Goal: Task Accomplishment & Management: Complete application form

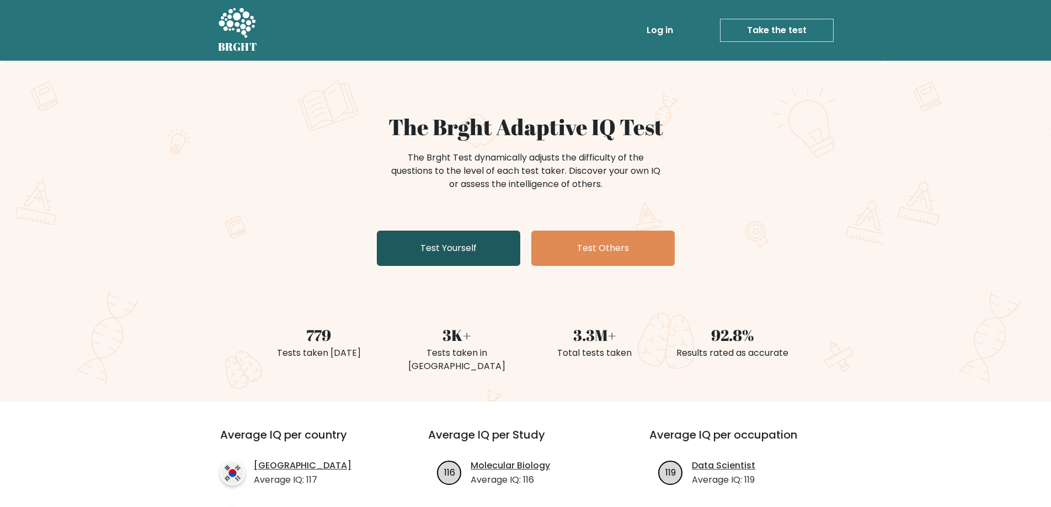
click at [456, 248] on link "Test Yourself" at bounding box center [448, 248] width 143 height 35
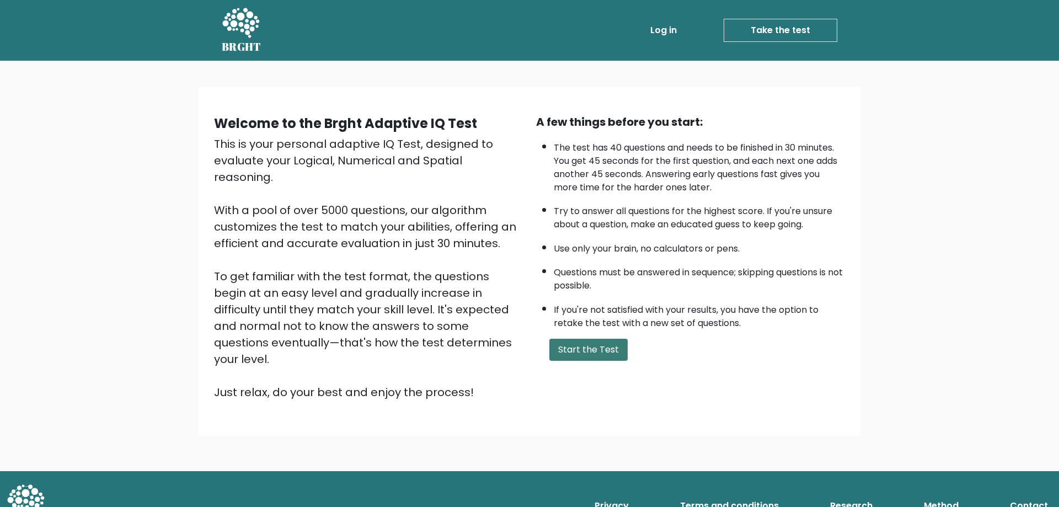
click at [586, 355] on button "Start the Test" at bounding box center [588, 350] width 78 height 22
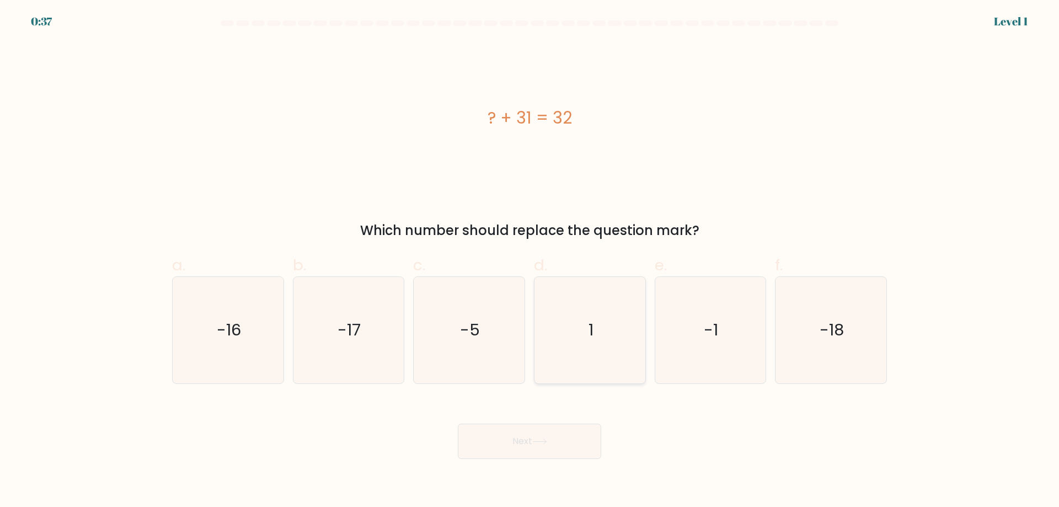
click at [587, 323] on icon "1" at bounding box center [590, 330] width 106 height 106
click at [530, 261] on input "d. 1" at bounding box center [530, 257] width 1 height 7
radio input "true"
click at [562, 438] on button "Next" at bounding box center [529, 441] width 143 height 35
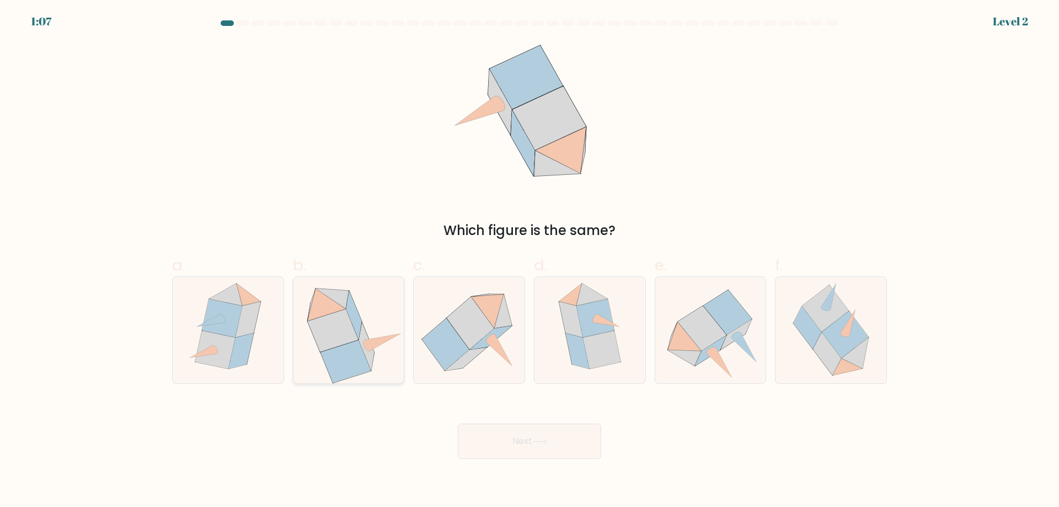
click at [356, 324] on icon at bounding box center [353, 315] width 15 height 48
click at [530, 261] on input "b." at bounding box center [530, 257] width 1 height 7
radio input "true"
click at [507, 436] on button "Next" at bounding box center [529, 441] width 143 height 35
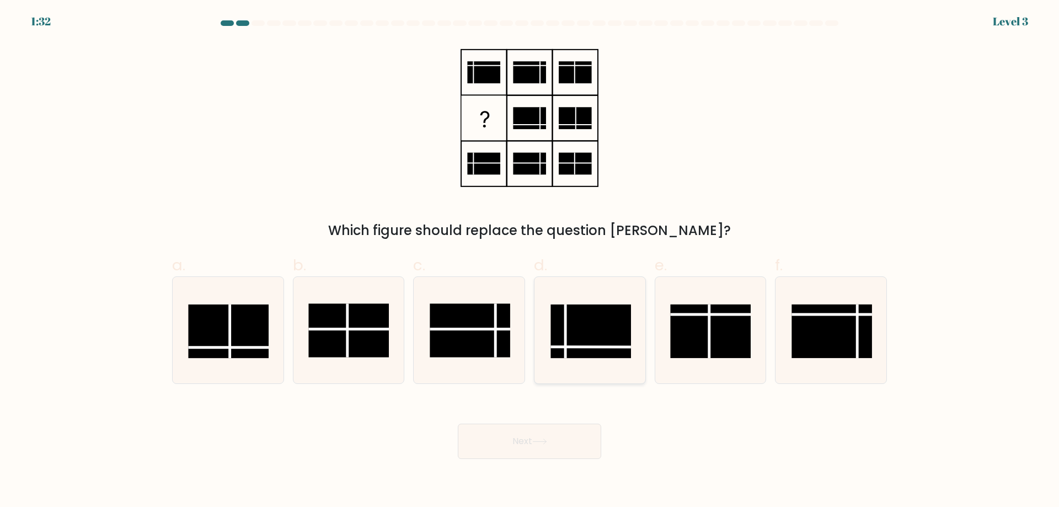
click at [595, 332] on rect at bounding box center [591, 332] width 81 height 54
click at [530, 261] on input "d." at bounding box center [530, 257] width 1 height 7
radio input "true"
click at [556, 442] on button "Next" at bounding box center [529, 441] width 143 height 35
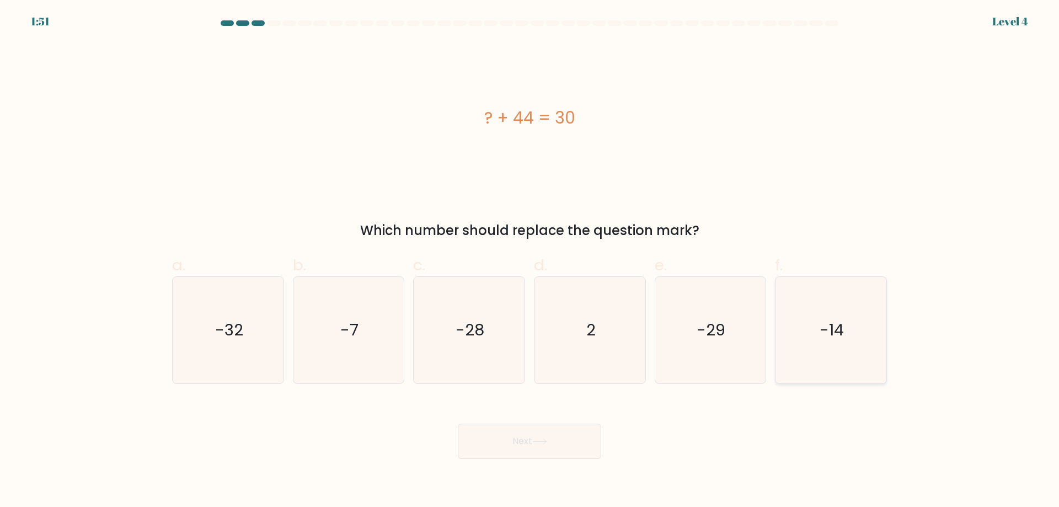
click at [829, 349] on icon "-14" at bounding box center [831, 330] width 106 height 106
click at [530, 261] on input "f. -14" at bounding box center [530, 257] width 1 height 7
radio input "true"
click at [544, 440] on icon at bounding box center [539, 442] width 15 height 6
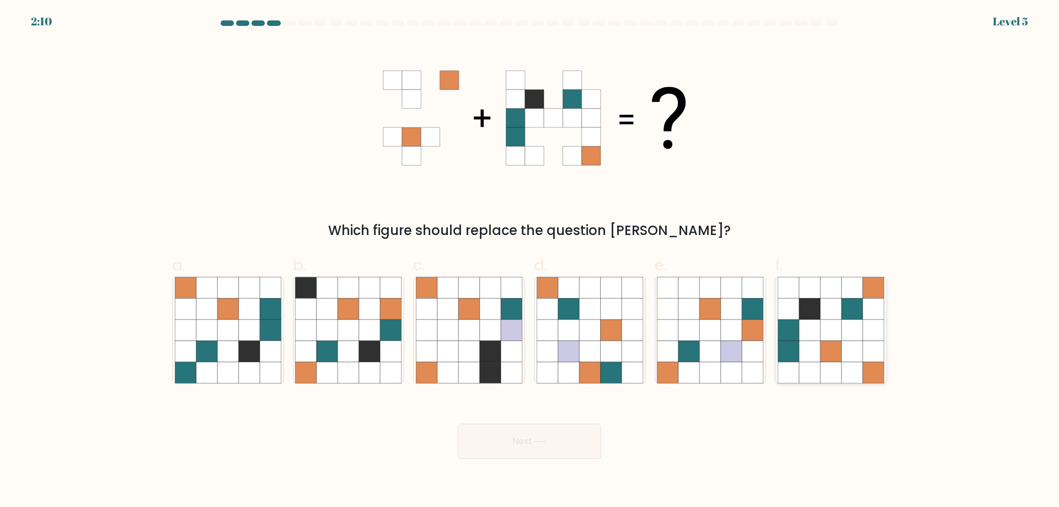
click at [816, 307] on icon at bounding box center [809, 308] width 21 height 21
click at [530, 261] on input "f." at bounding box center [530, 257] width 1 height 7
radio input "true"
click at [556, 444] on button "Next" at bounding box center [529, 441] width 143 height 35
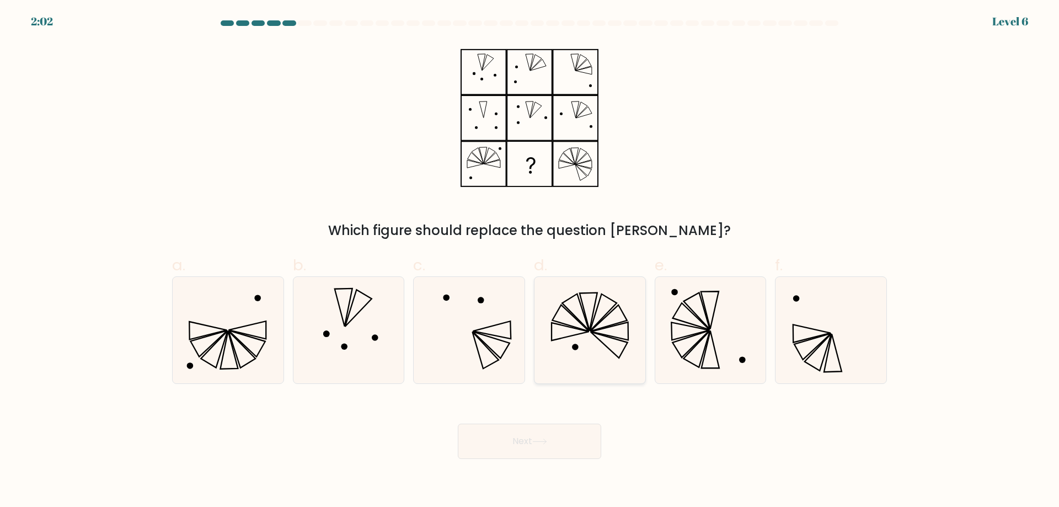
click at [592, 335] on icon at bounding box center [590, 330] width 106 height 106
click at [530, 261] on input "d." at bounding box center [530, 257] width 1 height 7
radio input "true"
click at [565, 448] on button "Next" at bounding box center [529, 441] width 143 height 35
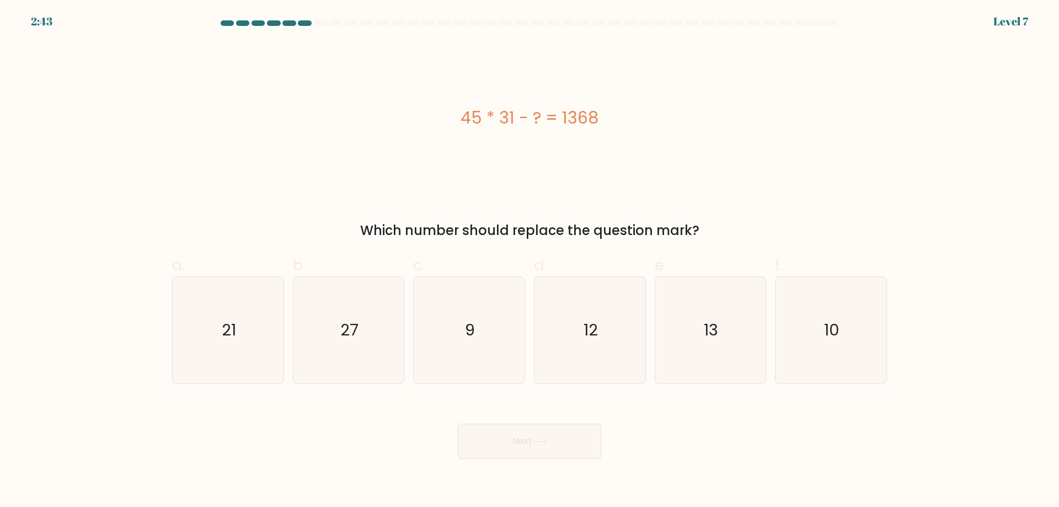
click at [365, 147] on div "45 * 31 - ? = 1368" at bounding box center [529, 118] width 715 height 152
click at [367, 329] on icon "27" at bounding box center [348, 330] width 106 height 106
click at [530, 261] on input "b. 27" at bounding box center [530, 257] width 1 height 7
radio input "true"
click at [563, 445] on button "Next" at bounding box center [529, 441] width 143 height 35
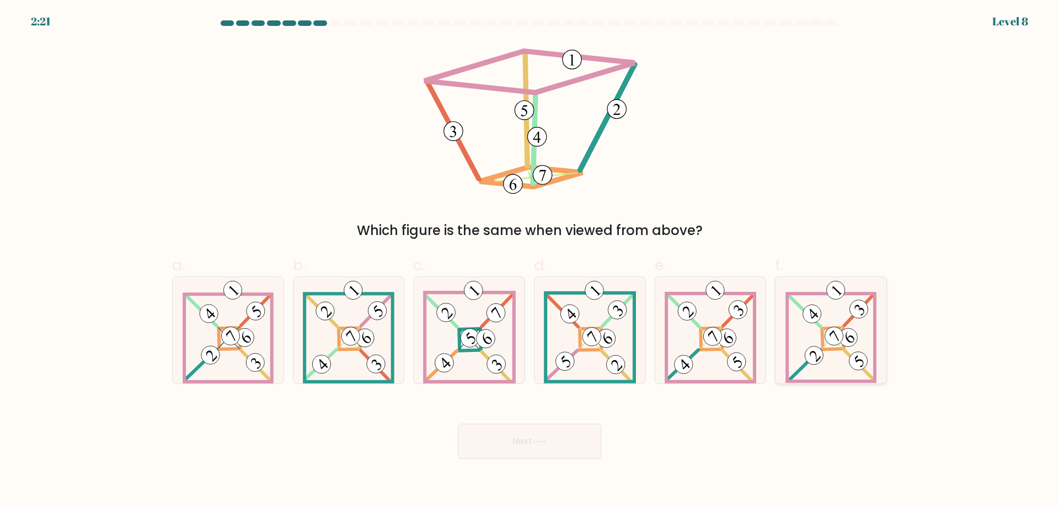
click at [834, 350] on 277 at bounding box center [833, 339] width 22 height 22
click at [530, 261] on input "f." at bounding box center [530, 257] width 1 height 7
radio input "true"
click at [557, 437] on button "Next" at bounding box center [529, 441] width 143 height 35
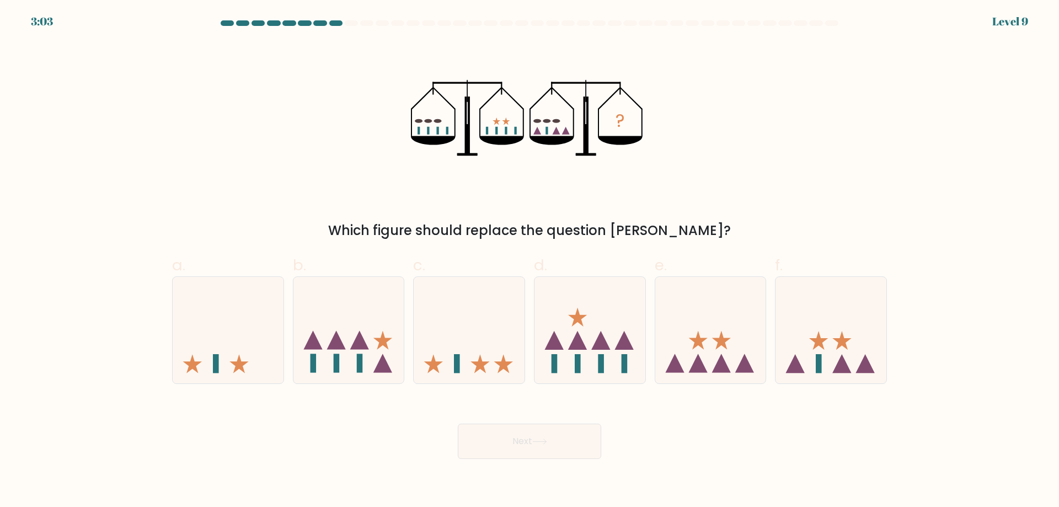
click at [269, 108] on div "? Which figure should replace the question mark?" at bounding box center [530, 141] width 728 height 199
click at [707, 332] on icon at bounding box center [710, 330] width 111 height 92
click at [530, 261] on input "e." at bounding box center [530, 257] width 1 height 7
radio input "true"
click at [544, 440] on icon at bounding box center [539, 442] width 15 height 6
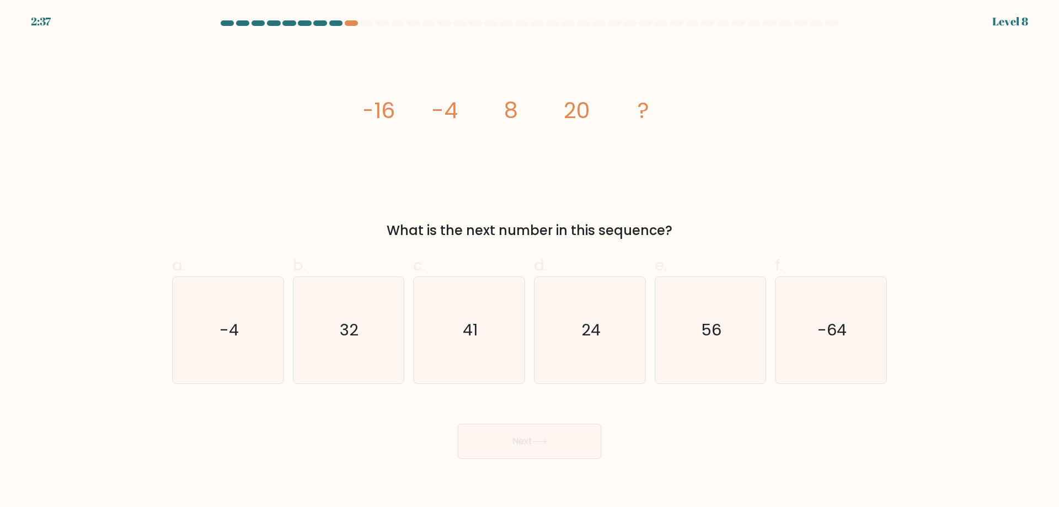
click at [301, 192] on div "image/svg+xml -16 -4 8 20 ? What is the next number in this sequence?" at bounding box center [530, 141] width 728 height 199
click at [356, 326] on text "32" at bounding box center [349, 330] width 19 height 22
click at [530, 261] on input "b. 32" at bounding box center [530, 257] width 1 height 7
radio input "true"
click at [517, 443] on button "Next" at bounding box center [529, 441] width 143 height 35
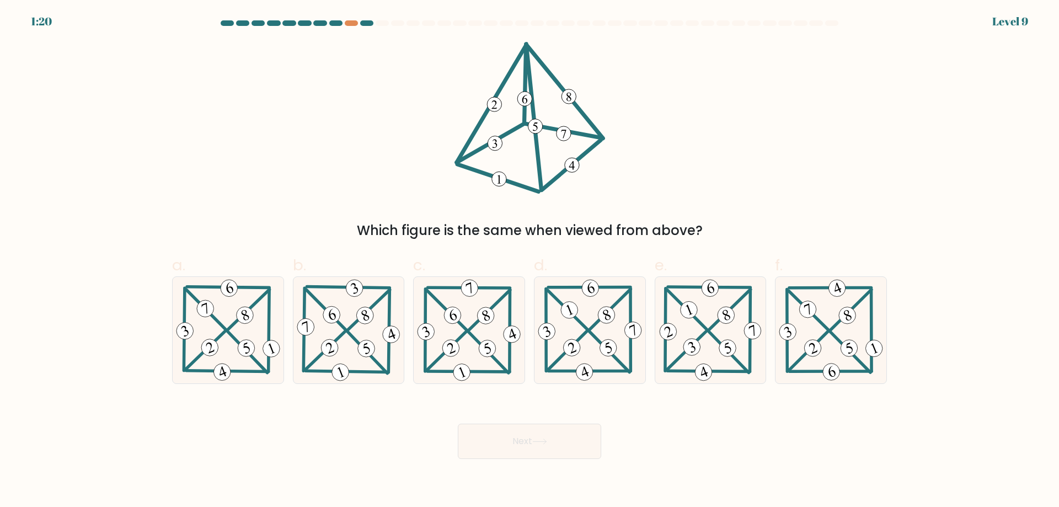
click at [786, 140] on div "Which figure is the same when viewed from above?" at bounding box center [530, 141] width 728 height 199
click at [764, 135] on div "Which figure is the same when viewed from above?" at bounding box center [530, 141] width 728 height 199
click at [479, 343] on 204 at bounding box center [489, 352] width 40 height 41
click at [530, 261] on input "c." at bounding box center [530, 257] width 1 height 7
radio input "true"
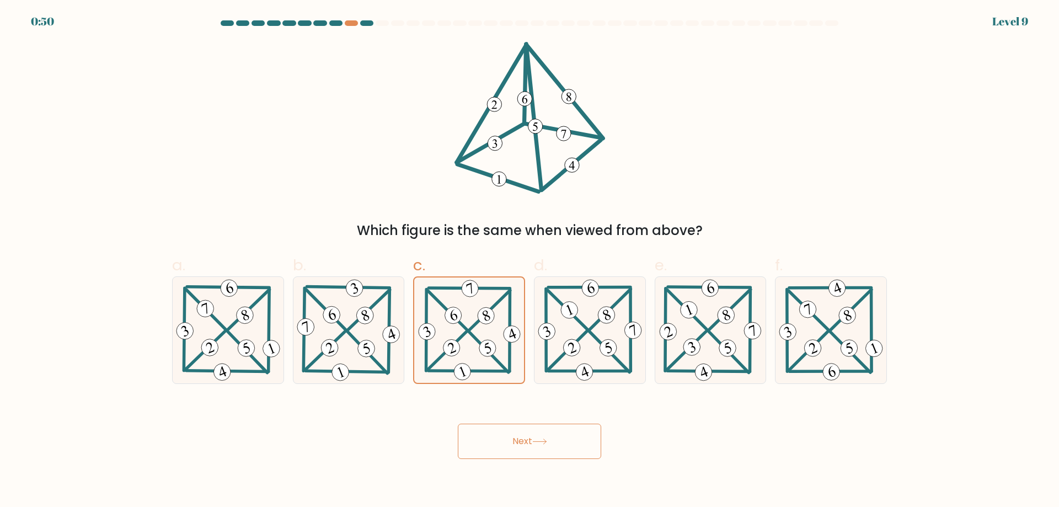
click at [536, 450] on button "Next" at bounding box center [529, 441] width 143 height 35
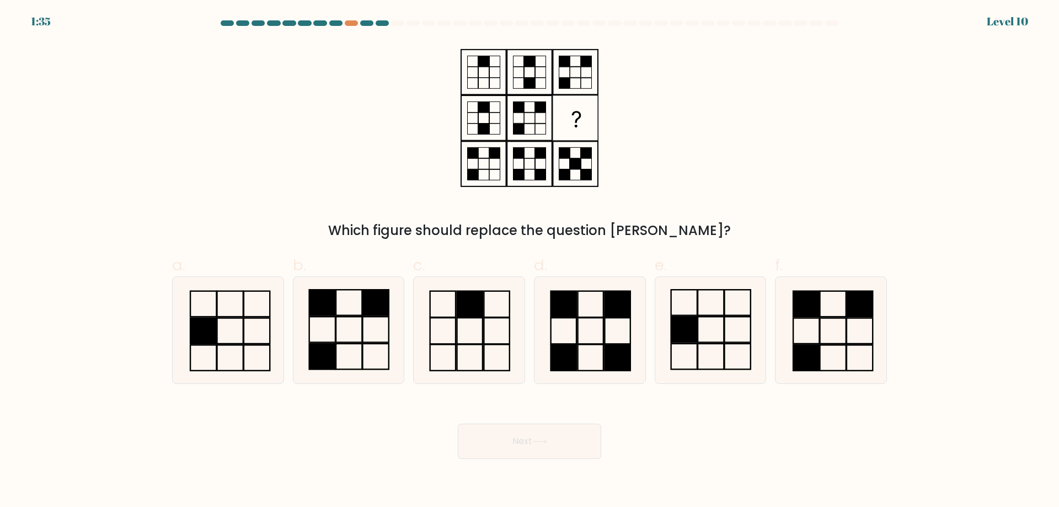
click at [858, 159] on div "Which figure should replace the question mark?" at bounding box center [530, 141] width 728 height 199
click at [591, 319] on icon at bounding box center [590, 330] width 106 height 106
click at [530, 261] on input "d." at bounding box center [530, 257] width 1 height 7
radio input "true"
click at [563, 440] on button "Next" at bounding box center [529, 441] width 143 height 35
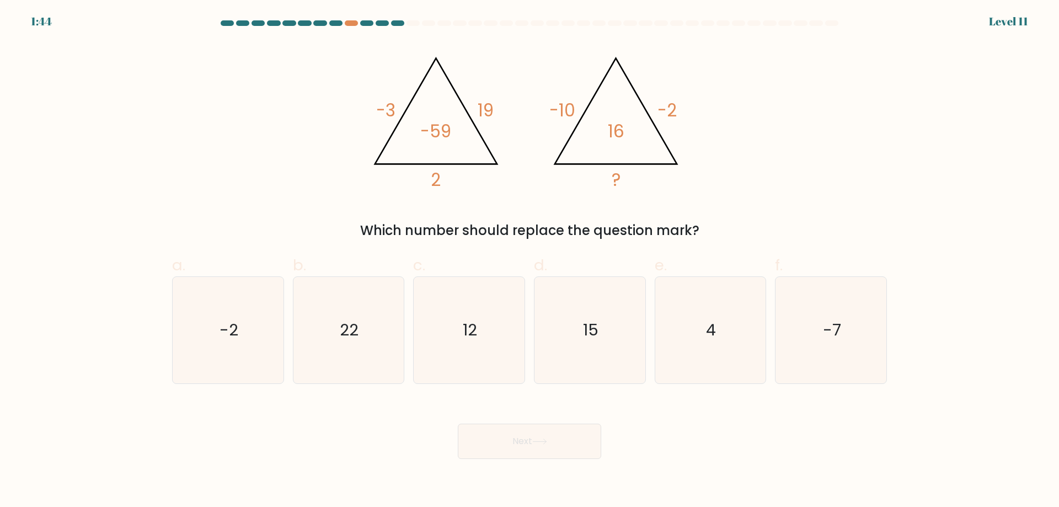
click at [251, 129] on div "@import url('https://fonts.googleapis.com/css?family=Abril+Fatface:400,100,100i…" at bounding box center [530, 141] width 728 height 199
click at [718, 310] on icon "4" at bounding box center [710, 330] width 106 height 106
click at [530, 261] on input "e. 4" at bounding box center [530, 257] width 1 height 7
radio input "true"
click at [552, 442] on button "Next" at bounding box center [529, 441] width 143 height 35
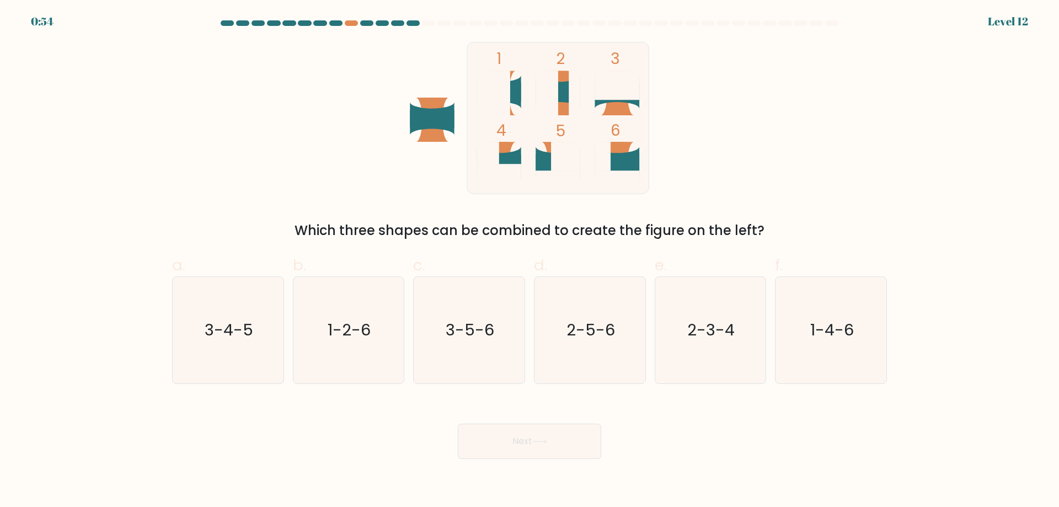
click at [795, 97] on div "1 2 3 4 5 6 Which three shapes can be combined to create the figure on the left?" at bounding box center [530, 141] width 728 height 199
click at [349, 22] on div at bounding box center [351, 23] width 13 height 6
click at [336, 84] on div "1 2 3 4 5 6 Which three shapes can be combined to create the figure on the left?" at bounding box center [530, 141] width 728 height 199
click at [347, 78] on div "1 2 3 4 5 6 Which three shapes can be combined to create the figure on the left?" at bounding box center [530, 141] width 728 height 199
click at [860, 124] on div "1 2 3 4 5 6 Which three shapes can be combined to create the figure on the left?" at bounding box center [530, 141] width 728 height 199
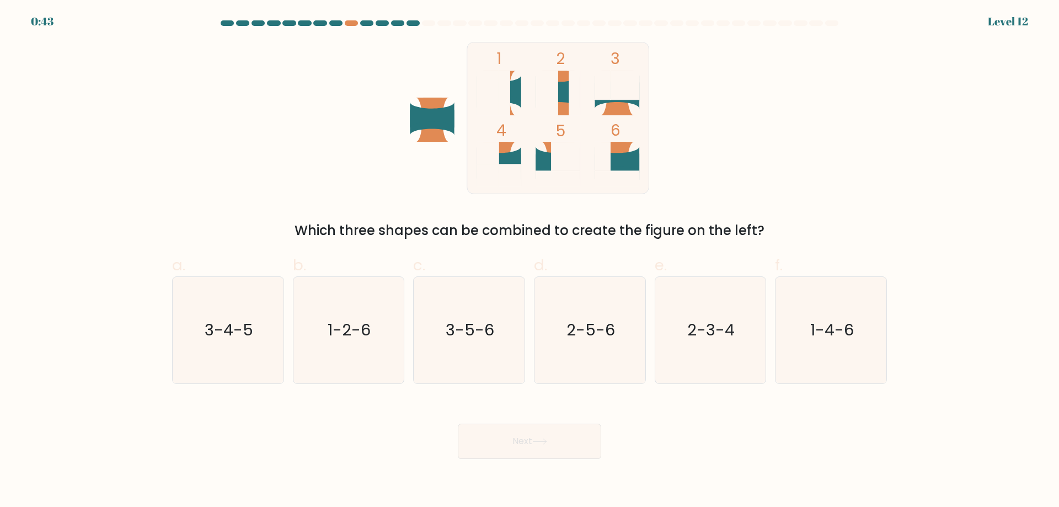
click at [858, 106] on div "1 2 3 4 5 6 Which three shapes can be combined to create the figure on the left?" at bounding box center [530, 141] width 728 height 199
click at [863, 100] on div "1 2 3 4 5 6 Which three shapes can be combined to create the figure on the left?" at bounding box center [530, 141] width 728 height 199
click at [867, 94] on div "1 2 3 4 5 6 Which three shapes can be combined to create the figure on the left?" at bounding box center [530, 141] width 728 height 199
click at [768, 116] on div "1 2 3 4 5 6 Which three shapes can be combined to create the figure on the left?" at bounding box center [530, 141] width 728 height 199
click at [789, 95] on div "1 2 3 4 5 6 Which three shapes can be combined to create the figure on the left?" at bounding box center [530, 141] width 728 height 199
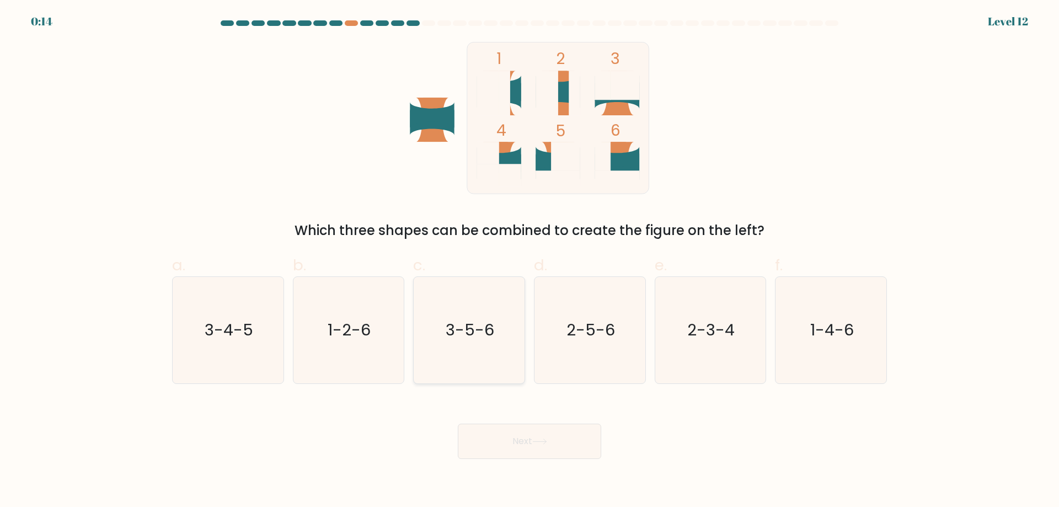
click at [477, 347] on icon "3-5-6" at bounding box center [469, 330] width 106 height 106
click at [530, 261] on input "c. 3-5-6" at bounding box center [530, 257] width 1 height 7
radio input "true"
click at [514, 435] on button "Next" at bounding box center [529, 441] width 143 height 35
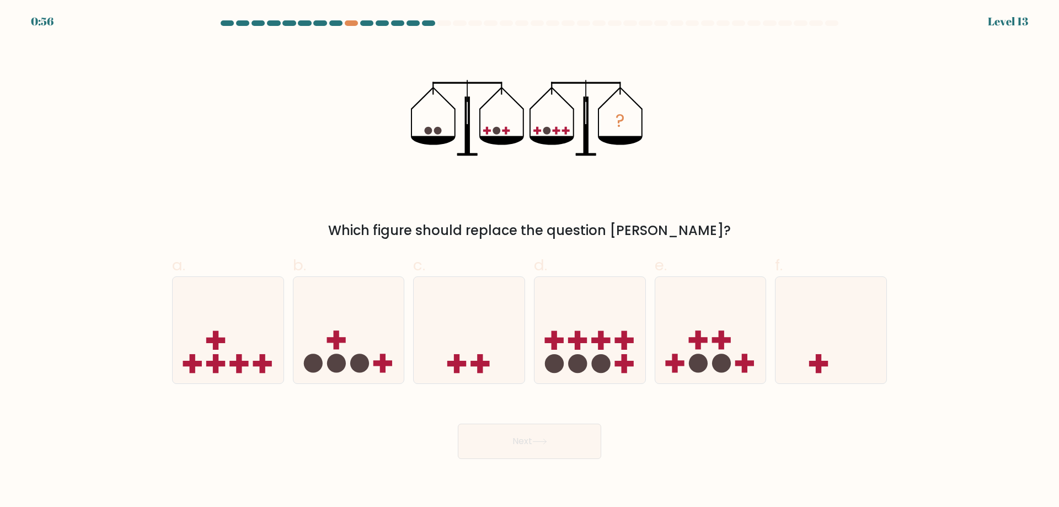
click at [298, 181] on div "? Which figure should replace the question mark?" at bounding box center [530, 141] width 728 height 199
click at [302, 167] on div "? Which figure should replace the question mark?" at bounding box center [530, 141] width 728 height 199
click at [303, 159] on div "? Which figure should replace the question mark?" at bounding box center [530, 141] width 728 height 199
click at [306, 147] on div "? Which figure should replace the question mark?" at bounding box center [530, 141] width 728 height 199
click at [309, 135] on div "? Which figure should replace the question mark?" at bounding box center [530, 141] width 728 height 199
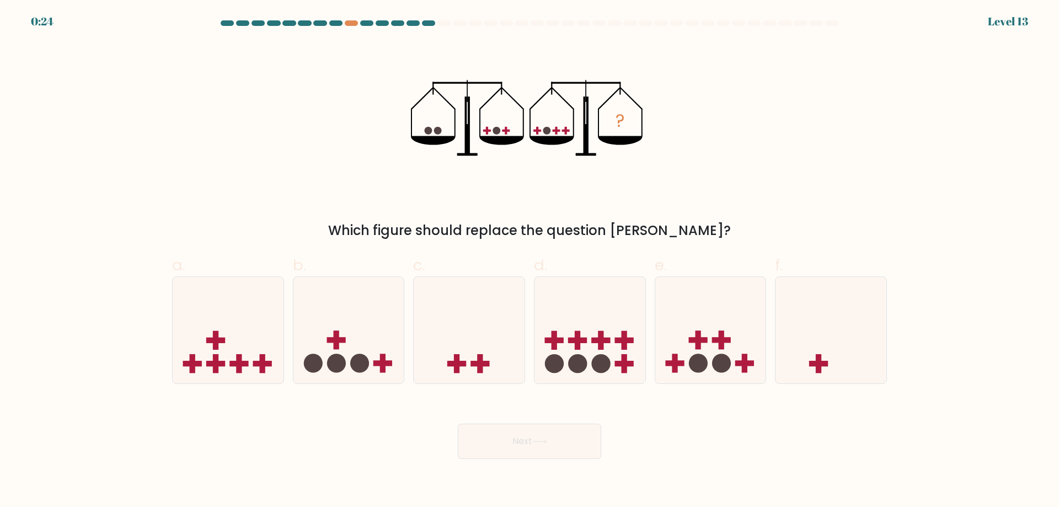
click at [290, 136] on div "? Which figure should replace the question mark?" at bounding box center [530, 141] width 728 height 199
click at [222, 350] on icon at bounding box center [228, 330] width 111 height 92
click at [530, 261] on input "a." at bounding box center [530, 257] width 1 height 7
radio input "true"
click at [528, 442] on button "Next" at bounding box center [529, 441] width 143 height 35
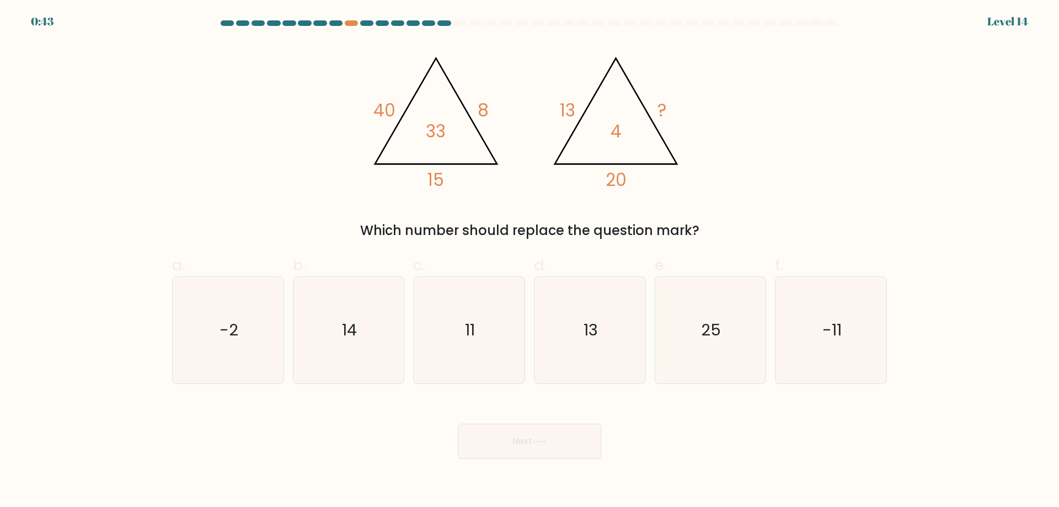
click at [278, 135] on div "@import url('https://fonts.googleapis.com/css?family=Abril+Fatface:400,100,100i…" at bounding box center [530, 141] width 728 height 199
click at [279, 115] on div "@import url('https://fonts.googleapis.com/css?family=Abril+Fatface:400,100,100i…" at bounding box center [530, 141] width 728 height 199
click at [282, 108] on div "@import url('https://fonts.googleapis.com/css?family=Abril+Fatface:400,100,100i…" at bounding box center [530, 141] width 728 height 199
click at [286, 99] on div "@import url('https://fonts.googleapis.com/css?family=Abril+Fatface:400,100,100i…" at bounding box center [530, 141] width 728 height 199
click at [289, 95] on div "@import url('https://fonts.googleapis.com/css?family=Abril+Fatface:400,100,100i…" at bounding box center [530, 141] width 728 height 199
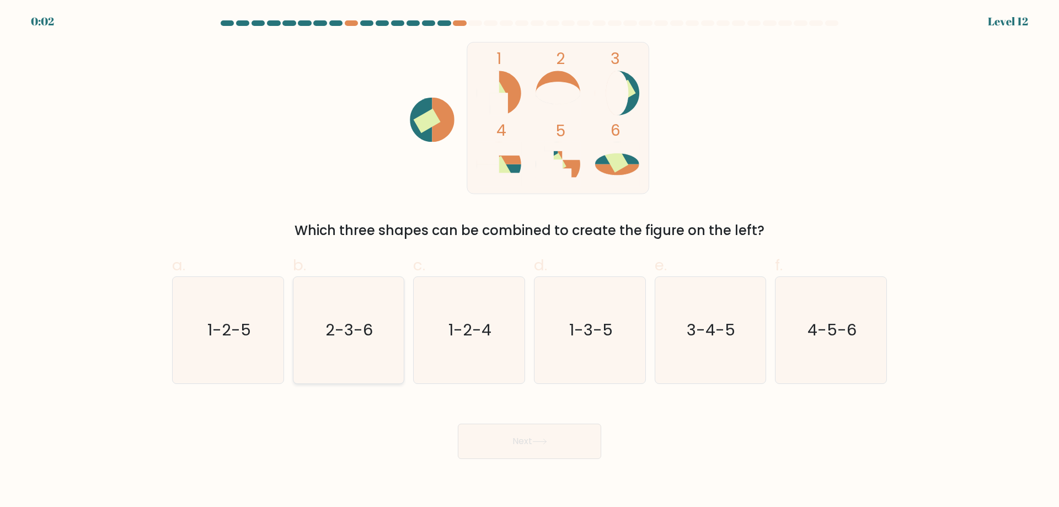
click at [360, 313] on icon "2-3-6" at bounding box center [348, 330] width 106 height 106
click at [530, 261] on input "b. 2-3-6" at bounding box center [530, 257] width 1 height 7
radio input "true"
click at [546, 436] on button "Next" at bounding box center [529, 441] width 143 height 35
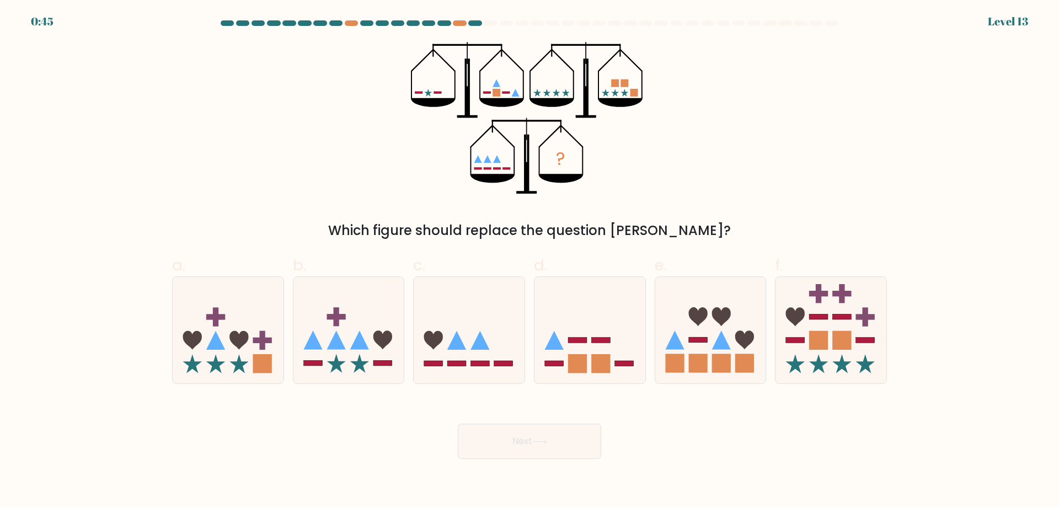
click at [314, 138] on div "? Which figure should replace the question mark?" at bounding box center [530, 141] width 728 height 199
click at [317, 87] on div "? Which figure should replace the question mark?" at bounding box center [530, 141] width 728 height 199
click at [318, 72] on div "? Which figure should replace the question mark?" at bounding box center [530, 141] width 728 height 199
click at [311, 101] on div "? Which figure should replace the question mark?" at bounding box center [530, 141] width 728 height 199
click at [341, 285] on div at bounding box center [349, 330] width 112 height 108
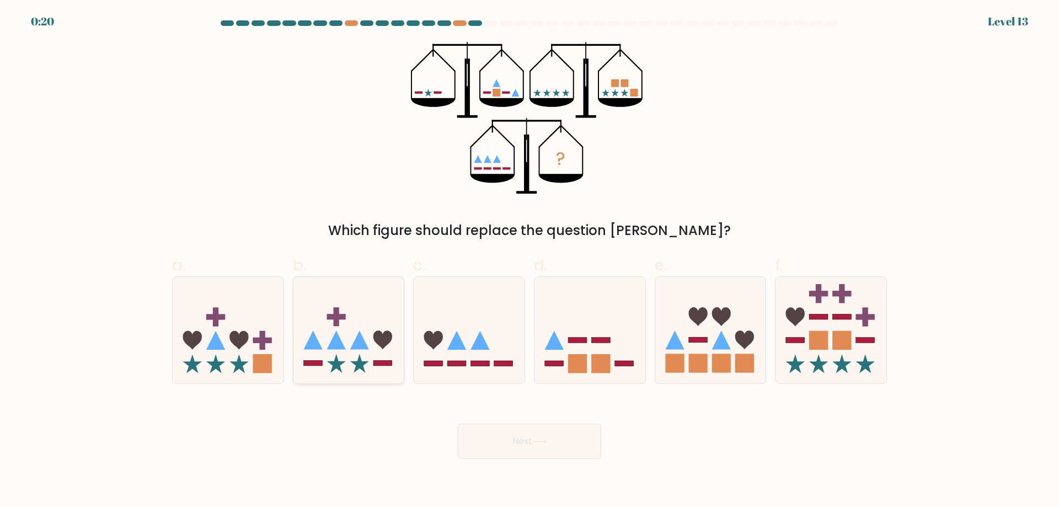
click at [530, 261] on input "b." at bounding box center [530, 257] width 1 height 7
radio input "true"
click at [509, 449] on button "Next" at bounding box center [529, 441] width 143 height 35
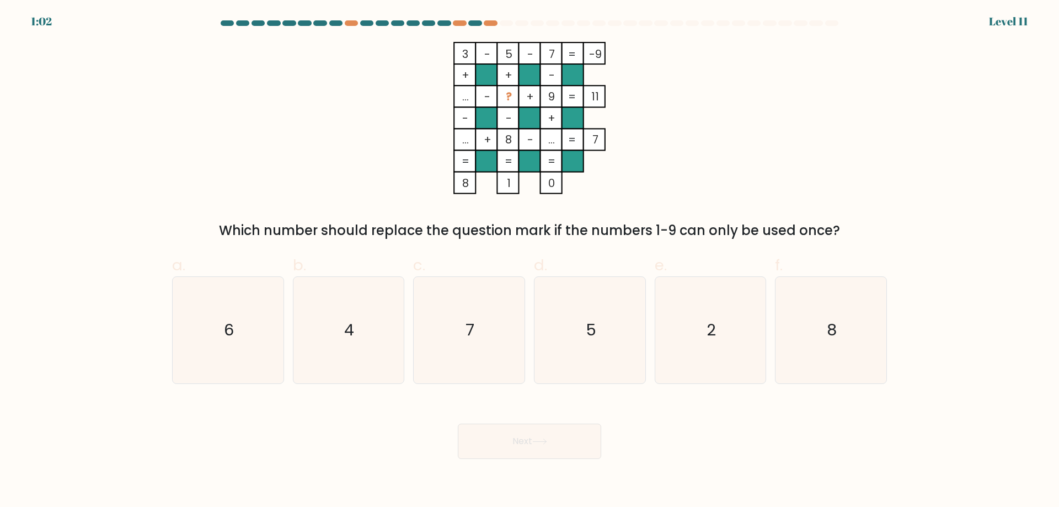
click at [242, 123] on div "3 - 5 - 7 -9 + + - ... - ? + 9 11 - - + ... + 8 - ... = 7 = = = = 8 1 0 = Which…" at bounding box center [530, 141] width 728 height 199
click at [260, 111] on div "3 - 5 - 7 -9 + + - ... - ? + 9 11 - - + ... + 8 - ... = 7 = = = = 8 1 0 = Which…" at bounding box center [530, 141] width 728 height 199
drag, startPoint x: 277, startPoint y: 97, endPoint x: 290, endPoint y: 83, distance: 19.1
click at [277, 96] on div "3 - 5 - 7 -9 + + - ... - ? + 9 11 - - + ... + 8 - ... = 7 = = = = 8 1 0 = Which…" at bounding box center [530, 141] width 728 height 199
click at [291, 83] on div "3 - 5 - 7 -9 + + - ... - ? + 9 11 - - + ... + 8 - ... = 7 = = = = 8 1 0 = Which…" at bounding box center [530, 141] width 728 height 199
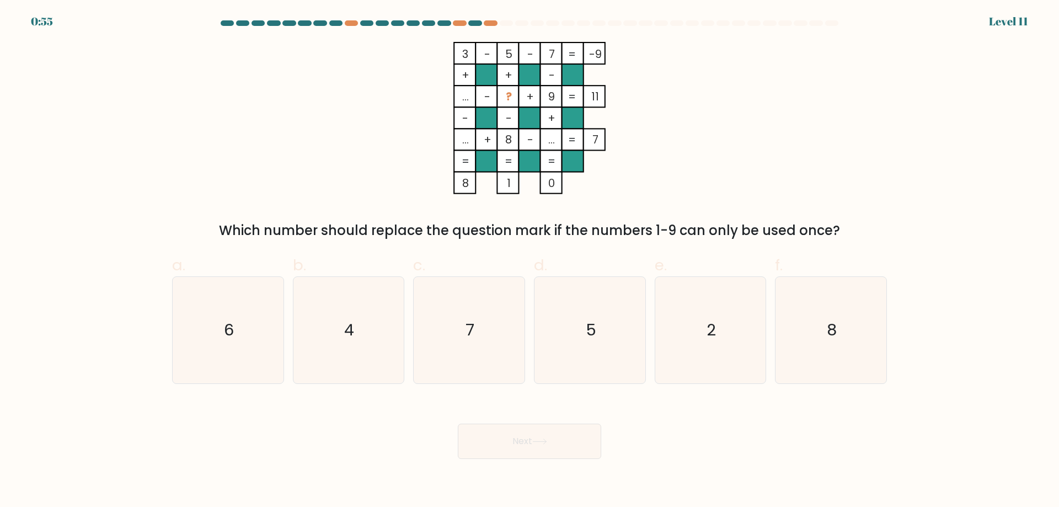
click at [255, 131] on div "3 - 5 - 7 -9 + + - ... - ? + 9 11 - - + ... + 8 - ... = 7 = = = = 8 1 0 = Which…" at bounding box center [530, 141] width 728 height 199
click at [765, 150] on div "3 - 5 - 7 -9 + + - ... - ? + 9 11 - - + ... + 8 - ... = 7 = = = = 8 1 0 = Which…" at bounding box center [530, 141] width 728 height 199
click at [248, 312] on icon "6" at bounding box center [228, 330] width 106 height 106
click at [530, 261] on input "a. 6" at bounding box center [530, 257] width 1 height 7
radio input "true"
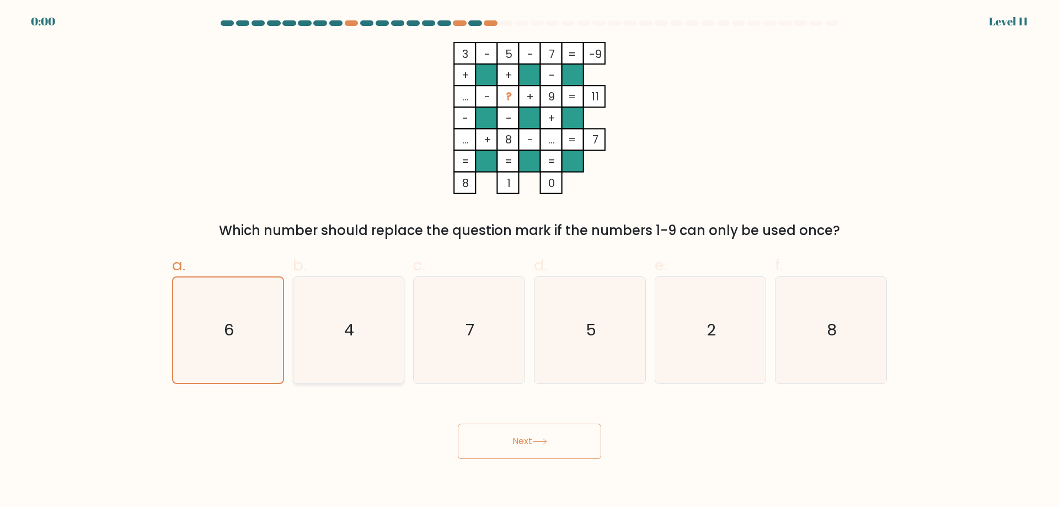
click at [346, 329] on text "4" at bounding box center [350, 330] width 10 height 22
click at [530, 261] on input "b. 4" at bounding box center [530, 257] width 1 height 7
radio input "true"
click at [224, 329] on icon "6" at bounding box center [228, 330] width 106 height 106
click at [530, 261] on input "a. 6" at bounding box center [530, 257] width 1 height 7
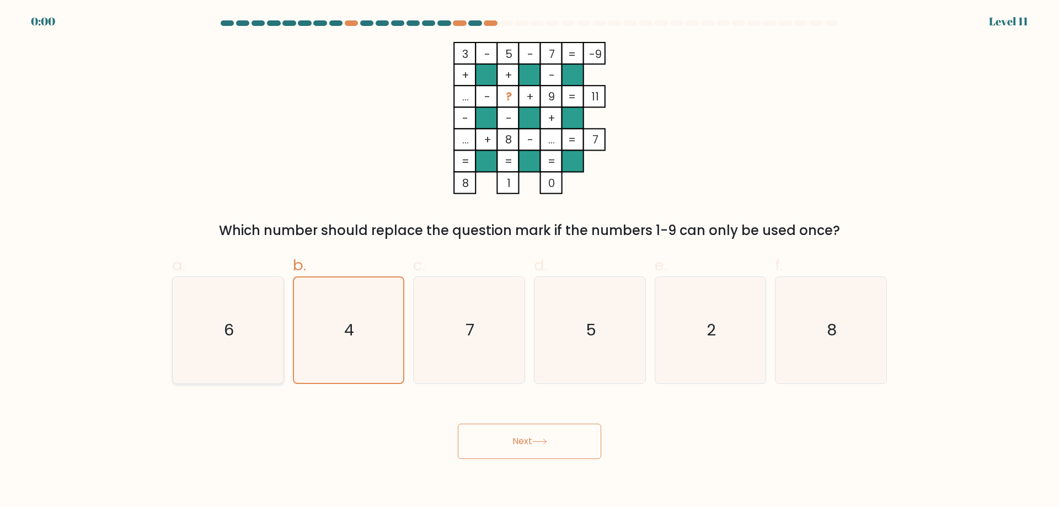
radio input "true"
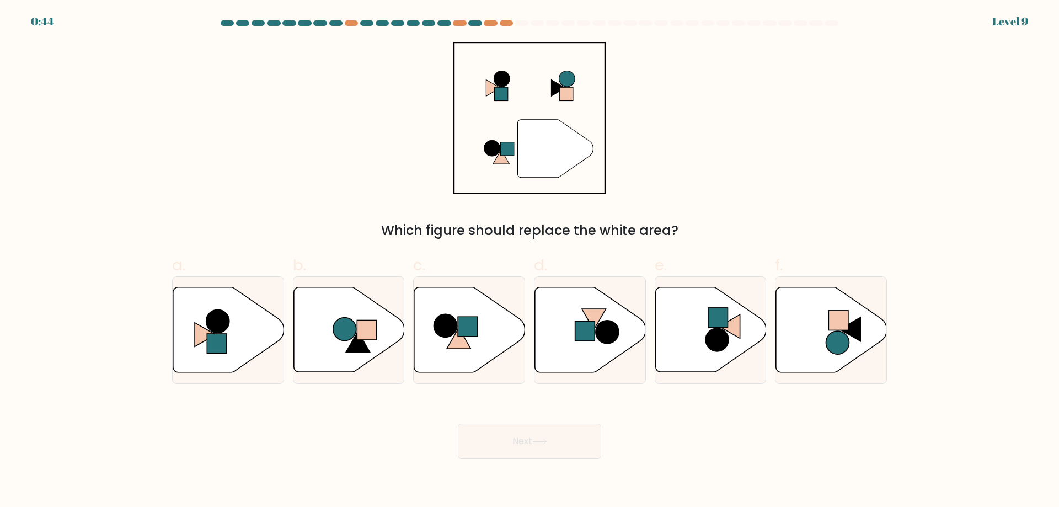
click at [714, 141] on div "" Which figure should replace the white area?" at bounding box center [530, 141] width 728 height 199
click at [506, 23] on div at bounding box center [506, 23] width 13 height 6
click at [710, 97] on div "" Which figure should replace the white area?" at bounding box center [530, 141] width 728 height 199
click at [722, 329] on g at bounding box center [672, 284] width 221 height 221
click at [530, 261] on input "e." at bounding box center [530, 257] width 1 height 7
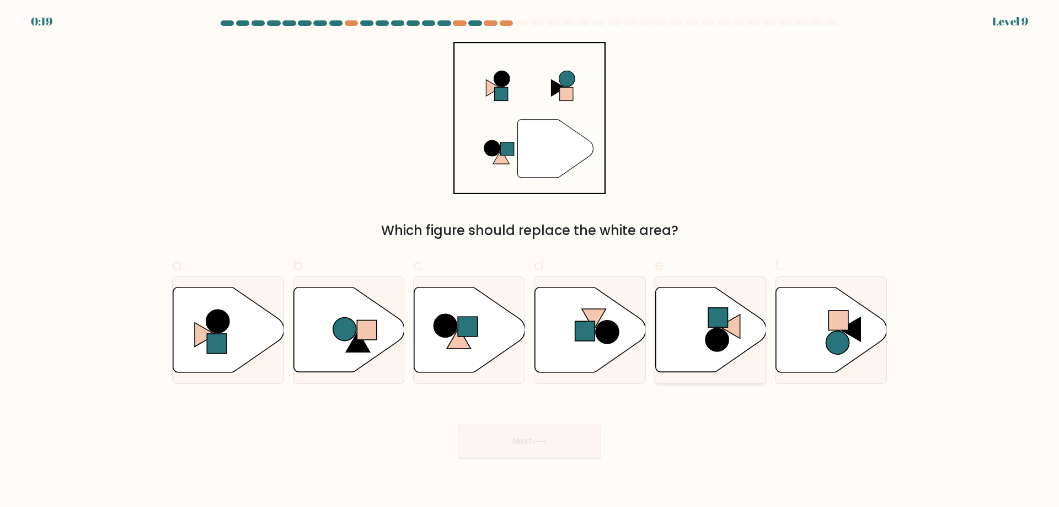
radio input "true"
click at [519, 445] on button "Next" at bounding box center [529, 441] width 143 height 35
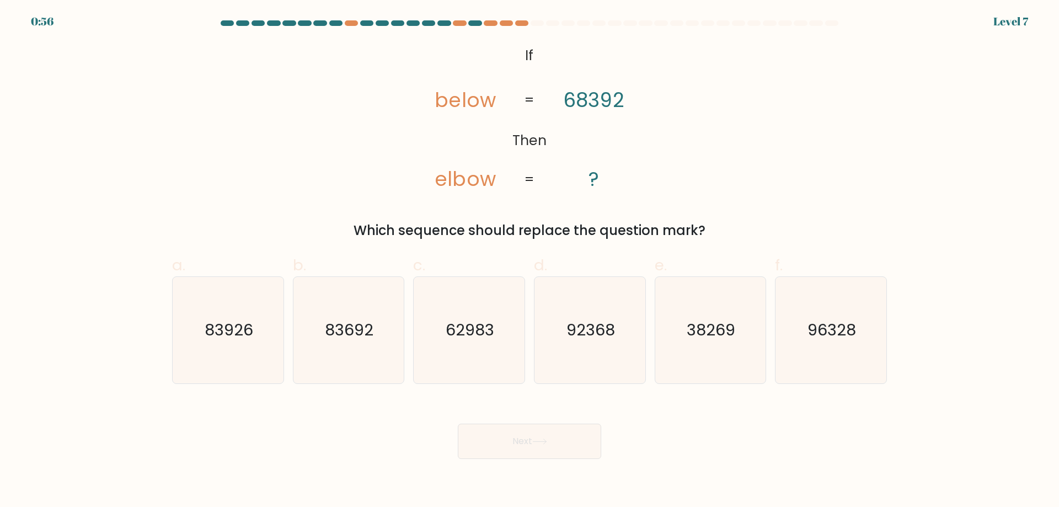
click at [364, 147] on div "@import url('https://fonts.googleapis.com/css?family=Abril+Fatface:400,100,100i…" at bounding box center [530, 141] width 728 height 199
click at [329, 309] on icon "83692" at bounding box center [348, 330] width 106 height 106
click at [530, 261] on input "b. 83692" at bounding box center [530, 257] width 1 height 7
radio input "true"
click at [526, 445] on button "Next" at bounding box center [529, 441] width 143 height 35
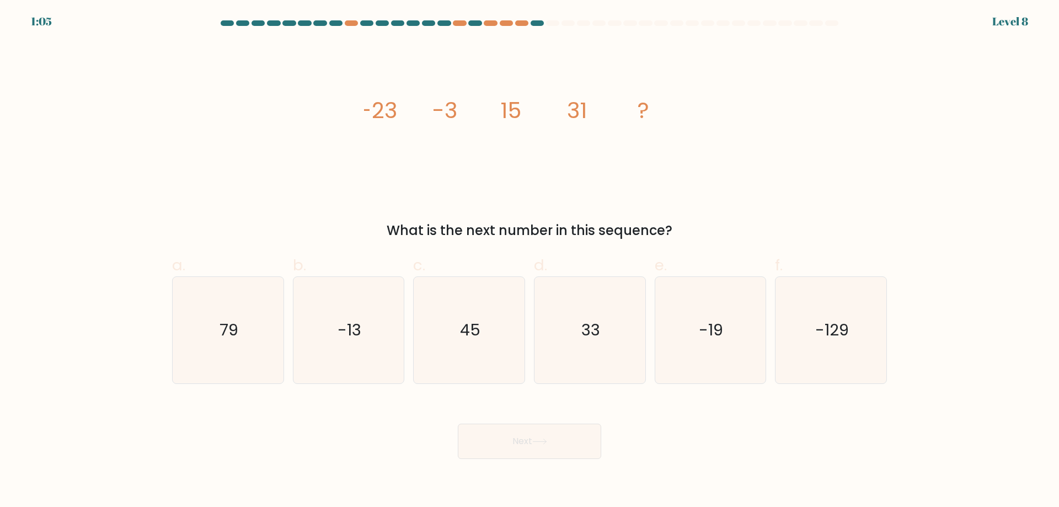
click at [250, 111] on div "image/svg+xml -23 -3 15 31 ? What is the next number in this sequence?" at bounding box center [530, 141] width 728 height 199
click at [244, 160] on div "image/svg+xml -23 -3 15 31 ? What is the next number in this sequence?" at bounding box center [530, 141] width 728 height 199
click at [756, 133] on div "image/svg+xml -23 -3 15 31 ? What is the next number in this sequence?" at bounding box center [530, 141] width 728 height 199
click at [236, 316] on icon "79" at bounding box center [228, 330] width 106 height 106
click at [530, 261] on input "a. 79" at bounding box center [530, 257] width 1 height 7
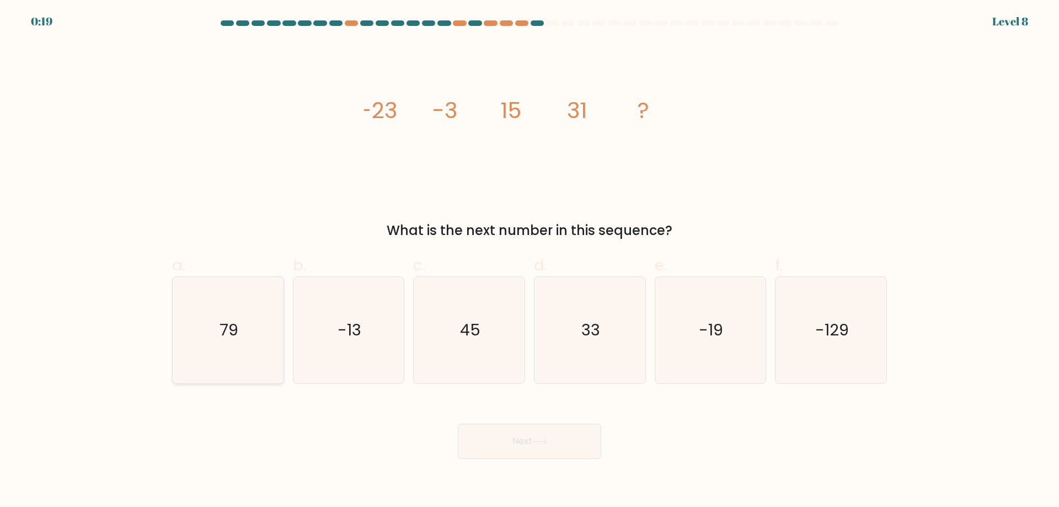
radio input "true"
click at [493, 440] on button "Next" at bounding box center [529, 441] width 143 height 35
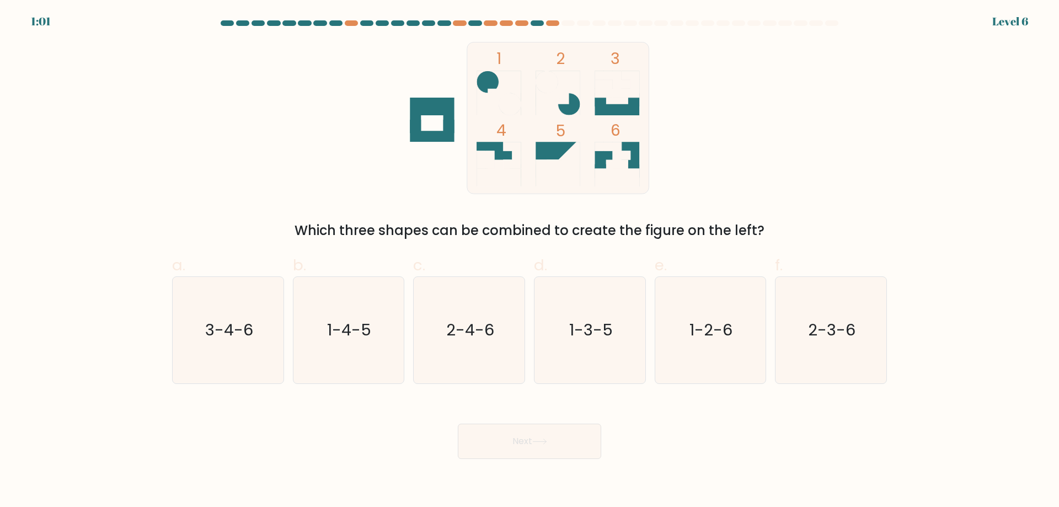
click at [304, 120] on div "1 2 3 4 5 6 Which three shapes can be combined to create the figure on the left?" at bounding box center [530, 141] width 728 height 199
click at [162, 134] on form at bounding box center [529, 239] width 1059 height 439
click at [216, 333] on text "3-4-6" at bounding box center [229, 330] width 48 height 22
click at [530, 261] on input "a. 3-4-6" at bounding box center [530, 257] width 1 height 7
radio input "true"
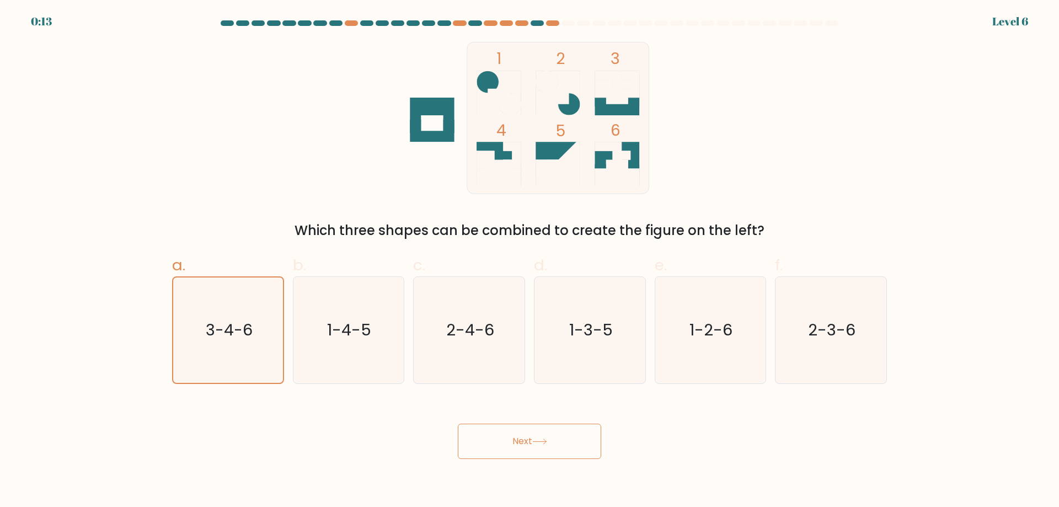
click at [537, 429] on button "Next" at bounding box center [529, 441] width 143 height 35
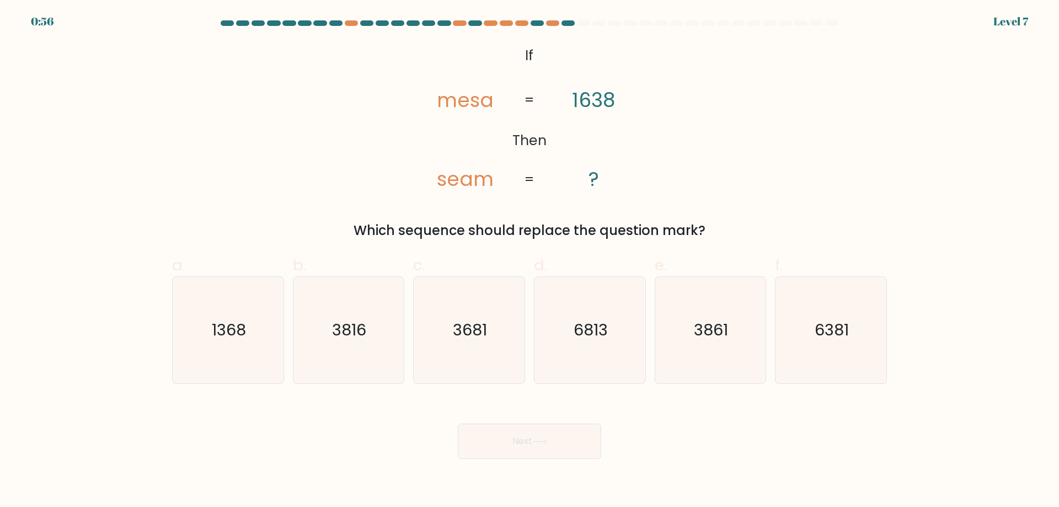
click at [263, 155] on div "@import url('https://fonts.googleapis.com/css?family=Abril+Fatface:400,100,100i…" at bounding box center [530, 141] width 728 height 199
click at [473, 313] on icon "3681" at bounding box center [469, 330] width 106 height 106
click at [530, 261] on input "c. 3681" at bounding box center [530, 257] width 1 height 7
radio input "true"
click at [524, 448] on button "Next" at bounding box center [529, 441] width 143 height 35
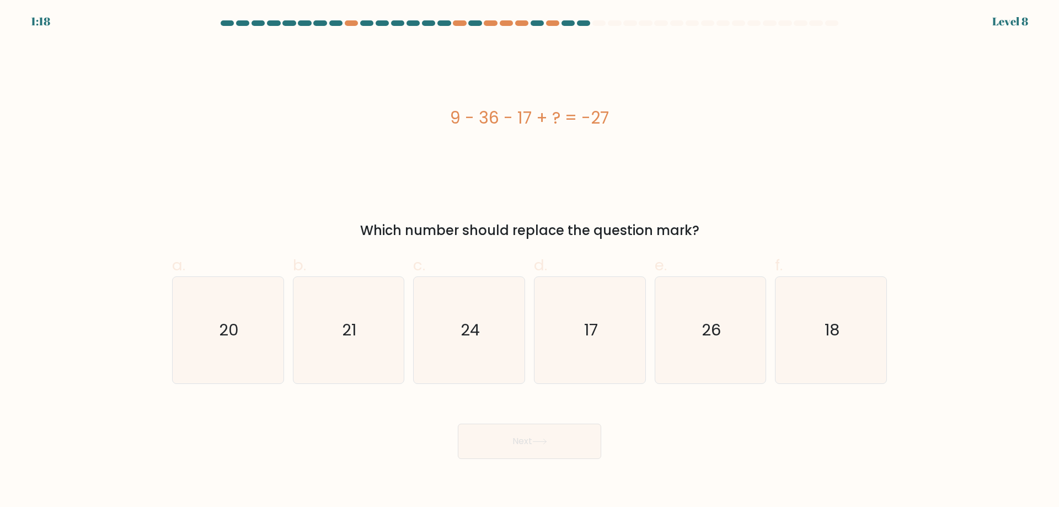
click at [325, 121] on div "9 - 36 - 17 + ? = -27" at bounding box center [529, 117] width 715 height 25
drag, startPoint x: 334, startPoint y: 110, endPoint x: 338, endPoint y: 105, distance: 6.6
click at [334, 110] on div "9 - 36 - 17 + ? = -27" at bounding box center [529, 117] width 715 height 25
click at [341, 102] on div "9 - 36 - 17 + ? = -27" at bounding box center [529, 118] width 715 height 152
click at [349, 89] on div "9 - 36 - 17 + ? = -27" at bounding box center [529, 118] width 715 height 152
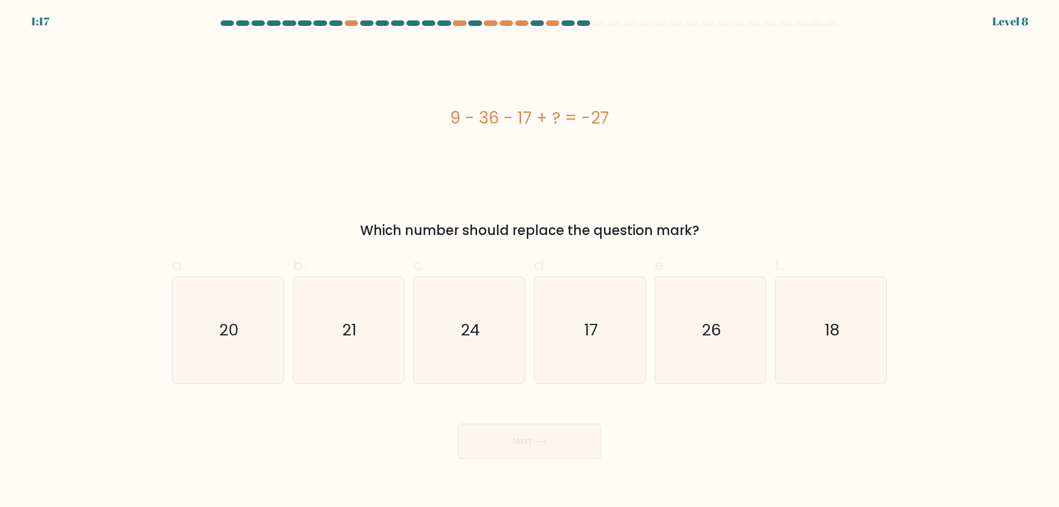
click at [354, 82] on div "9 - 36 - 17 + ? = -27" at bounding box center [529, 118] width 715 height 152
click at [610, 308] on icon "17" at bounding box center [590, 330] width 106 height 106
click at [530, 261] on input "d. 17" at bounding box center [530, 257] width 1 height 7
radio input "true"
click at [569, 444] on button "Next" at bounding box center [529, 441] width 143 height 35
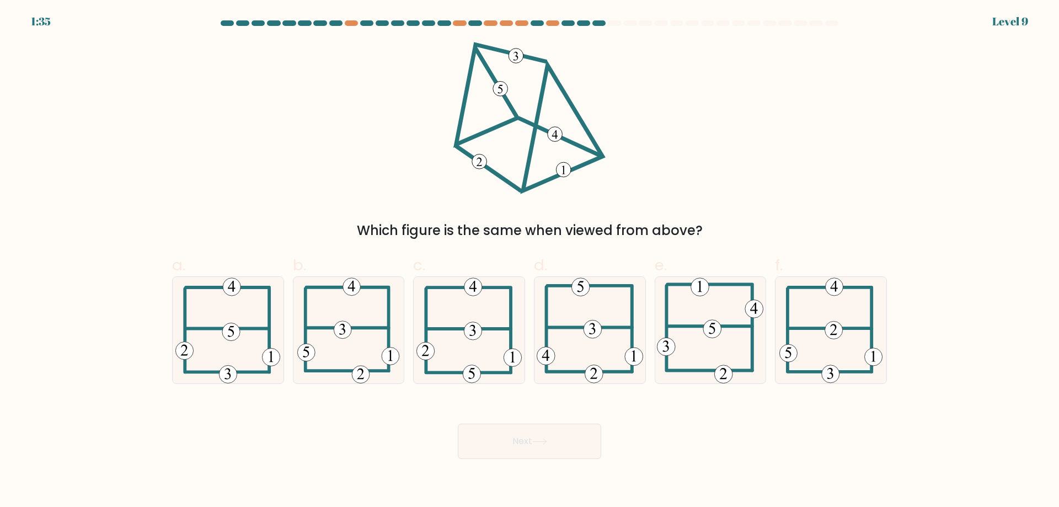
click at [856, 142] on div "Which figure is the same when viewed from above?" at bounding box center [530, 141] width 728 height 199
click at [349, 353] on icon at bounding box center [348, 330] width 102 height 106
click at [530, 261] on input "b." at bounding box center [530, 257] width 1 height 7
radio input "true"
click at [507, 426] on button "Next" at bounding box center [529, 441] width 143 height 35
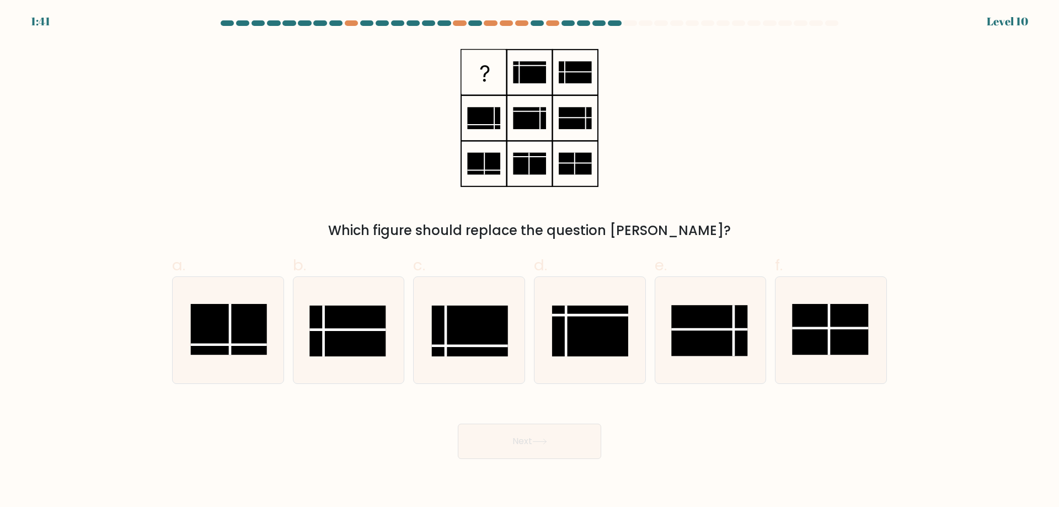
click at [353, 133] on div "Which figure should replace the question [PERSON_NAME]?" at bounding box center [530, 141] width 728 height 199
click at [353, 119] on div "Which figure should replace the question [PERSON_NAME]?" at bounding box center [530, 141] width 728 height 199
click at [469, 329] on rect at bounding box center [470, 331] width 76 height 51
click at [530, 261] on input "c." at bounding box center [530, 257] width 1 height 7
radio input "true"
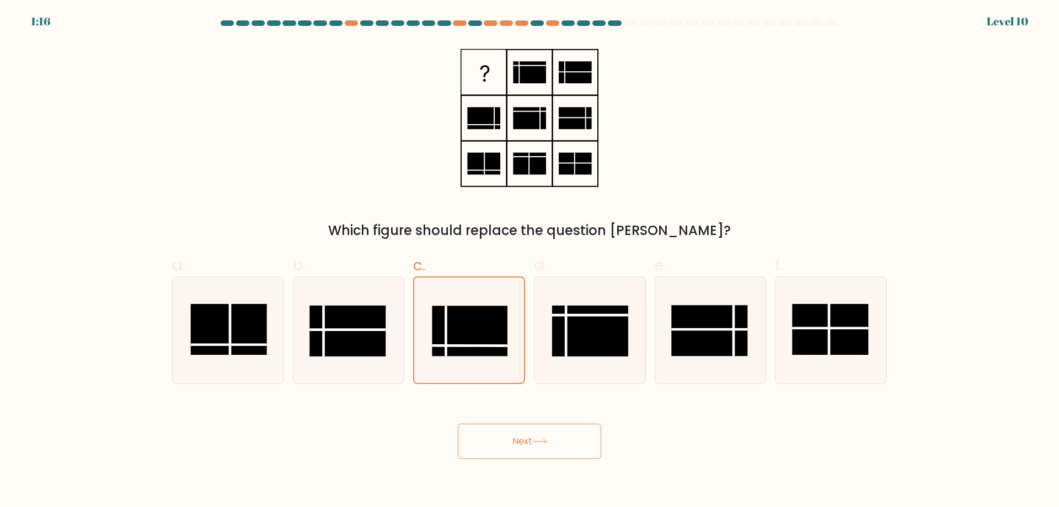
click at [492, 443] on button "Next" at bounding box center [529, 441] width 143 height 35
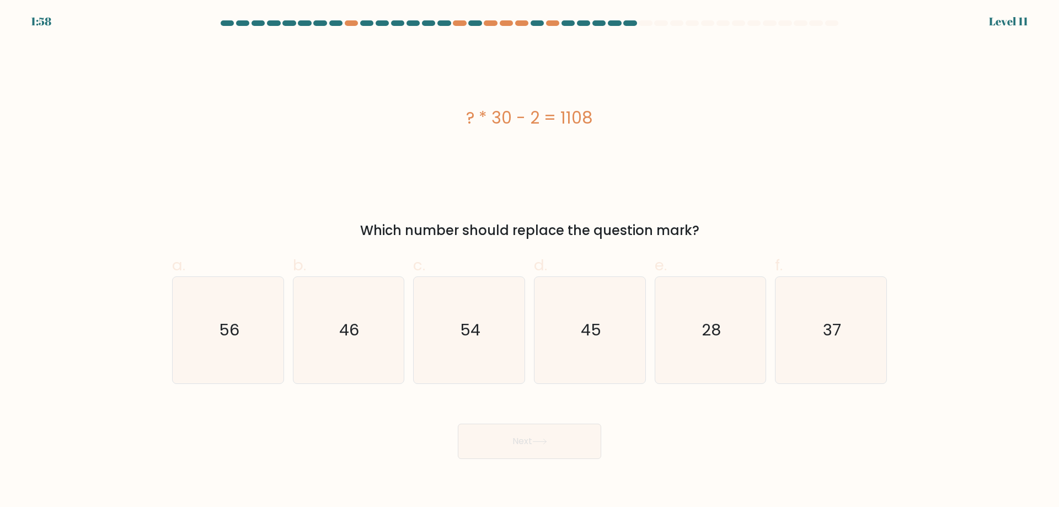
click at [366, 121] on div "? * 30 - 2 = 1108" at bounding box center [529, 117] width 715 height 25
click at [838, 330] on text "37" at bounding box center [832, 330] width 18 height 22
click at [530, 261] on input "f. 37" at bounding box center [530, 257] width 1 height 7
radio input "true"
click at [578, 449] on button "Next" at bounding box center [529, 441] width 143 height 35
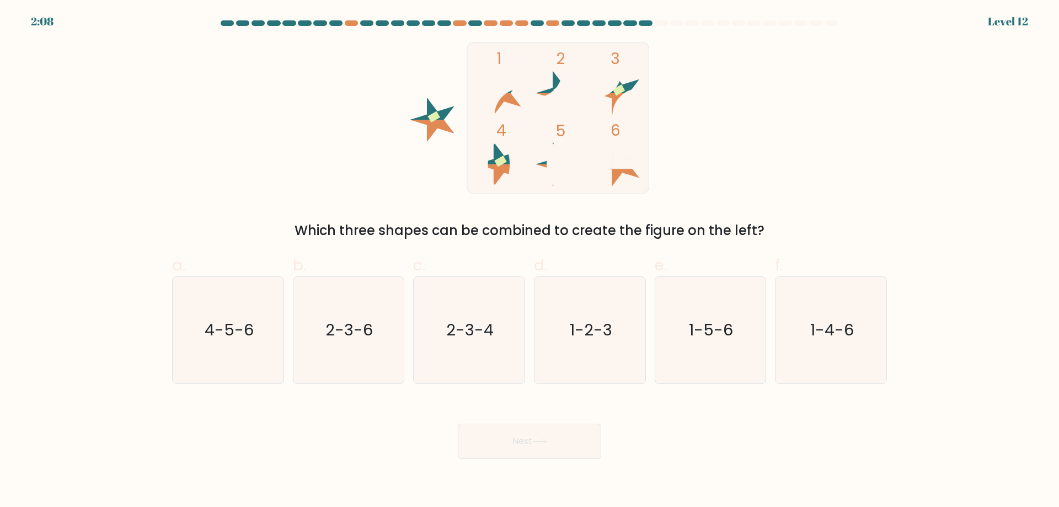
click at [888, 115] on div "1 2 3 4 5 6 Which three shapes can be combined to create the figure on the left?" at bounding box center [530, 141] width 728 height 199
click at [844, 106] on div "1 2 3 4 5 6 Which three shapes can be combined to create the figure on the left?" at bounding box center [530, 141] width 728 height 199
click at [842, 91] on div "1 2 3 4 5 6 Which three shapes can be combined to create the figure on the left?" at bounding box center [530, 141] width 728 height 199
click at [843, 77] on div "1 2 3 4 5 6 Which three shapes can be combined to create the figure on the left?" at bounding box center [530, 141] width 728 height 199
click at [231, 326] on text "4-5-6" at bounding box center [229, 330] width 49 height 22
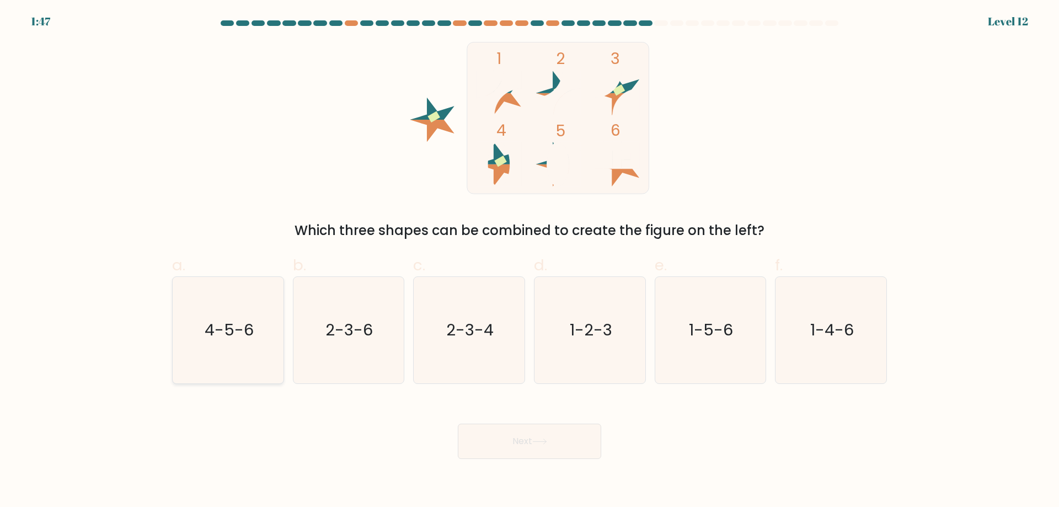
click at [530, 261] on input "a. 4-5-6" at bounding box center [530, 257] width 1 height 7
radio input "true"
click at [535, 440] on icon at bounding box center [539, 442] width 15 height 6
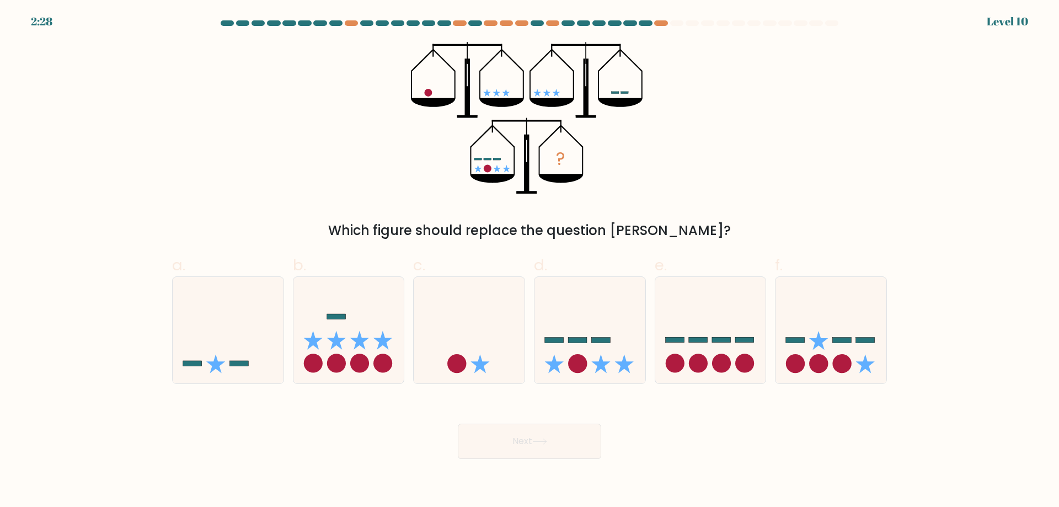
click at [302, 146] on div "? Which figure should replace the question mark?" at bounding box center [530, 141] width 728 height 199
click at [306, 125] on div "? Which figure should replace the question mark?" at bounding box center [530, 141] width 728 height 199
click at [578, 365] on circle at bounding box center [577, 363] width 19 height 19
click at [530, 261] on input "d." at bounding box center [530, 257] width 1 height 7
radio input "true"
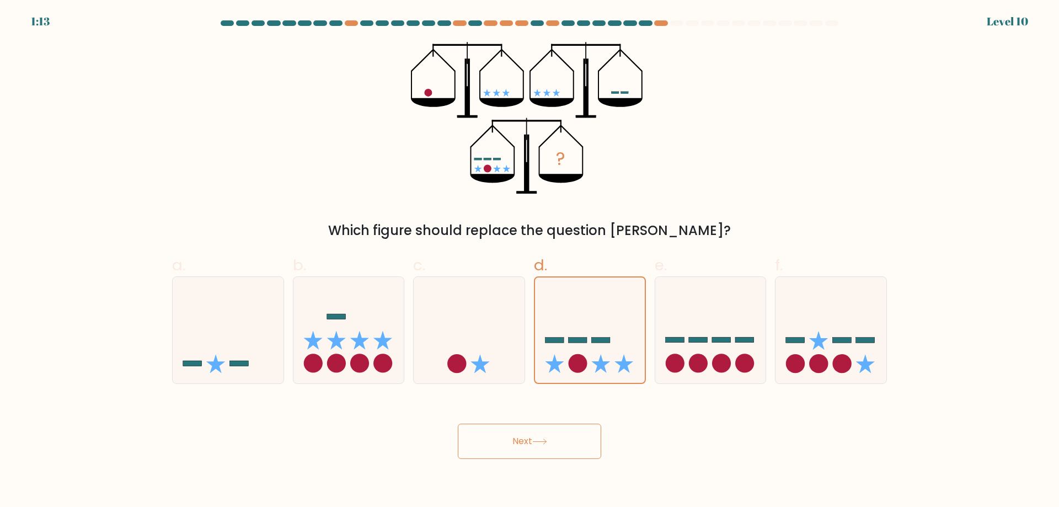
click at [558, 437] on button "Next" at bounding box center [529, 441] width 143 height 35
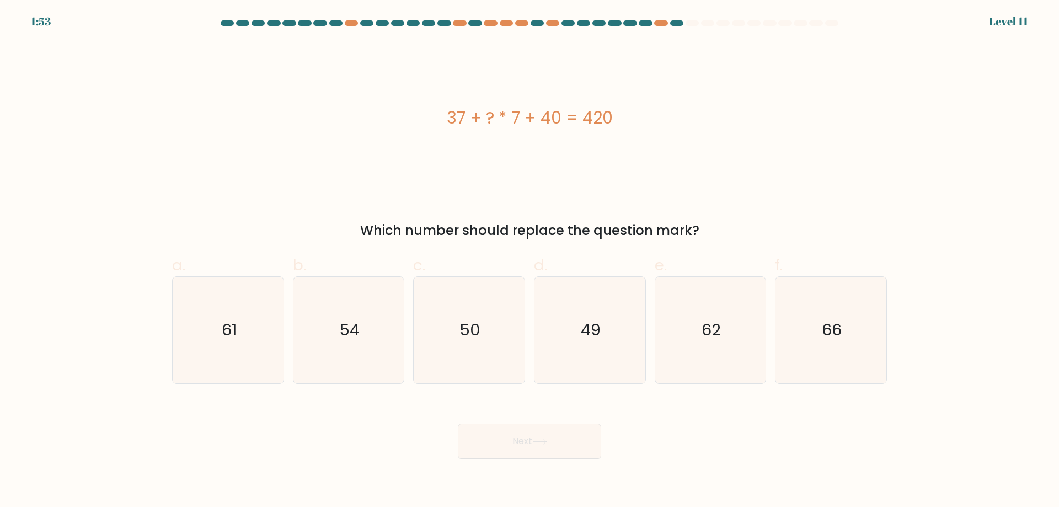
click at [841, 159] on div "37 + ? * 7 + 40 = 420" at bounding box center [529, 118] width 715 height 152
click at [830, 137] on div "37 + ? * 7 + 40 = 420" at bounding box center [529, 118] width 715 height 152
click at [829, 120] on div "37 + ? * 7 + 40 = 420" at bounding box center [529, 117] width 715 height 25
click at [830, 104] on div "37 + ? * 7 + 40 = 420" at bounding box center [529, 118] width 715 height 152
click at [831, 90] on div "37 + ? * 7 + 40 = 420" at bounding box center [529, 118] width 715 height 152
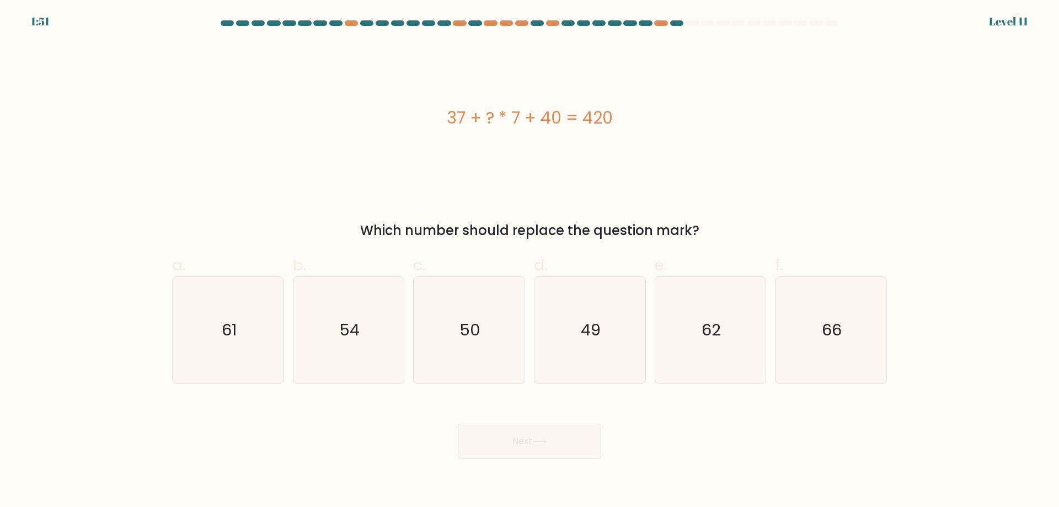
click at [835, 81] on div "37 + ? * 7 + 40 = 420" at bounding box center [529, 118] width 715 height 152
click at [597, 318] on icon "49" at bounding box center [590, 330] width 106 height 106
click at [530, 261] on input "d. 49" at bounding box center [530, 257] width 1 height 7
radio input "true"
click at [562, 447] on button "Next" at bounding box center [529, 441] width 143 height 35
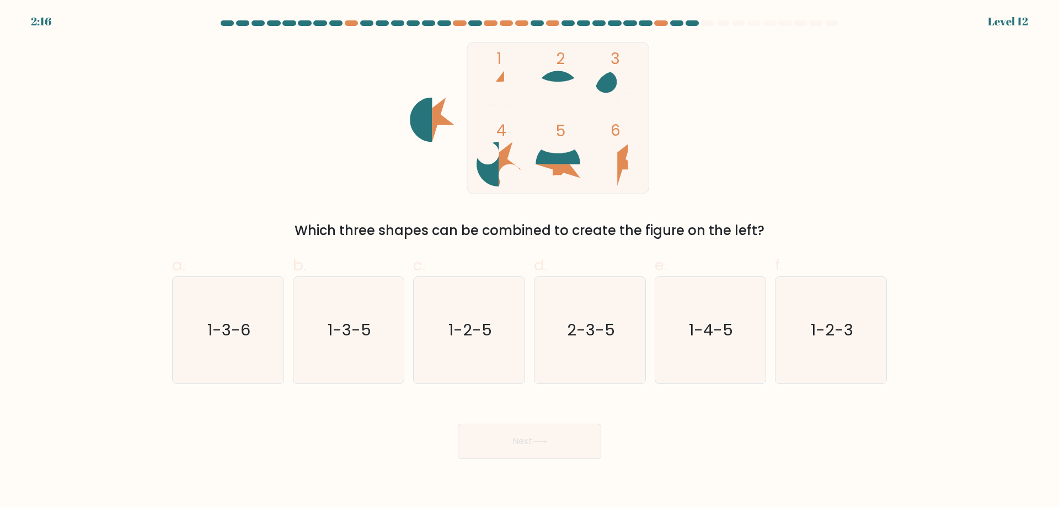
click at [911, 88] on form at bounding box center [529, 239] width 1059 height 439
click at [713, 318] on icon "1-4-5" at bounding box center [710, 330] width 106 height 106
click at [530, 261] on input "e. 1-4-5" at bounding box center [530, 257] width 1 height 7
radio input "true"
click at [559, 439] on button "Next" at bounding box center [529, 441] width 143 height 35
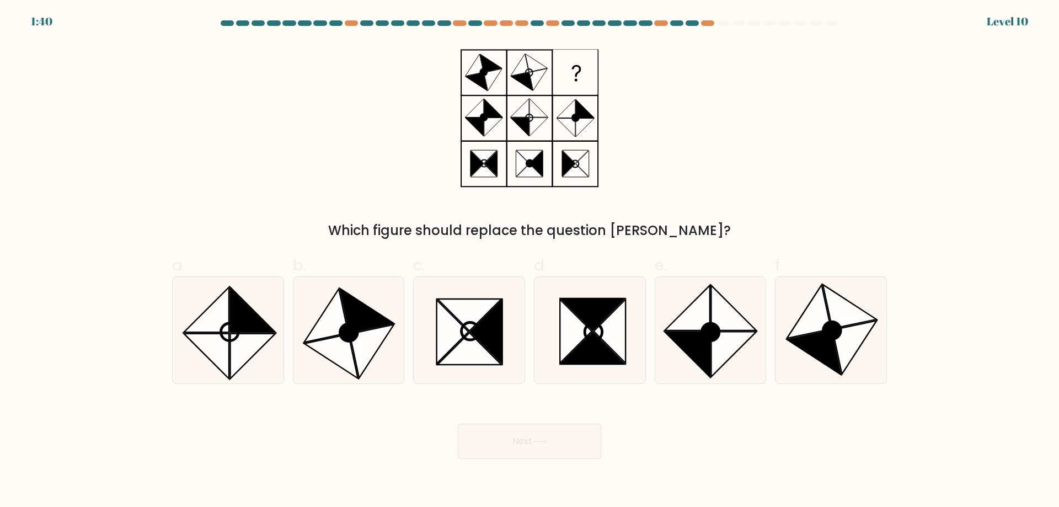
click at [722, 117] on div "Which figure should replace the question mark?" at bounding box center [530, 141] width 728 height 199
click at [756, 86] on div "Which figure should replace the question mark?" at bounding box center [530, 141] width 728 height 199
click at [776, 81] on div "Which figure should replace the question mark?" at bounding box center [530, 141] width 728 height 199
click at [783, 76] on div "Which figure should replace the question mark?" at bounding box center [530, 141] width 728 height 199
click at [367, 325] on icon at bounding box center [367, 311] width 54 height 44
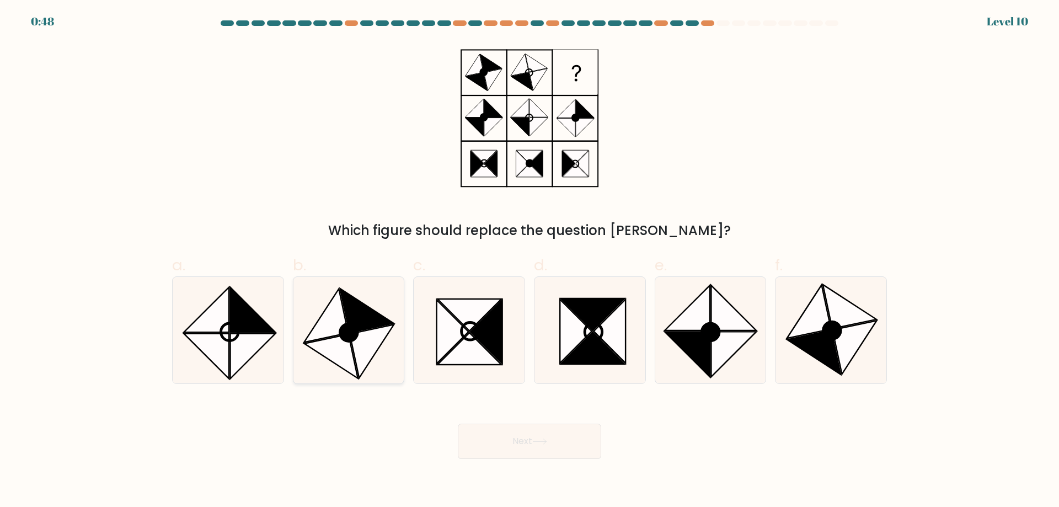
click at [530, 261] on input "b." at bounding box center [530, 257] width 1 height 7
radio input "true"
click at [512, 443] on button "Next" at bounding box center [529, 441] width 143 height 35
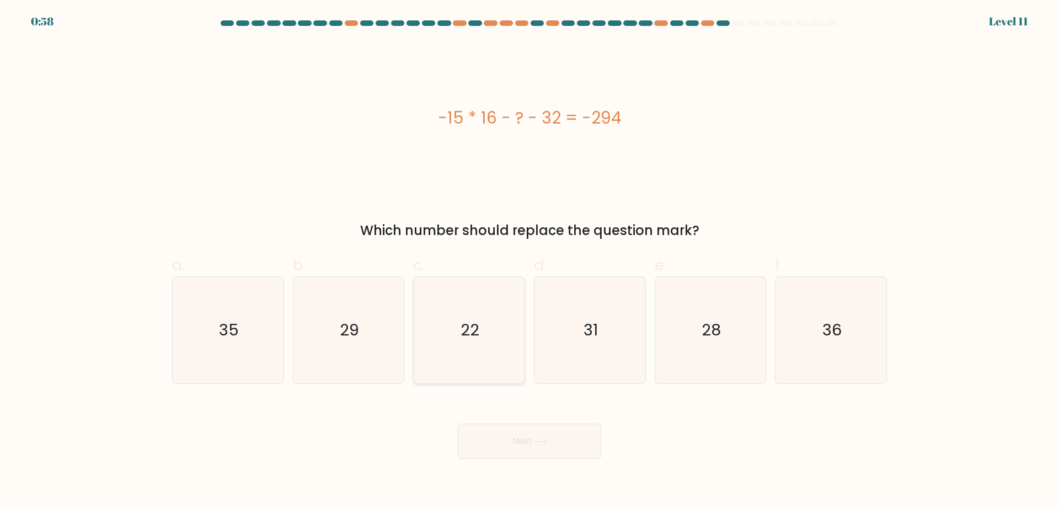
click at [437, 325] on icon "22" at bounding box center [469, 330] width 106 height 106
click at [530, 261] on input "c. 22" at bounding box center [530, 257] width 1 height 7
radio input "true"
click at [530, 450] on button "Next" at bounding box center [529, 441] width 143 height 35
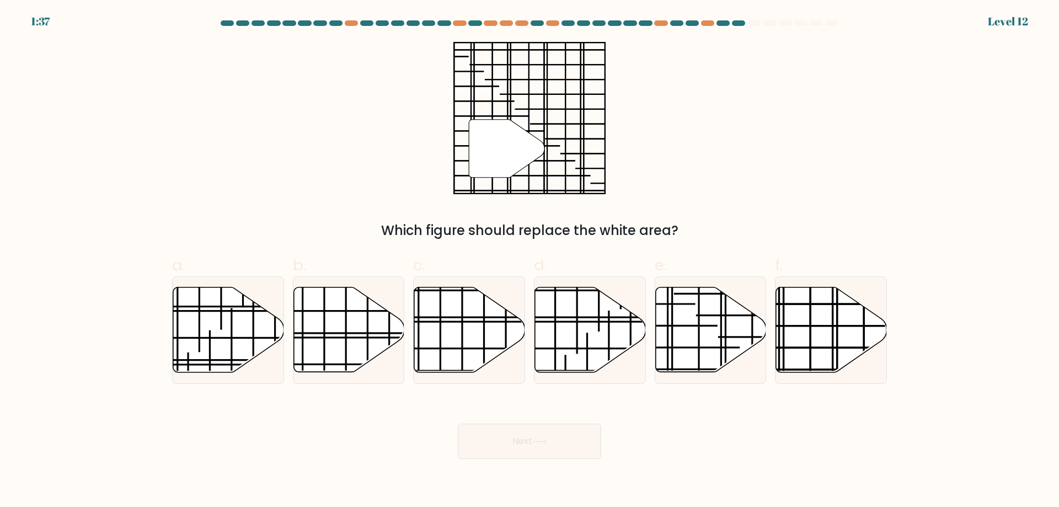
click at [839, 146] on div "" Which figure should replace the white area?" at bounding box center [530, 141] width 728 height 199
click at [833, 127] on div "" Which figure should replace the white area?" at bounding box center [530, 141] width 728 height 199
click at [847, 327] on icon at bounding box center [831, 329] width 111 height 85
click at [530, 261] on input "f." at bounding box center [530, 257] width 1 height 7
radio input "true"
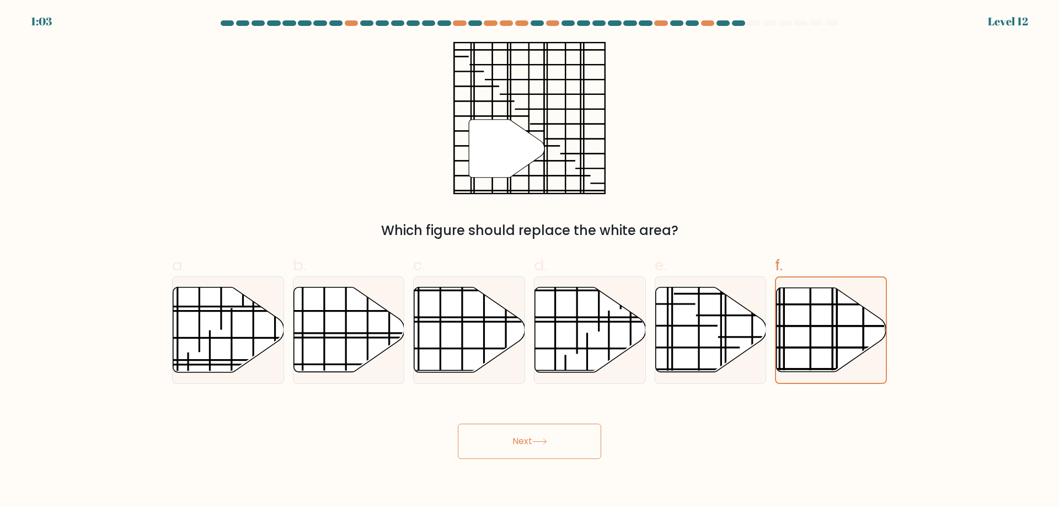
click at [532, 444] on button "Next" at bounding box center [529, 441] width 143 height 35
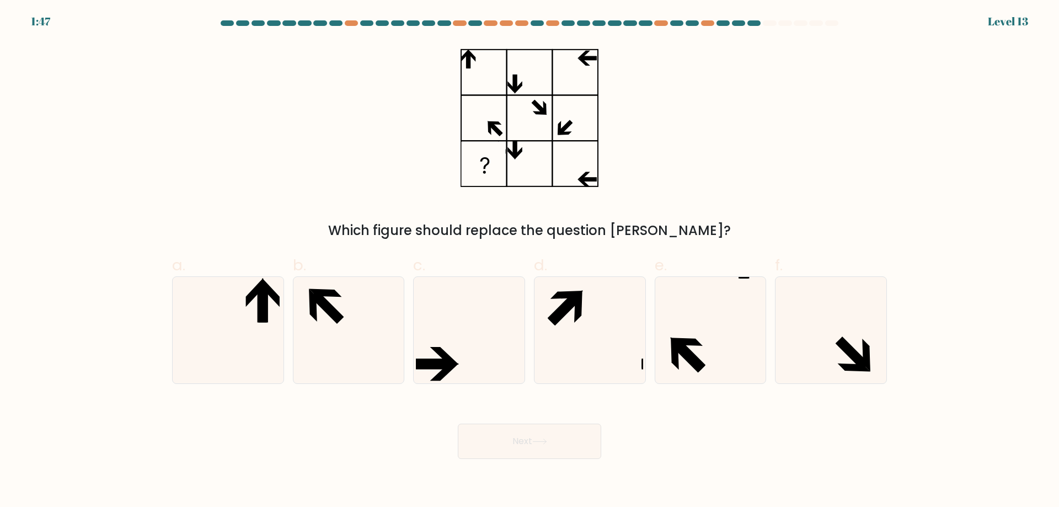
click at [857, 94] on div "Which figure should replace the question mark?" at bounding box center [530, 141] width 728 height 199
click at [591, 318] on icon at bounding box center [590, 330] width 106 height 106
click at [530, 261] on input "d." at bounding box center [530, 257] width 1 height 7
radio input "true"
click at [525, 433] on button "Next" at bounding box center [529, 441] width 143 height 35
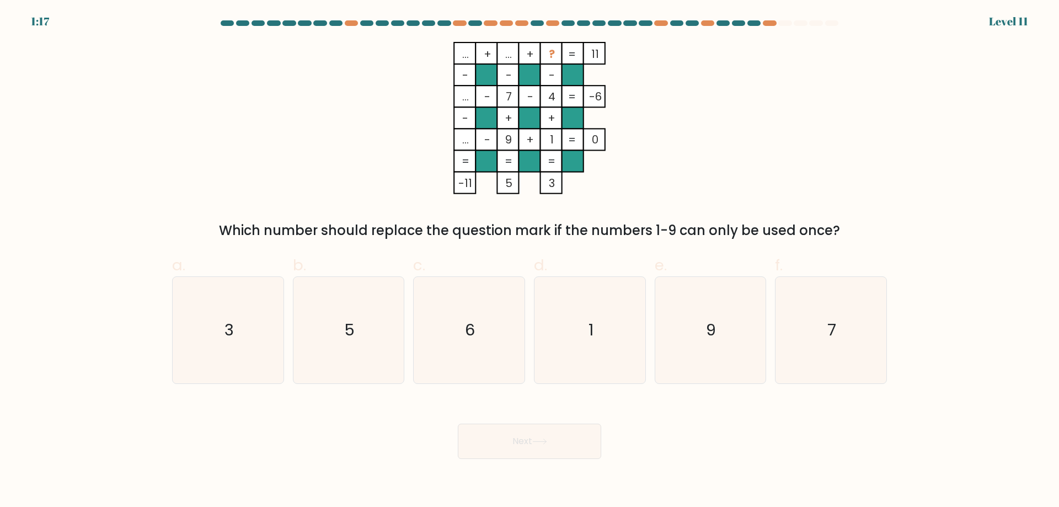
click at [868, 119] on div "... + ... + ? 11 - - - ... - 7 - 4 -6 - + + ... - 9 + 1 = 0 = = = = -11 5 3 = W…" at bounding box center [530, 141] width 728 height 199
click at [737, 133] on div "... + ... + ? 11 - - - ... - 7 - 4 -6 - + + ... - 9 + 1 = 0 = = = = -11 5 3 = W…" at bounding box center [530, 141] width 728 height 199
click at [244, 319] on icon "3" at bounding box center [228, 330] width 106 height 106
click at [530, 261] on input "a. 3" at bounding box center [530, 257] width 1 height 7
radio input "true"
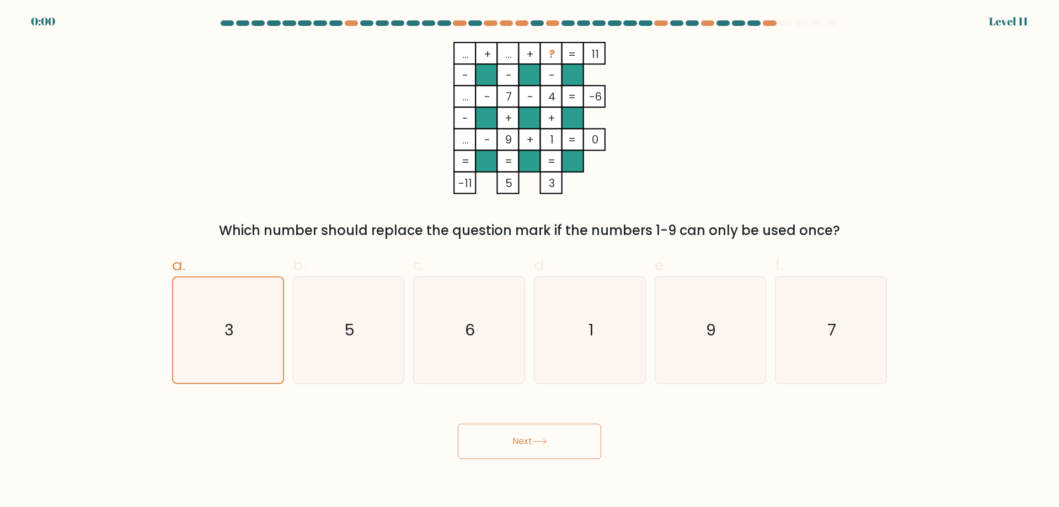
click at [515, 449] on button "Next" at bounding box center [529, 441] width 143 height 35
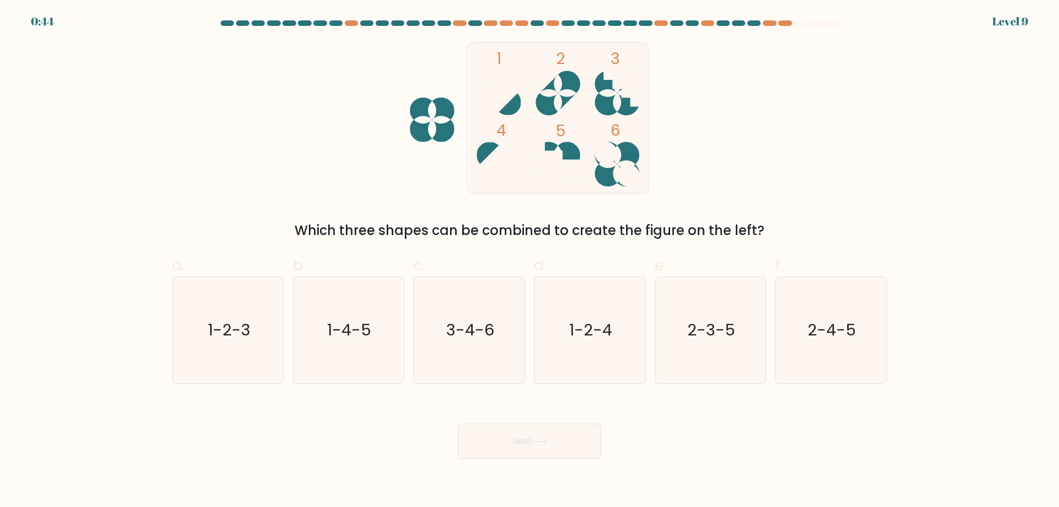
click at [769, 80] on div "1 2 3 4 5 6 Which three shapes can be combined to create the figure on the left?" at bounding box center [530, 141] width 728 height 199
click at [466, 313] on icon "3-4-6" at bounding box center [469, 330] width 106 height 106
click at [530, 261] on input "c. 3-4-6" at bounding box center [530, 257] width 1 height 7
radio input "true"
click at [537, 468] on body "0:28 Level 9" at bounding box center [529, 253] width 1059 height 507
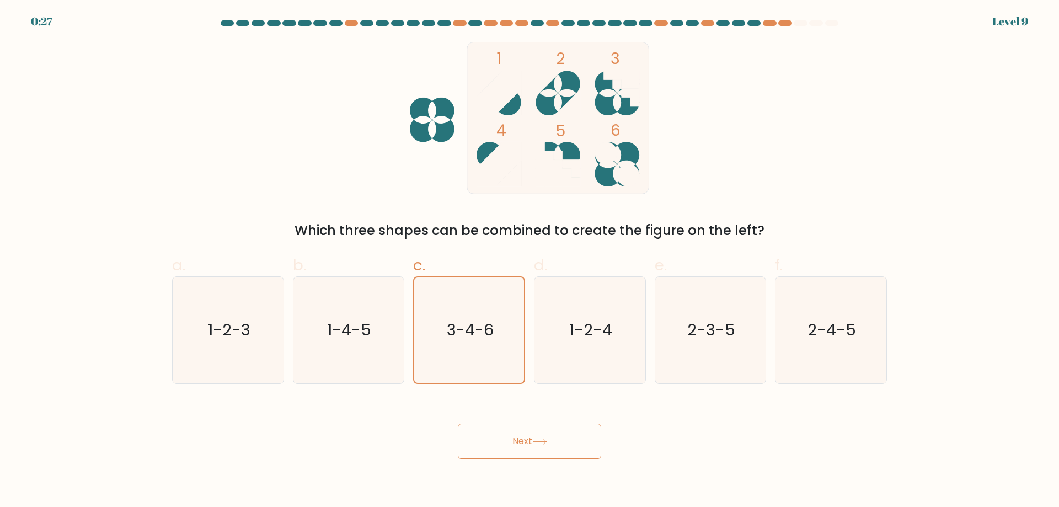
click at [541, 456] on button "Next" at bounding box center [529, 441] width 143 height 35
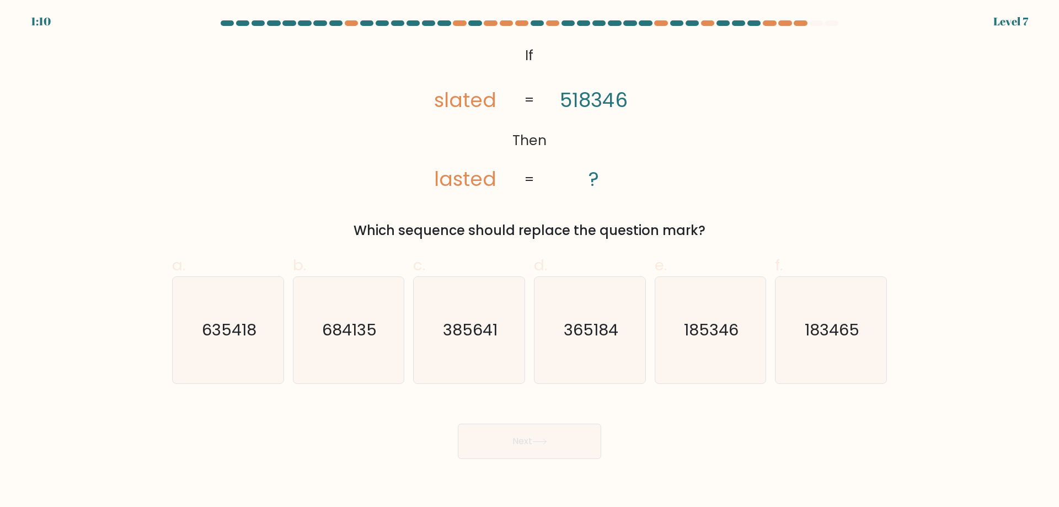
click at [347, 103] on div "@import url('https://fonts.googleapis.com/css?family=Abril+Fatface:400,100,100i…" at bounding box center [530, 141] width 728 height 199
click at [347, 84] on div "@import url('https://fonts.googleapis.com/css?family=Abril+Fatface:400,100,100i…" at bounding box center [530, 141] width 728 height 199
drag, startPoint x: 347, startPoint y: 80, endPoint x: 350, endPoint y: 70, distance: 11.0
click at [347, 79] on div "@import url('https://fonts.googleapis.com/css?family=Abril+Fatface:400,100,100i…" at bounding box center [530, 141] width 728 height 199
click at [350, 69] on div "@import url('https://fonts.googleapis.com/css?family=Abril+Fatface:400,100,100i…" at bounding box center [530, 141] width 728 height 199
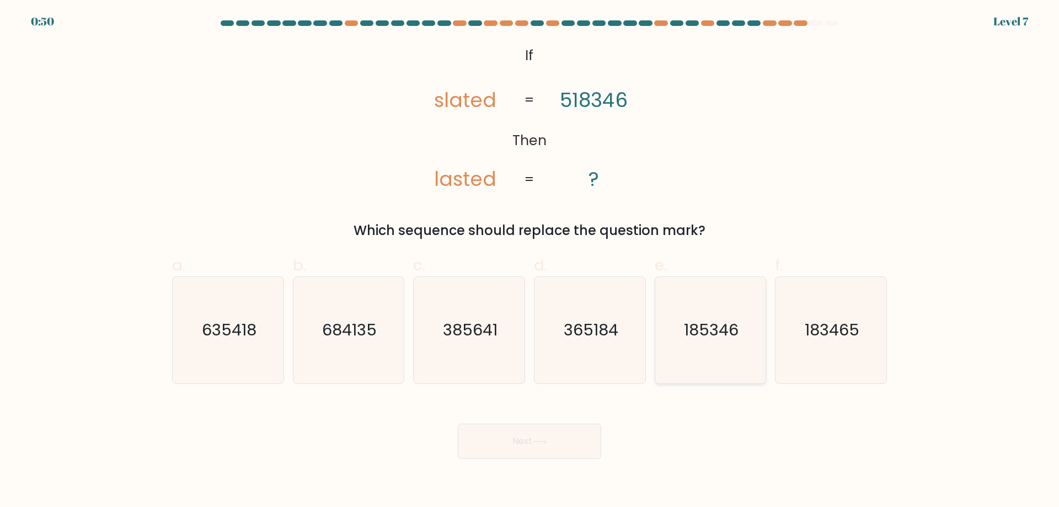
click at [741, 329] on icon "185346" at bounding box center [710, 330] width 106 height 106
click at [530, 261] on input "e. 185346" at bounding box center [530, 257] width 1 height 7
radio input "true"
click at [541, 453] on button "Next" at bounding box center [529, 441] width 143 height 35
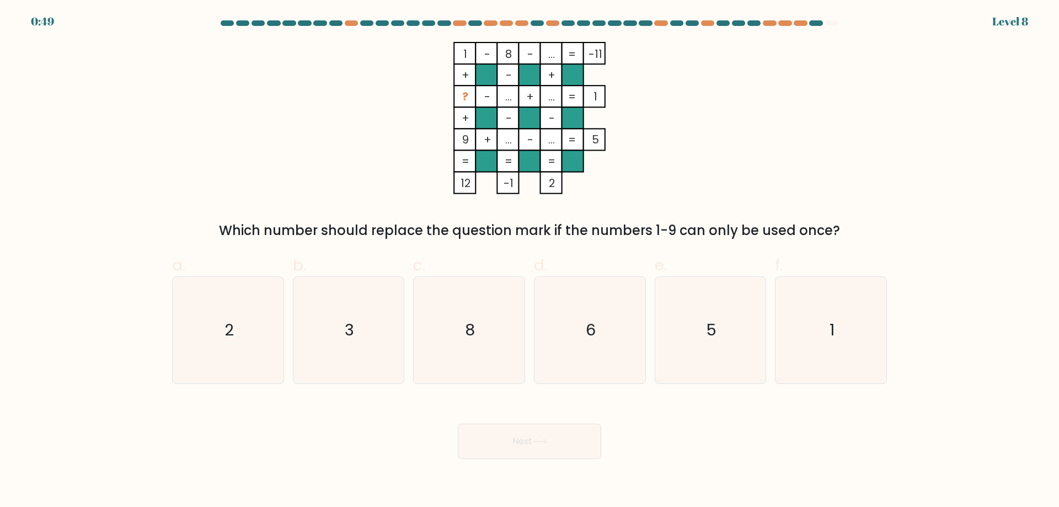
click at [318, 125] on div "1 - 8 - ... -11 + - + ? - ... + ... 1 + - - 9 + ... - ... = 5 = = = = 12 -1 2 =…" at bounding box center [530, 141] width 728 height 199
click at [327, 113] on div "1 - 8 - ... -11 + - + ? - ... + ... 1 + - - 9 + ... - ... = 5 = = = = 12 -1 2 =…" at bounding box center [530, 141] width 728 height 199
click at [222, 327] on icon "2" at bounding box center [228, 330] width 106 height 106
click at [530, 261] on input "a. 2" at bounding box center [530, 257] width 1 height 7
radio input "true"
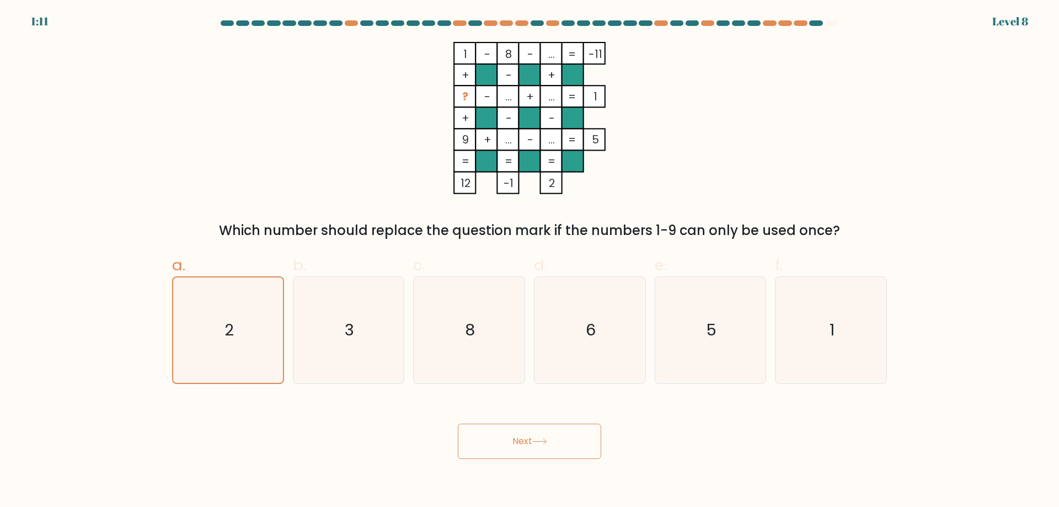
click at [515, 439] on button "Next" at bounding box center [529, 441] width 143 height 35
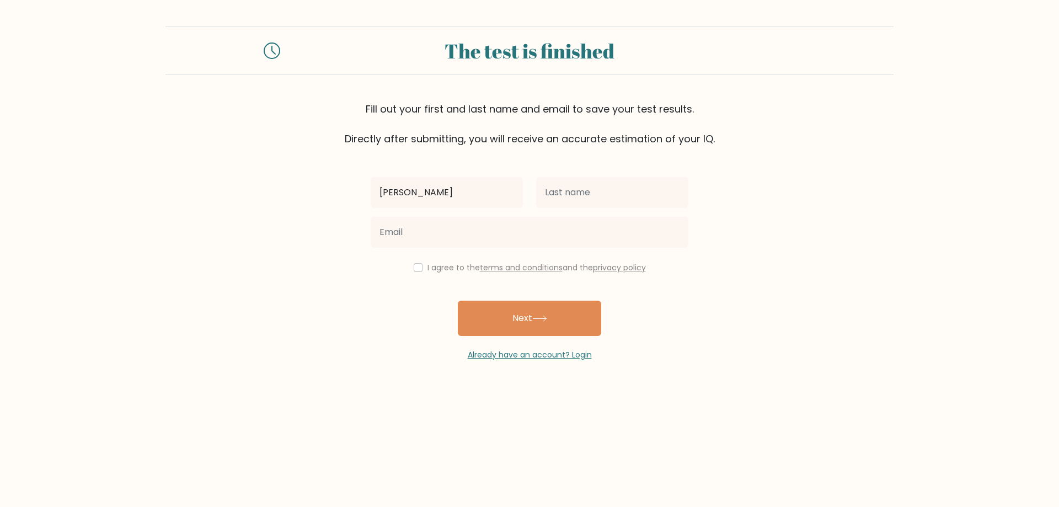
type input "[PERSON_NAME]"
drag, startPoint x: 589, startPoint y: 161, endPoint x: 588, endPoint y: 185, distance: 24.3
click at [589, 162] on div "[PERSON_NAME] I agree to the terms and conditions and the privacy policy Next A…" at bounding box center [529, 253] width 331 height 215
click at [588, 189] on input "text" at bounding box center [612, 192] width 152 height 31
type input "siba"
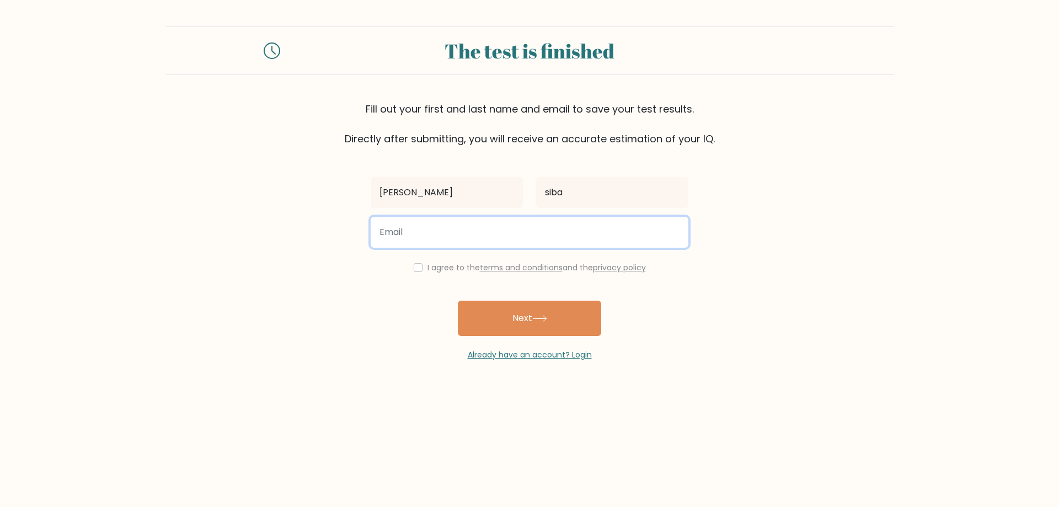
click at [548, 237] on input "email" at bounding box center [530, 232] width 318 height 31
click at [543, 236] on input "email" at bounding box center [530, 232] width 318 height 31
type input "miramira135789@gmail.com"
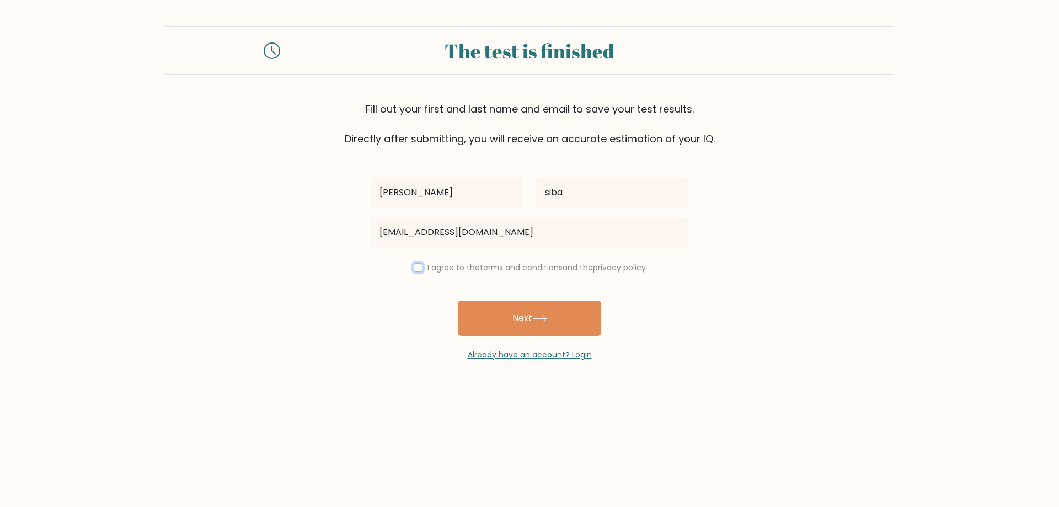
click at [416, 268] on input "checkbox" at bounding box center [418, 267] width 9 height 9
checkbox input "true"
click at [488, 303] on button "Next" at bounding box center [529, 318] width 143 height 35
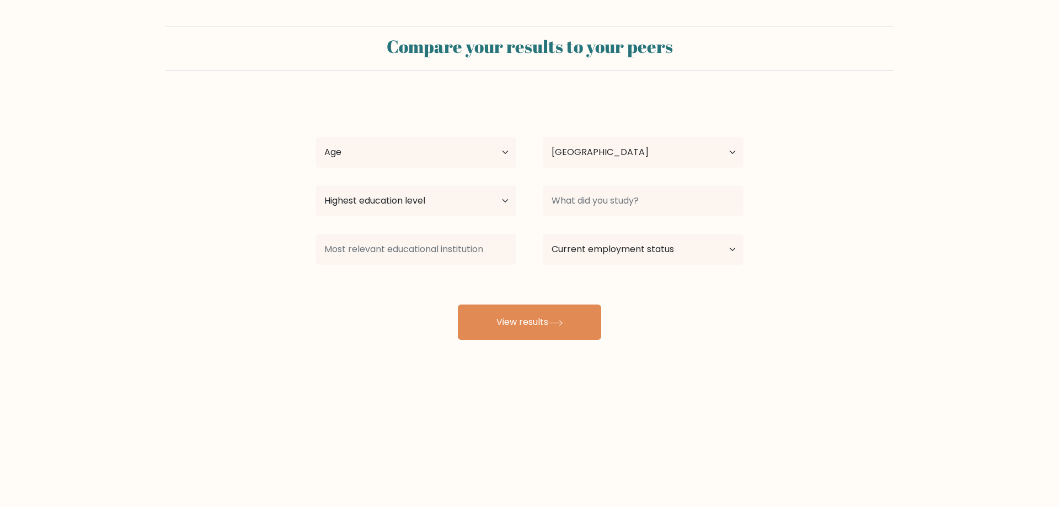
select select "SK"
click at [488, 151] on select "Age Under [DEMOGRAPHIC_DATA] [DEMOGRAPHIC_DATA] [DEMOGRAPHIC_DATA] [DEMOGRAPHIC…" at bounding box center [416, 152] width 201 height 31
select select "18_24"
click at [316, 137] on select "Age Under [DEMOGRAPHIC_DATA] [DEMOGRAPHIC_DATA] [DEMOGRAPHIC_DATA] [DEMOGRAPHIC…" at bounding box center [416, 152] width 201 height 31
click at [449, 195] on select "Highest education level No schooling Primary Lower Secondary Upper Secondary Oc…" at bounding box center [416, 200] width 201 height 31
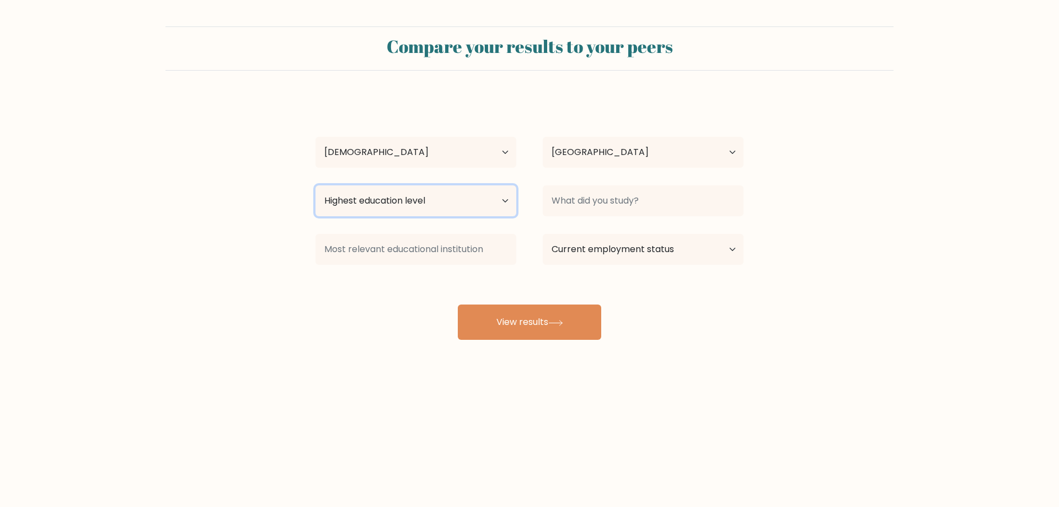
select select "bachelors_degree"
click at [316, 185] on select "Highest education level No schooling Primary Lower Secondary Upper Secondary Oc…" at bounding box center [416, 200] width 201 height 31
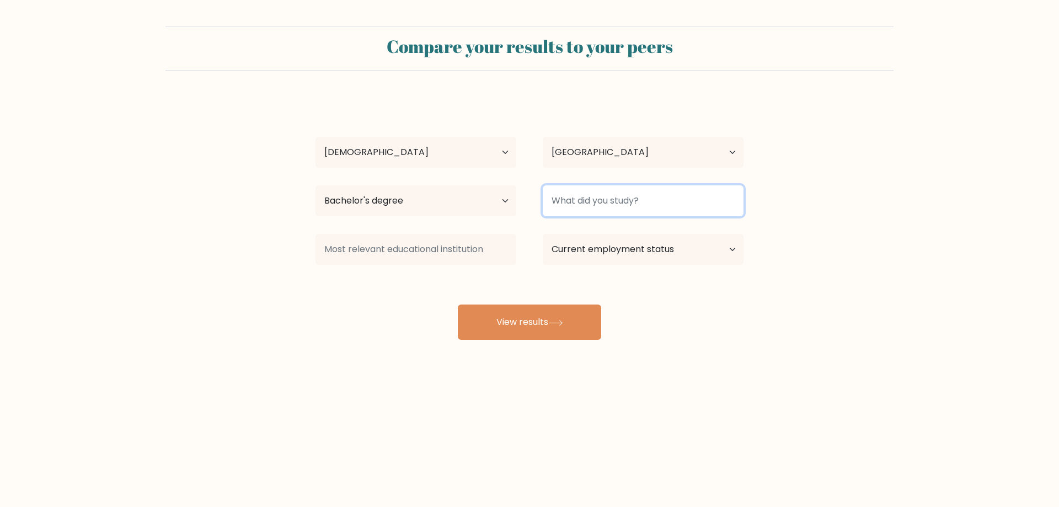
click at [608, 204] on input at bounding box center [643, 200] width 201 height 31
type input "wfweefw"
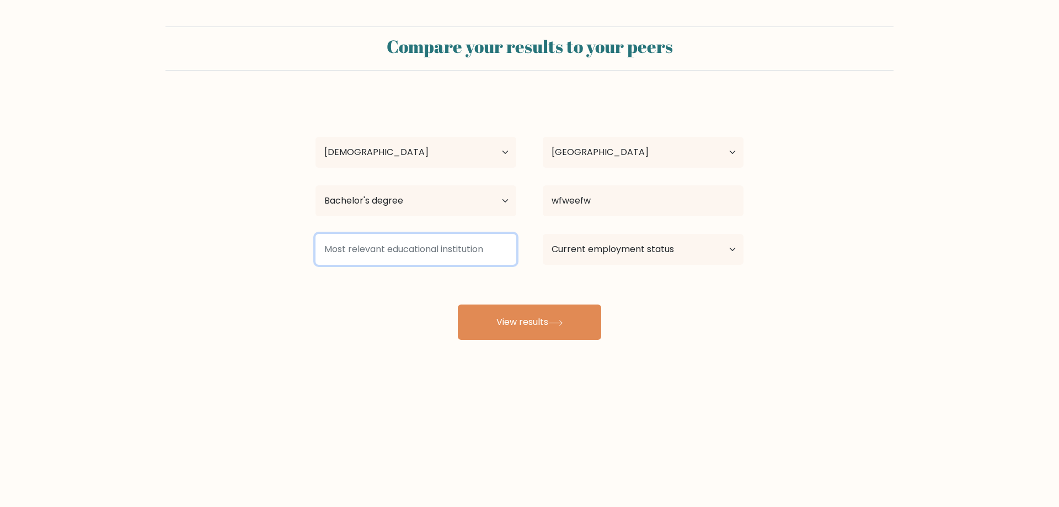
click at [467, 253] on input at bounding box center [416, 249] width 201 height 31
click at [306, 308] on form "Compare your results to your peers [PERSON_NAME] Age Under [DEMOGRAPHIC_DATA] […" at bounding box center [529, 182] width 1059 height 313
click at [383, 241] on input at bounding box center [416, 249] width 201 height 31
type input "svfbvs"
click at [612, 250] on select "Current employment status Employed Student Retired Other / prefer not to answer" at bounding box center [643, 249] width 201 height 31
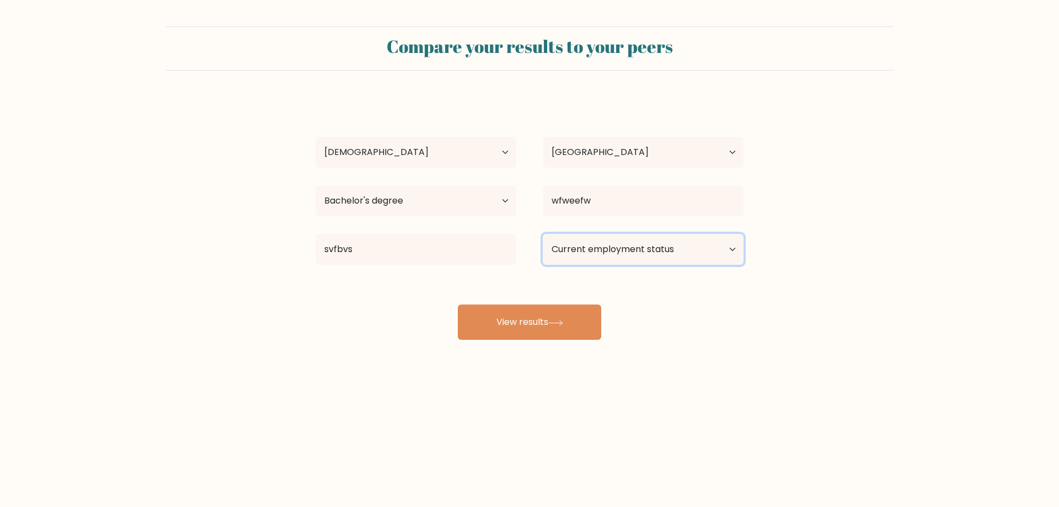
select select "student"
click at [543, 234] on select "Current employment status Employed Student Retired Other / prefer not to answer" at bounding box center [643, 249] width 201 height 31
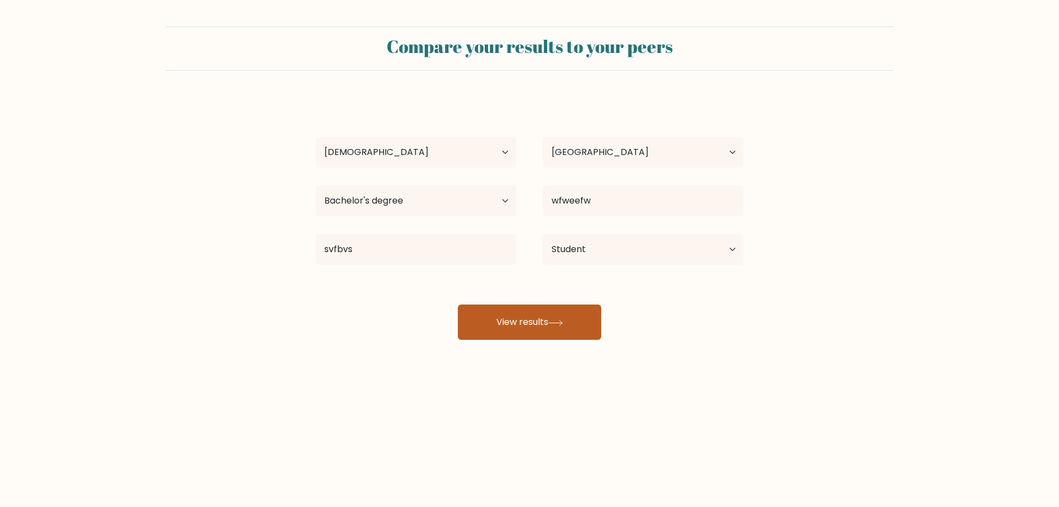
click at [557, 322] on icon at bounding box center [555, 323] width 15 height 6
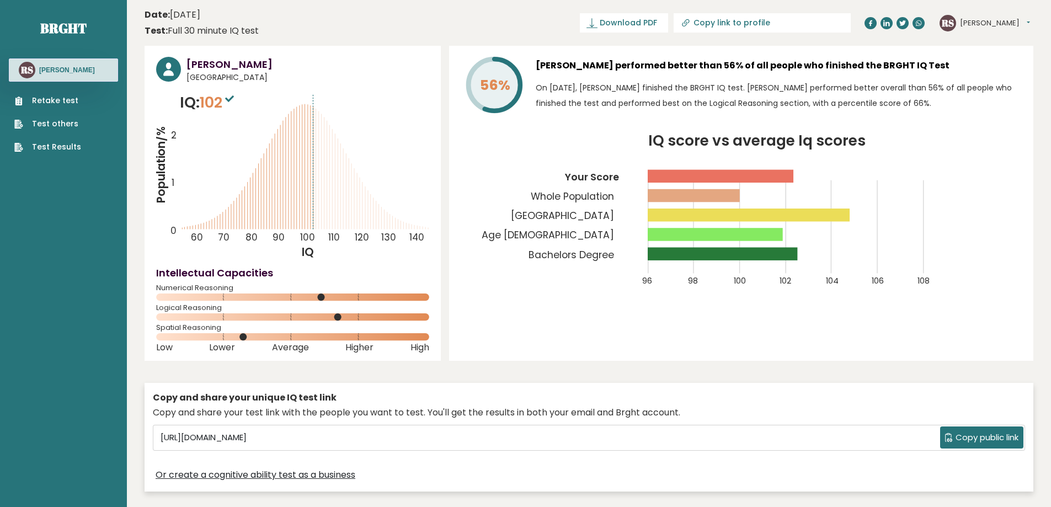
click at [571, 16] on header "Date: [DATE] Test: Full 30 minute IQ test Download PDF Downloading... Downloadi…" at bounding box center [589, 23] width 889 height 35
click at [584, 13] on header "Date: [DATE] Test: Full 30 minute IQ test Download PDF Downloading... Downloadi…" at bounding box center [589, 23] width 889 height 35
click at [589, 15] on header "Date: [DATE] Test: Full 30 minute IQ test Download PDF Downloading... Downloadi…" at bounding box center [589, 23] width 889 height 35
click at [589, 10] on header "Date: October 08, 2025 Test: Full 30 minute IQ test Download PDF Downloading...…" at bounding box center [589, 23] width 889 height 35
click at [685, 327] on div "56% Relan Siba performed better than 56% of all people who finished the BRGHT I…" at bounding box center [741, 203] width 584 height 315
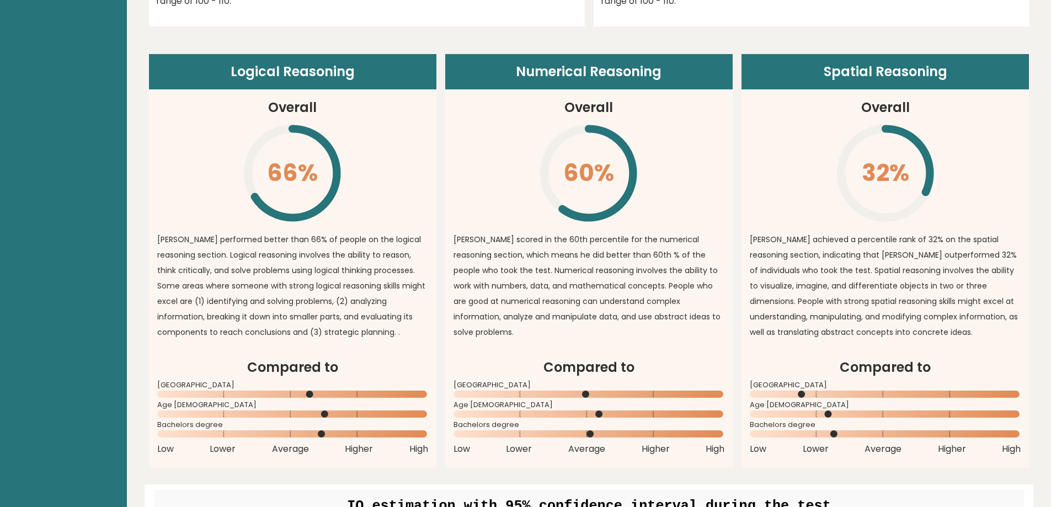
scroll to position [772, 0]
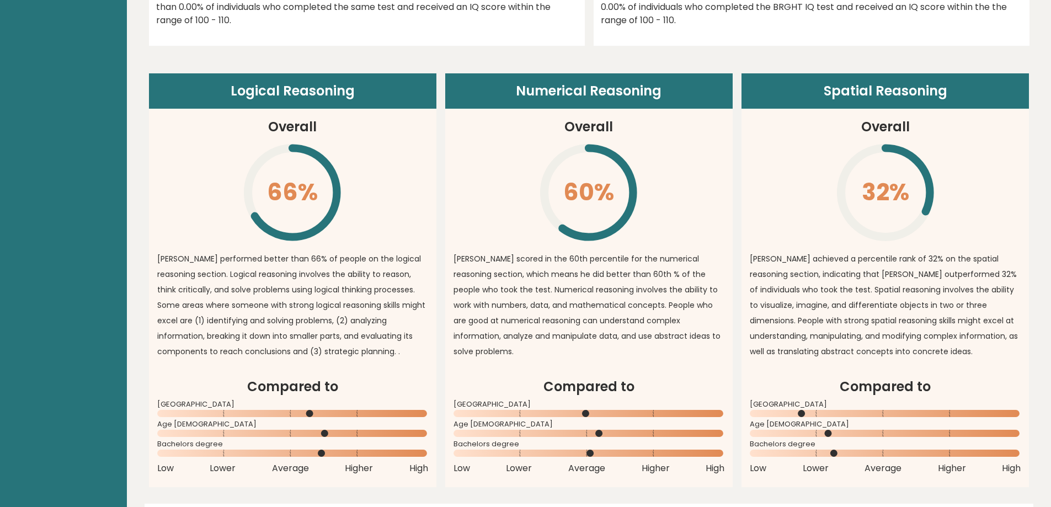
click at [985, 218] on article "Spatial Reasoning Overall 32% \ relan achieved a percentile rank of 32% on the …" at bounding box center [884, 224] width 287 height 303
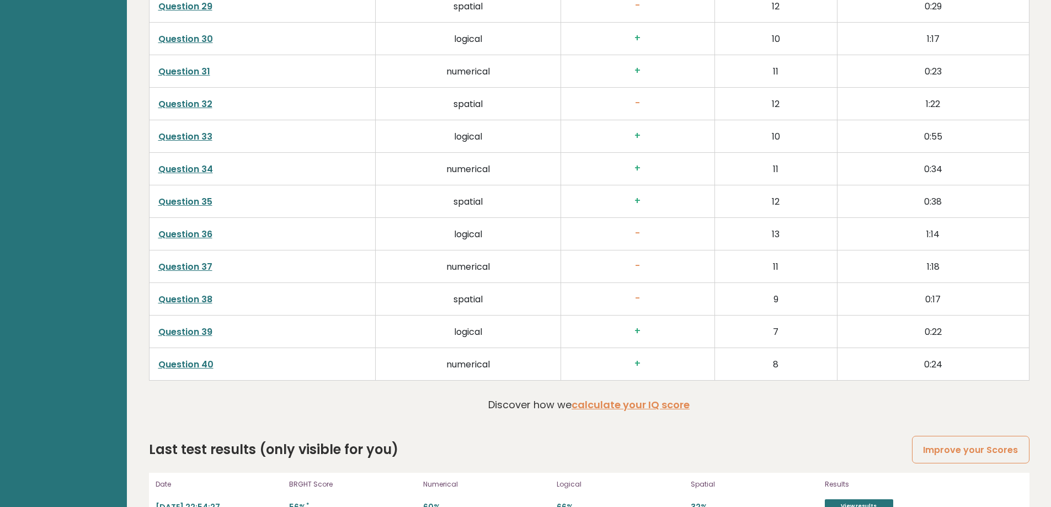
scroll to position [2802, 0]
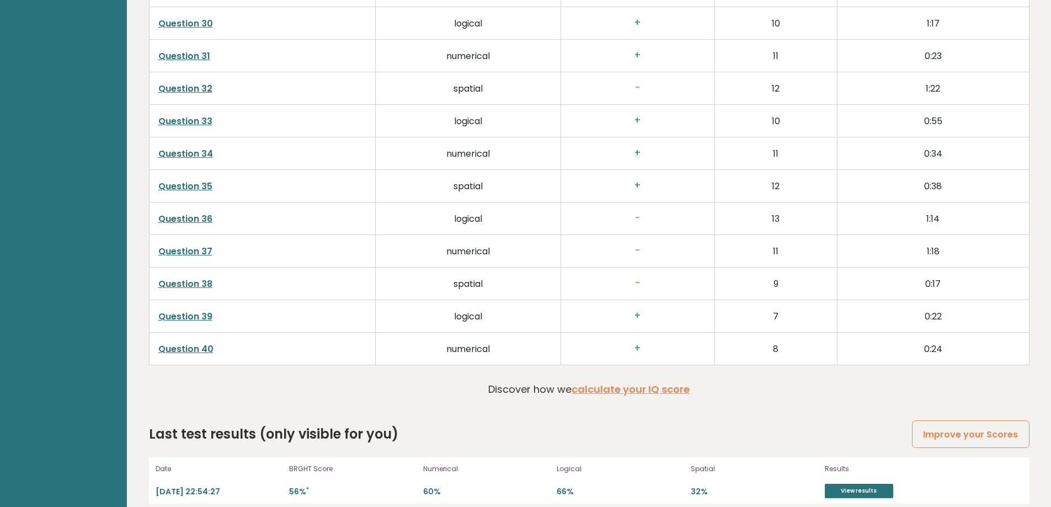
click at [578, 424] on div "Last test results (only visible for you) Improve your Scores" at bounding box center [589, 434] width 880 height 20
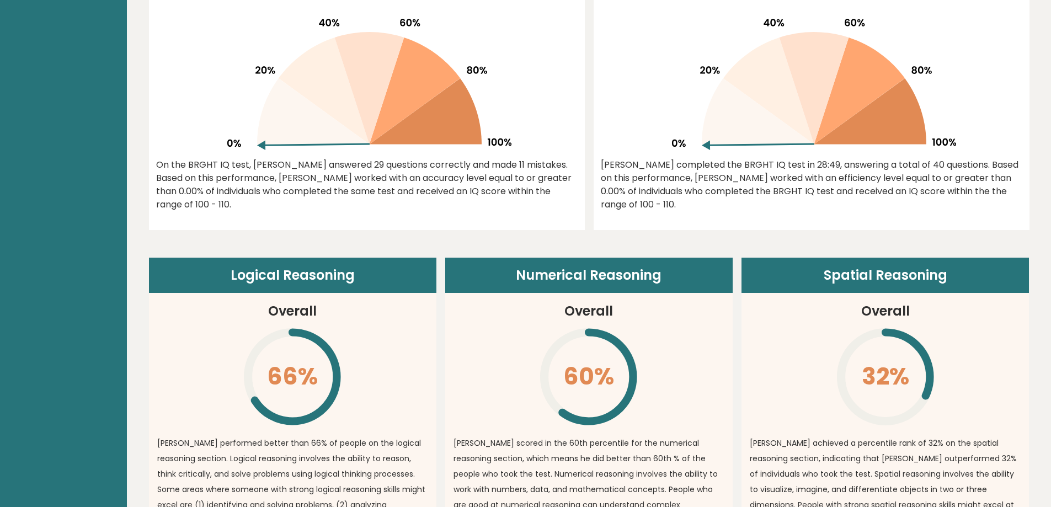
scroll to position [0, 0]
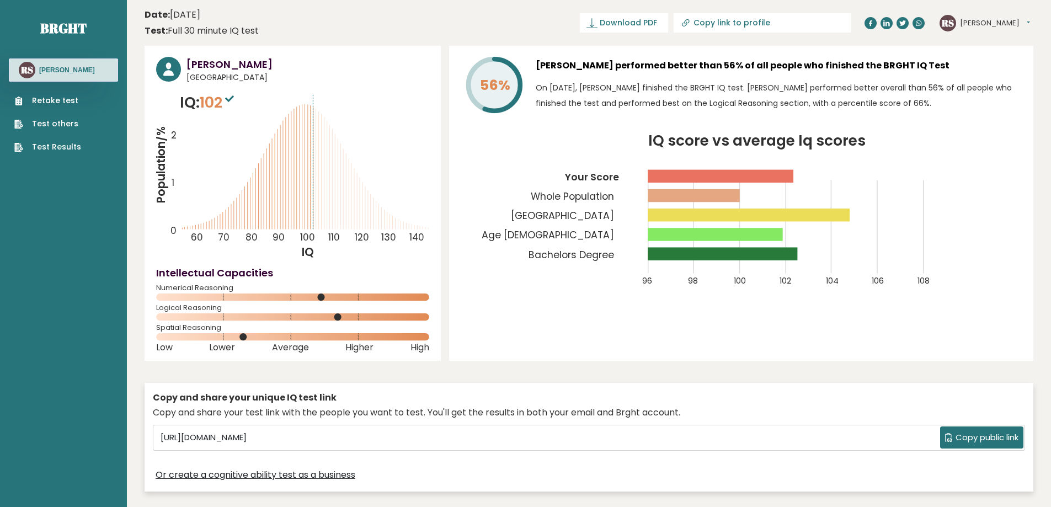
click at [553, 135] on icon "IQ score vs average Iq scores 96 98 100 102 104 106 108 Your Score Whole Popula…" at bounding box center [741, 217] width 561 height 166
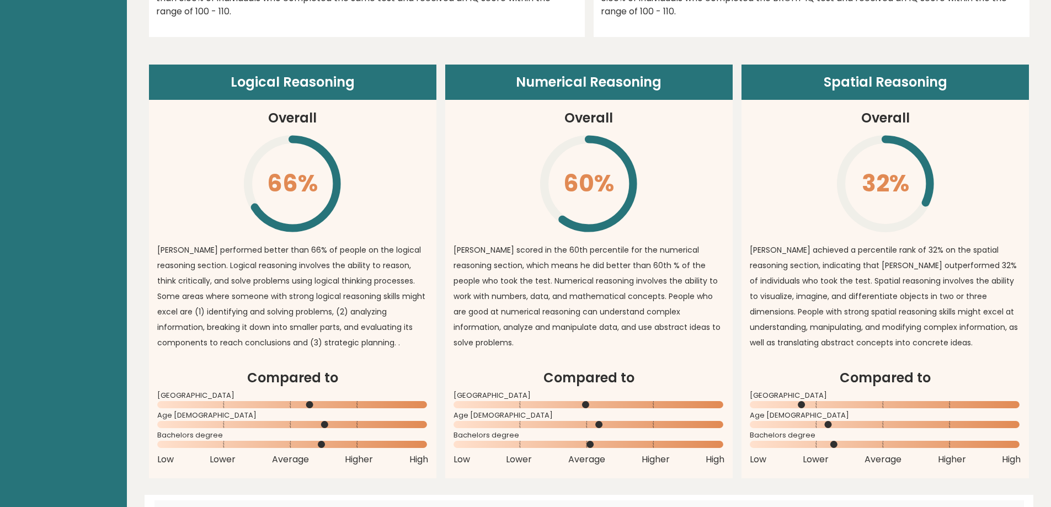
scroll to position [883, 0]
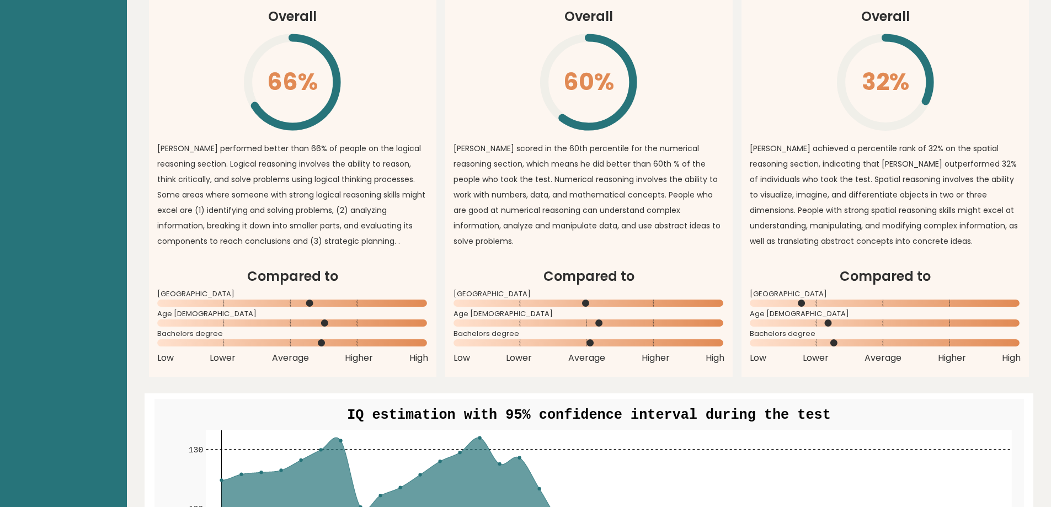
click at [440, 225] on div "Logical Reasoning Overall 66% \ relan performed better than 66% of people on th…" at bounding box center [589, 170] width 880 height 414
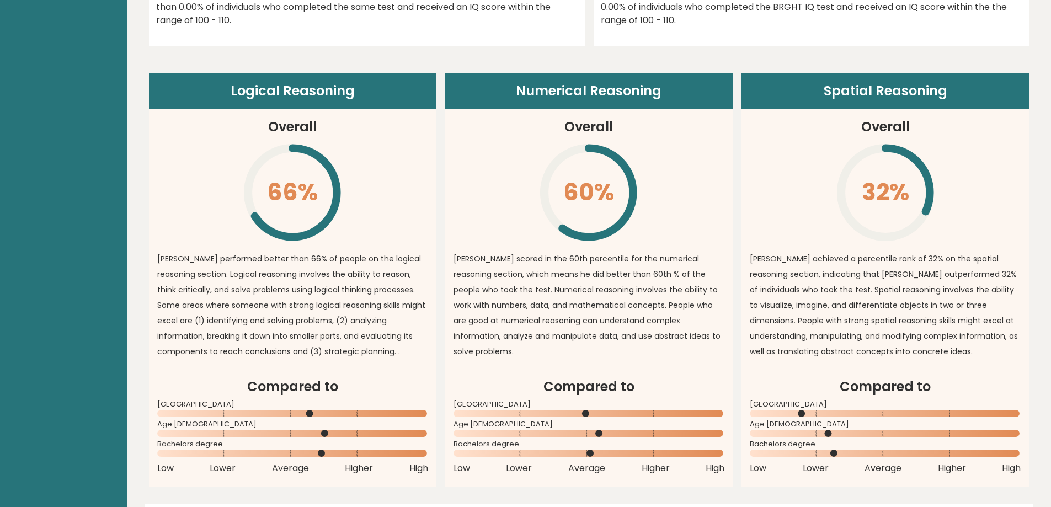
scroll to position [828, 0]
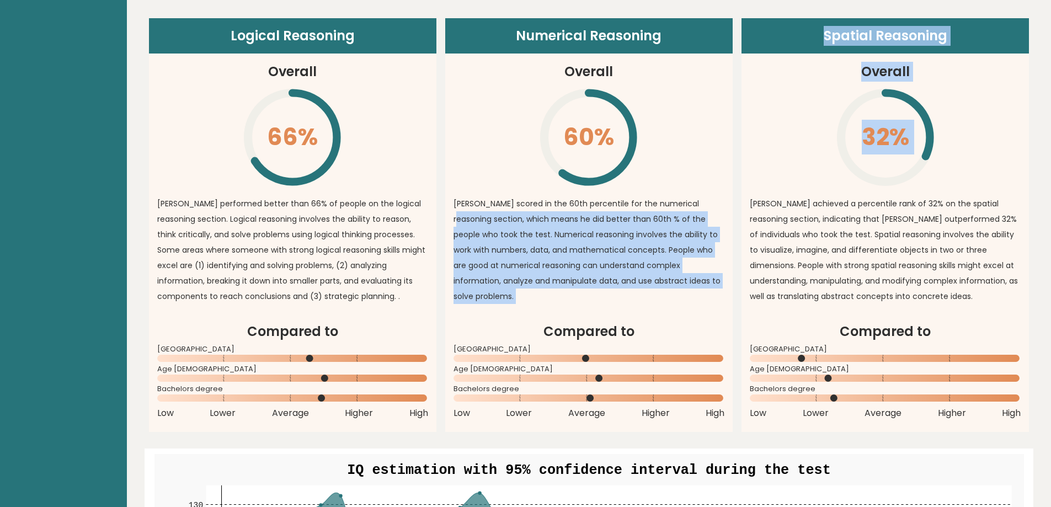
click at [736, 156] on div "Logical Reasoning Overall 66% \ relan performed better than 66% of people on th…" at bounding box center [589, 225] width 880 height 414
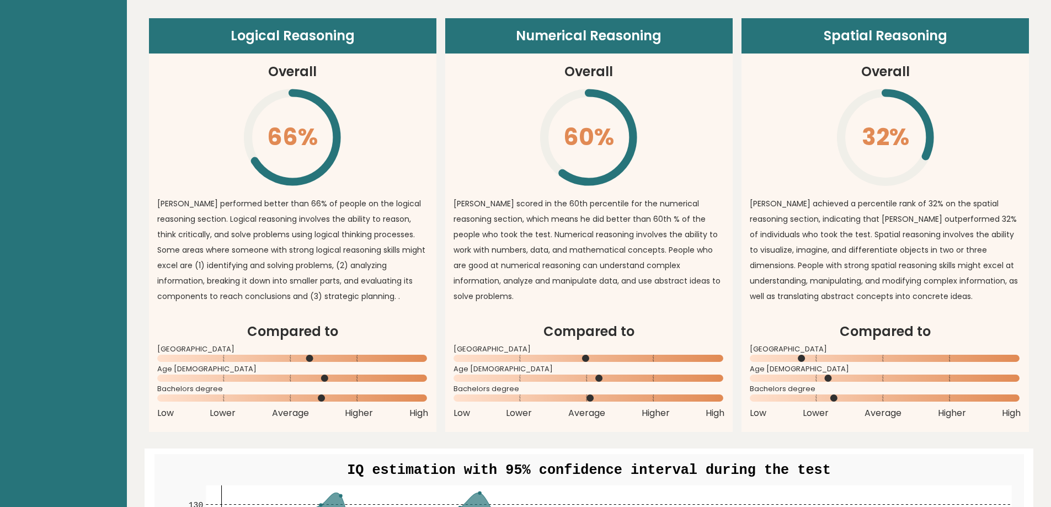
click at [738, 150] on div "Logical Reasoning Overall 66% \ relan performed better than 66% of people on th…" at bounding box center [589, 225] width 880 height 414
click at [440, 109] on div "Logical Reasoning Overall 66% \ relan performed better than 66% of people on th…" at bounding box center [589, 225] width 880 height 414
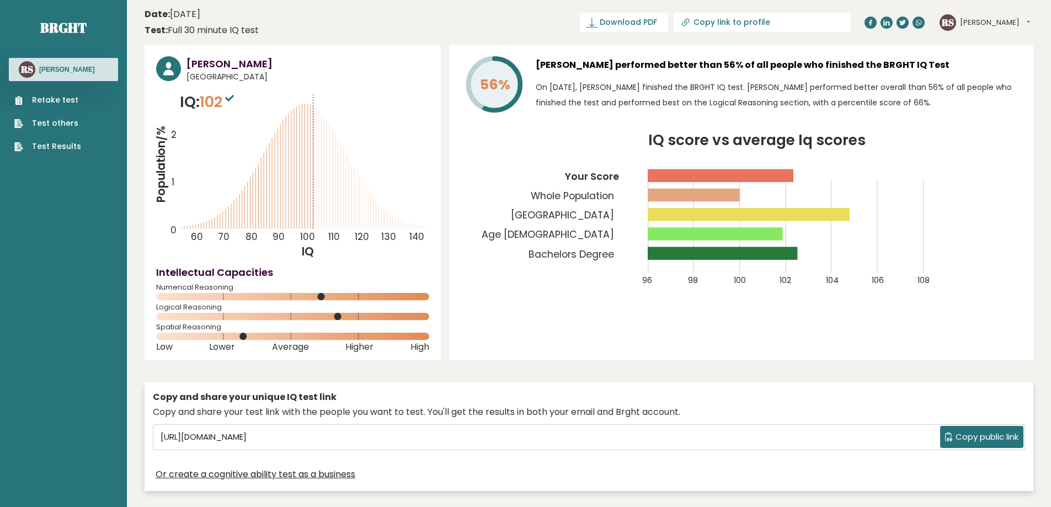
scroll to position [0, 0]
click at [468, 34] on header "Date: October 08, 2025 Test: Full 30 minute IQ test Download PDF Downloading...…" at bounding box center [589, 23] width 889 height 35
click at [57, 100] on link "Retake test" at bounding box center [47, 101] width 67 height 12
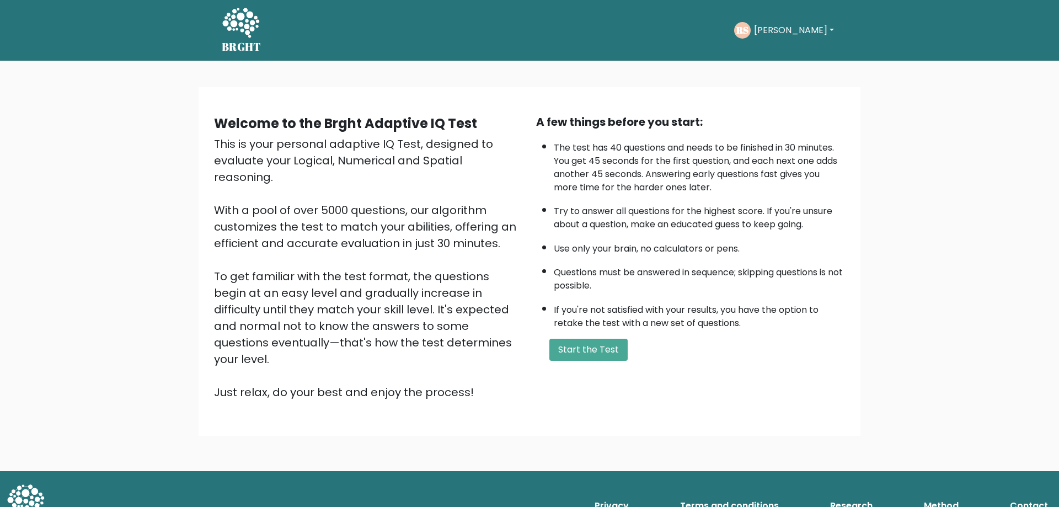
click at [137, 134] on div "Welcome to the Brght Adaptive IQ Test This is your personal adaptive IQ Test, d…" at bounding box center [529, 266] width 1059 height 410
click at [916, 170] on div "Welcome to the Brght Adaptive IQ Test This is your personal adaptive IQ Test, d…" at bounding box center [529, 266] width 1059 height 410
click at [594, 343] on button "Start the Test" at bounding box center [588, 350] width 78 height 22
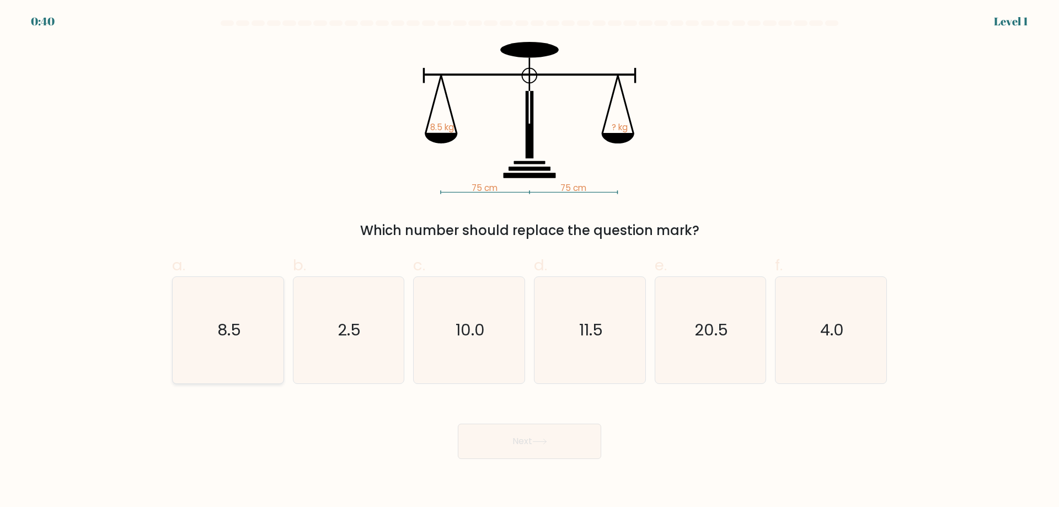
click at [238, 307] on icon "8.5" at bounding box center [228, 330] width 106 height 106
click at [530, 261] on input "a. 8.5" at bounding box center [530, 257] width 1 height 7
radio input "true"
click at [554, 449] on button "Next" at bounding box center [529, 441] width 143 height 35
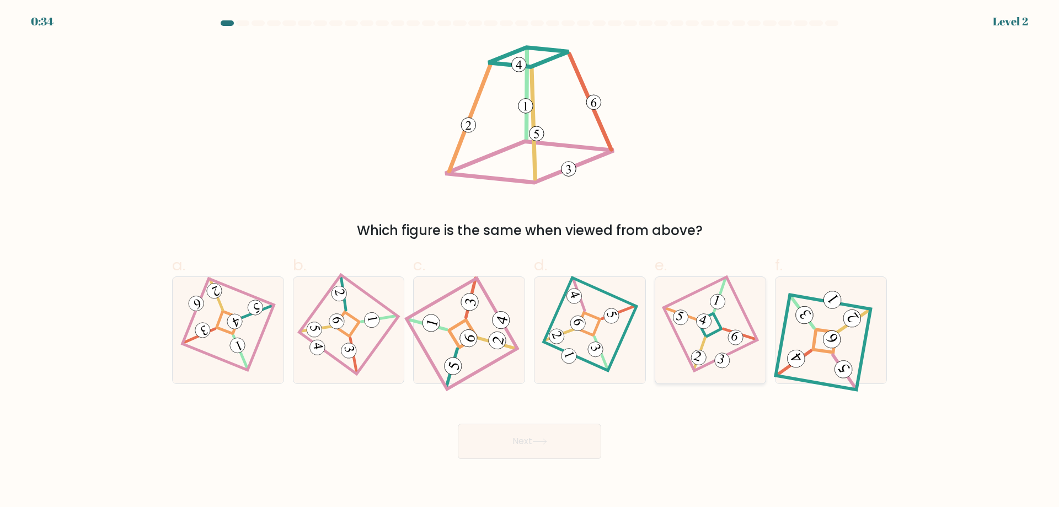
click at [706, 332] on icon at bounding box center [710, 329] width 73 height 85
click at [530, 261] on input "e." at bounding box center [530, 257] width 1 height 7
radio input "true"
click at [551, 448] on button "Next" at bounding box center [529, 441] width 143 height 35
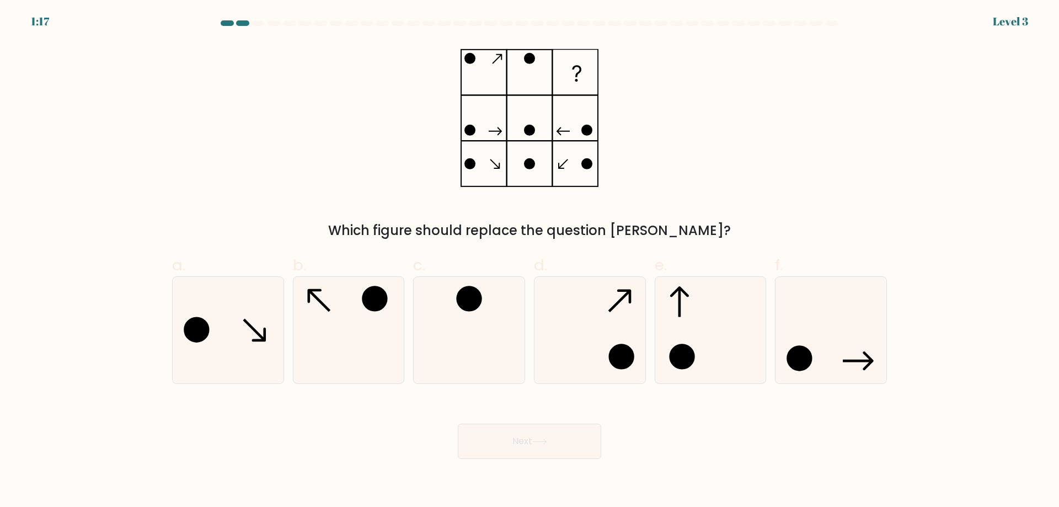
click at [711, 163] on div "Which figure should replace the question mark?" at bounding box center [530, 141] width 728 height 199
click at [353, 332] on icon at bounding box center [348, 330] width 106 height 106
click at [530, 261] on input "b." at bounding box center [530, 257] width 1 height 7
radio input "true"
click at [547, 439] on icon at bounding box center [539, 442] width 15 height 6
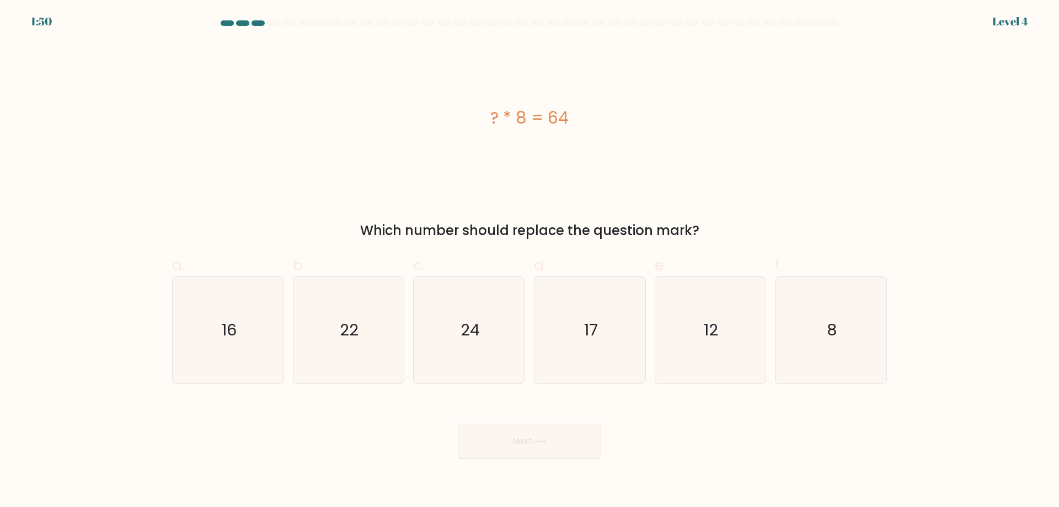
click at [244, 152] on div "? * 8 = 64" at bounding box center [529, 118] width 715 height 152
click at [843, 328] on icon "8" at bounding box center [831, 330] width 106 height 106
click at [530, 261] on input "f. 8" at bounding box center [530, 257] width 1 height 7
radio input "true"
click at [554, 437] on button "Next" at bounding box center [529, 441] width 143 height 35
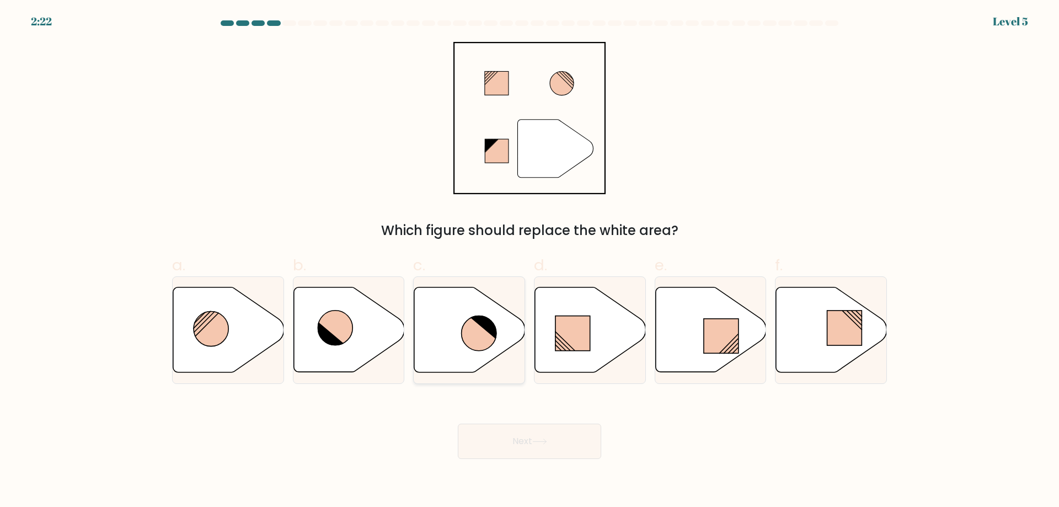
click at [479, 324] on icon at bounding box center [483, 326] width 28 height 26
click at [530, 261] on input "c." at bounding box center [530, 257] width 1 height 7
radio input "true"
click at [514, 439] on button "Next" at bounding box center [529, 441] width 143 height 35
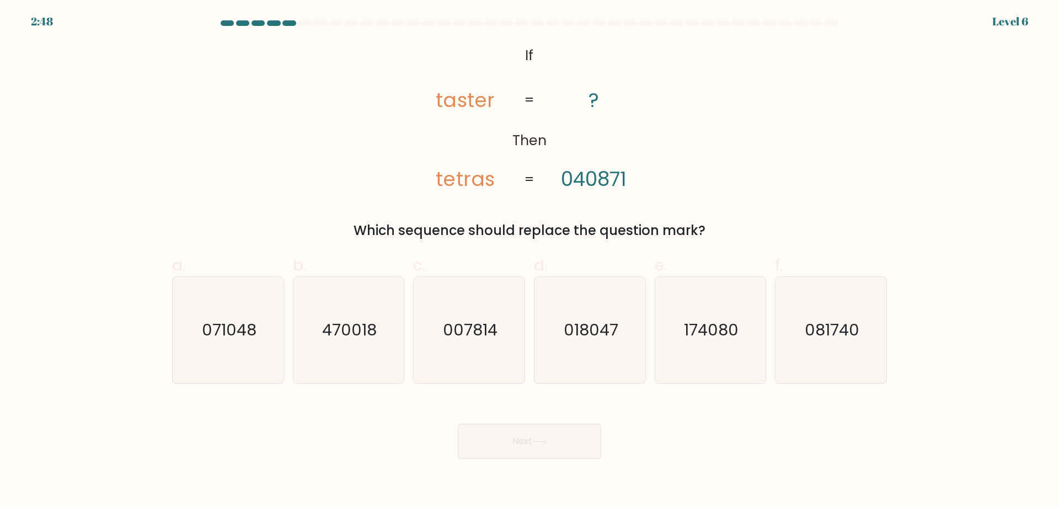
click at [330, 106] on div "@import url('https://fonts.googleapis.com/css?family=Abril+Fatface:400,100,100i…" at bounding box center [530, 141] width 728 height 199
click at [807, 303] on icon "081740" at bounding box center [831, 330] width 106 height 106
click at [530, 261] on input "f. 081740" at bounding box center [530, 257] width 1 height 7
radio input "true"
click at [552, 440] on button "Next" at bounding box center [529, 441] width 143 height 35
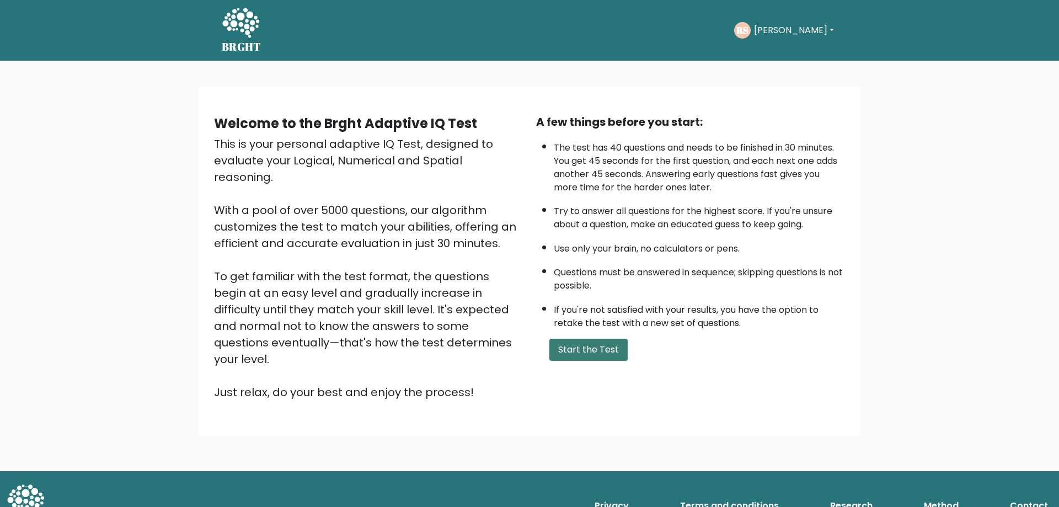
click at [579, 355] on button "Start the Test" at bounding box center [588, 350] width 78 height 22
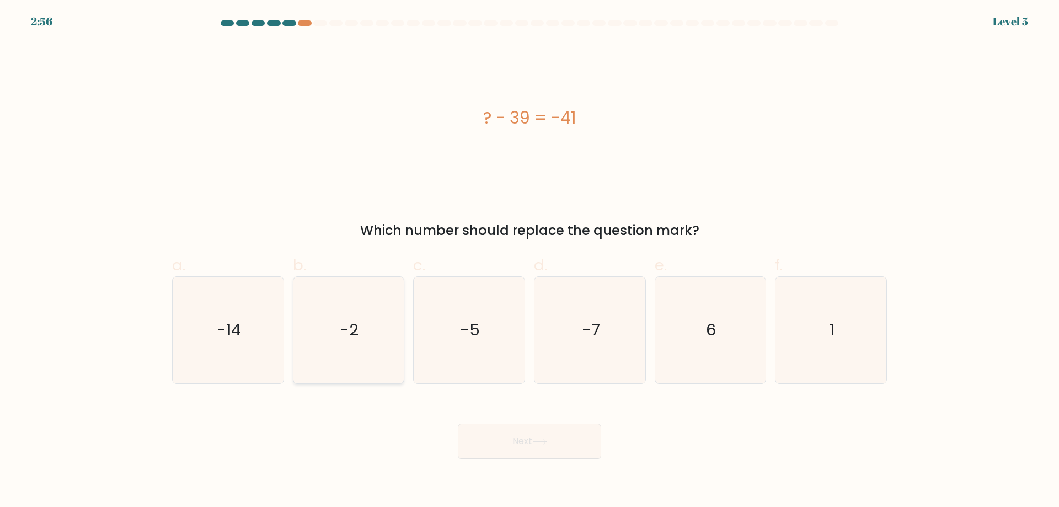
click at [360, 337] on icon "-2" at bounding box center [348, 330] width 106 height 106
click at [530, 261] on input "b. -2" at bounding box center [530, 257] width 1 height 7
radio input "true"
click at [542, 448] on button "Next" at bounding box center [529, 441] width 143 height 35
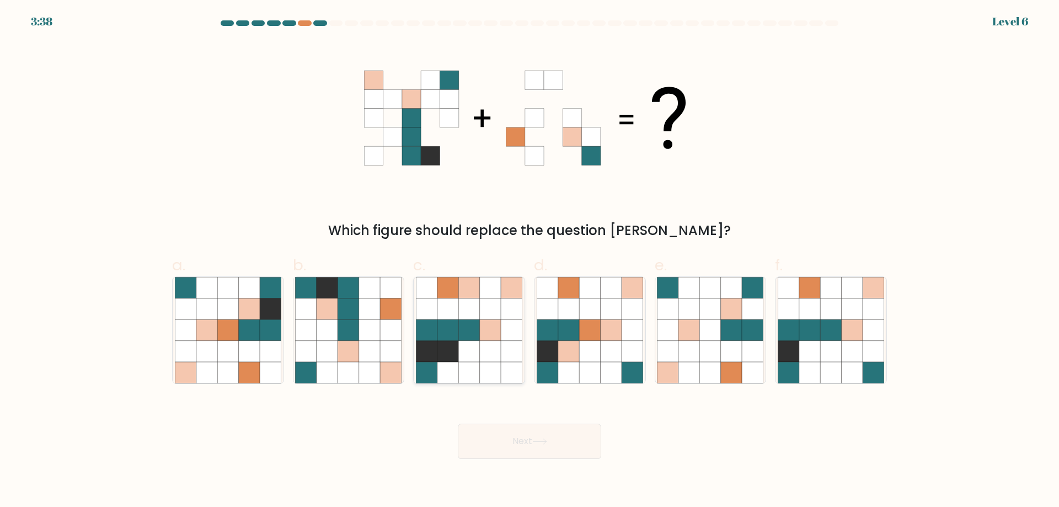
click at [485, 341] on icon at bounding box center [490, 351] width 21 height 21
click at [530, 261] on input "c." at bounding box center [530, 257] width 1 height 7
radio input "true"
click at [497, 425] on button "Next" at bounding box center [529, 441] width 143 height 35
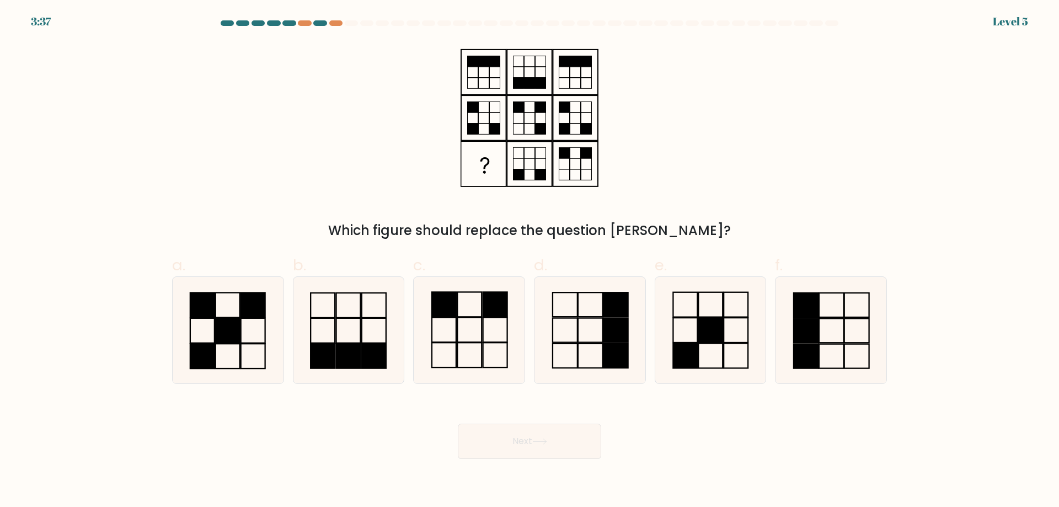
click at [528, 340] on div "c." at bounding box center [469, 319] width 121 height 130
click at [564, 360] on icon at bounding box center [590, 330] width 106 height 106
click at [530, 261] on input "d." at bounding box center [530, 257] width 1 height 7
radio input "true"
click at [534, 449] on button "Next" at bounding box center [529, 441] width 143 height 35
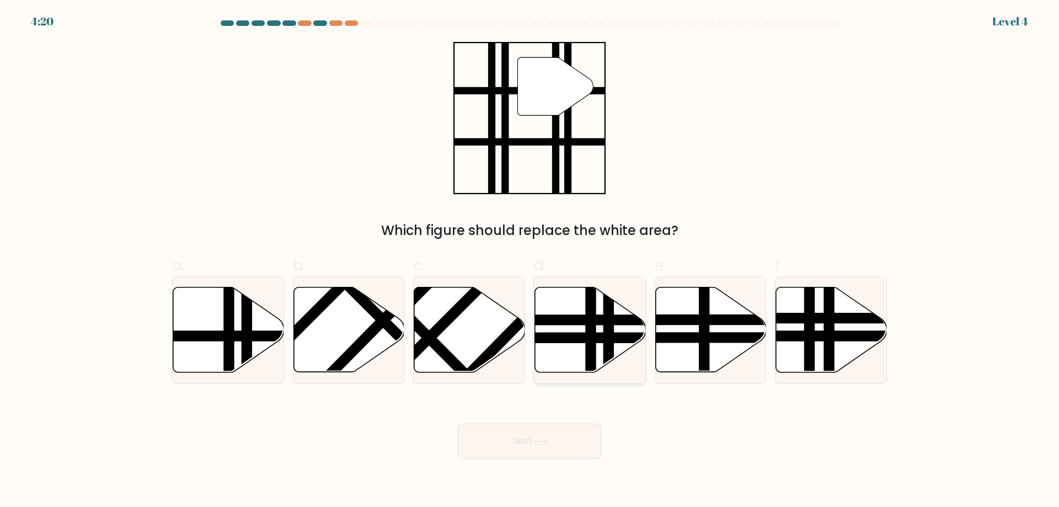
click at [585, 353] on icon at bounding box center [590, 329] width 111 height 85
click at [530, 261] on input "d." at bounding box center [530, 257] width 1 height 7
radio input "true"
click at [546, 442] on icon at bounding box center [539, 441] width 13 height 5
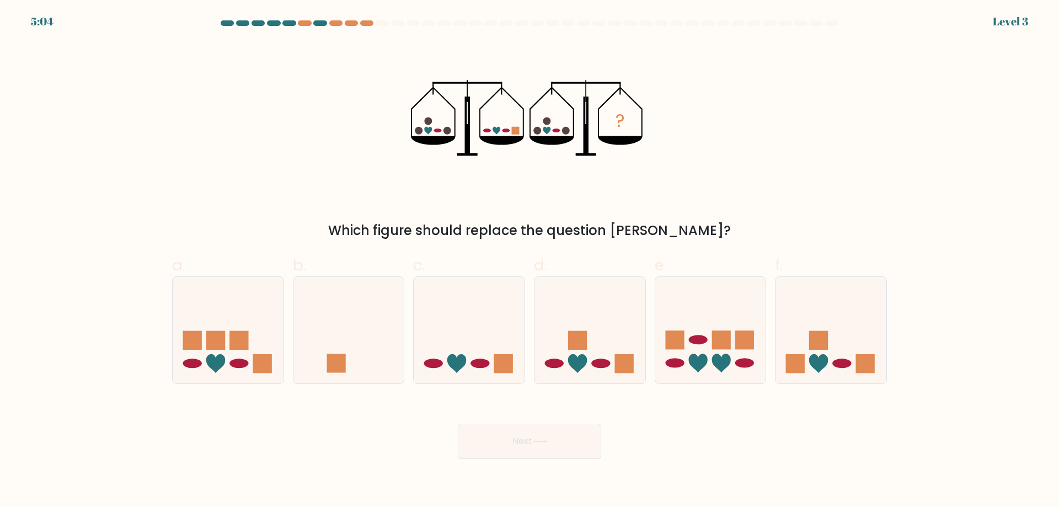
click at [596, 335] on icon at bounding box center [590, 330] width 111 height 92
click at [530, 261] on input "d." at bounding box center [530, 257] width 1 height 7
radio input "true"
click at [544, 433] on button "Next" at bounding box center [529, 441] width 143 height 35
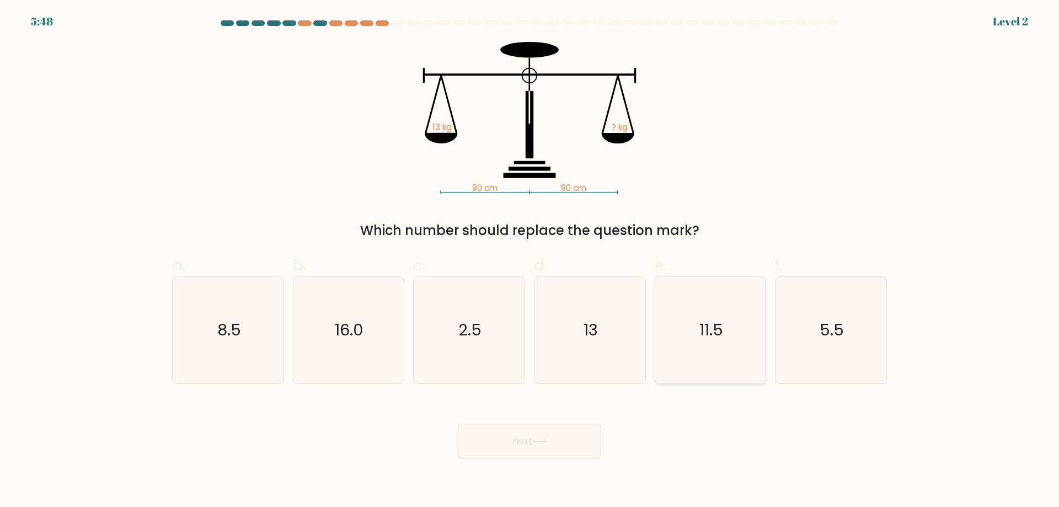
click at [679, 340] on icon "11.5" at bounding box center [710, 330] width 106 height 106
click at [530, 261] on input "e. 11.5" at bounding box center [530, 257] width 1 height 7
radio input "true"
click at [547, 441] on button "Next" at bounding box center [529, 441] width 143 height 35
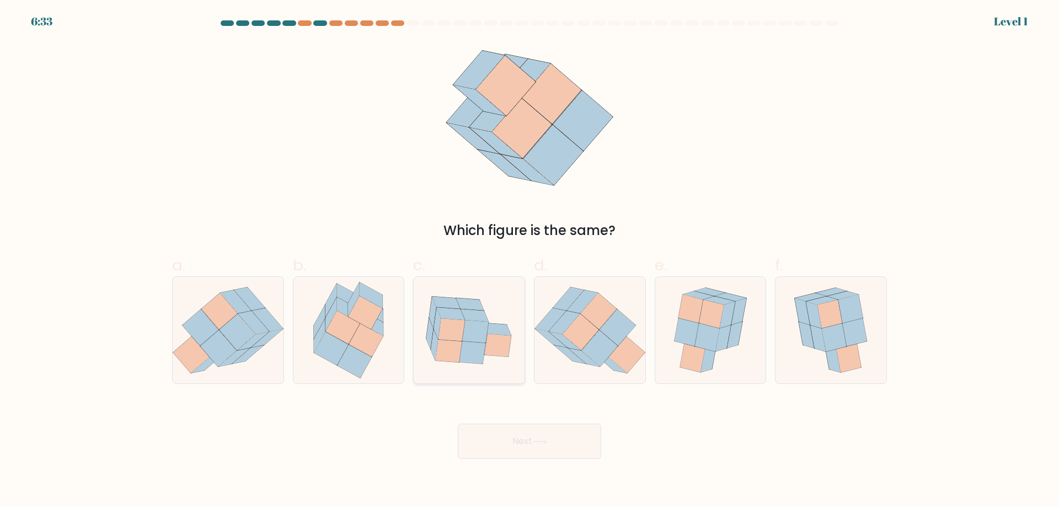
click at [421, 323] on icon at bounding box center [469, 330] width 111 height 89
click at [530, 261] on input "c." at bounding box center [530, 257] width 1 height 7
radio input "true"
click at [537, 443] on icon at bounding box center [539, 442] width 15 height 6
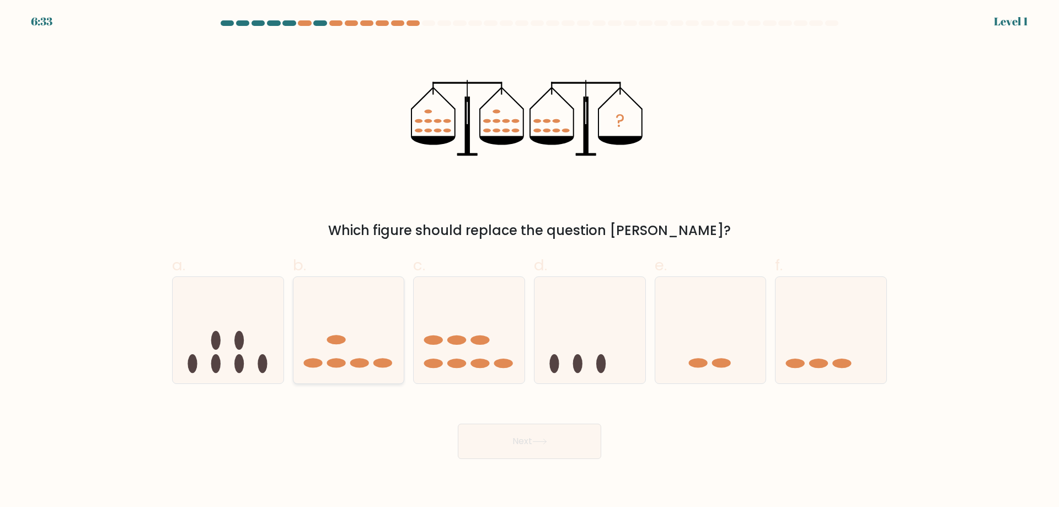
click at [348, 334] on icon at bounding box center [348, 330] width 111 height 92
click at [530, 261] on input "b." at bounding box center [530, 257] width 1 height 7
radio input "true"
click at [528, 439] on button "Next" at bounding box center [529, 441] width 143 height 35
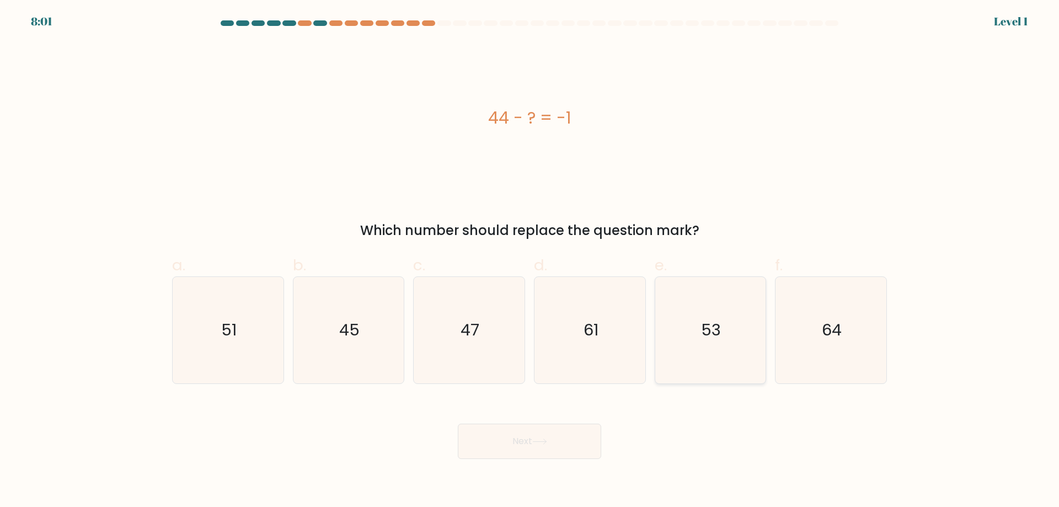
click at [708, 337] on text "53" at bounding box center [712, 330] width 20 height 22
click at [530, 261] on input "e. 53" at bounding box center [530, 257] width 1 height 7
radio input "true"
click at [543, 450] on button "Next" at bounding box center [529, 441] width 143 height 35
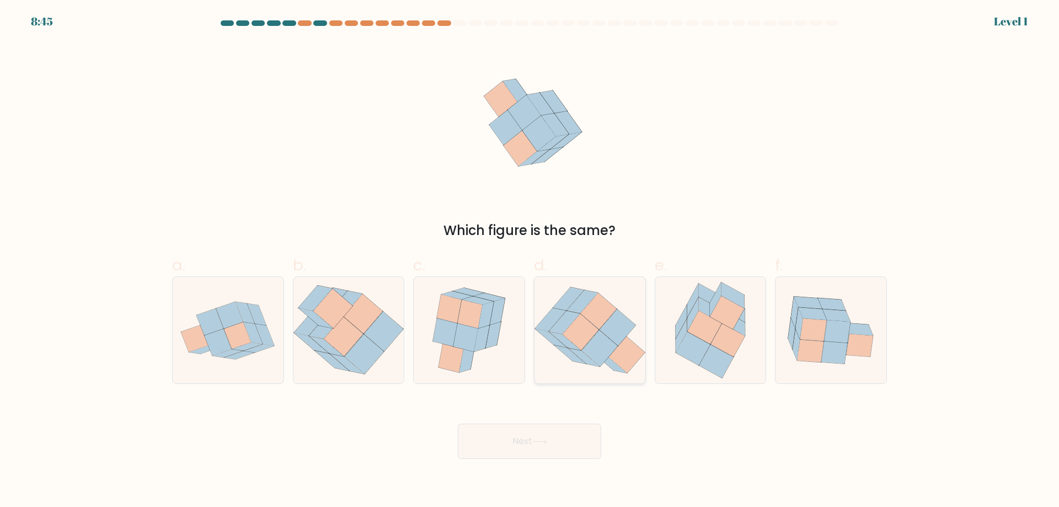
click at [543, 335] on icon at bounding box center [551, 338] width 31 height 19
click at [530, 261] on input "d." at bounding box center [530, 257] width 1 height 7
radio input "true"
click at [522, 429] on button "Next" at bounding box center [529, 441] width 143 height 35
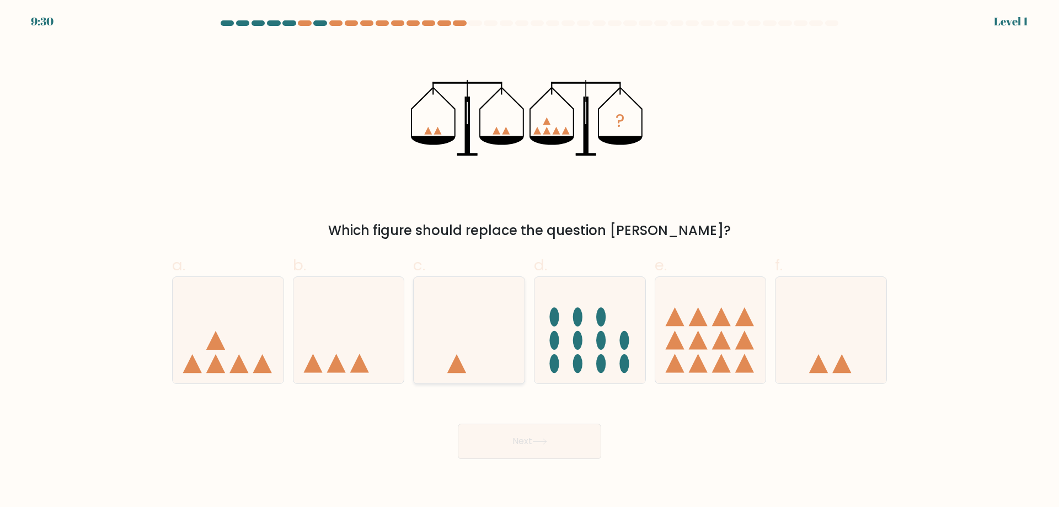
click at [482, 340] on icon at bounding box center [469, 330] width 111 height 92
click at [530, 261] on input "c." at bounding box center [530, 257] width 1 height 7
radio input "true"
click at [538, 432] on button "Next" at bounding box center [529, 441] width 143 height 35
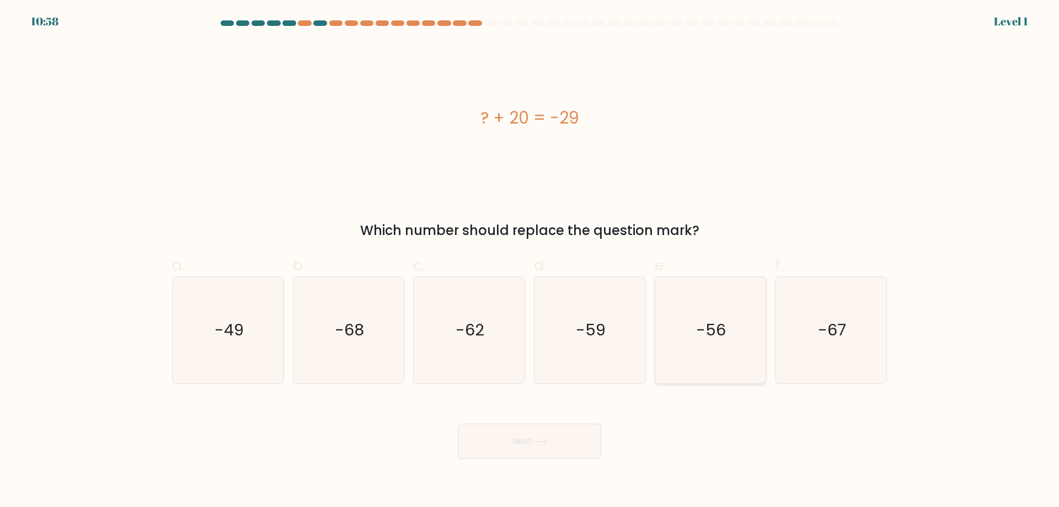
click at [671, 328] on icon "-56" at bounding box center [710, 330] width 106 height 106
click at [530, 261] on input "e. -56" at bounding box center [530, 257] width 1 height 7
radio input "true"
click at [541, 457] on button "Next" at bounding box center [529, 441] width 143 height 35
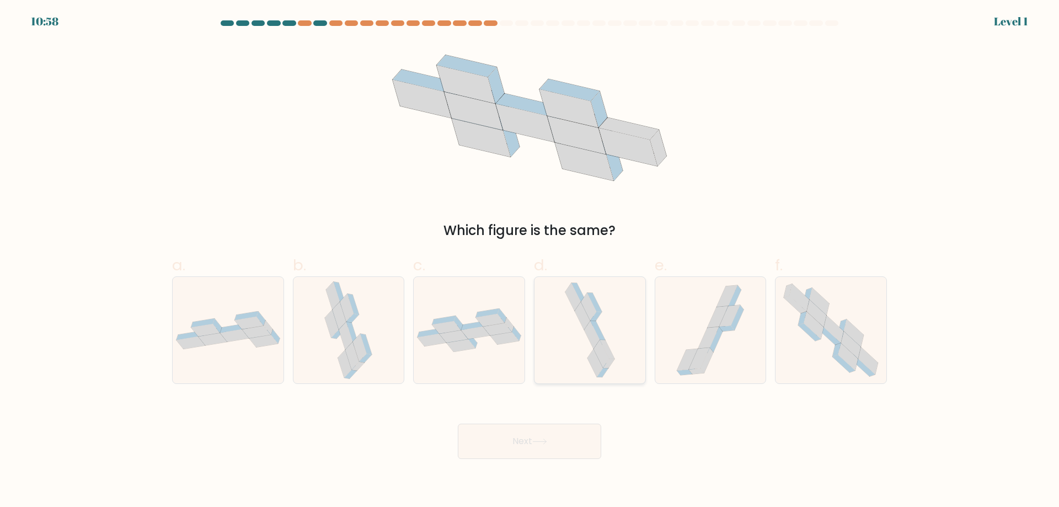
click at [585, 340] on icon at bounding box center [590, 330] width 56 height 106
click at [530, 261] on input "d." at bounding box center [530, 257] width 1 height 7
radio input "true"
click at [538, 430] on button "Next" at bounding box center [529, 441] width 143 height 35
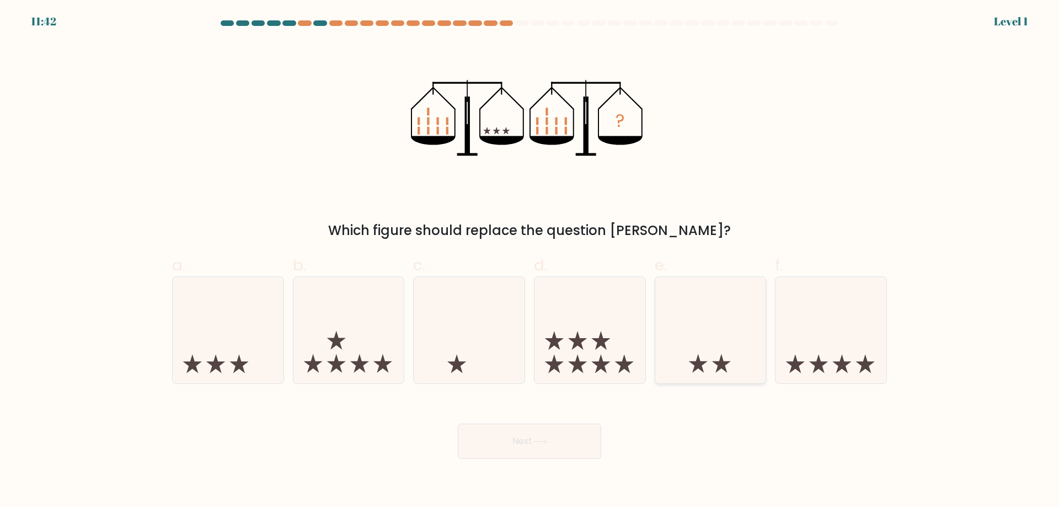
click at [699, 338] on icon at bounding box center [710, 330] width 111 height 92
click at [530, 261] on input "e." at bounding box center [530, 257] width 1 height 7
radio input "true"
click at [543, 447] on button "Next" at bounding box center [529, 441] width 143 height 35
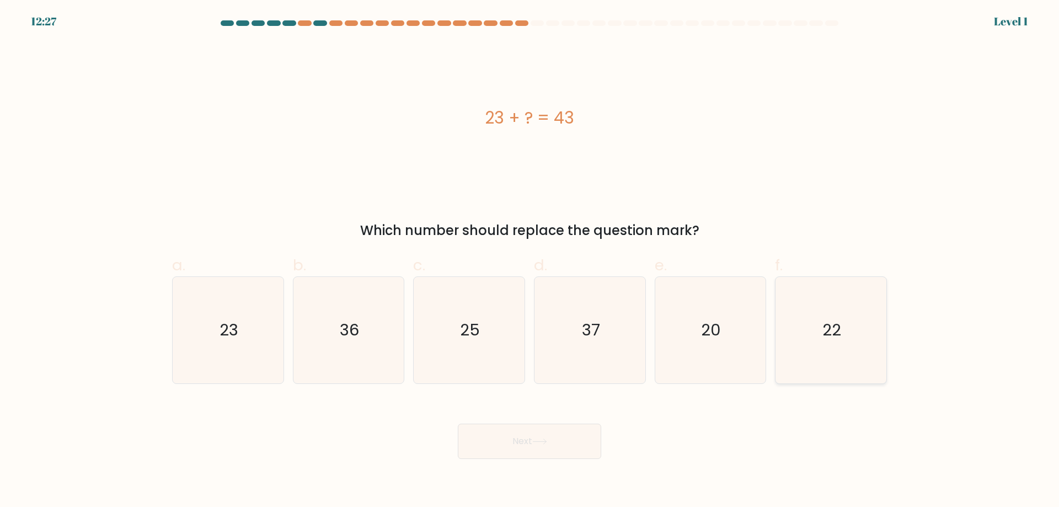
click at [803, 350] on icon "22" at bounding box center [831, 330] width 106 height 106
click at [530, 261] on input "f. 22" at bounding box center [530, 257] width 1 height 7
radio input "true"
click at [500, 440] on button "Next" at bounding box center [529, 441] width 143 height 35
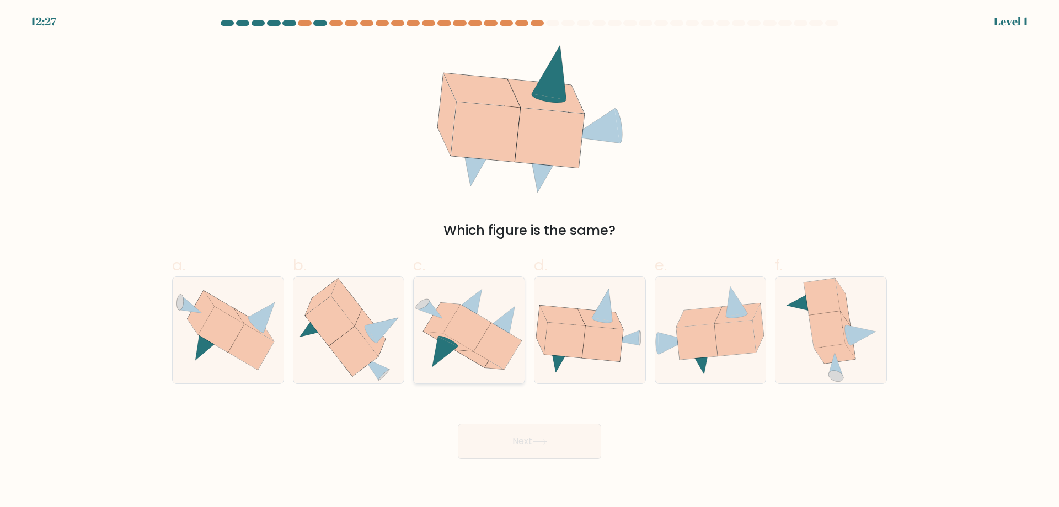
click at [483, 343] on icon at bounding box center [498, 346] width 48 height 46
click at [530, 261] on input "c." at bounding box center [530, 257] width 1 height 7
radio input "true"
click at [553, 458] on body "13:55 Level 1" at bounding box center [529, 253] width 1059 height 507
click at [483, 435] on button "Next" at bounding box center [529, 441] width 143 height 35
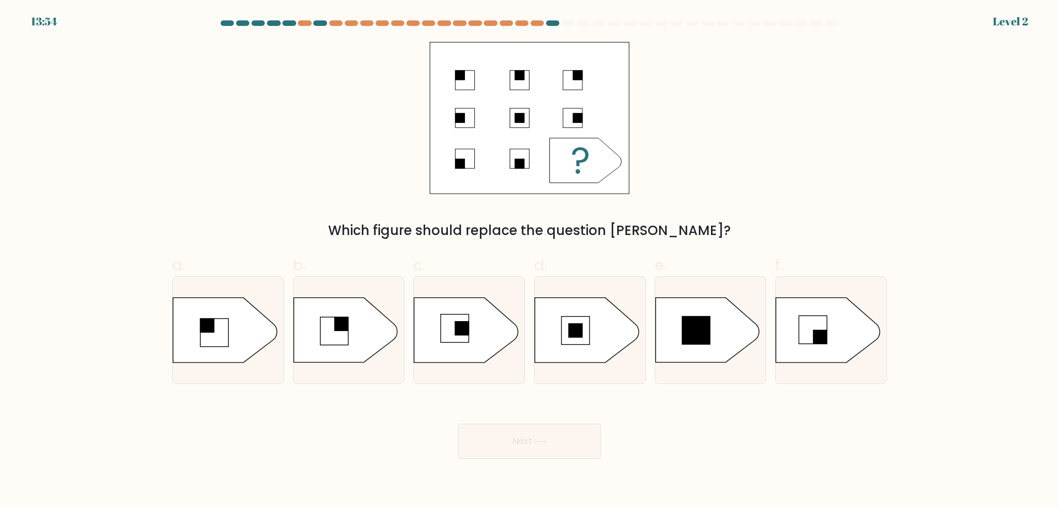
click at [348, 317] on icon at bounding box center [345, 330] width 104 height 65
click at [530, 261] on input "b." at bounding box center [530, 257] width 1 height 7
radio input "true"
click at [540, 434] on button "Next" at bounding box center [529, 441] width 143 height 35
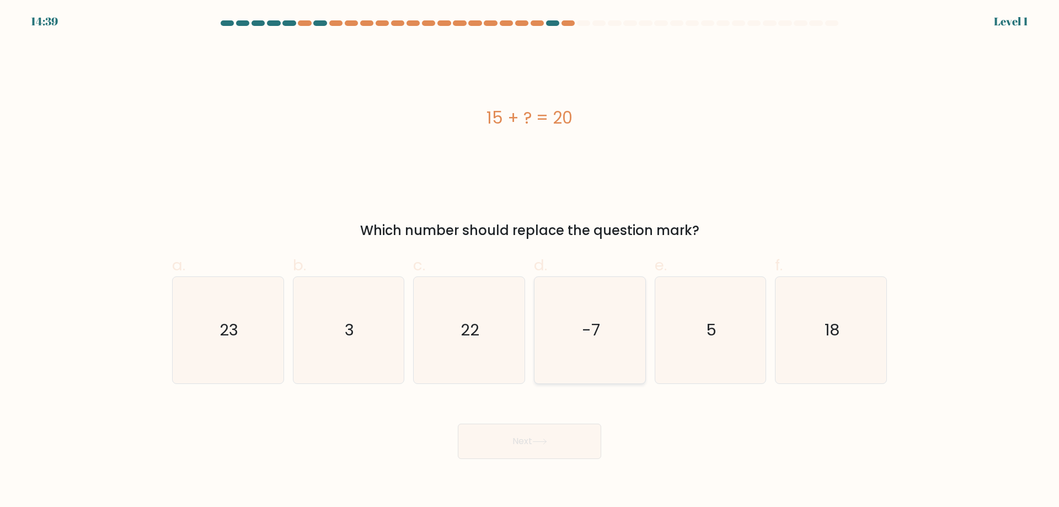
click at [570, 348] on icon "-7" at bounding box center [590, 330] width 106 height 106
click at [530, 261] on input "d. -7" at bounding box center [530, 257] width 1 height 7
radio input "true"
click at [531, 449] on button "Next" at bounding box center [529, 441] width 143 height 35
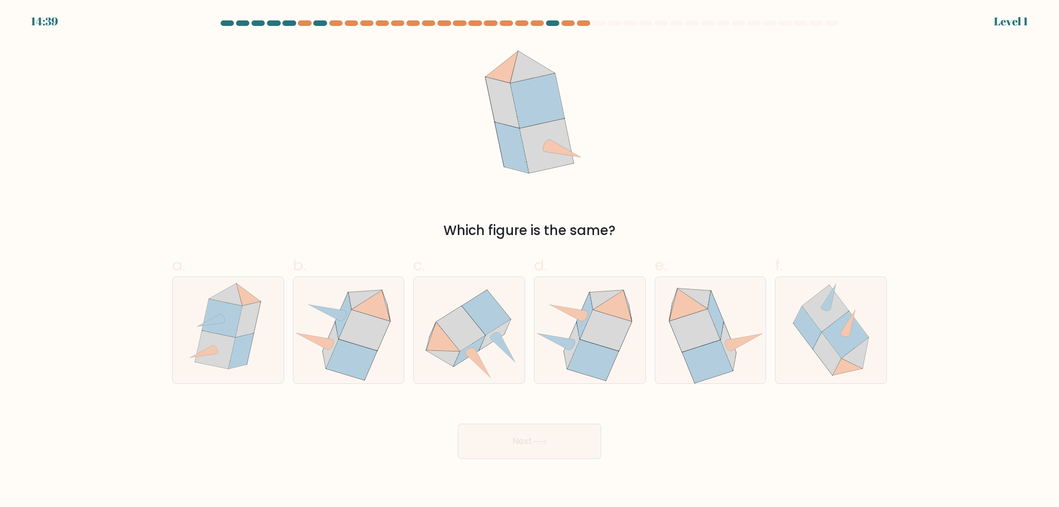
click at [703, 340] on icon at bounding box center [695, 330] width 51 height 42
click at [530, 261] on input "e." at bounding box center [530, 257] width 1 height 7
radio input "true"
click at [547, 436] on button "Next" at bounding box center [529, 441] width 143 height 35
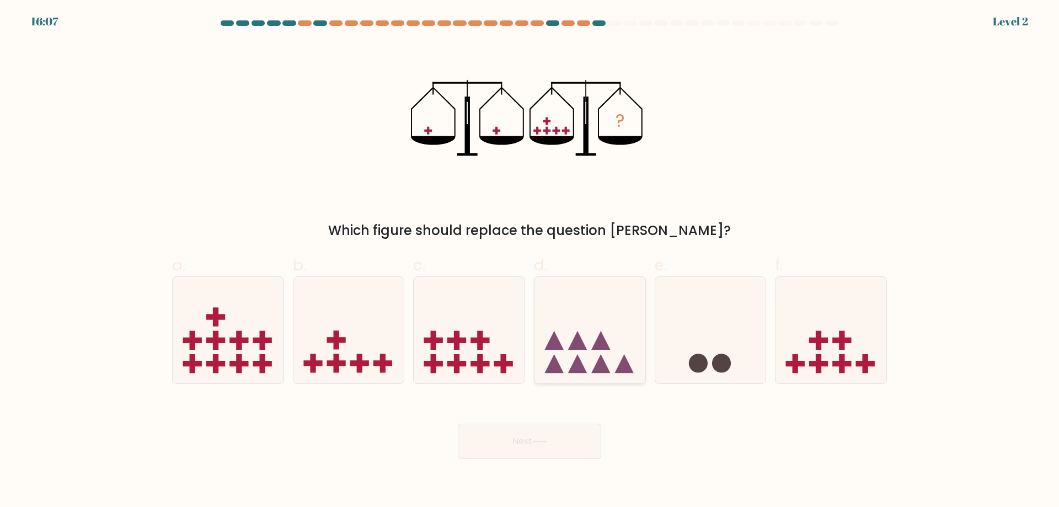
click at [568, 340] on icon at bounding box center [590, 330] width 111 height 92
click at [530, 261] on input "d." at bounding box center [530, 257] width 1 height 7
radio input "true"
click at [543, 432] on button "Next" at bounding box center [529, 441] width 143 height 35
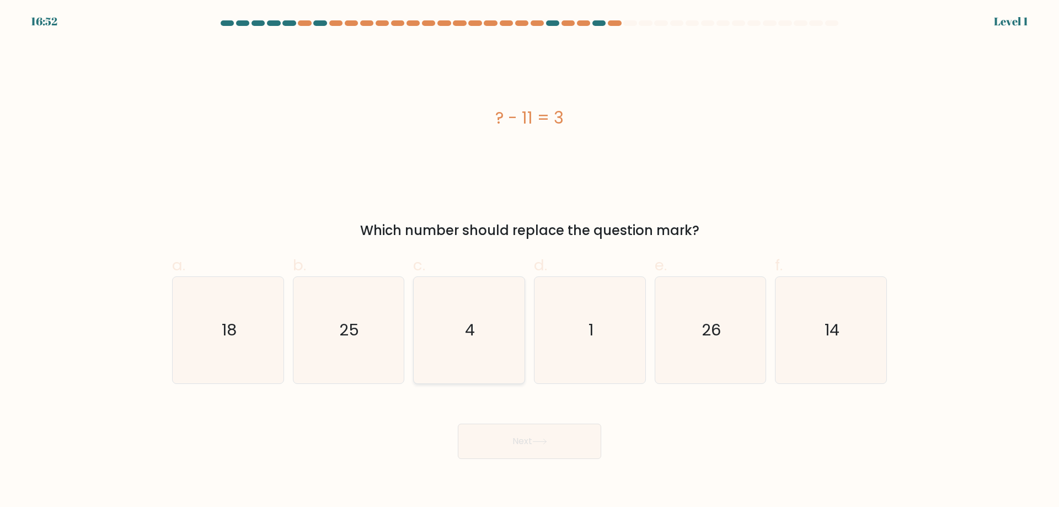
click at [460, 334] on icon "4" at bounding box center [469, 330] width 106 height 106
click at [530, 261] on input "c. 4" at bounding box center [530, 257] width 1 height 7
radio input "true"
click at [553, 437] on button "Next" at bounding box center [529, 441] width 143 height 35
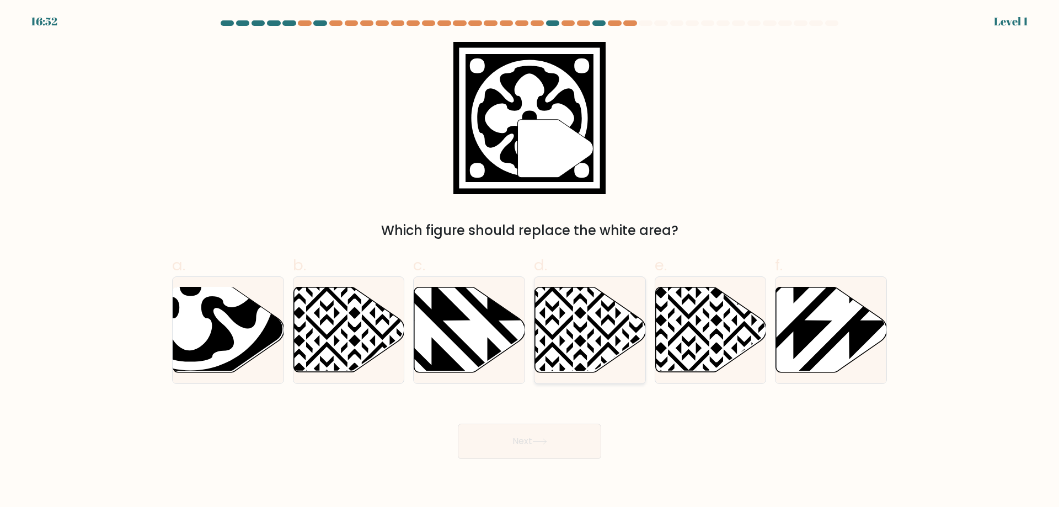
click at [616, 335] on icon at bounding box center [590, 329] width 111 height 85
click at [530, 261] on input "d." at bounding box center [530, 257] width 1 height 7
radio input "true"
drag, startPoint x: 560, startPoint y: 434, endPoint x: 569, endPoint y: 430, distance: 9.9
click at [560, 435] on button "Next" at bounding box center [529, 441] width 143 height 35
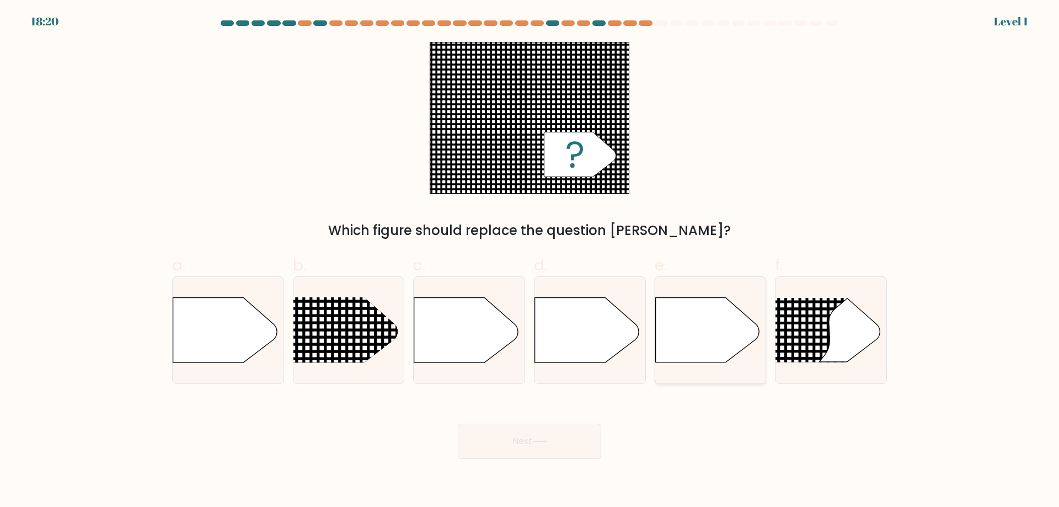
click at [689, 334] on icon at bounding box center [707, 330] width 104 height 65
click at [530, 261] on input "e." at bounding box center [530, 257] width 1 height 7
radio input "true"
click at [553, 411] on div "Next" at bounding box center [530, 428] width 728 height 62
drag, startPoint x: 555, startPoint y: 439, endPoint x: 640, endPoint y: 392, distance: 97.5
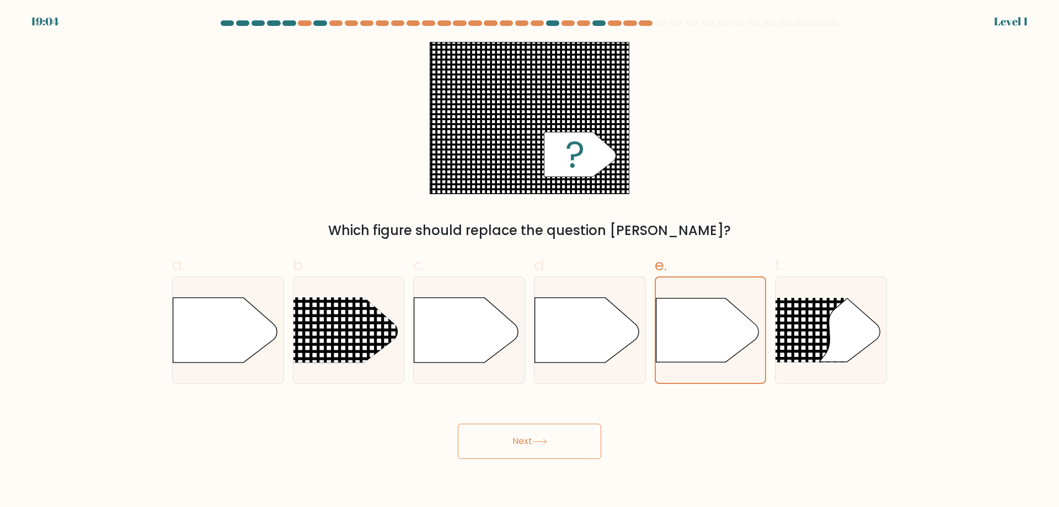
click at [558, 439] on button "Next" at bounding box center [529, 441] width 143 height 35
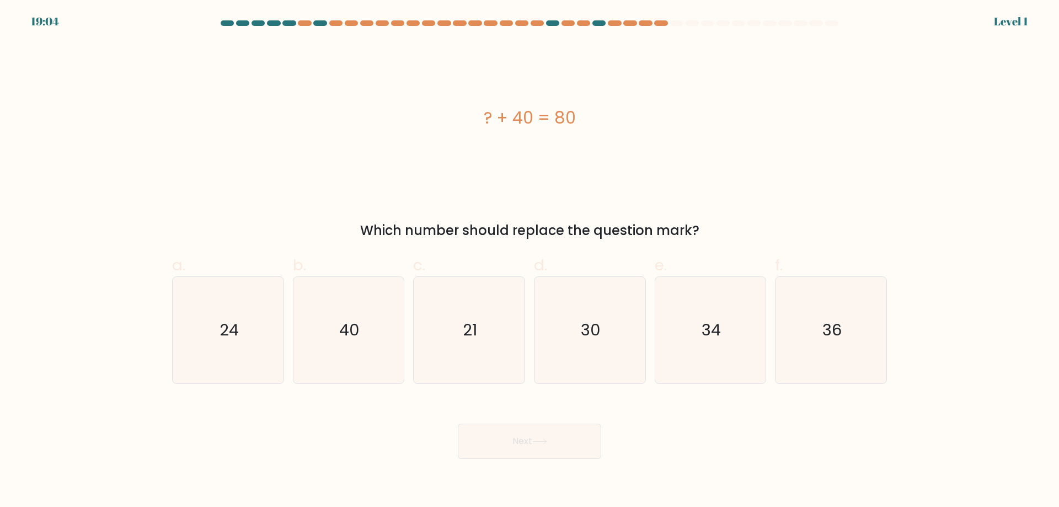
click at [720, 340] on text "34" at bounding box center [711, 330] width 19 height 22
click at [530, 261] on input "e. 34" at bounding box center [530, 257] width 1 height 7
radio input "true"
drag, startPoint x: 569, startPoint y: 433, endPoint x: 624, endPoint y: 403, distance: 63.4
click at [569, 433] on button "Next" at bounding box center [529, 441] width 143 height 35
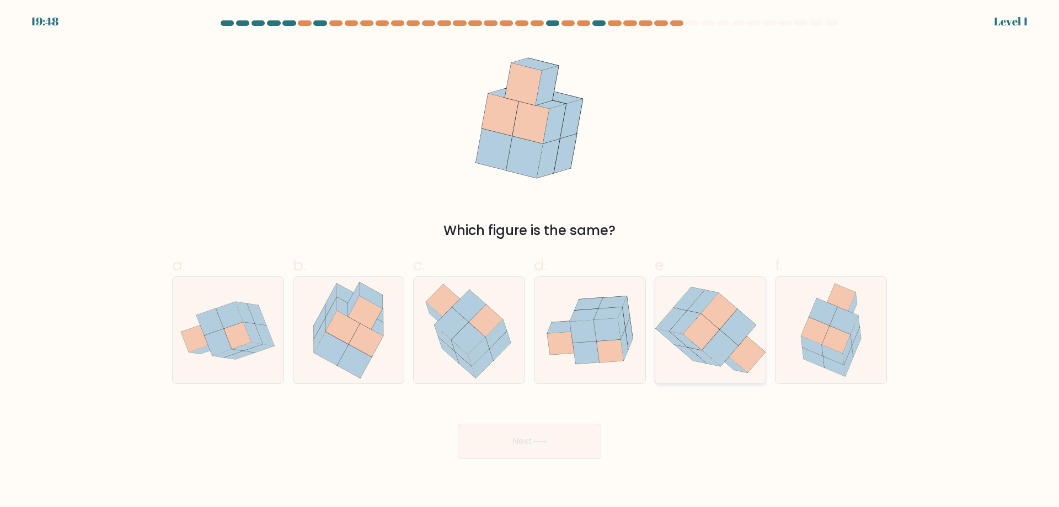
drag, startPoint x: 729, startPoint y: 329, endPoint x: 685, endPoint y: 348, distance: 48.7
click at [728, 329] on icon at bounding box center [738, 327] width 36 height 36
click at [530, 261] on input "e." at bounding box center [530, 257] width 1 height 7
radio input "true"
click at [510, 429] on button "Next" at bounding box center [529, 441] width 143 height 35
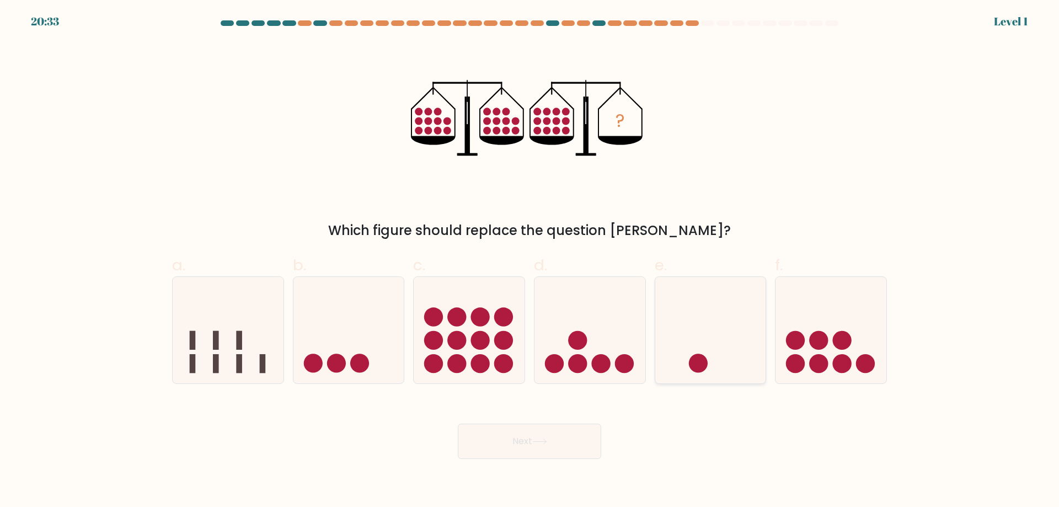
click at [724, 328] on icon at bounding box center [710, 330] width 111 height 92
click at [530, 261] on input "e." at bounding box center [530, 257] width 1 height 7
radio input "true"
click at [537, 419] on div "Next" at bounding box center [530, 428] width 728 height 62
click at [800, 323] on icon at bounding box center [831, 330] width 111 height 92
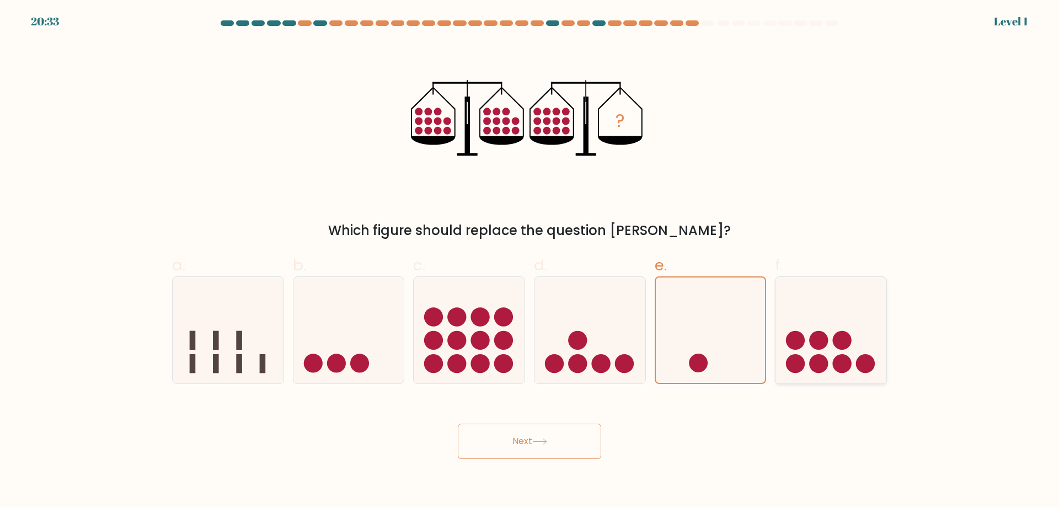
click at [530, 261] on input "f." at bounding box center [530, 257] width 1 height 7
radio input "true"
click at [519, 445] on button "Next" at bounding box center [529, 441] width 143 height 35
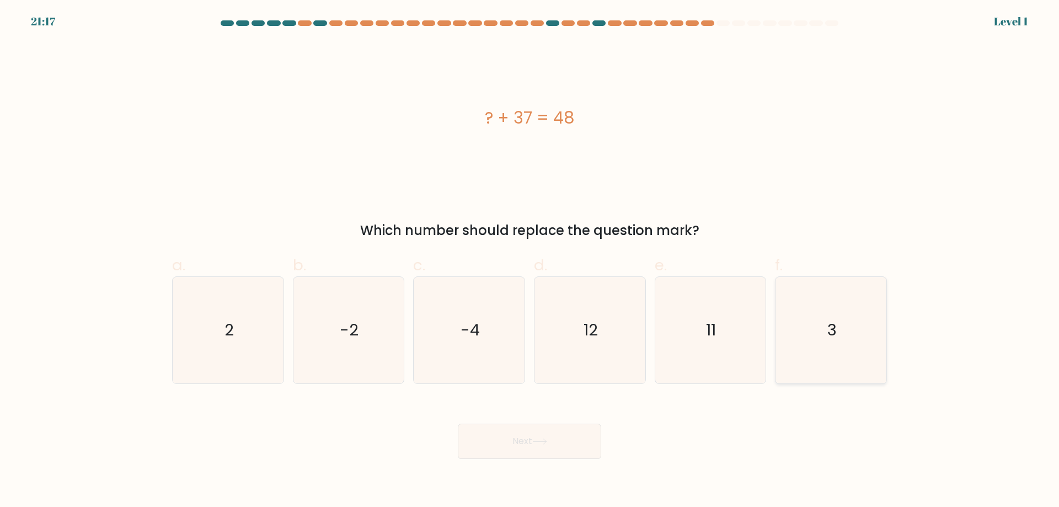
click at [816, 322] on icon "3" at bounding box center [831, 330] width 106 height 106
click at [530, 261] on input "f. 3" at bounding box center [530, 257] width 1 height 7
radio input "true"
click at [531, 430] on button "Next" at bounding box center [529, 441] width 143 height 35
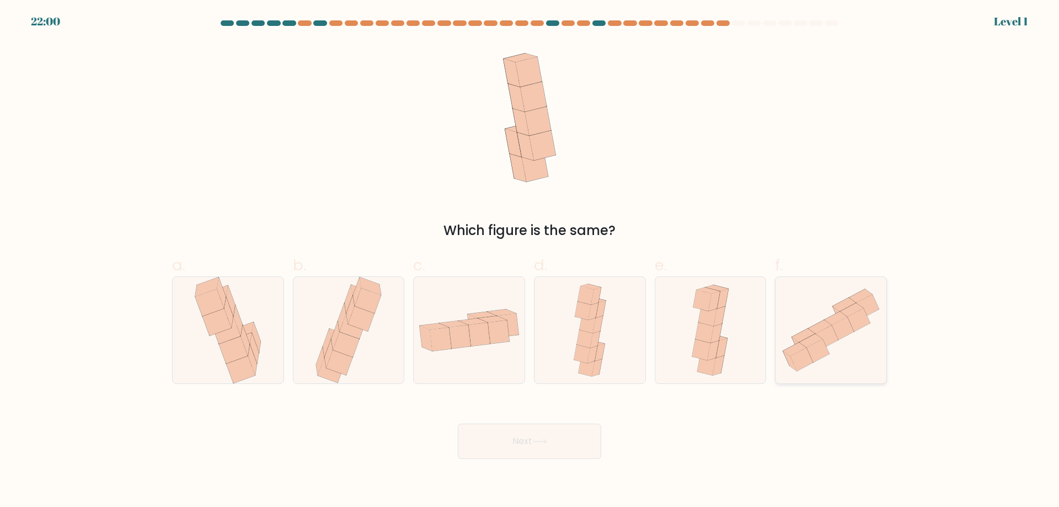
click at [806, 330] on icon at bounding box center [803, 336] width 23 height 14
click at [530, 261] on input "f." at bounding box center [530, 257] width 1 height 7
radio input "true"
drag, startPoint x: 539, startPoint y: 451, endPoint x: 603, endPoint y: 429, distance: 67.7
click at [540, 451] on button "Next" at bounding box center [529, 441] width 143 height 35
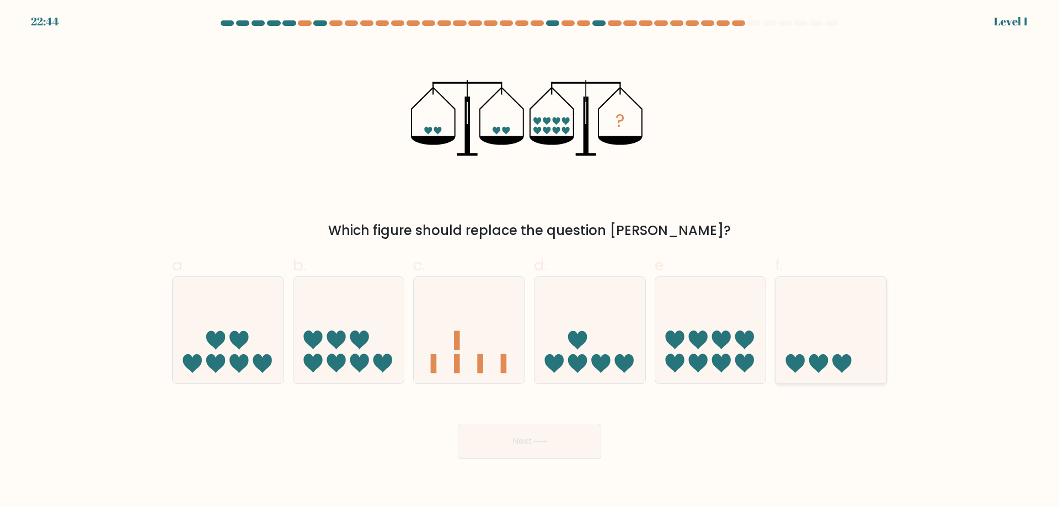
click at [823, 333] on icon at bounding box center [831, 330] width 111 height 92
click at [530, 261] on input "f." at bounding box center [530, 257] width 1 height 7
radio input "true"
drag, startPoint x: 522, startPoint y: 436, endPoint x: 540, endPoint y: 434, distance: 17.8
click at [523, 436] on button "Next" at bounding box center [529, 441] width 143 height 35
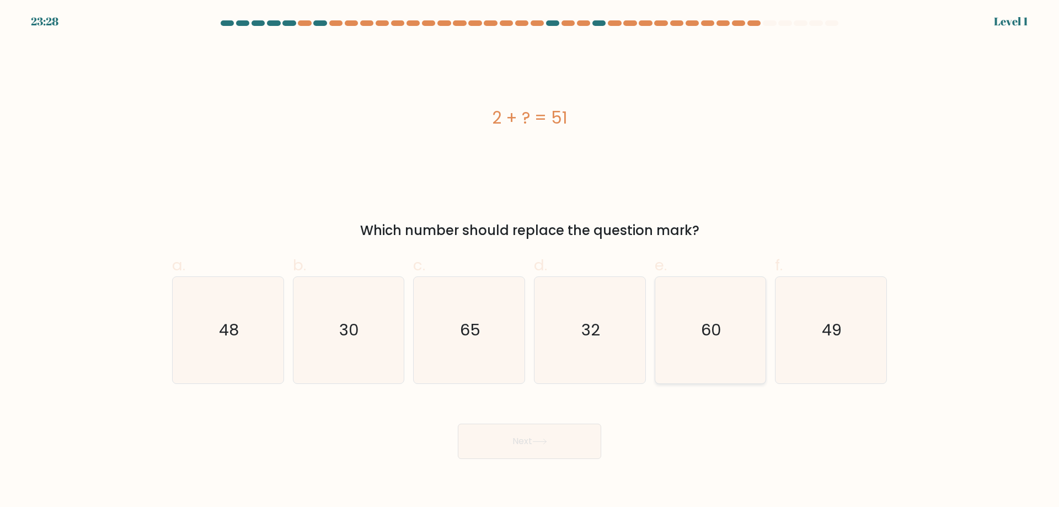
click at [738, 337] on icon "60" at bounding box center [710, 330] width 106 height 106
click at [530, 261] on input "e. 60" at bounding box center [530, 257] width 1 height 7
radio input "true"
click at [552, 438] on button "Next" at bounding box center [529, 441] width 143 height 35
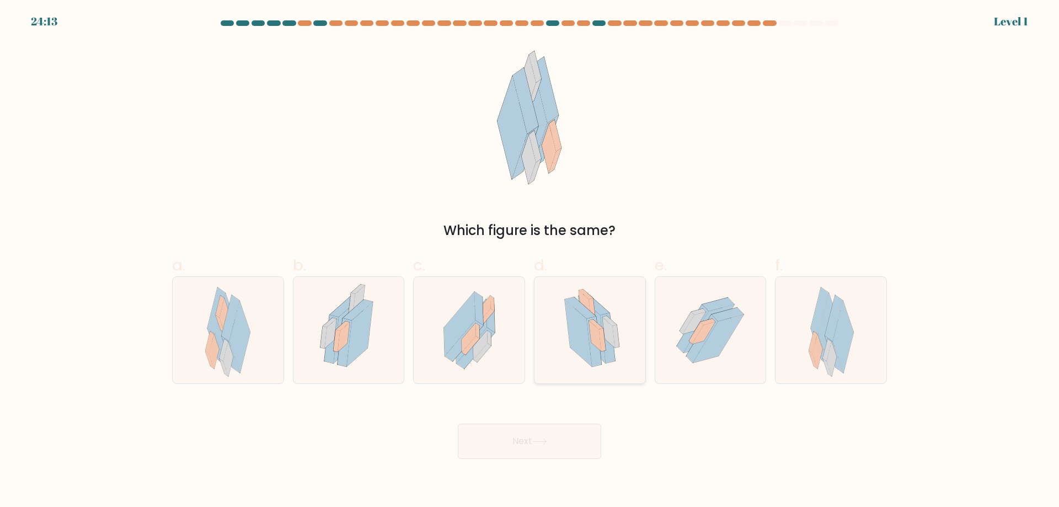
click at [602, 309] on icon at bounding box center [594, 303] width 31 height 21
click at [530, 261] on input "d." at bounding box center [530, 257] width 1 height 7
radio input "true"
click at [573, 417] on div "Next" at bounding box center [530, 428] width 728 height 62
click at [568, 439] on button "Next" at bounding box center [529, 441] width 143 height 35
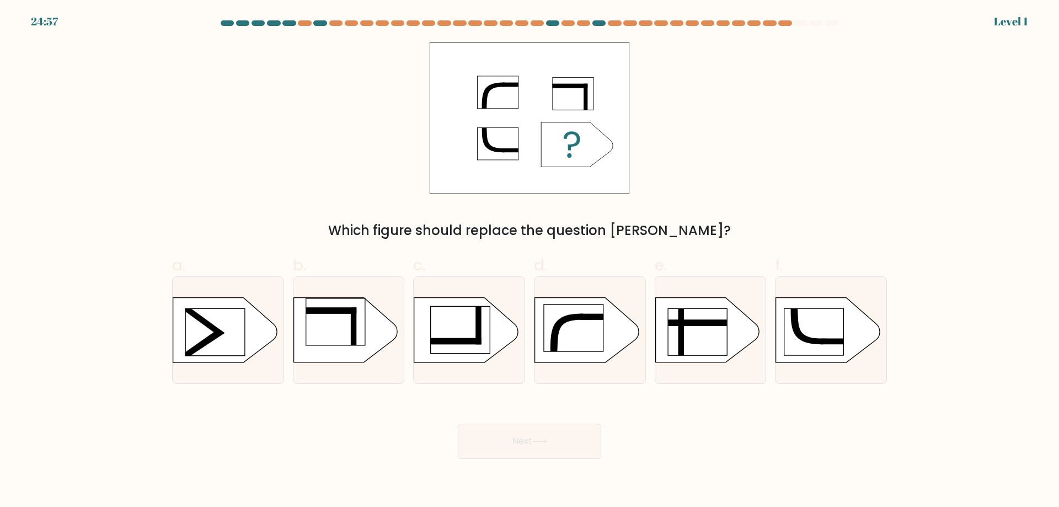
click at [701, 331] on rect at bounding box center [697, 332] width 59 height 47
click at [530, 261] on input "e." at bounding box center [530, 257] width 1 height 7
radio input "true"
click at [565, 449] on button "Next" at bounding box center [529, 441] width 143 height 35
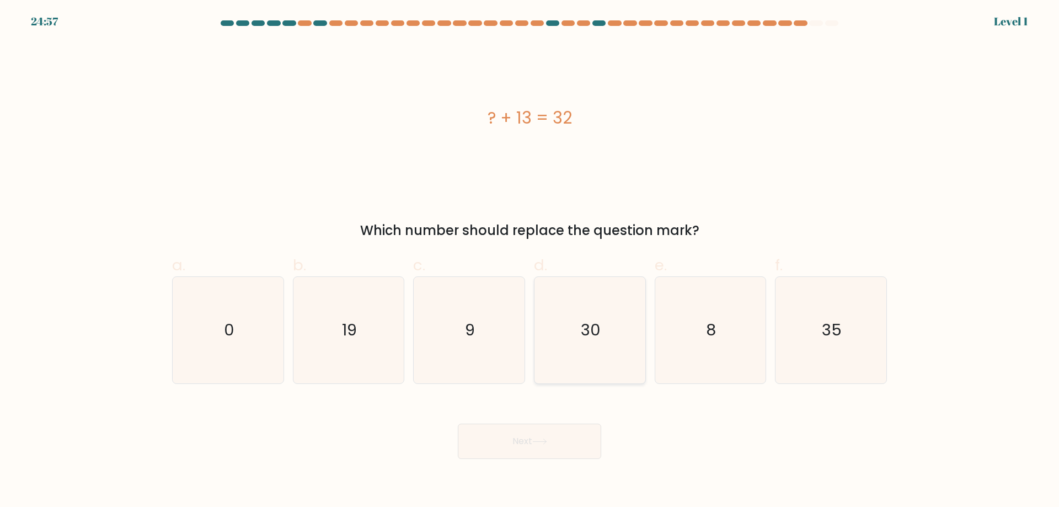
click at [563, 338] on icon "30" at bounding box center [590, 330] width 106 height 106
click at [530, 261] on input "d. 30" at bounding box center [530, 257] width 1 height 7
radio input "true"
click at [551, 446] on button "Next" at bounding box center [529, 441] width 143 height 35
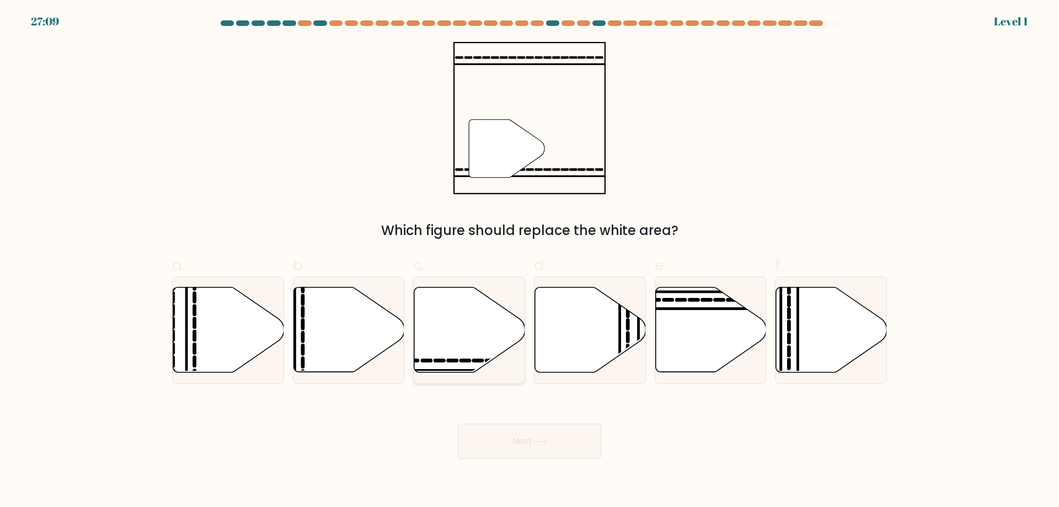
click at [463, 358] on icon at bounding box center [469, 329] width 111 height 85
click at [530, 261] on input "c." at bounding box center [530, 257] width 1 height 7
radio input "true"
click at [513, 435] on button "Next" at bounding box center [529, 441] width 143 height 35
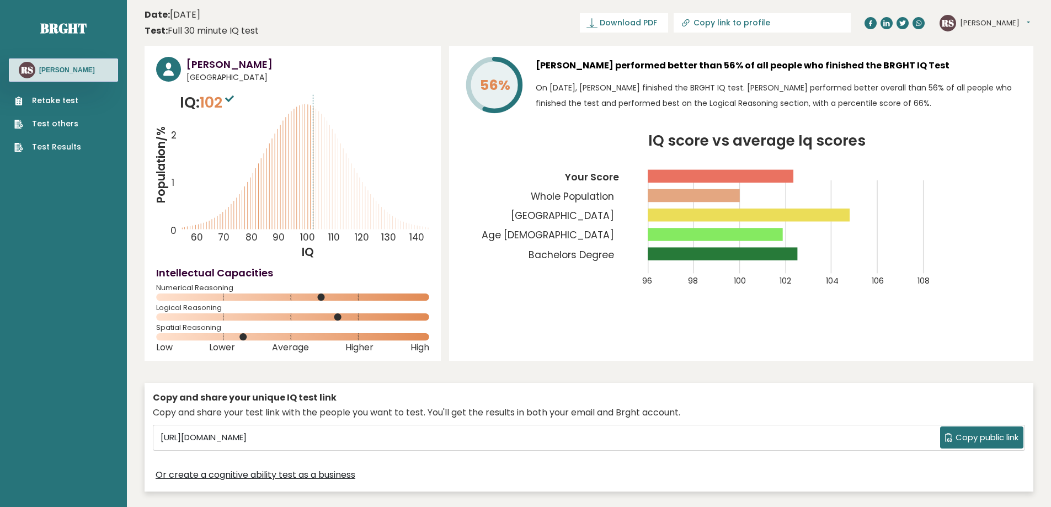
click at [60, 100] on link "Retake test" at bounding box center [47, 101] width 67 height 12
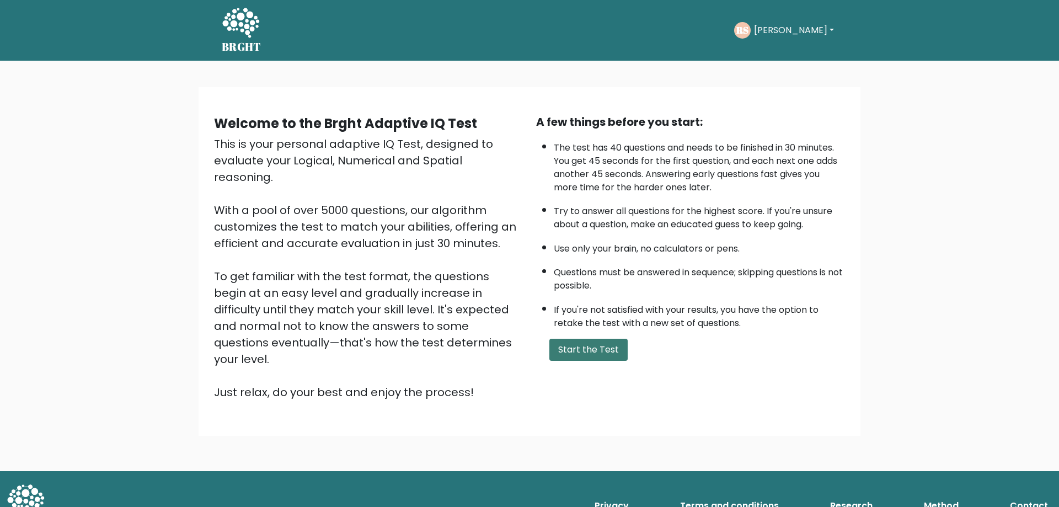
click at [582, 346] on button "Start the Test" at bounding box center [588, 350] width 78 height 22
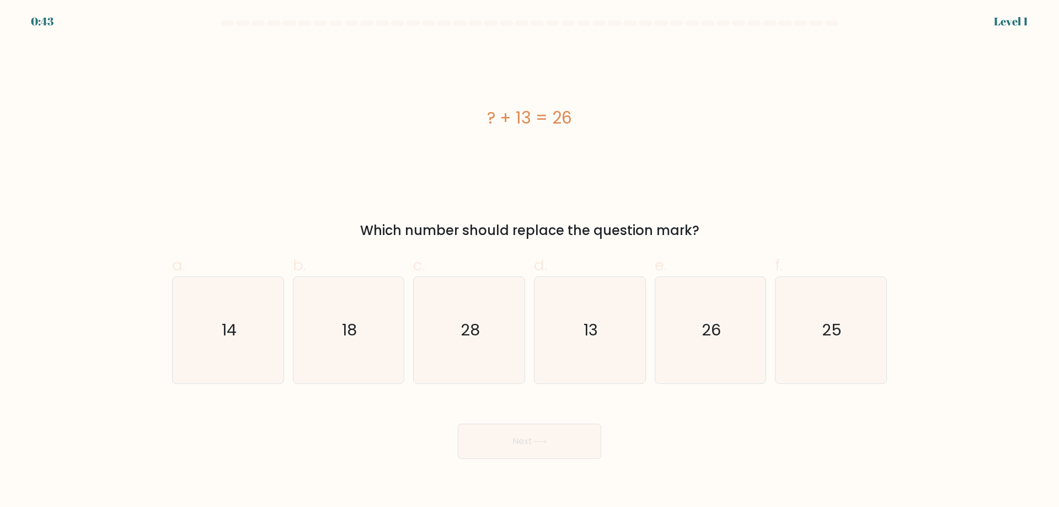
click at [341, 121] on div "? + 13 = 26" at bounding box center [529, 117] width 715 height 25
click at [615, 301] on icon "13" at bounding box center [590, 330] width 106 height 106
click at [530, 261] on input "d. 13" at bounding box center [530, 257] width 1 height 7
radio input "true"
click at [572, 441] on button "Next" at bounding box center [529, 441] width 143 height 35
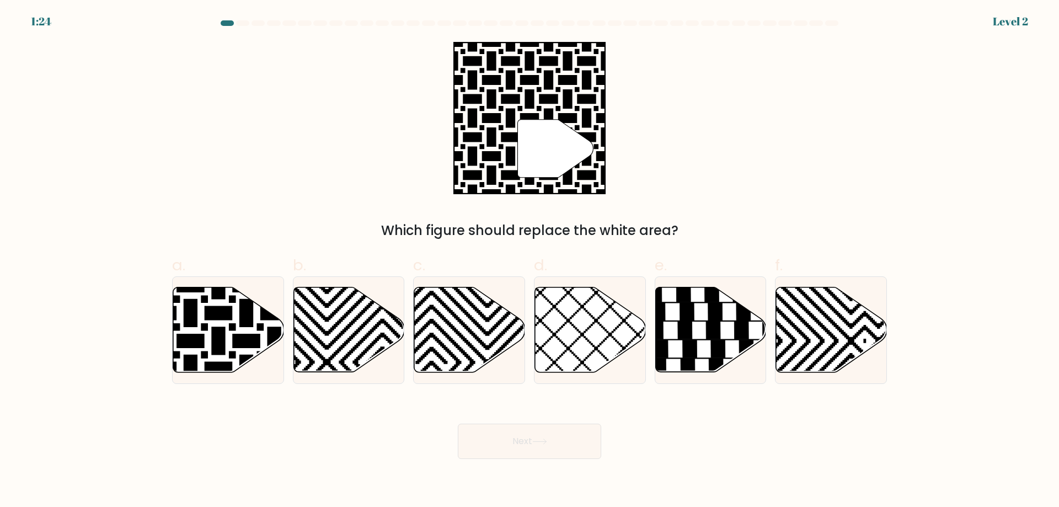
click at [289, 103] on div "" Which figure should replace the white area?" at bounding box center [530, 141] width 728 height 199
drag, startPoint x: 244, startPoint y: 334, endPoint x: 270, endPoint y: 345, distance: 28.4
click at [245, 334] on icon at bounding box center [190, 285] width 223 height 223
click at [530, 261] on input "a." at bounding box center [530, 257] width 1 height 7
radio input "true"
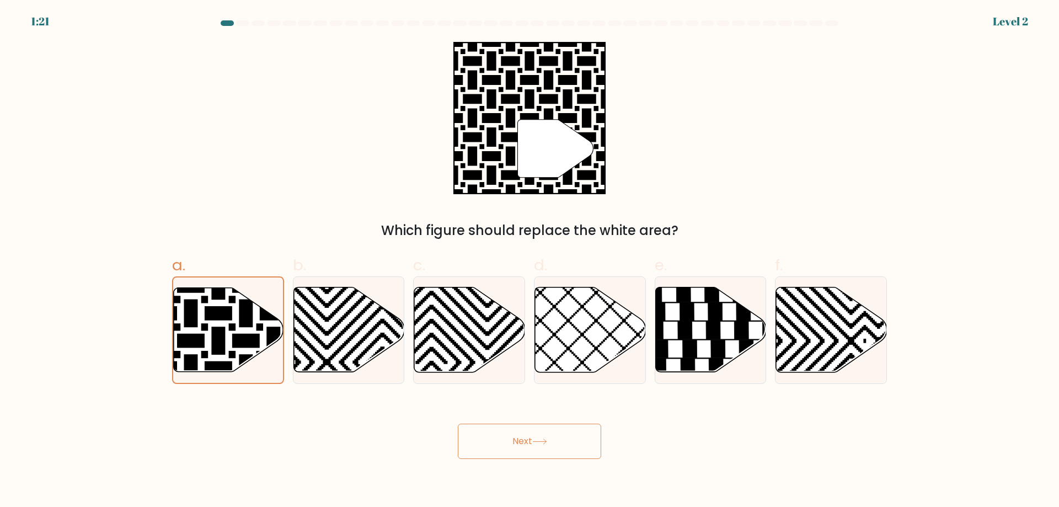
click at [524, 441] on button "Next" at bounding box center [529, 441] width 143 height 35
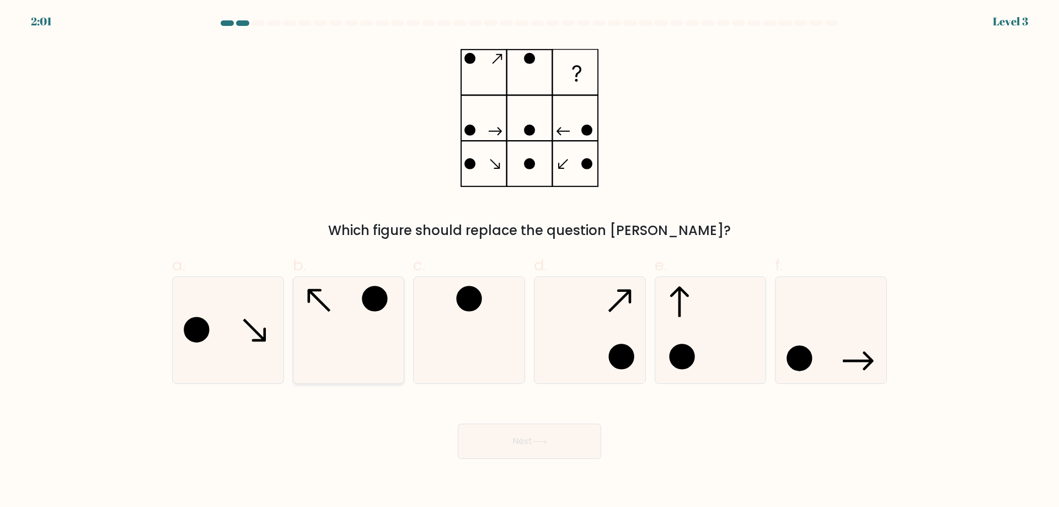
click at [365, 321] on icon at bounding box center [348, 330] width 106 height 106
click at [530, 261] on input "b." at bounding box center [530, 257] width 1 height 7
radio input "true"
click at [515, 442] on button "Next" at bounding box center [529, 441] width 143 height 35
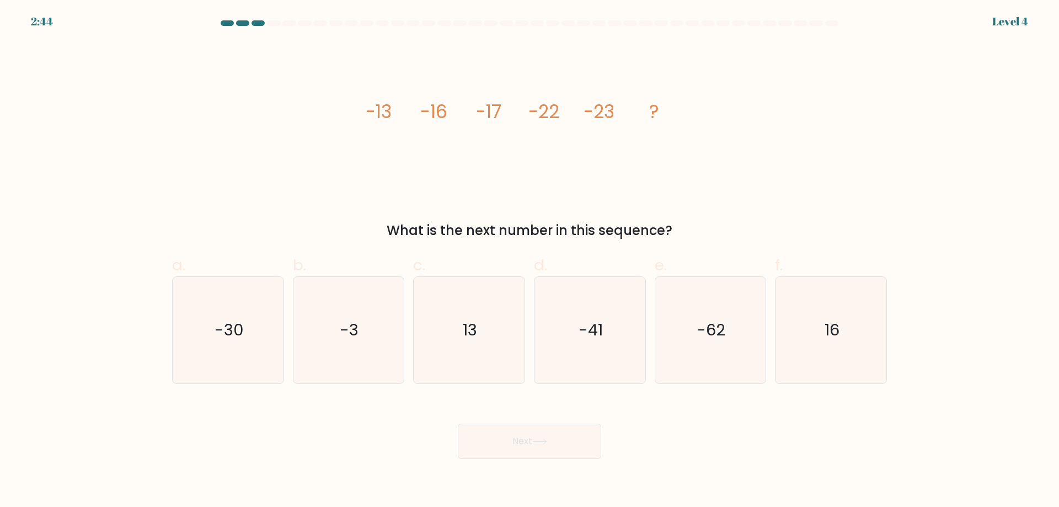
click at [246, 111] on div "image/svg+xml -13 -16 -17 -22 -23 ? What is the next number in this sequence?" at bounding box center [530, 141] width 728 height 199
click at [246, 96] on div "image/svg+xml -13 -16 -17 -22 -23 ? What is the next number in this sequence?" at bounding box center [530, 141] width 728 height 199
click at [247, 84] on div "image/svg+xml -13 -16 -17 -22 -23 ? What is the next number in this sequence?" at bounding box center [530, 141] width 728 height 199
click at [234, 307] on icon "-30" at bounding box center [228, 330] width 106 height 106
click at [530, 261] on input "a. -30" at bounding box center [530, 257] width 1 height 7
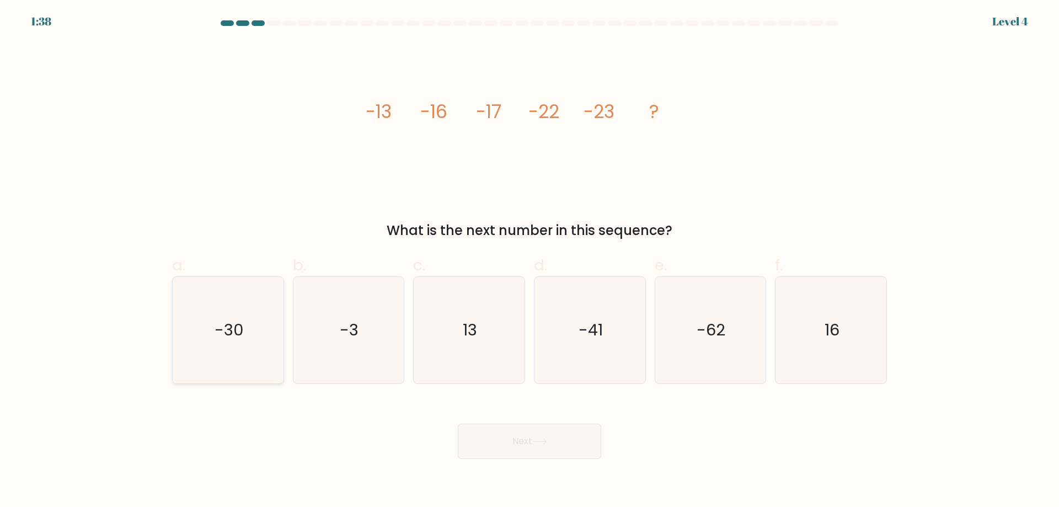
radio input "true"
click at [520, 436] on button "Next" at bounding box center [529, 441] width 143 height 35
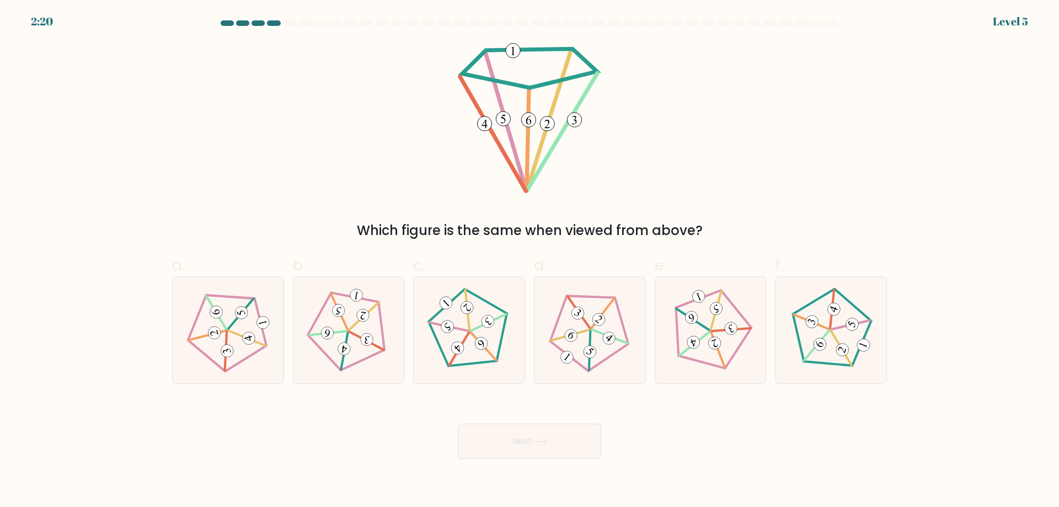
click at [320, 89] on div "Which figure is the same when viewed from above?" at bounding box center [530, 141] width 728 height 199
click at [328, 80] on div "Which figure is the same when viewed from above?" at bounding box center [530, 141] width 728 height 199
click at [339, 74] on div "Which figure is the same when viewed from above?" at bounding box center [530, 141] width 728 height 199
click at [498, 311] on icon at bounding box center [468, 329] width 85 height 85
click at [530, 261] on input "c." at bounding box center [530, 257] width 1 height 7
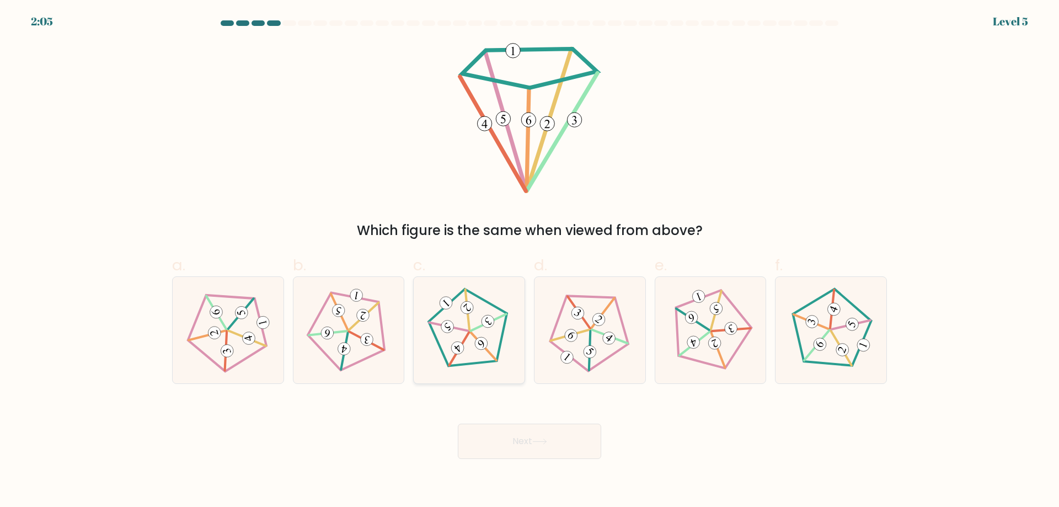
radio input "true"
click at [528, 439] on button "Next" at bounding box center [529, 441] width 143 height 35
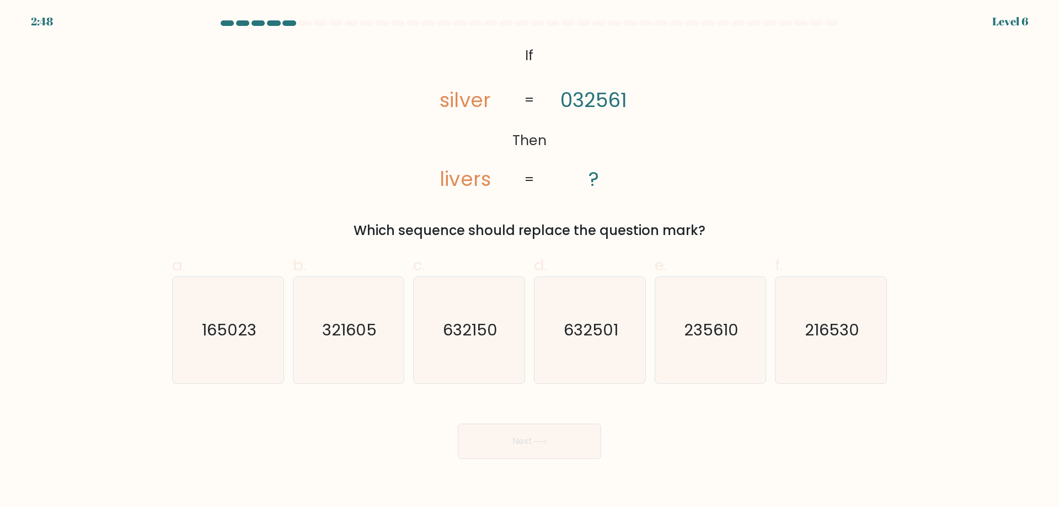
click at [324, 66] on div "@import url('https://fonts.googleapis.com/css?family=Abril+Fatface:400,100,100i…" at bounding box center [530, 141] width 728 height 199
click at [723, 323] on text "235610" at bounding box center [711, 330] width 55 height 22
click at [530, 261] on input "e. 235610" at bounding box center [530, 257] width 1 height 7
radio input "true"
click at [589, 441] on button "Next" at bounding box center [529, 441] width 143 height 35
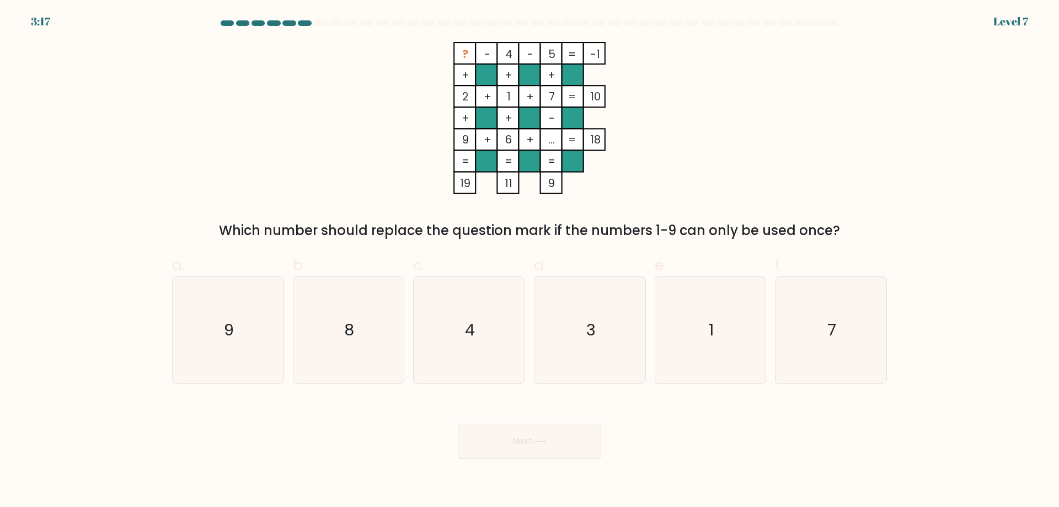
click at [348, 78] on div "? - 4 - 5 -1 + + + 2 + 1 + 7 10 + + - 9 + 6 + ... = 18 = = = = 19 11 9 = Which …" at bounding box center [530, 141] width 728 height 199
click at [362, 310] on icon "8" at bounding box center [348, 330] width 106 height 106
click at [530, 261] on input "b. 8" at bounding box center [530, 257] width 1 height 7
radio input "true"
click at [501, 447] on button "Next" at bounding box center [529, 441] width 143 height 35
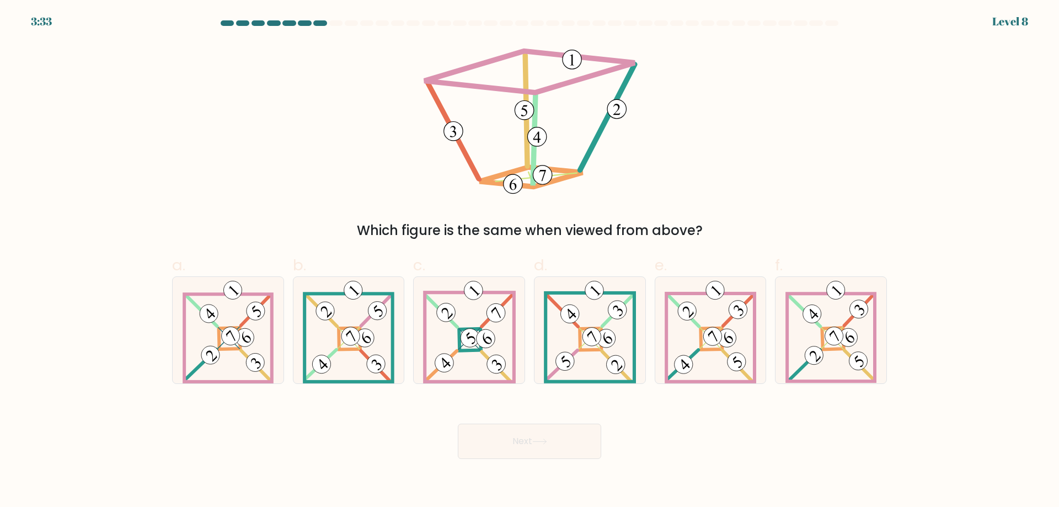
click at [888, 98] on div "Which figure is the same when viewed from above?" at bounding box center [530, 141] width 728 height 199
click at [844, 322] on icon at bounding box center [832, 330] width 92 height 106
click at [530, 261] on input "f." at bounding box center [530, 257] width 1 height 7
radio input "true"
click at [527, 439] on button "Next" at bounding box center [529, 441] width 143 height 35
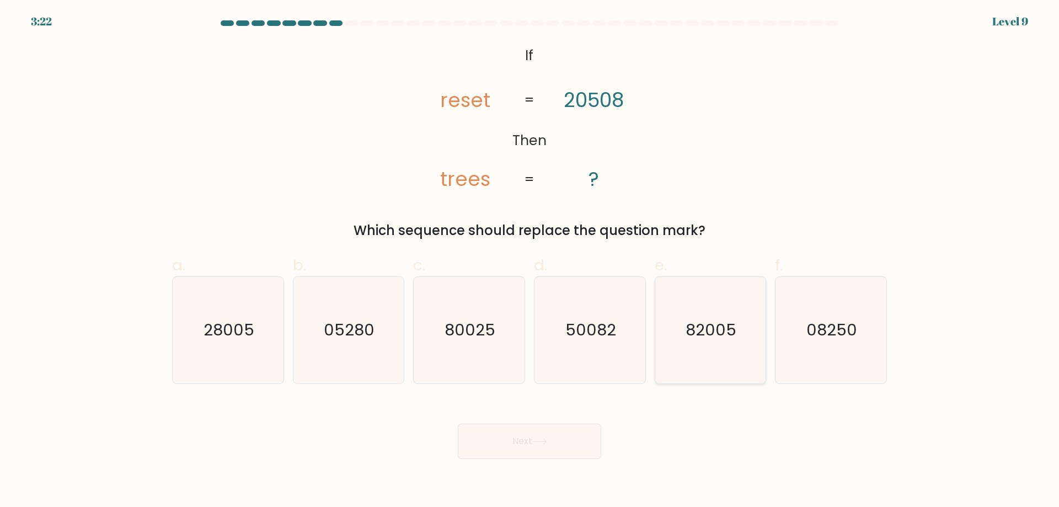
click at [725, 329] on text "82005" at bounding box center [711, 330] width 51 height 22
click at [530, 261] on input "e. 82005" at bounding box center [530, 257] width 1 height 7
radio input "true"
click at [569, 443] on button "Next" at bounding box center [529, 441] width 143 height 35
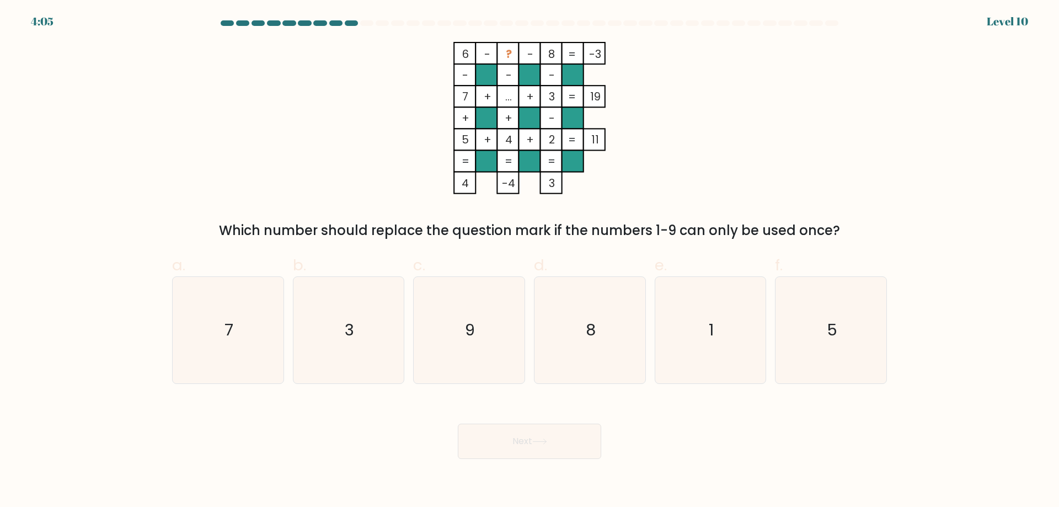
click at [296, 108] on div "6 - ? - 8 -3 - - - 7 + ... + 3 19 + + - 5 + 4 + 2 = 11 = = = = 4 -4 3 = Which n…" at bounding box center [530, 141] width 728 height 199
click at [301, 88] on div "6 - ? - 8 -3 - - - 7 + ... + 3 19 + + - 5 + 4 + 2 = 11 = = = = 4 -4 3 = Which n…" at bounding box center [530, 141] width 728 height 199
click at [725, 314] on icon "1" at bounding box center [710, 330] width 106 height 106
click at [530, 261] on input "e. 1" at bounding box center [530, 257] width 1 height 7
radio input "true"
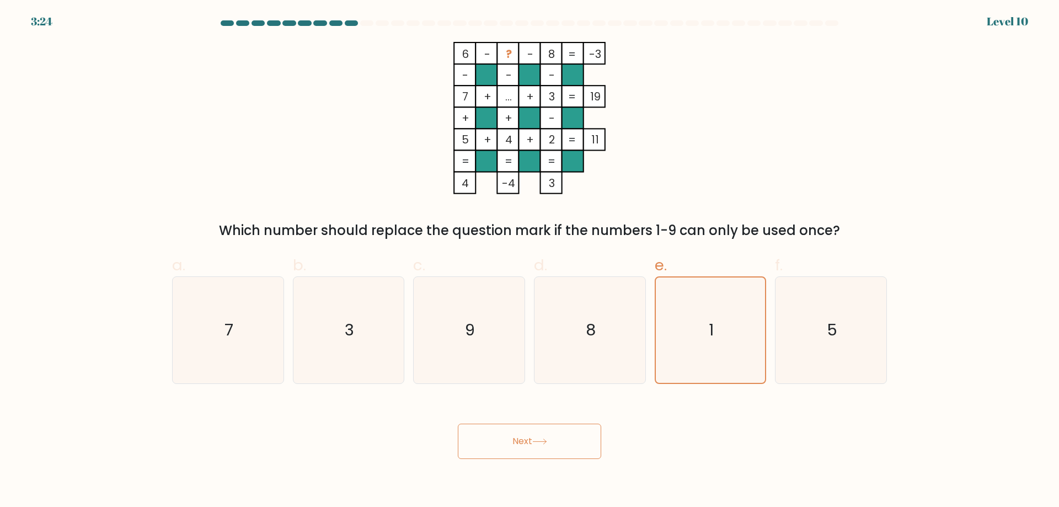
click at [561, 443] on button "Next" at bounding box center [529, 441] width 143 height 35
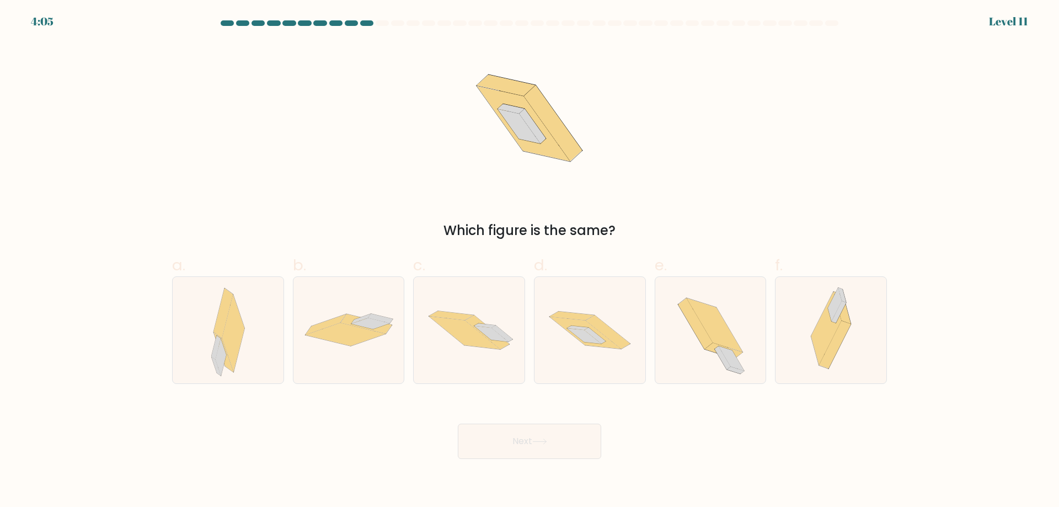
click at [798, 126] on div "Which figure is the same?" at bounding box center [530, 141] width 728 height 199
drag, startPoint x: 526, startPoint y: 108, endPoint x: 577, endPoint y: 107, distance: 51.3
click at [577, 107] on icon at bounding box center [529, 118] width 156 height 152
click at [615, 305] on icon at bounding box center [590, 329] width 111 height 73
click at [530, 261] on input "d." at bounding box center [530, 257] width 1 height 7
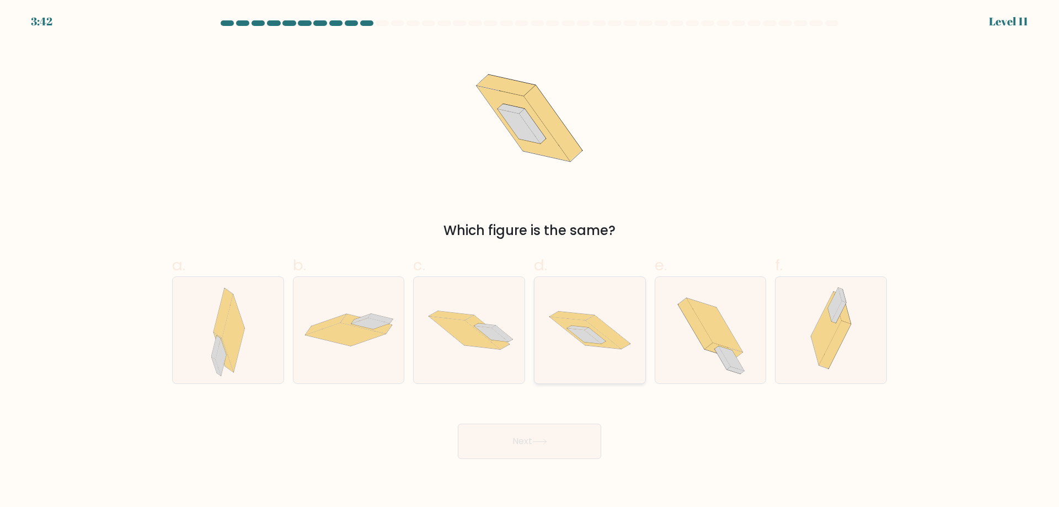
radio input "true"
click at [578, 455] on button "Next" at bounding box center [529, 441] width 143 height 35
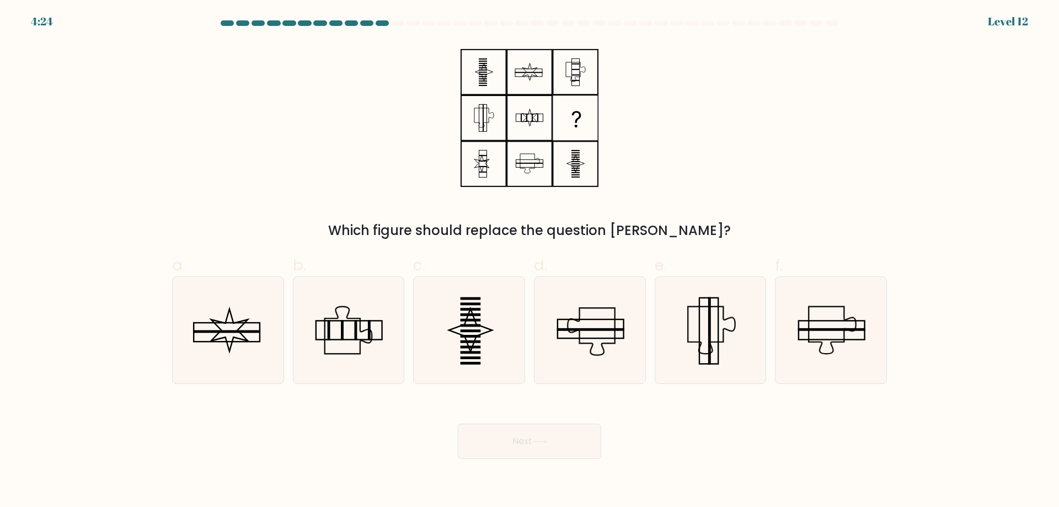
click at [794, 145] on div "Which figure should replace the question [PERSON_NAME]?" at bounding box center [530, 141] width 728 height 199
click at [464, 359] on rect at bounding box center [471, 357] width 20 height 3
click at [530, 261] on input "c." at bounding box center [530, 257] width 1 height 7
radio input "true"
click at [533, 431] on button "Next" at bounding box center [529, 441] width 143 height 35
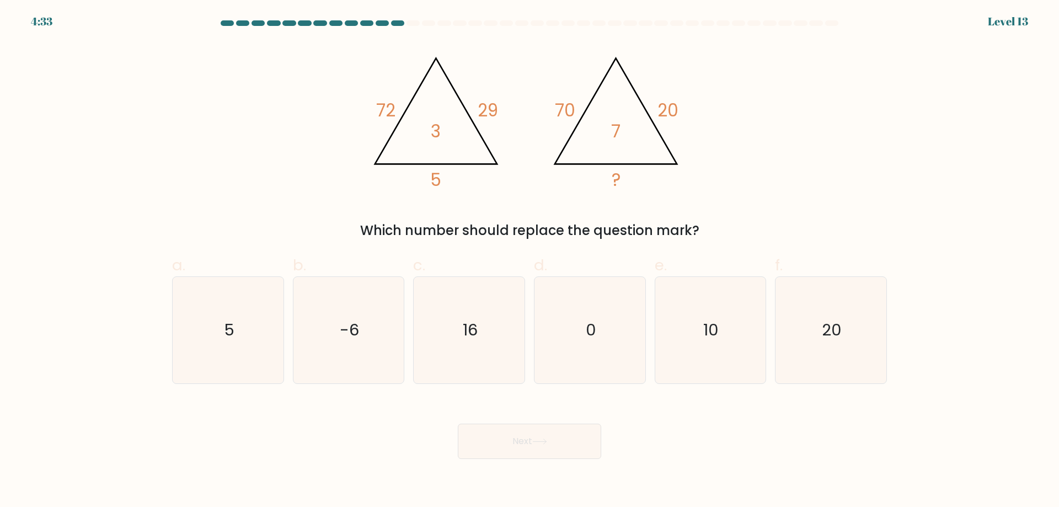
click at [258, 86] on div "@import url('https://fonts.googleapis.com/css?family=Abril+Fatface:400,100,100i…" at bounding box center [530, 141] width 728 height 199
click at [787, 100] on div "@import url('https://fonts.googleapis.com/css?family=Abril+Fatface:400,100,100i…" at bounding box center [530, 141] width 728 height 199
click at [921, 109] on form at bounding box center [529, 239] width 1059 height 439
click at [970, 108] on form at bounding box center [529, 239] width 1059 height 439
click at [939, 94] on form at bounding box center [529, 239] width 1059 height 439
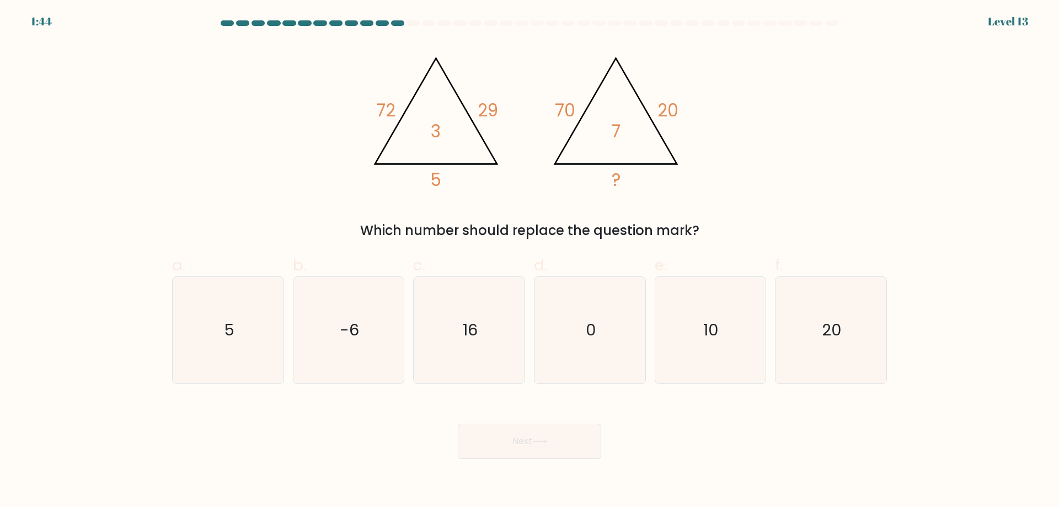
click at [921, 87] on form at bounding box center [529, 239] width 1059 height 439
drag, startPoint x: 711, startPoint y: 337, endPoint x: 671, endPoint y: 381, distance: 59.0
click at [711, 337] on text "10" at bounding box center [711, 330] width 15 height 22
click at [530, 261] on input "e. 10" at bounding box center [530, 257] width 1 height 7
radio input "true"
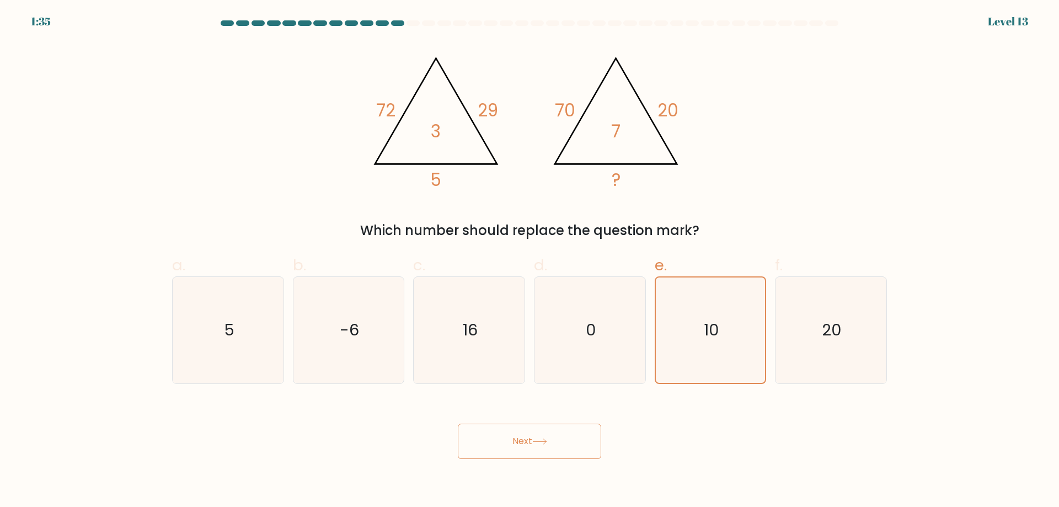
click at [547, 443] on icon at bounding box center [539, 442] width 15 height 6
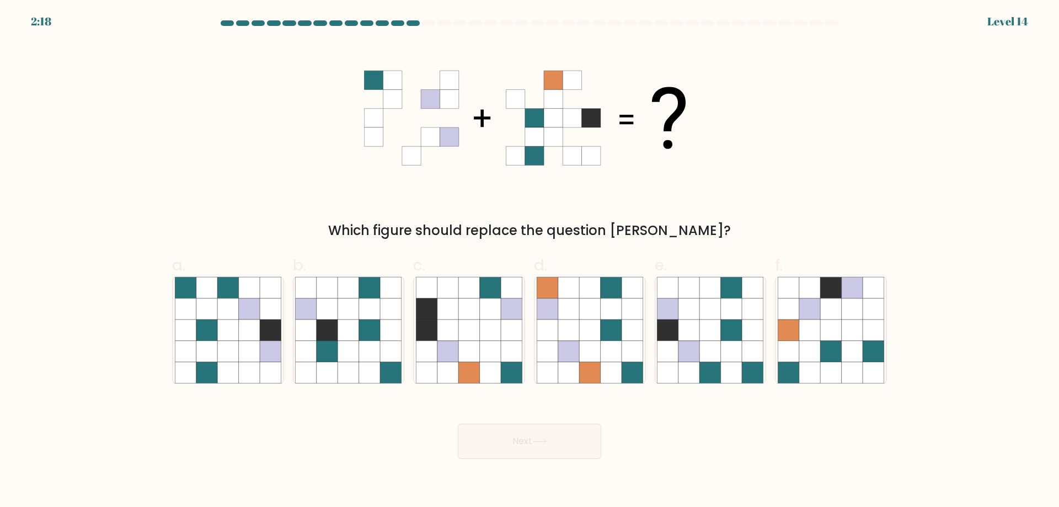
click at [220, 114] on div "Which figure should replace the question [PERSON_NAME]?" at bounding box center [530, 141] width 728 height 199
click at [225, 104] on div "Which figure should replace the question [PERSON_NAME]?" at bounding box center [530, 141] width 728 height 199
drag, startPoint x: 235, startPoint y: 88, endPoint x: 241, endPoint y: 78, distance: 11.6
click at [236, 87] on div "Which figure should replace the question [PERSON_NAME]?" at bounding box center [530, 141] width 728 height 199
click at [241, 78] on div "Which figure should replace the question [PERSON_NAME]?" at bounding box center [530, 141] width 728 height 199
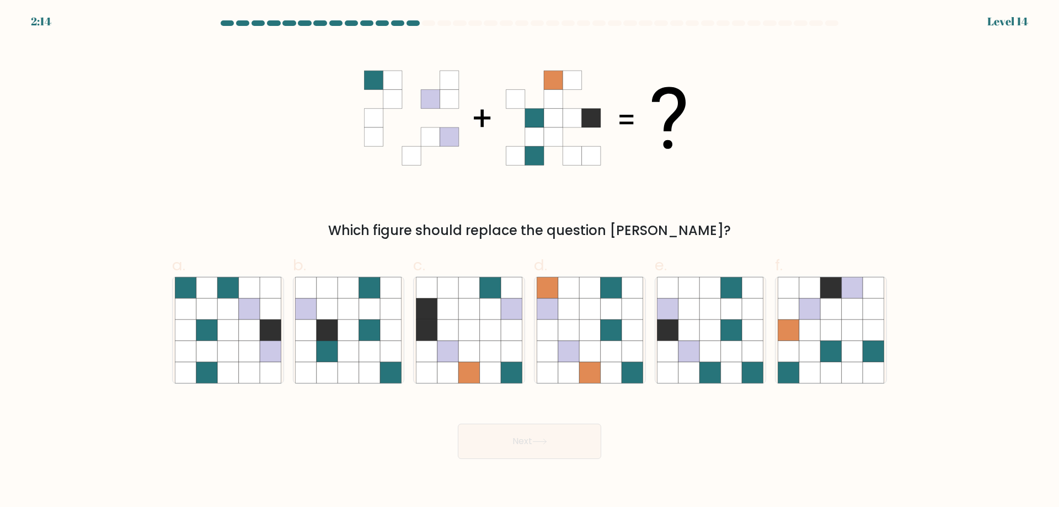
click at [833, 124] on div "Which figure should replace the question [PERSON_NAME]?" at bounding box center [530, 141] width 728 height 199
click at [833, 290] on icon at bounding box center [830, 287] width 21 height 21
click at [530, 261] on input "f." at bounding box center [530, 257] width 1 height 7
radio input "true"
click at [542, 445] on icon at bounding box center [539, 442] width 15 height 6
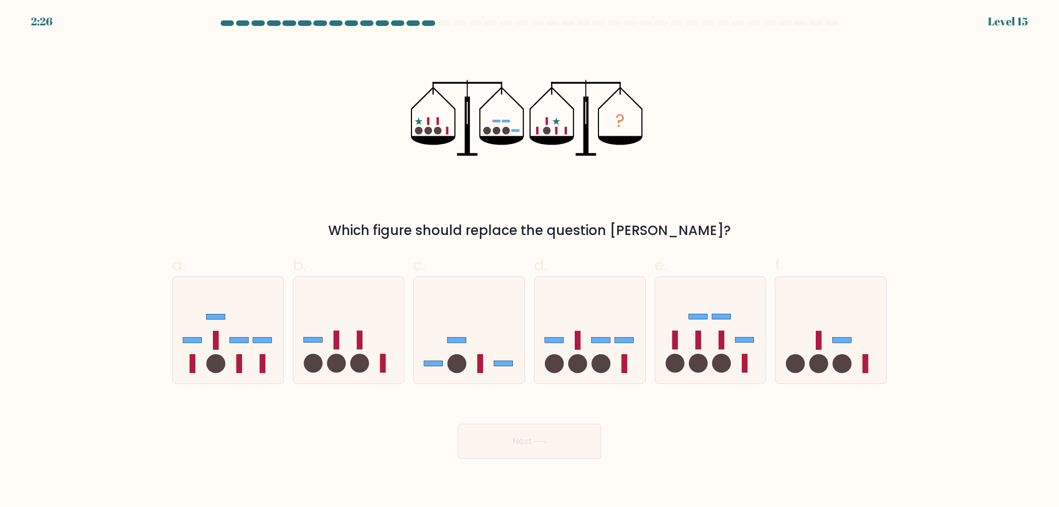
click at [266, 111] on div "? Which figure should replace the question mark?" at bounding box center [530, 141] width 728 height 199
click at [274, 124] on div "? Which figure should replace the question mark?" at bounding box center [530, 141] width 728 height 199
click at [472, 322] on icon at bounding box center [469, 330] width 111 height 92
click at [530, 261] on input "c." at bounding box center [530, 257] width 1 height 7
radio input "true"
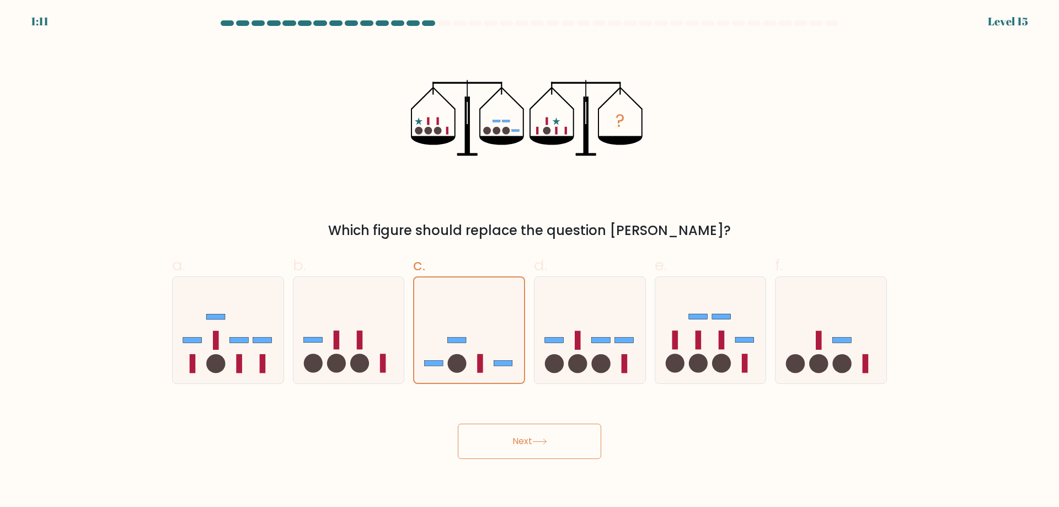
click at [517, 442] on button "Next" at bounding box center [529, 441] width 143 height 35
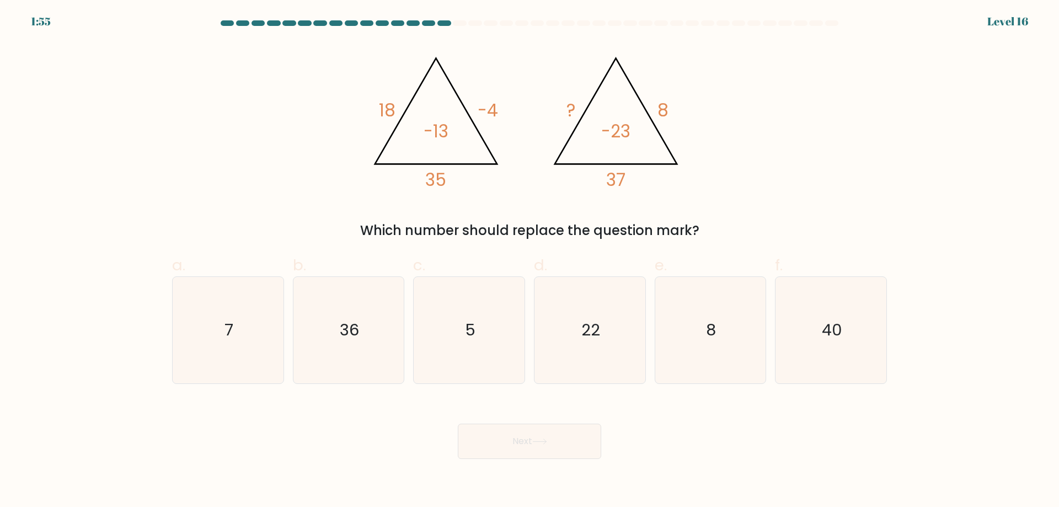
click at [259, 106] on div "@import url('https://fonts.googleapis.com/css?family=Abril+Fatface:400,100,100i…" at bounding box center [530, 141] width 728 height 199
click at [265, 87] on div "@import url('https://fonts.googleapis.com/css?family=Abril+Fatface:400,100,100i…" at bounding box center [530, 141] width 728 height 199
click at [268, 79] on div "@import url('https://fonts.googleapis.com/css?family=Abril+Fatface:400,100,100i…" at bounding box center [530, 141] width 728 height 199
click at [271, 72] on div "@import url('https://fonts.googleapis.com/css?family=Abril+Fatface:400,100,100i…" at bounding box center [530, 141] width 728 height 199
click at [275, 66] on div "@import url('https://fonts.googleapis.com/css?family=Abril+Fatface:400,100,100i…" at bounding box center [530, 141] width 728 height 199
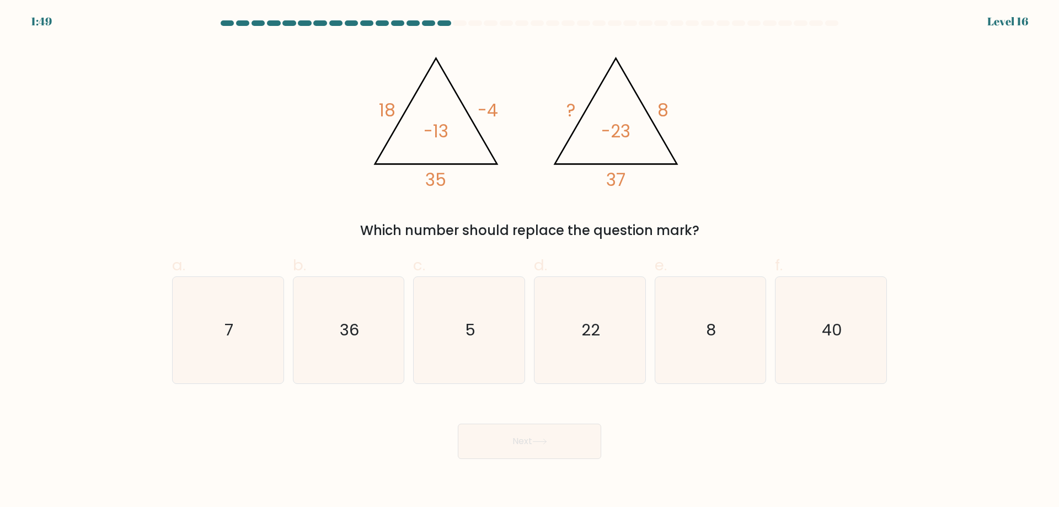
click at [275, 68] on div "@import url('https://fonts.googleapis.com/css?family=Abril+Fatface:400,100,100i…" at bounding box center [530, 141] width 728 height 199
click at [216, 146] on div "@import url('https://fonts.googleapis.com/css?family=Abril+Fatface:400,100,100i…" at bounding box center [530, 141] width 728 height 199
click at [725, 319] on icon "8" at bounding box center [710, 330] width 106 height 106
click at [530, 261] on input "e. 8" at bounding box center [530, 257] width 1 height 7
radio input "true"
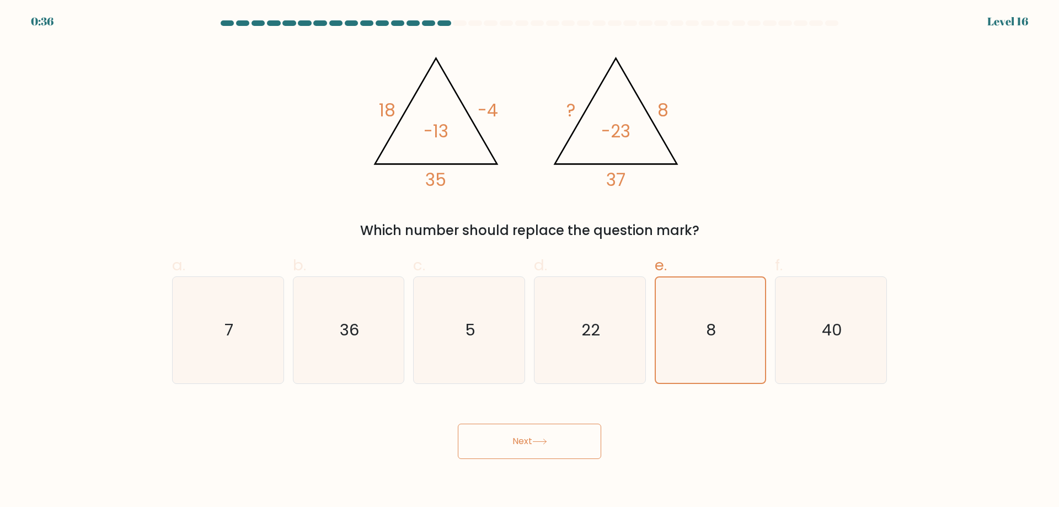
click at [556, 441] on button "Next" at bounding box center [529, 441] width 143 height 35
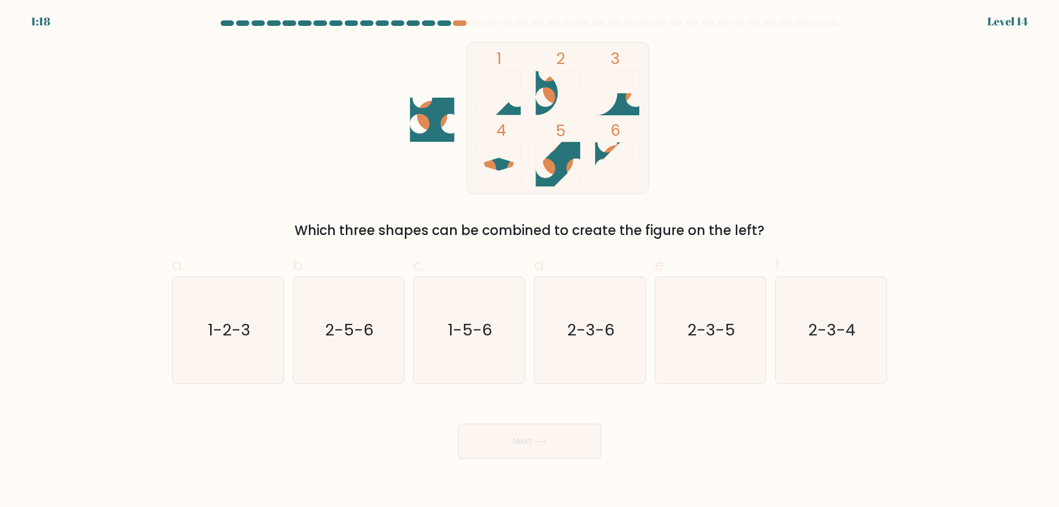
click at [776, 72] on div "1 2 3 4 5 6 Which three shapes can be combined to create the figure on the left?" at bounding box center [530, 141] width 728 height 199
click at [504, 312] on icon "1-5-6" at bounding box center [469, 330] width 106 height 106
click at [530, 261] on input "c. 1-5-6" at bounding box center [530, 257] width 1 height 7
radio input "true"
click at [533, 431] on button "Next" at bounding box center [529, 441] width 143 height 35
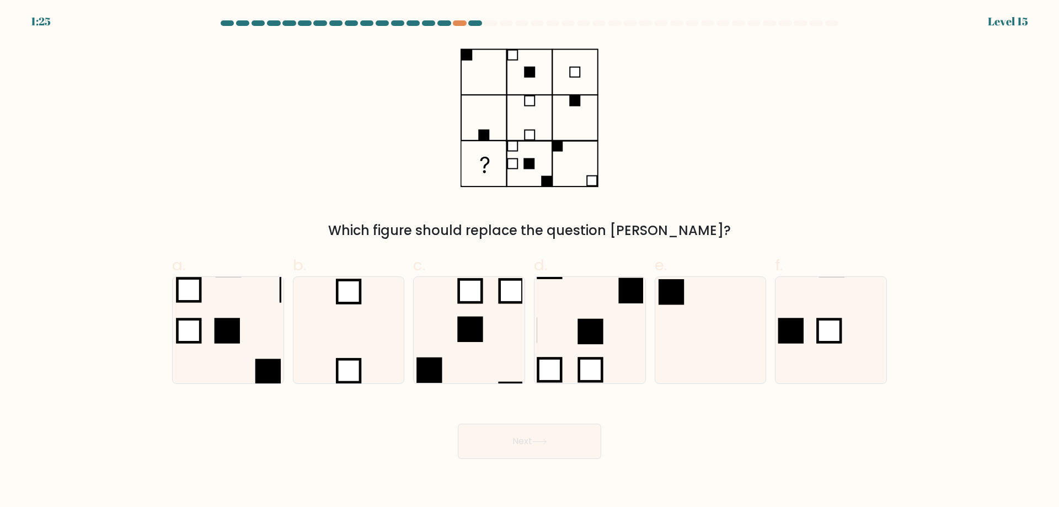
click at [307, 95] on div "Which figure should replace the question mark?" at bounding box center [530, 141] width 728 height 199
click at [319, 86] on div "Which figure should replace the question mark?" at bounding box center [530, 141] width 728 height 199
click at [338, 58] on div "Which figure should replace the question mark?" at bounding box center [530, 141] width 728 height 199
click at [814, 301] on icon at bounding box center [831, 330] width 106 height 106
click at [530, 261] on input "f." at bounding box center [530, 257] width 1 height 7
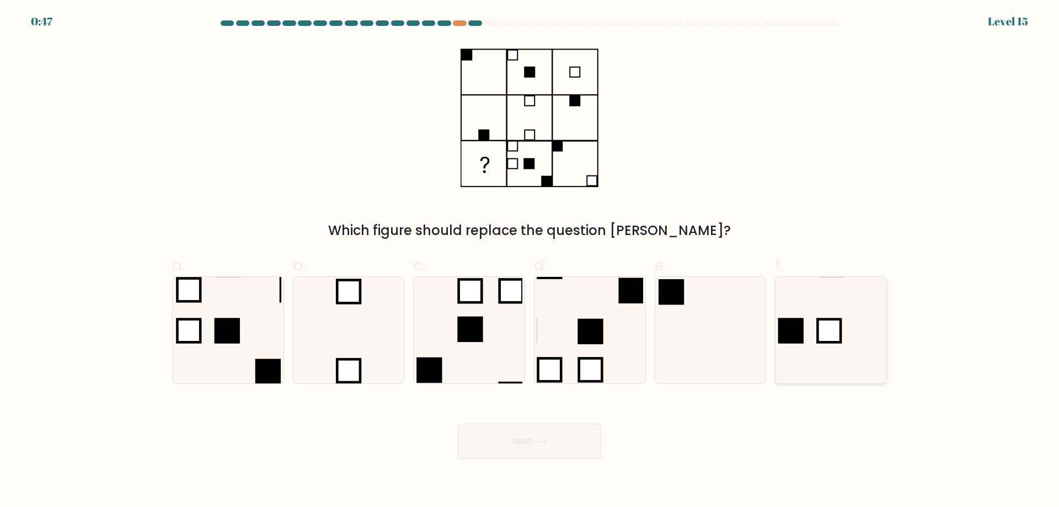
radio input "true"
click at [558, 449] on button "Next" at bounding box center [529, 441] width 143 height 35
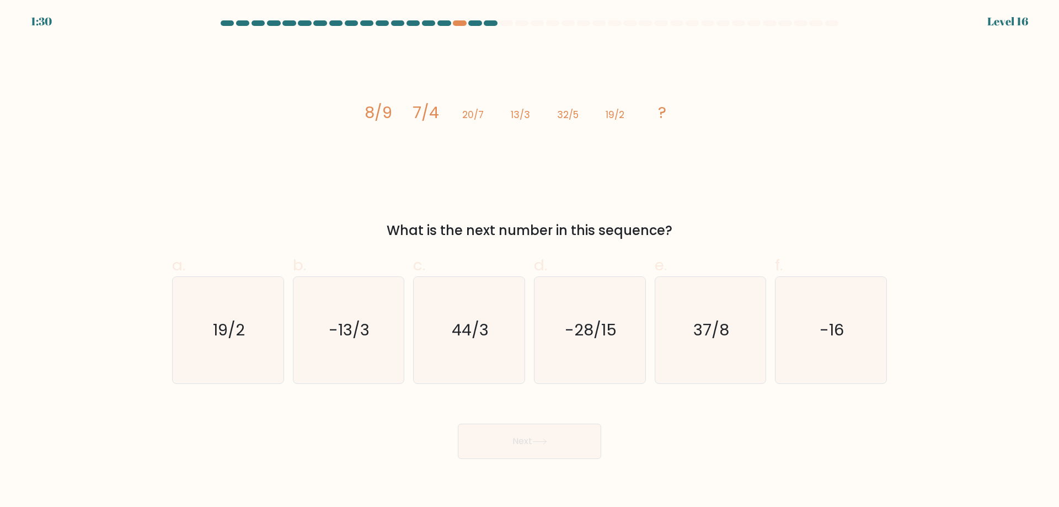
click at [216, 109] on div "image/svg+xml 8/9 7/4 20/7 13/3 32/5 19/2 ? What is the next number in this seq…" at bounding box center [530, 141] width 728 height 199
click at [229, 99] on div "image/svg+xml 8/9 7/4 20/7 13/3 32/5 19/2 ? What is the next number in this seq…" at bounding box center [530, 141] width 728 height 199
click at [242, 90] on div "image/svg+xml 8/9 7/4 20/7 13/3 32/5 19/2 ? What is the next number in this seq…" at bounding box center [530, 141] width 728 height 199
click at [252, 83] on div "image/svg+xml 8/9 7/4 20/7 13/3 32/5 19/2 ? What is the next number in this seq…" at bounding box center [530, 141] width 728 height 199
click at [257, 78] on div "image/svg+xml 8/9 7/4 20/7 13/3 32/5 19/2 ? What is the next number in this seq…" at bounding box center [530, 141] width 728 height 199
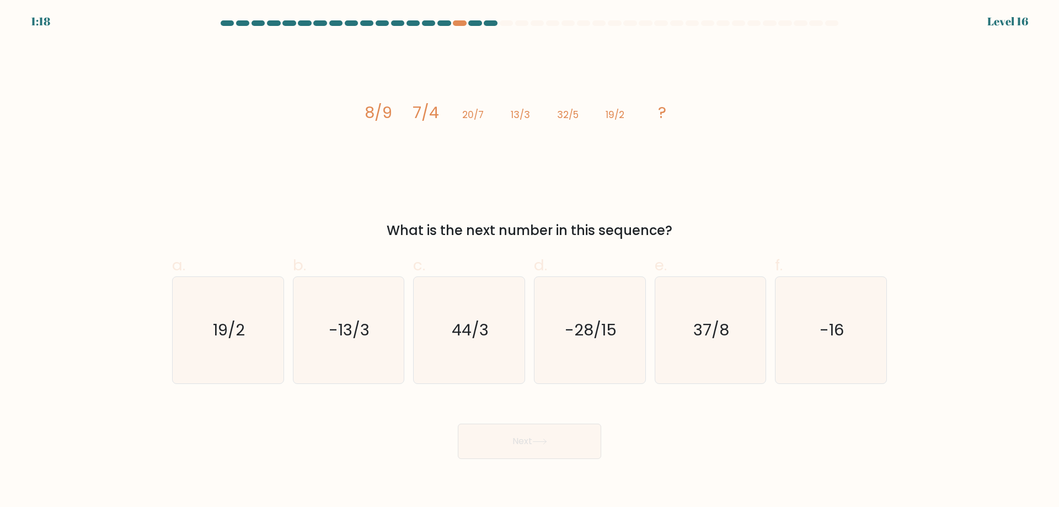
click at [240, 84] on div "image/svg+xml 8/9 7/4 20/7 13/3 32/5 19/2 ? What is the next number in this seq…" at bounding box center [530, 141] width 728 height 199
click at [217, 83] on div "image/svg+xml 8/9 7/4 20/7 13/3 32/5 19/2 ? What is the next number in this seq…" at bounding box center [530, 141] width 728 height 199
click at [773, 156] on div "image/svg+xml 8/9 7/4 20/7 13/3 32/5 19/2 ? What is the next number in this seq…" at bounding box center [530, 141] width 728 height 199
click at [468, 307] on icon "44/3" at bounding box center [469, 330] width 106 height 106
click at [530, 261] on input "c. 44/3" at bounding box center [530, 257] width 1 height 7
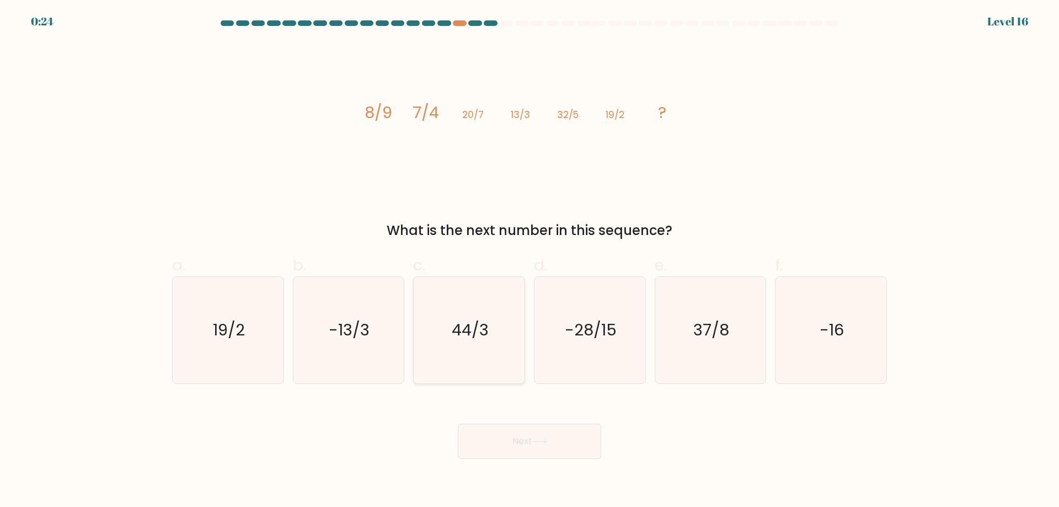
radio input "true"
click at [531, 447] on button "Next" at bounding box center [529, 441] width 143 height 35
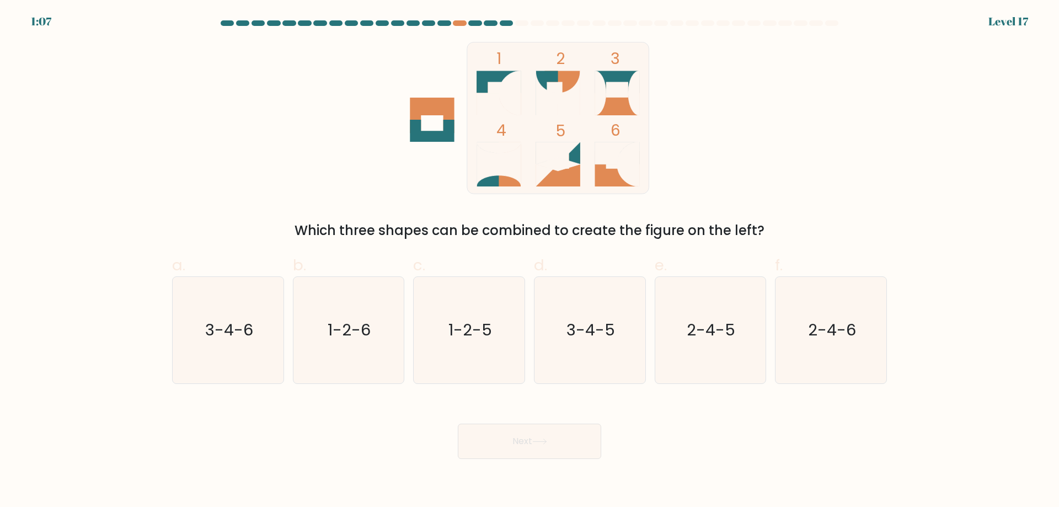
drag, startPoint x: 298, startPoint y: 123, endPoint x: 309, endPoint y: 106, distance: 20.7
click at [299, 122] on div "1 2 3 4 5 6 Which three shapes can be combined to create the figure on the left?" at bounding box center [530, 141] width 728 height 199
click at [309, 106] on div "1 2 3 4 5 6 Which three shapes can be combined to create the figure on the left?" at bounding box center [530, 141] width 728 height 199
click at [318, 97] on div "1 2 3 4 5 6 Which three shapes can be combined to create the figure on the left?" at bounding box center [530, 141] width 728 height 199
click at [473, 303] on icon "1-2-5" at bounding box center [469, 330] width 106 height 106
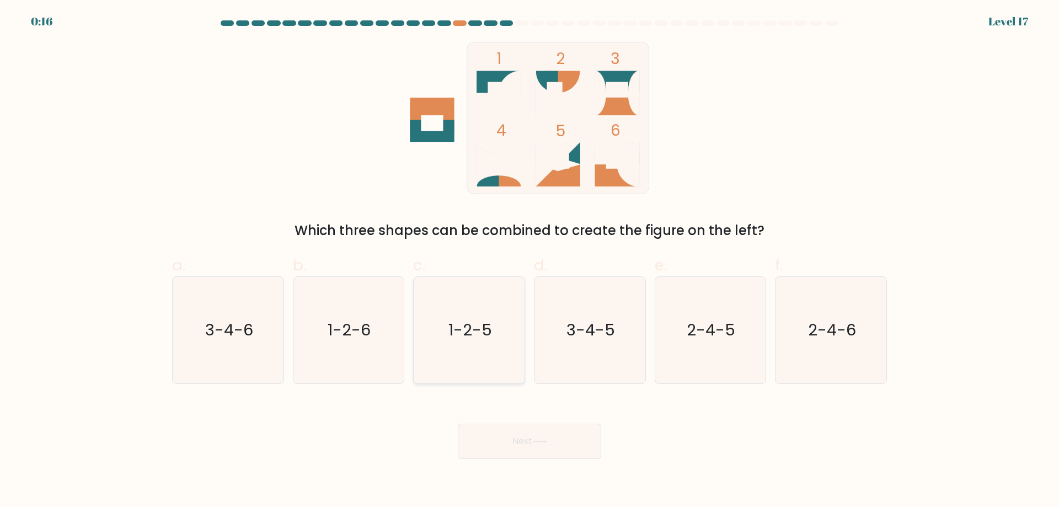
click at [530, 261] on input "c. 1-2-5" at bounding box center [530, 257] width 1 height 7
radio input "true"
click at [529, 436] on button "Next" at bounding box center [529, 441] width 143 height 35
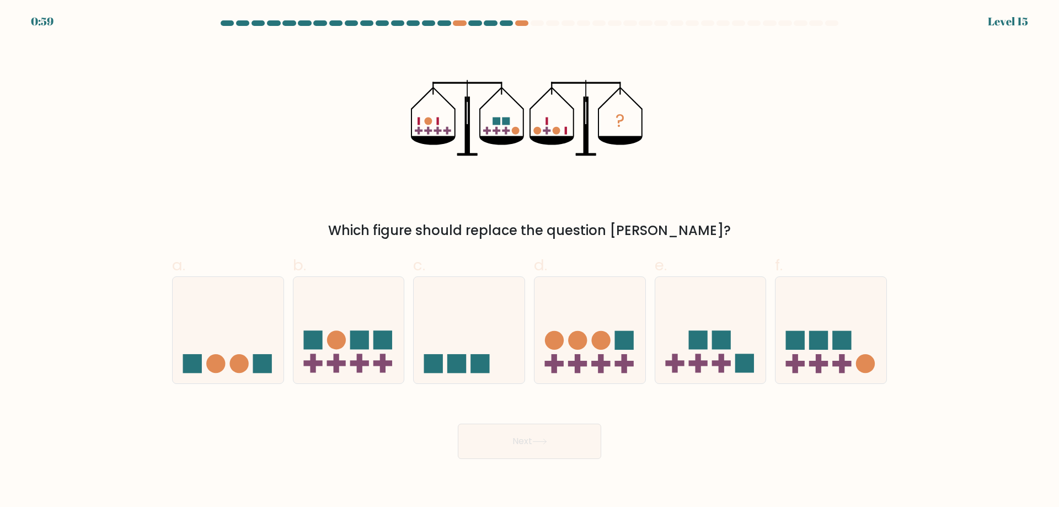
click at [306, 112] on div "? Which figure should replace the question mark?" at bounding box center [530, 141] width 728 height 199
click at [237, 306] on icon at bounding box center [228, 330] width 111 height 92
click at [530, 261] on input "a." at bounding box center [530, 257] width 1 height 7
radio input "true"
click at [511, 453] on button "Next" at bounding box center [529, 441] width 143 height 35
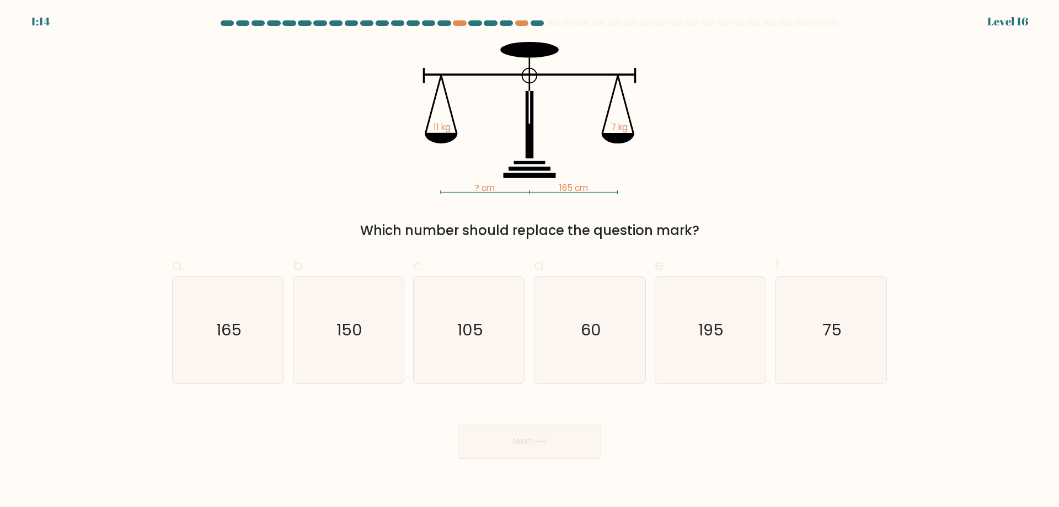
click at [300, 127] on div "? cm 165 cm 11 kg 7 kg Which number should replace the question mark?" at bounding box center [530, 141] width 728 height 199
click at [311, 97] on div "? cm 165 cm 11 kg 7 kg Which number should replace the question mark?" at bounding box center [530, 141] width 728 height 199
click at [314, 89] on div "? cm 165 cm 11 kg 7 kg Which number should replace the question mark?" at bounding box center [530, 141] width 728 height 199
click at [319, 81] on div "? cm 165 cm 11 kg 7 kg Which number should replace the question mark?" at bounding box center [530, 141] width 728 height 199
click at [899, 120] on form at bounding box center [529, 239] width 1059 height 439
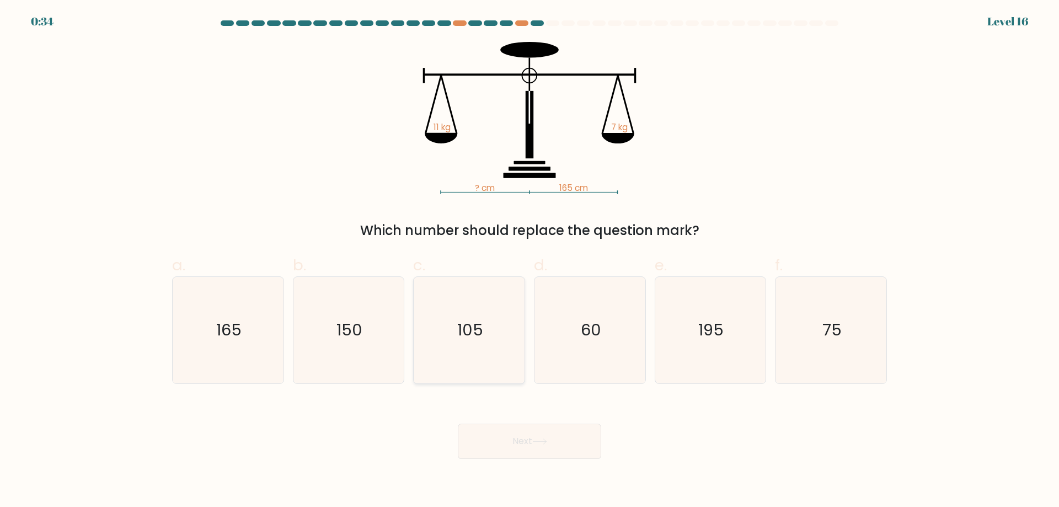
click at [489, 297] on icon "105" at bounding box center [469, 330] width 106 height 106
click at [530, 261] on input "c. 105" at bounding box center [530, 257] width 1 height 7
radio input "true"
click at [542, 442] on icon at bounding box center [539, 442] width 15 height 6
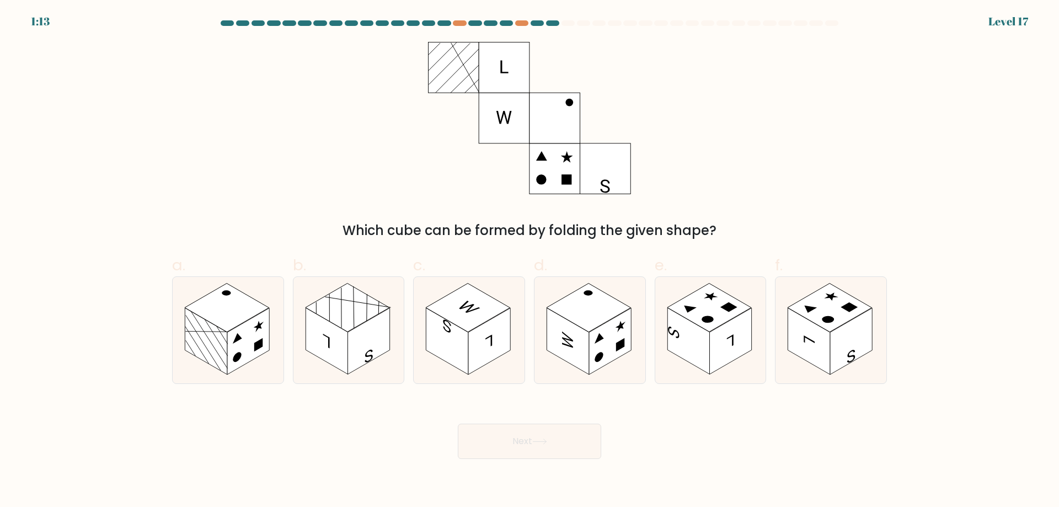
click at [784, 100] on div "Which cube can be formed by folding the given shape?" at bounding box center [530, 141] width 728 height 199
click at [762, 82] on div "Which cube can be formed by folding the given shape?" at bounding box center [530, 141] width 728 height 199
click at [463, 330] on rect at bounding box center [447, 341] width 42 height 67
click at [530, 261] on input "c." at bounding box center [530, 257] width 1 height 7
radio input "true"
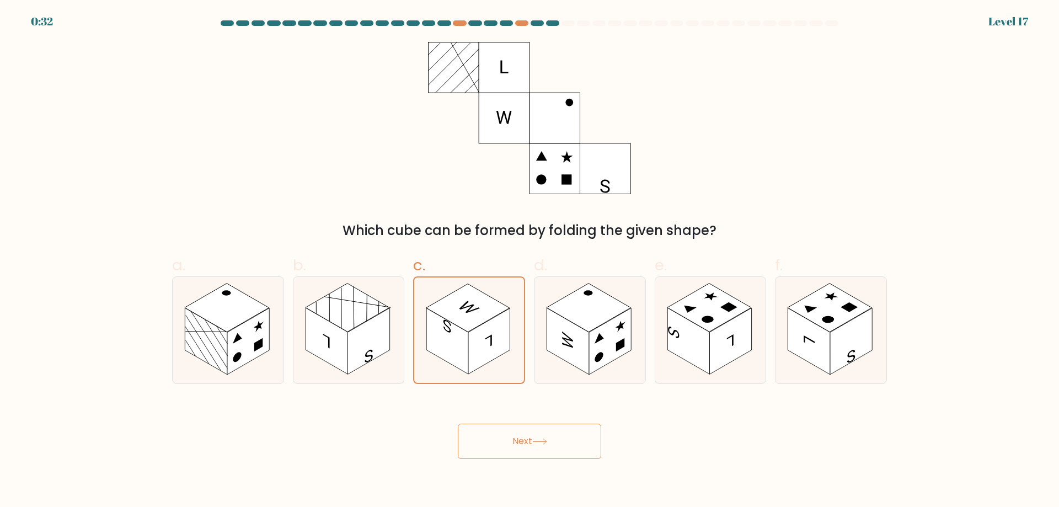
click at [560, 451] on button "Next" at bounding box center [529, 441] width 143 height 35
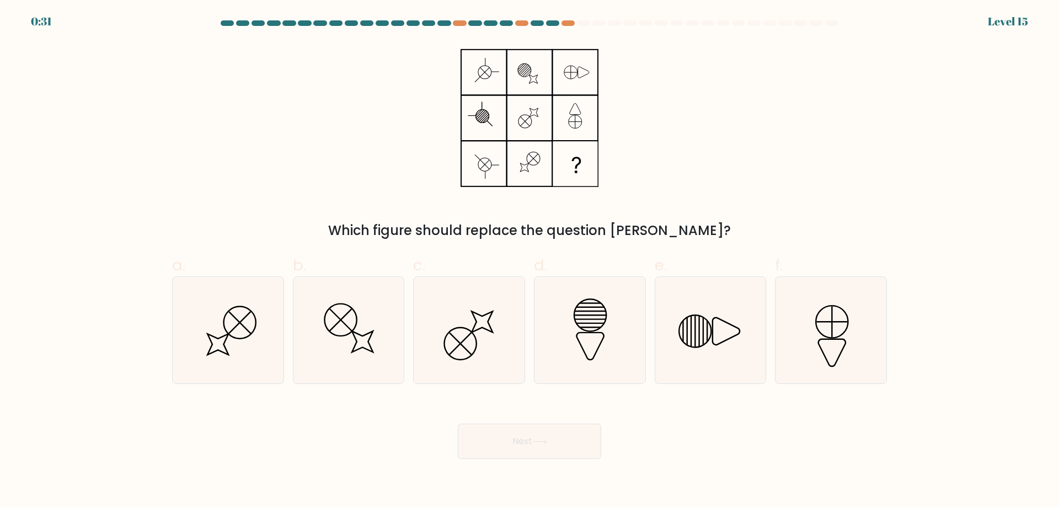
click at [280, 96] on div "Which figure should replace the question mark?" at bounding box center [530, 141] width 728 height 199
click at [318, 89] on div "Which figure should replace the question mark?" at bounding box center [530, 141] width 728 height 199
click at [890, 107] on div "Which figure should replace the question mark?" at bounding box center [530, 141] width 728 height 199
click at [620, 337] on icon at bounding box center [590, 330] width 106 height 106
click at [530, 261] on input "d." at bounding box center [530, 257] width 1 height 7
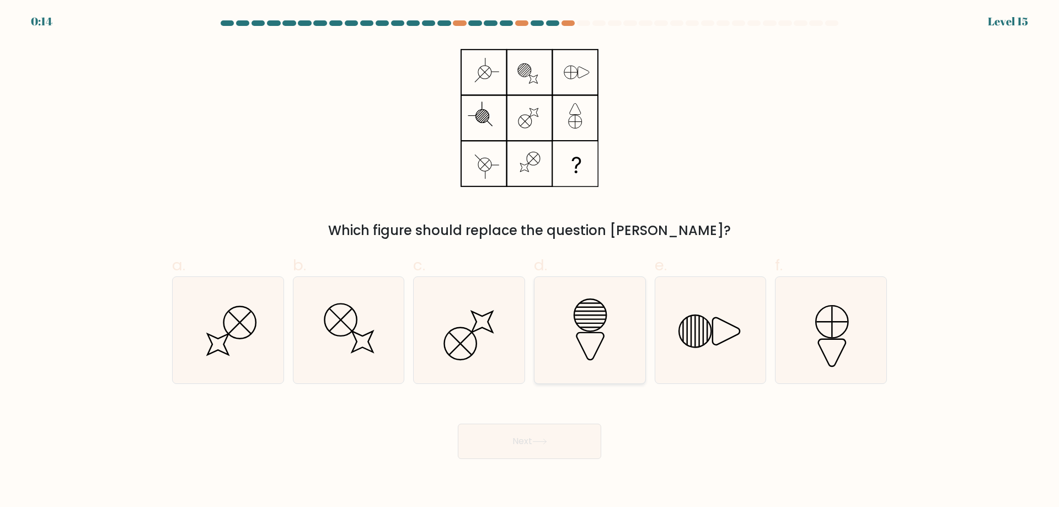
radio input "true"
click at [559, 441] on button "Next" at bounding box center [529, 441] width 143 height 35
click at [526, 448] on button "Next" at bounding box center [529, 441] width 143 height 35
click at [535, 434] on button "Next" at bounding box center [529, 441] width 143 height 35
click at [589, 343] on icon at bounding box center [589, 329] width 105 height 105
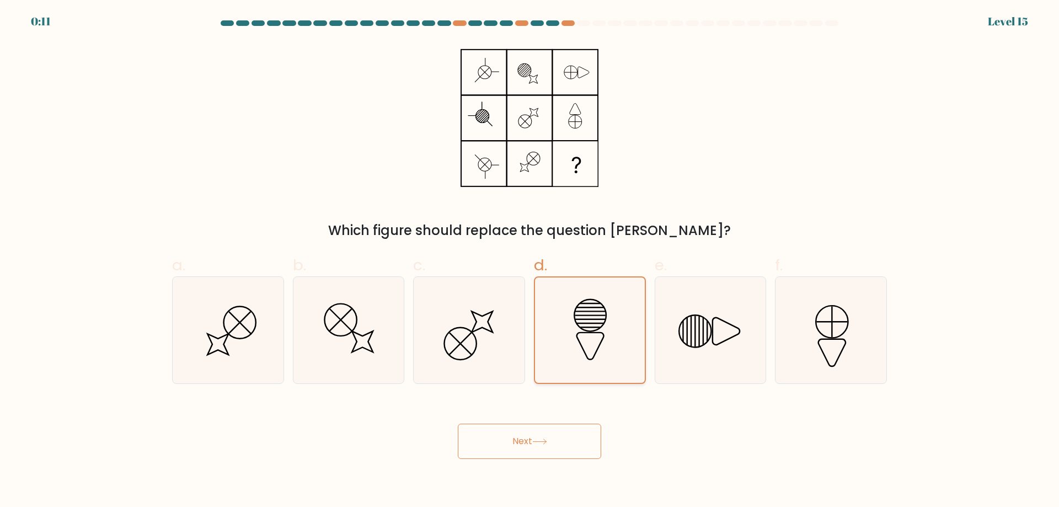
click at [530, 261] on input "d." at bounding box center [530, 257] width 1 height 7
click at [589, 343] on icon at bounding box center [589, 329] width 105 height 105
click at [530, 261] on input "d." at bounding box center [530, 257] width 1 height 7
click at [533, 444] on button "Next" at bounding box center [529, 441] width 143 height 35
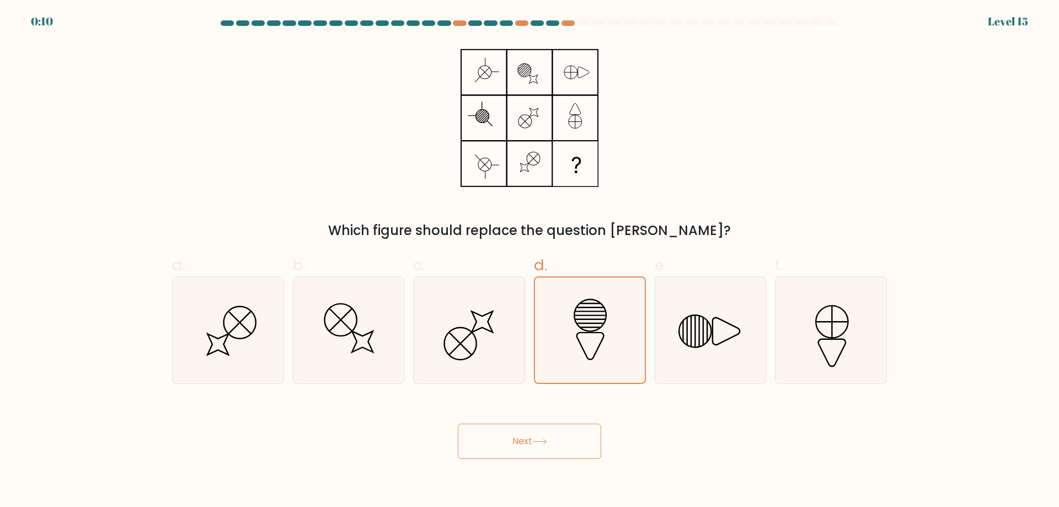
click at [533, 444] on button "Next" at bounding box center [529, 441] width 143 height 35
click at [464, 331] on icon at bounding box center [469, 330] width 106 height 106
click at [530, 261] on input "c." at bounding box center [530, 257] width 1 height 7
radio input "true"
click at [581, 329] on icon at bounding box center [590, 330] width 106 height 106
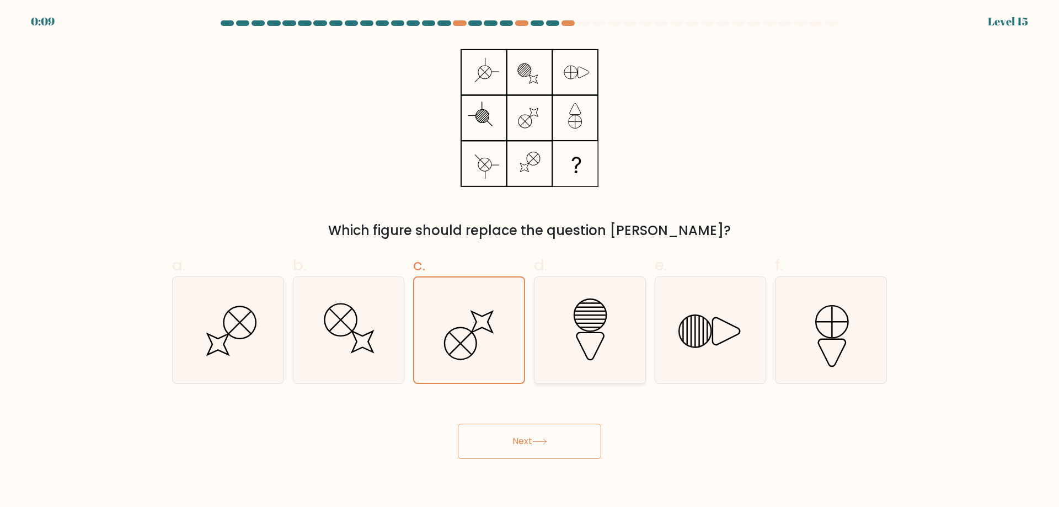
click at [530, 261] on input "d." at bounding box center [530, 257] width 1 height 7
radio input "true"
click at [535, 442] on button "Next" at bounding box center [529, 441] width 143 height 35
click at [535, 442] on icon at bounding box center [539, 442] width 15 height 6
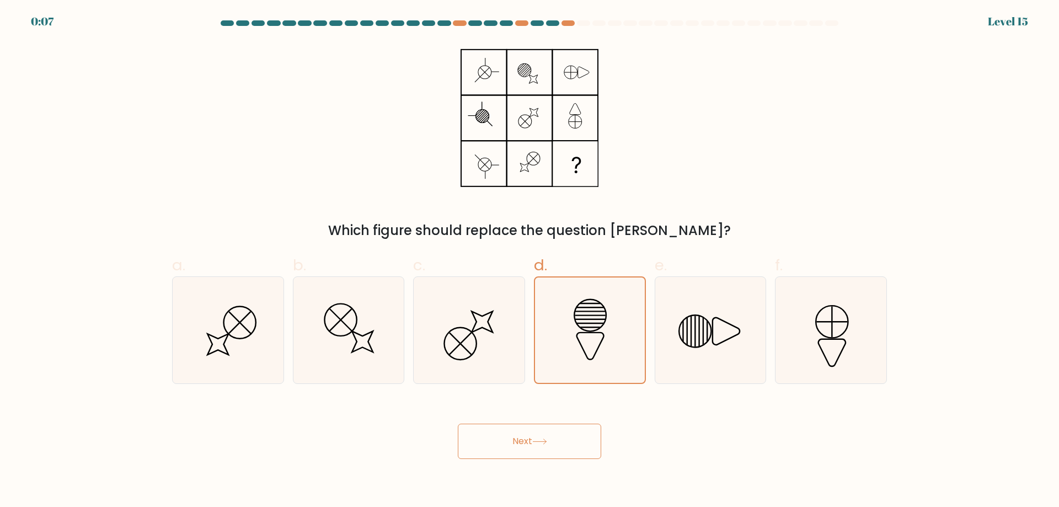
drag, startPoint x: 536, startPoint y: 442, endPoint x: 544, endPoint y: 441, distance: 9.0
click at [537, 442] on icon at bounding box center [539, 442] width 15 height 6
click at [717, 347] on icon at bounding box center [710, 330] width 106 height 106
click at [530, 261] on input "e." at bounding box center [530, 257] width 1 height 7
radio input "true"
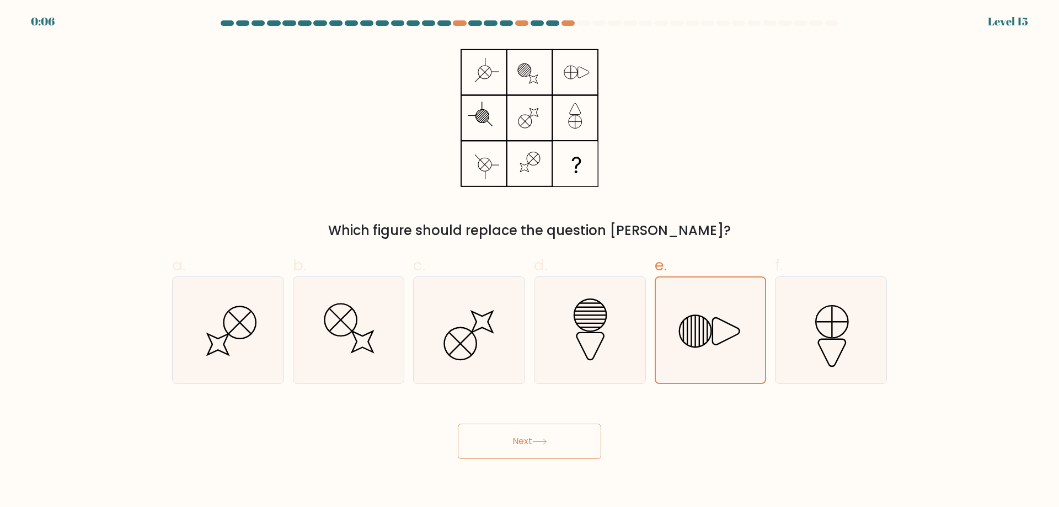
click at [565, 446] on button "Next" at bounding box center [529, 441] width 143 height 35
drag, startPoint x: 565, startPoint y: 446, endPoint x: 555, endPoint y: 445, distance: 9.9
click at [562, 446] on button "Next" at bounding box center [529, 441] width 143 height 35
click at [547, 445] on icon at bounding box center [539, 442] width 15 height 6
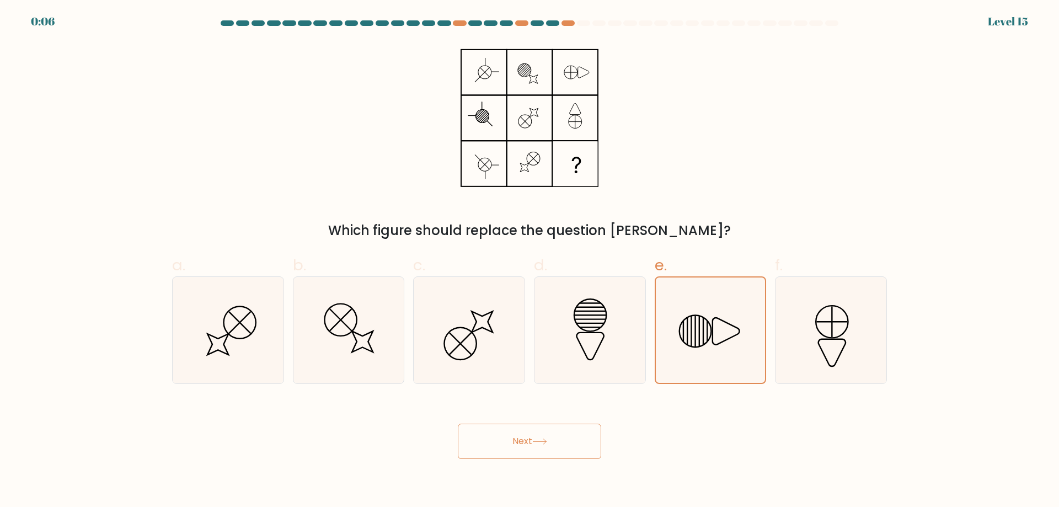
click at [535, 444] on button "Next" at bounding box center [529, 441] width 143 height 35
click at [534, 444] on button "Next" at bounding box center [529, 441] width 143 height 35
click at [810, 329] on icon at bounding box center [831, 330] width 106 height 106
click at [530, 261] on input "f." at bounding box center [530, 257] width 1 height 7
radio input "true"
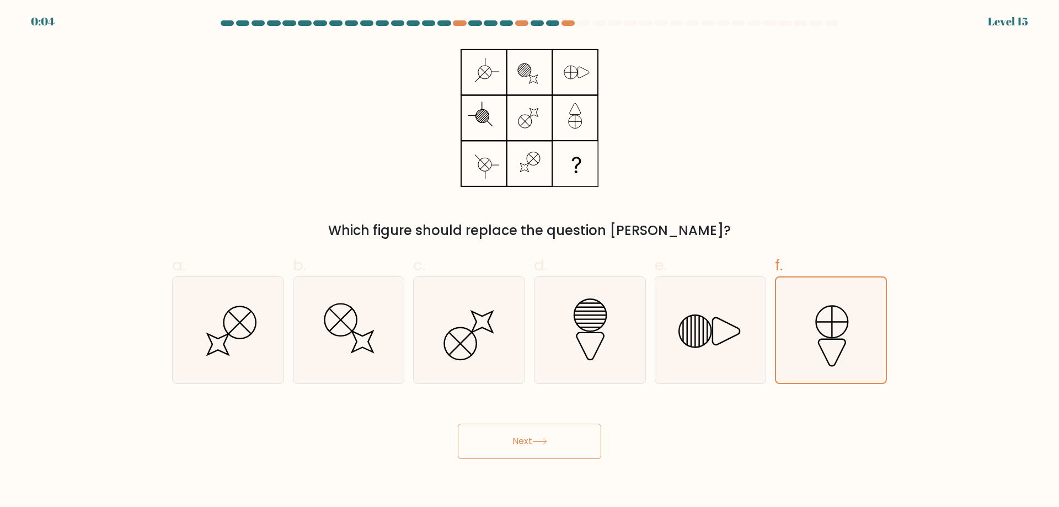
click at [559, 443] on button "Next" at bounding box center [529, 441] width 143 height 35
click at [557, 443] on button "Next" at bounding box center [529, 441] width 143 height 35
click at [521, 439] on button "Next" at bounding box center [529, 441] width 143 height 35
click at [685, 346] on icon at bounding box center [710, 330] width 106 height 106
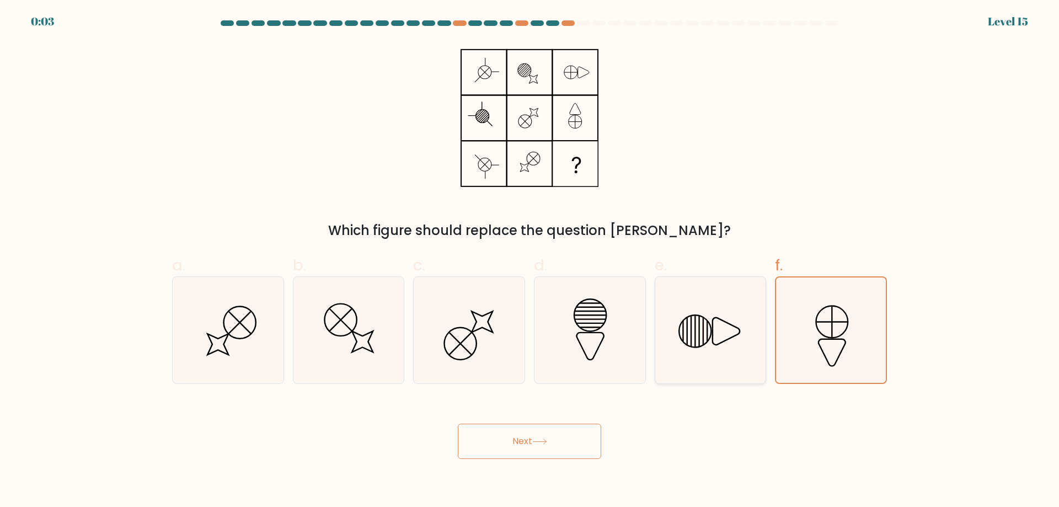
click at [530, 261] on input "e." at bounding box center [530, 257] width 1 height 7
radio input "true"
click at [585, 340] on icon at bounding box center [590, 330] width 106 height 106
click at [530, 261] on input "d." at bounding box center [530, 257] width 1 height 7
radio input "true"
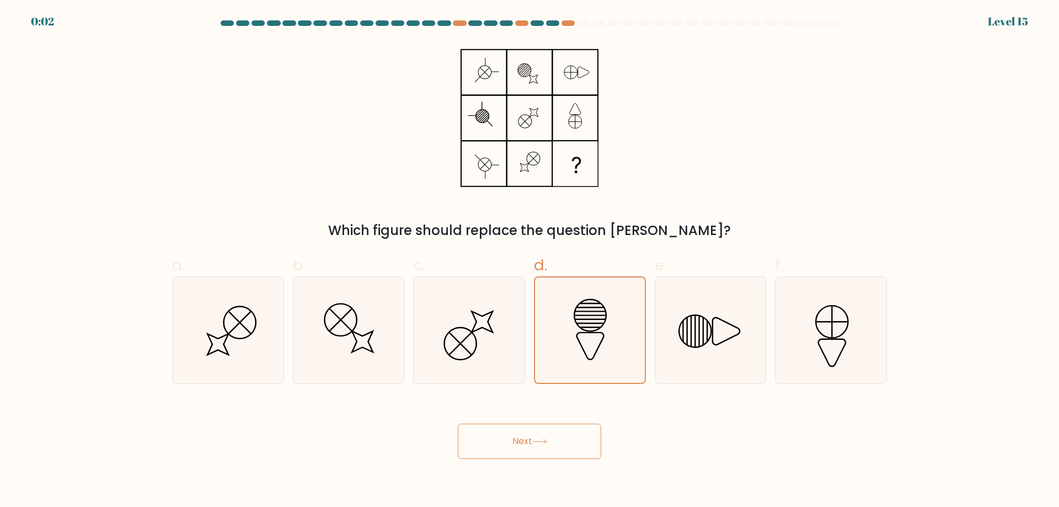
click at [530, 440] on button "Next" at bounding box center [529, 441] width 143 height 35
click at [529, 442] on button "Next" at bounding box center [529, 441] width 143 height 35
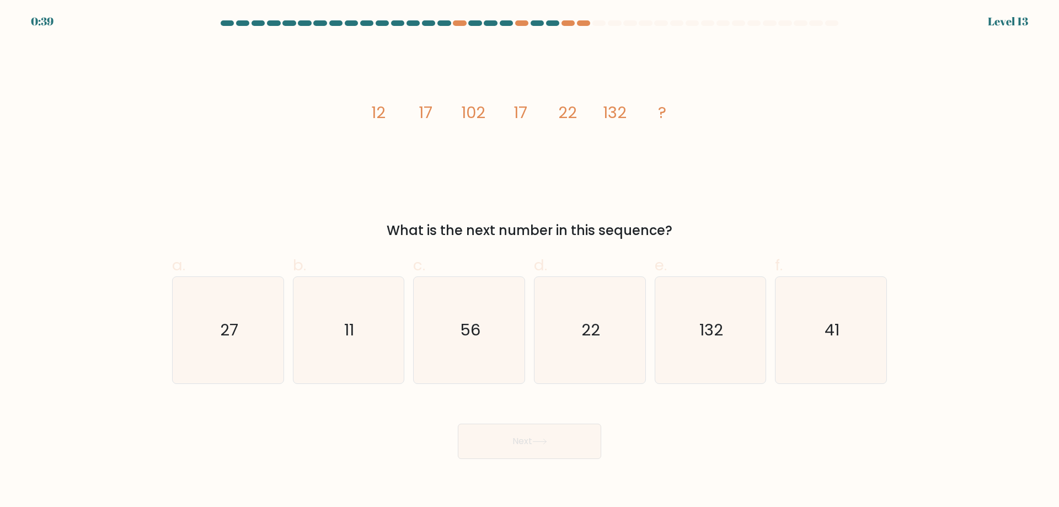
click at [811, 94] on div "image/svg+xml 12 17 102 17 22 132 ? What is the next number in this sequence?" at bounding box center [530, 141] width 728 height 199
click at [808, 89] on div "image/svg+xml 12 17 102 17 22 132 ? What is the next number in this sequence?" at bounding box center [530, 141] width 728 height 199
click at [588, 22] on div at bounding box center [583, 23] width 13 height 6
click at [837, 88] on div "image/svg+xml 12 17 102 17 22 132 ? What is the next number in this sequence?" at bounding box center [530, 141] width 728 height 199
click at [587, 321] on text "22" at bounding box center [590, 330] width 19 height 22
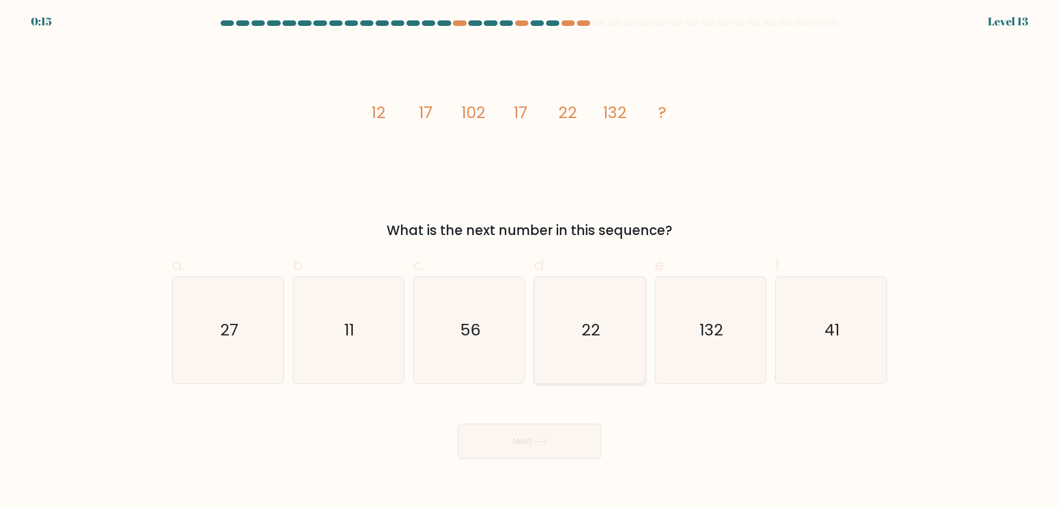
click at [530, 261] on input "d. 22" at bounding box center [530, 257] width 1 height 7
radio input "true"
click at [573, 444] on button "Next" at bounding box center [529, 441] width 143 height 35
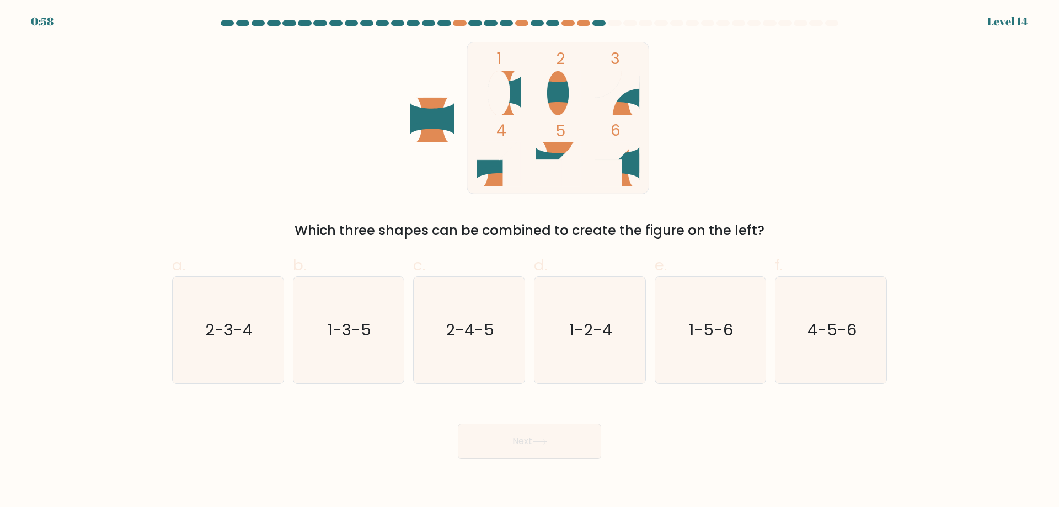
click at [316, 109] on div "1 2 3 4 5 6 Which three shapes can be combined to create the figure on the left?" at bounding box center [530, 141] width 728 height 199
click at [316, 101] on div "1 2 3 4 5 6 Which three shapes can be combined to create the figure on the left?" at bounding box center [530, 141] width 728 height 199
click at [317, 90] on div "1 2 3 4 5 6 Which three shapes can be combined to create the figure on the left?" at bounding box center [530, 141] width 728 height 199
click at [318, 79] on div "1 2 3 4 5 6 Which three shapes can be combined to create the figure on the left?" at bounding box center [530, 141] width 728 height 199
click at [569, 340] on icon "1-2-4" at bounding box center [590, 330] width 106 height 106
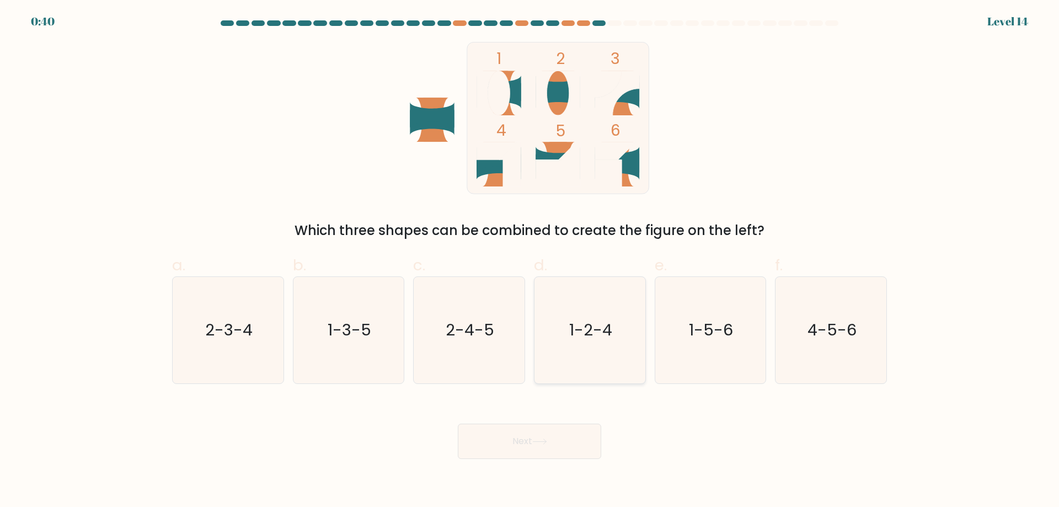
click at [530, 261] on input "d. 1-2-4" at bounding box center [530, 257] width 1 height 7
radio input "true"
click at [546, 438] on button "Next" at bounding box center [529, 441] width 143 height 35
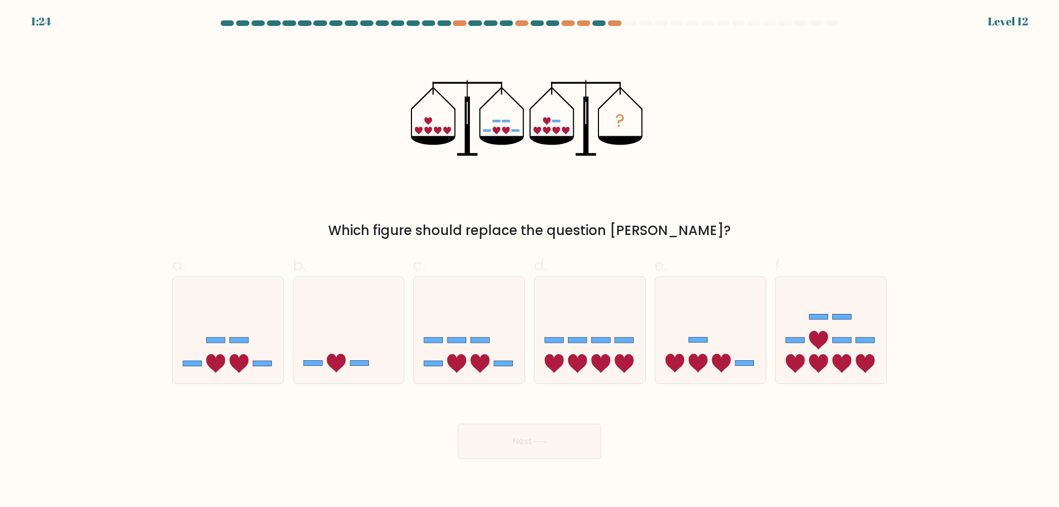
click at [907, 0] on html "1:24 Level 12" at bounding box center [529, 253] width 1059 height 507
drag, startPoint x: 820, startPoint y: 95, endPoint x: 814, endPoint y: 99, distance: 6.4
click at [819, 95] on div "? Which figure should replace the question mark?" at bounding box center [530, 141] width 728 height 199
click at [782, 79] on div "? Which figure should replace the question mark?" at bounding box center [530, 141] width 728 height 199
click at [591, 302] on icon at bounding box center [590, 330] width 111 height 92
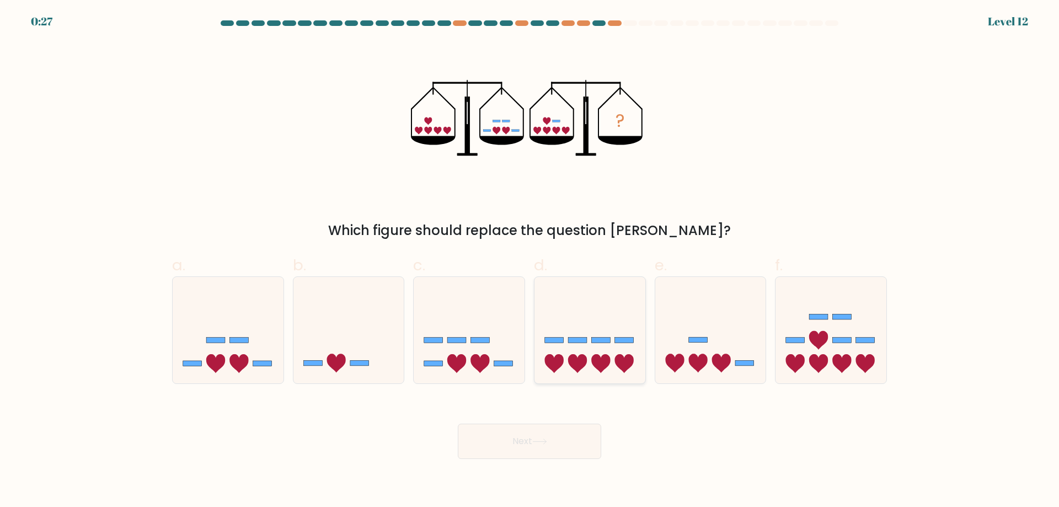
click at [530, 261] on input "d." at bounding box center [530, 257] width 1 height 7
radio input "true"
click at [558, 435] on button "Next" at bounding box center [529, 441] width 143 height 35
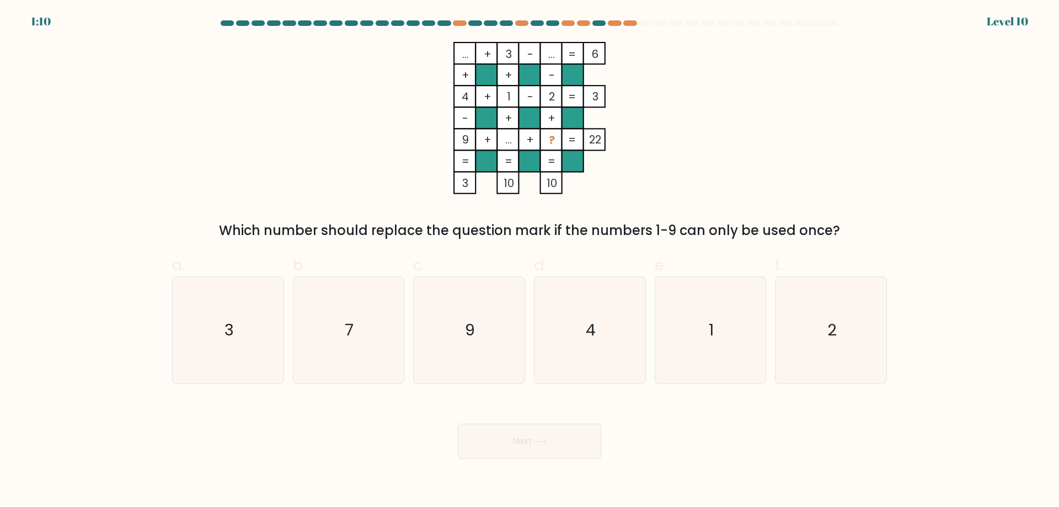
click at [753, 158] on div "... + 3 - ... 6 + + - 4 + 1 - 2 3 - + + 9 + ... + ? = 22 = = = = 3 10 10 = Whic…" at bounding box center [530, 141] width 728 height 199
click at [310, 300] on icon "7" at bounding box center [348, 330] width 106 height 106
click at [530, 261] on input "b. 7" at bounding box center [530, 257] width 1 height 7
radio input "true"
click at [534, 434] on button "Next" at bounding box center [529, 441] width 143 height 35
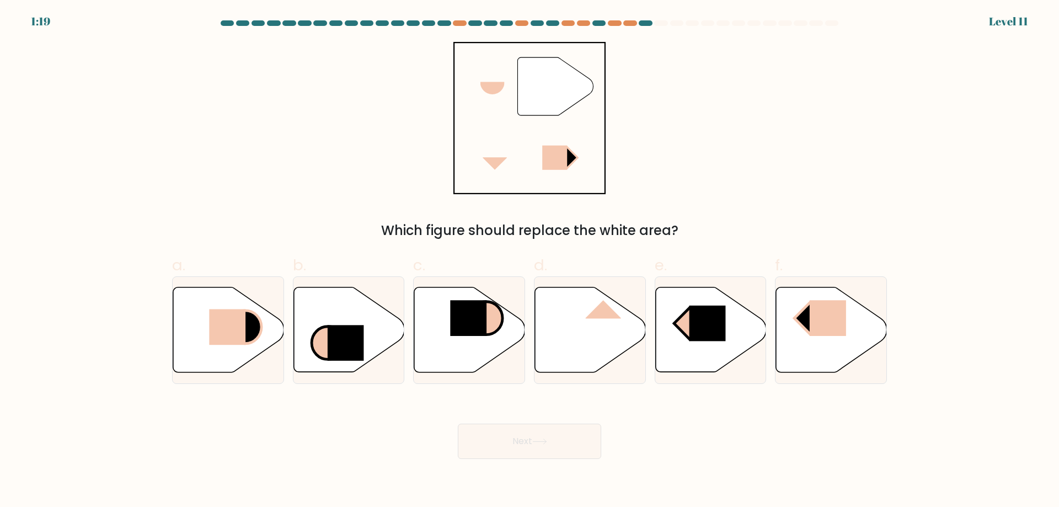
click at [303, 94] on div "" Which figure should replace the white area?" at bounding box center [530, 141] width 728 height 199
click at [240, 329] on rect at bounding box center [227, 327] width 36 height 36
click at [530, 261] on input "a." at bounding box center [530, 257] width 1 height 7
radio input "true"
click at [552, 449] on button "Next" at bounding box center [529, 441] width 143 height 35
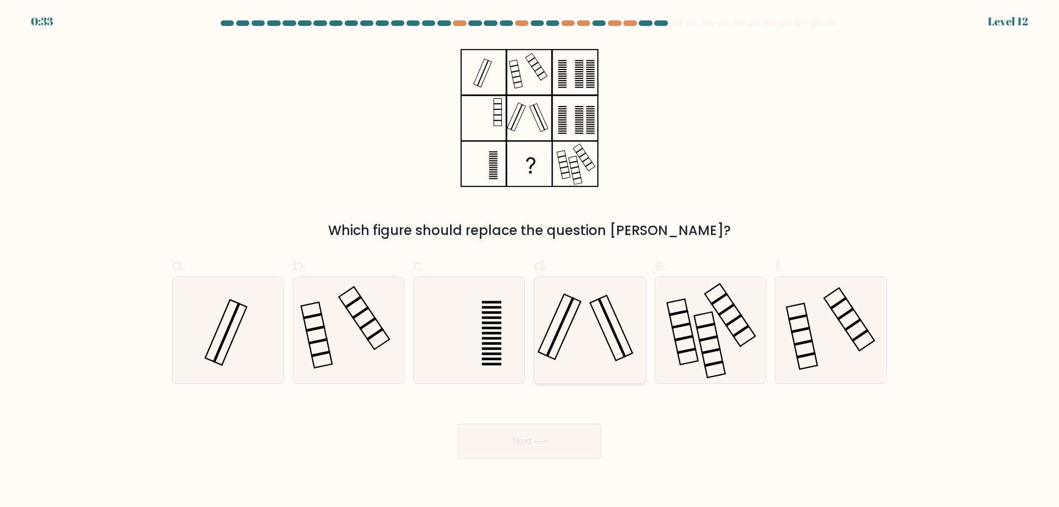
click at [582, 343] on icon at bounding box center [590, 330] width 106 height 106
click at [530, 261] on input "d." at bounding box center [530, 257] width 1 height 7
radio input "true"
click at [540, 429] on button "Next" at bounding box center [529, 441] width 143 height 35
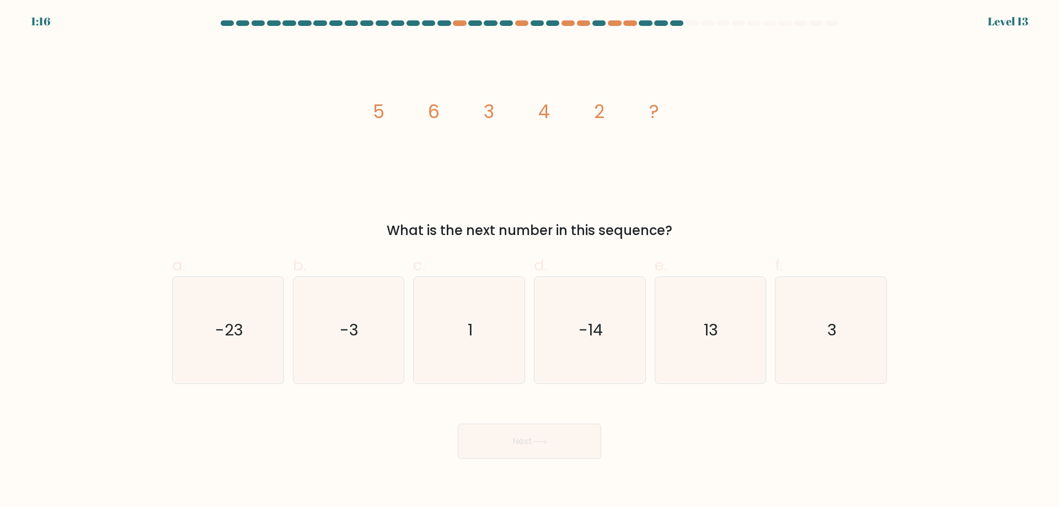
click at [242, 102] on div "image/svg+xml 5 6 3 4 2 ? What is the next number in this sequence?" at bounding box center [530, 141] width 728 height 199
click at [244, 90] on div "image/svg+xml 5 6 3 4 2 ? What is the next number in this sequence?" at bounding box center [530, 141] width 728 height 199
click at [819, 316] on icon "3" at bounding box center [831, 330] width 106 height 106
click at [530, 261] on input "f. 3" at bounding box center [530, 257] width 1 height 7
radio input "true"
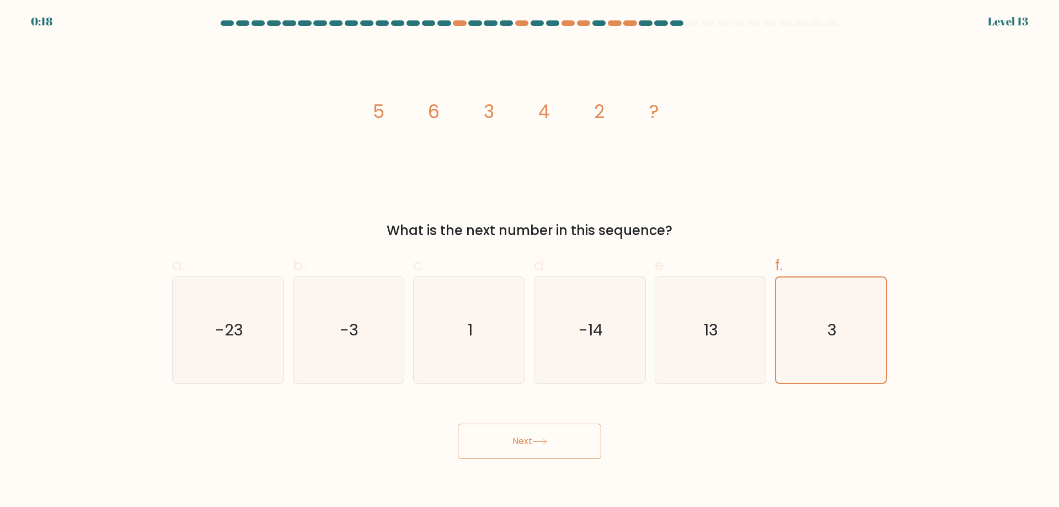
click at [571, 441] on button "Next" at bounding box center [529, 441] width 143 height 35
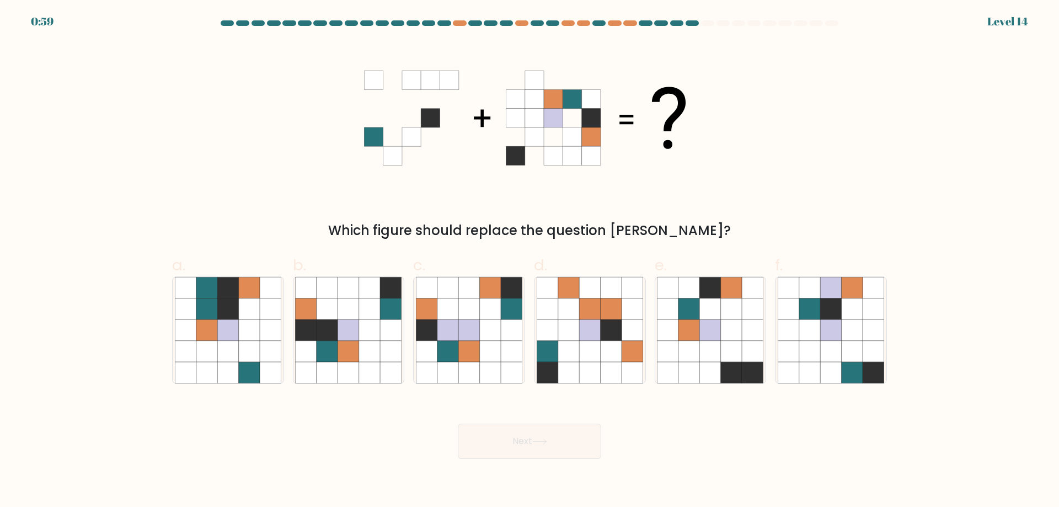
click at [938, 92] on form at bounding box center [529, 239] width 1059 height 439
click at [469, 316] on icon at bounding box center [468, 308] width 21 height 21
click at [530, 261] on input "c." at bounding box center [530, 257] width 1 height 7
radio input "true"
click at [501, 444] on button "Next" at bounding box center [529, 441] width 143 height 35
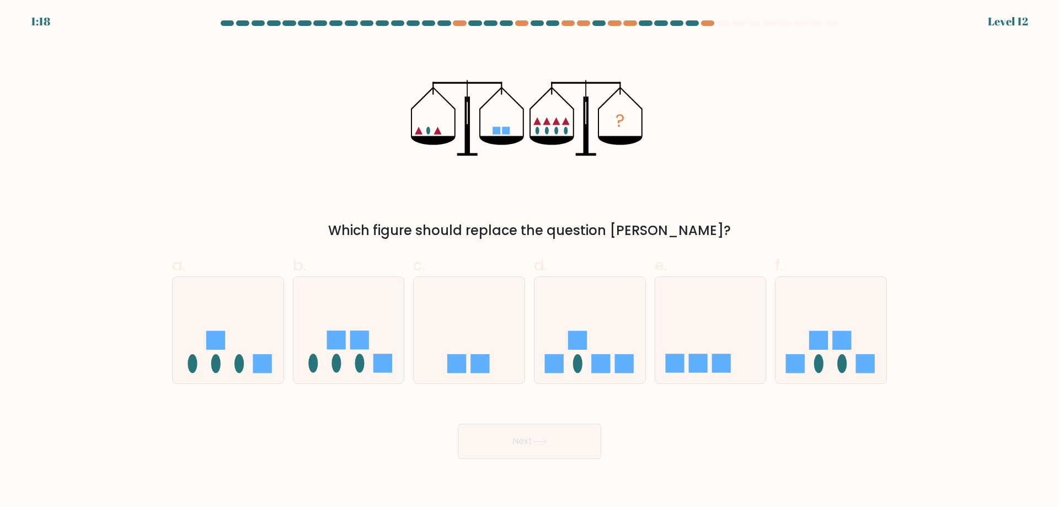
click at [791, 111] on div "? Which figure should replace the question mark?" at bounding box center [530, 141] width 728 height 199
click at [821, 357] on ellipse at bounding box center [818, 363] width 9 height 19
click at [530, 261] on input "f." at bounding box center [530, 257] width 1 height 7
radio input "true"
click at [574, 441] on button "Next" at bounding box center [529, 441] width 143 height 35
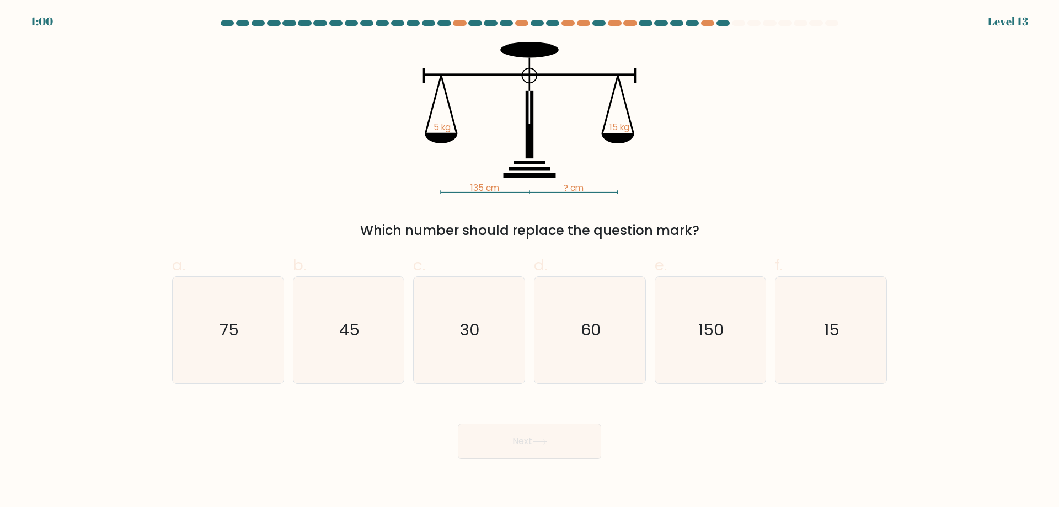
click at [841, 139] on div "135 cm ? cm 5 kg 15 kg Which number should replace the question mark?" at bounding box center [530, 141] width 728 height 199
click at [846, 127] on div "135 cm ? cm 5 kg 15 kg Which number should replace the question mark?" at bounding box center [530, 141] width 728 height 199
click at [852, 114] on div "135 cm ? cm 5 kg 15 kg Which number should replace the question mark?" at bounding box center [530, 141] width 728 height 199
click at [862, 102] on div "135 cm ? cm 5 kg 15 kg Which number should replace the question mark?" at bounding box center [530, 141] width 728 height 199
click at [355, 322] on text "45" at bounding box center [349, 330] width 20 height 22
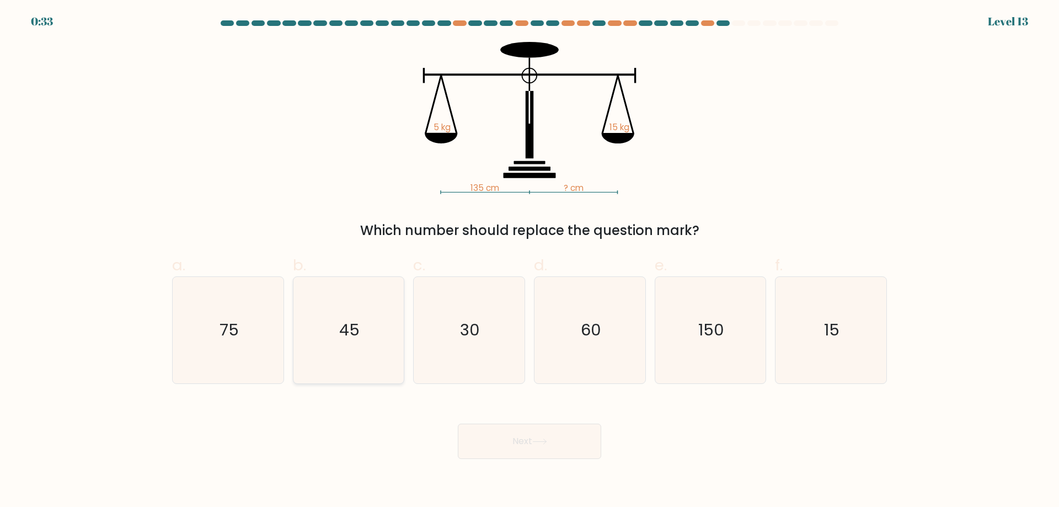
click at [530, 261] on input "b. 45" at bounding box center [530, 257] width 1 height 7
radio input "true"
click at [515, 437] on button "Next" at bounding box center [529, 441] width 143 height 35
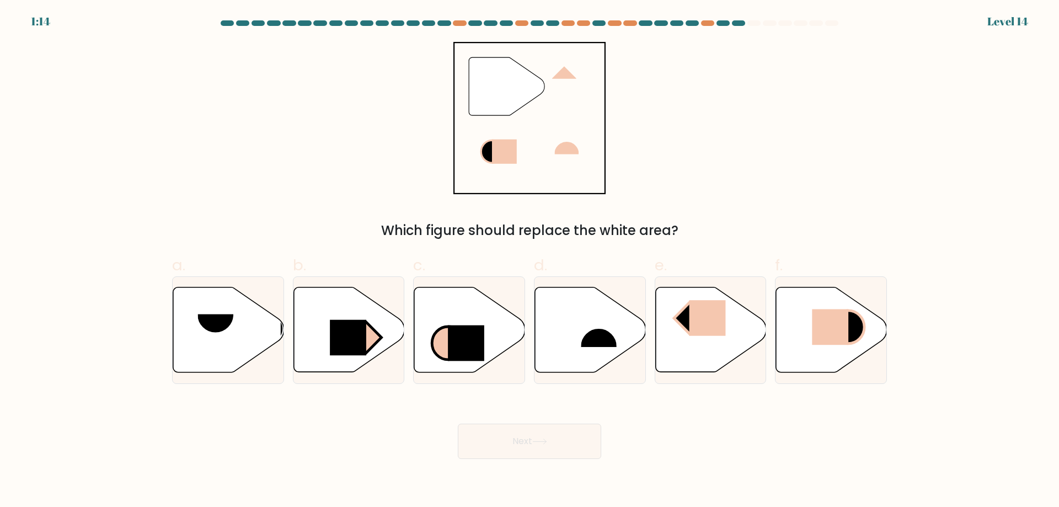
click at [932, 118] on form at bounding box center [529, 239] width 1059 height 439
click at [718, 327] on rect at bounding box center [707, 318] width 36 height 36
click at [530, 261] on input "e." at bounding box center [530, 257] width 1 height 7
radio input "true"
click at [515, 447] on button "Next" at bounding box center [529, 441] width 143 height 35
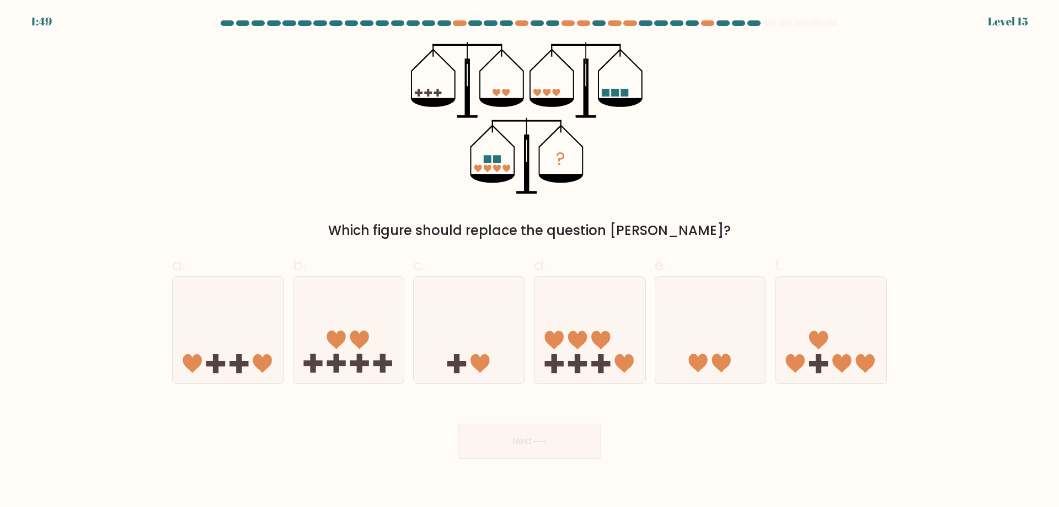
click at [858, 126] on div "? Which figure should replace the question mark?" at bounding box center [530, 141] width 728 height 199
click at [585, 348] on icon at bounding box center [590, 330] width 111 height 92
click at [530, 261] on input "d." at bounding box center [530, 257] width 1 height 7
radio input "true"
click at [563, 437] on button "Next" at bounding box center [529, 441] width 143 height 35
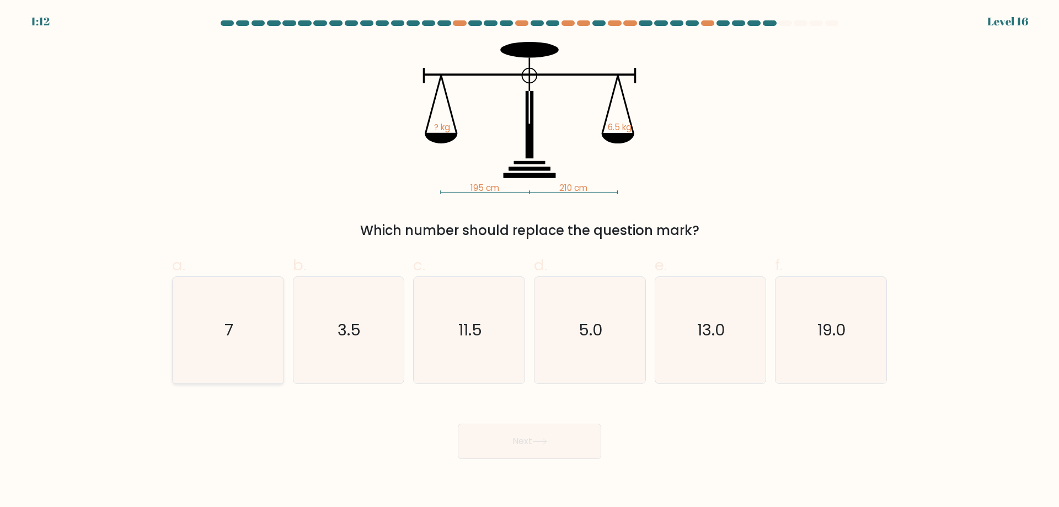
click at [233, 323] on text "7" at bounding box center [229, 330] width 9 height 22
click at [530, 261] on input "a. 7" at bounding box center [530, 257] width 1 height 7
radio input "true"
click at [527, 440] on button "Next" at bounding box center [529, 441] width 143 height 35
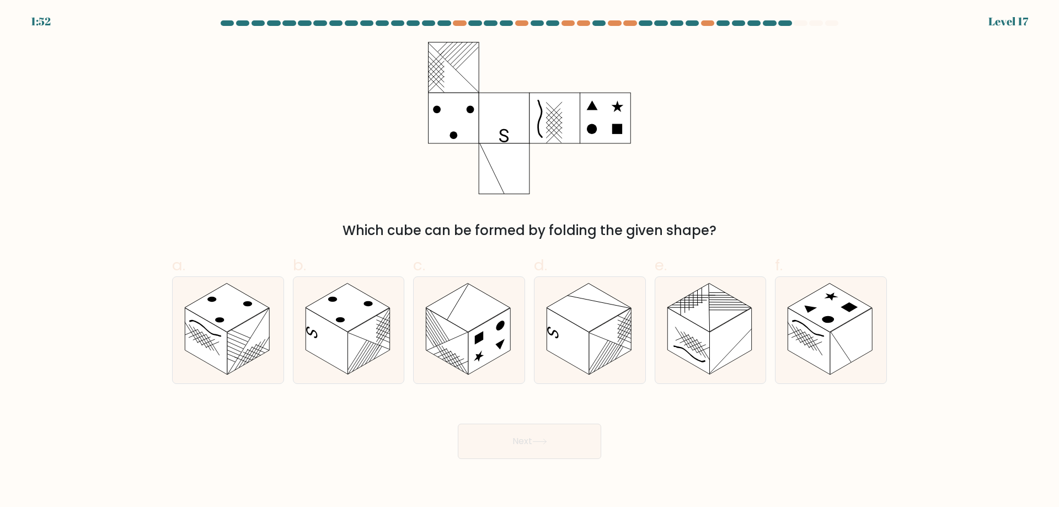
click at [799, 181] on div "Which cube can be formed by folding the given shape?" at bounding box center [530, 141] width 728 height 199
drag, startPoint x: 835, startPoint y: 326, endPoint x: 811, endPoint y: 341, distance: 28.3
click at [835, 325] on rect at bounding box center [830, 308] width 84 height 49
click at [530, 261] on input "f." at bounding box center [530, 257] width 1 height 7
radio input "true"
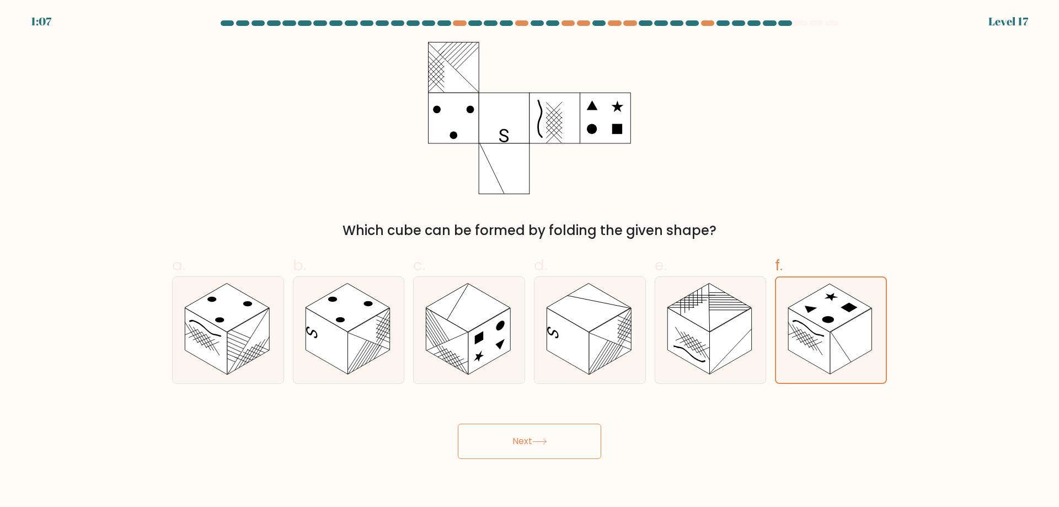
click at [565, 444] on button "Next" at bounding box center [529, 441] width 143 height 35
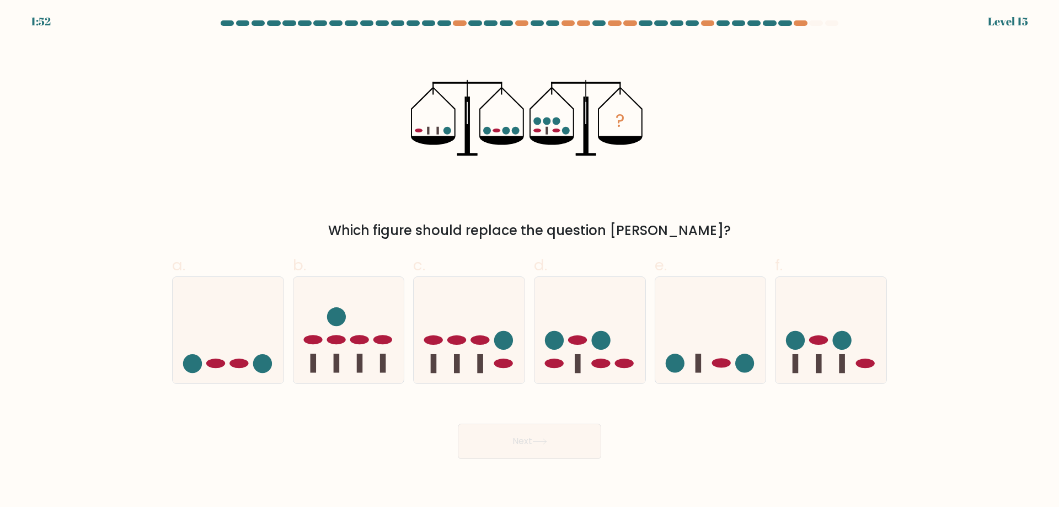
click at [796, 110] on div "? Which figure should replace the question mark?" at bounding box center [530, 141] width 728 height 199
click at [829, 91] on div "? Which figure should replace the question mark?" at bounding box center [530, 141] width 728 height 199
click at [810, 356] on icon at bounding box center [831, 330] width 111 height 92
click at [530, 261] on input "f." at bounding box center [530, 257] width 1 height 7
radio input "true"
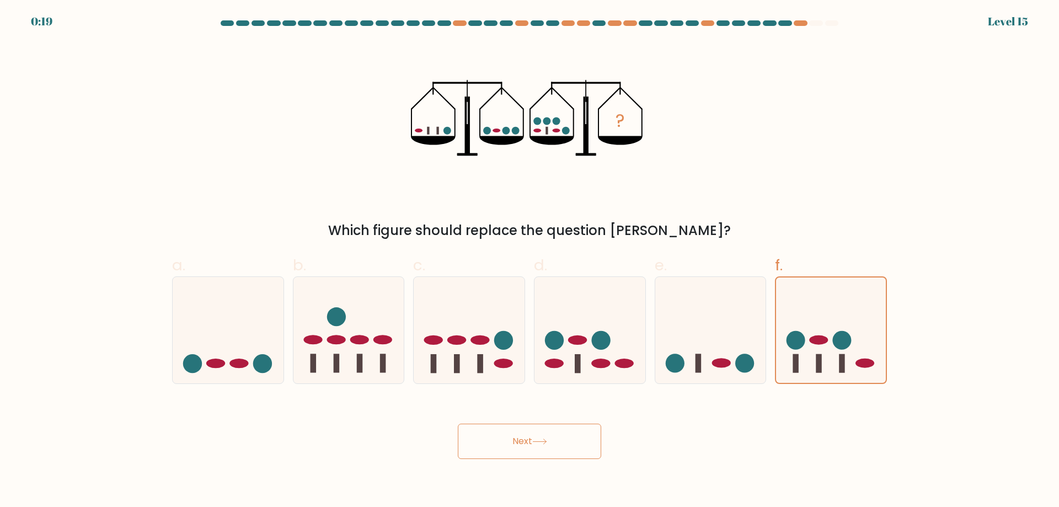
click at [548, 449] on button "Next" at bounding box center [529, 441] width 143 height 35
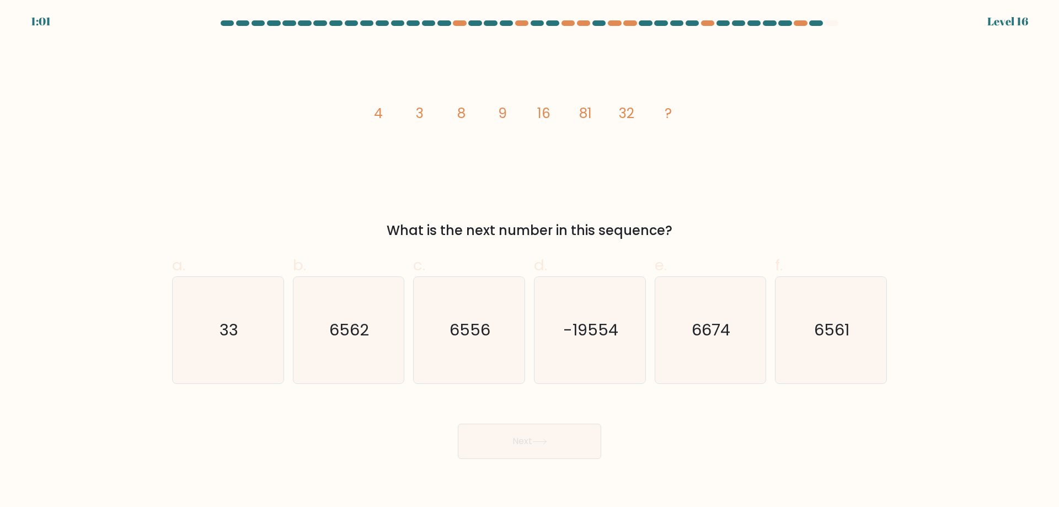
click at [332, 146] on div "image/svg+xml 4 3 8 9 16 81 32 ? What is the next number in this sequence?" at bounding box center [530, 141] width 728 height 199
click at [795, 121] on div "image/svg+xml 4 3 8 9 16 81 32 ? What is the next number in this sequence?" at bounding box center [530, 141] width 728 height 199
click at [824, 330] on text "6561" at bounding box center [832, 330] width 35 height 22
click at [530, 261] on input "f. 6561" at bounding box center [530, 257] width 1 height 7
radio input "true"
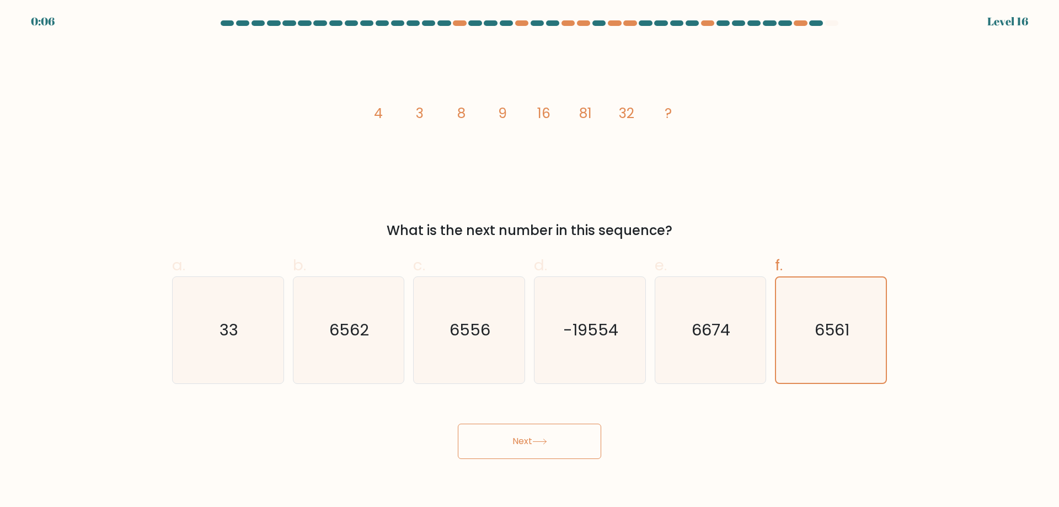
click at [569, 441] on button "Next" at bounding box center [529, 441] width 143 height 35
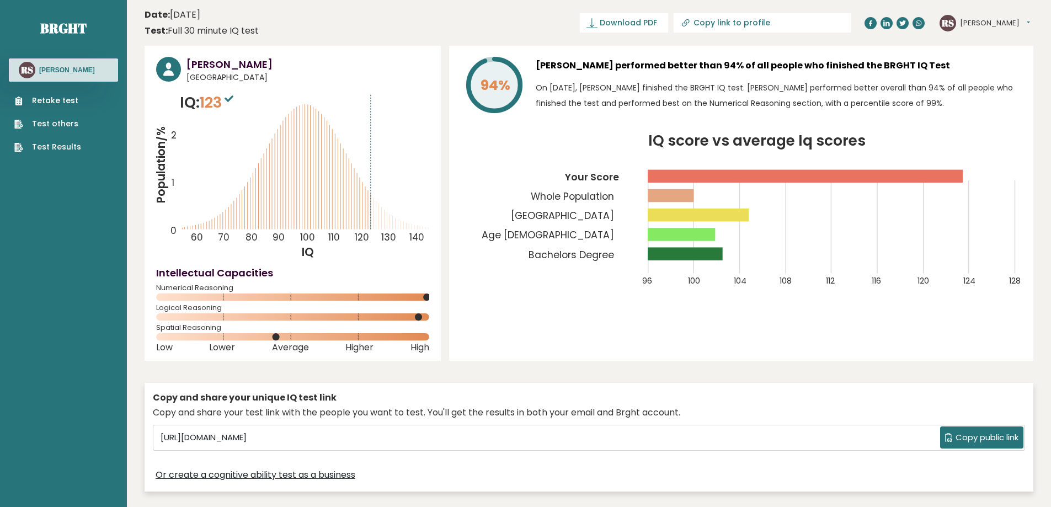
click at [473, 175] on icon "IQ score vs average Iq scores 96 100 104 108 112 116 120 124 128 Your Score Who…" at bounding box center [741, 217] width 561 height 166
click at [476, 168] on icon "IQ score vs average Iq scores 96 100 104 108 112 116 120 124 128 Your Score Who…" at bounding box center [741, 217] width 561 height 166
click at [481, 186] on icon "IQ score vs average Iq scores 96 100 104 108 112 116 120 124 128 Your Score Who…" at bounding box center [741, 217] width 561 height 166
click at [448, 23] on header "Date: [DATE] Test: Full 30 minute IQ test Download PDF Downloading... Downloadi…" at bounding box center [589, 23] width 889 height 35
drag, startPoint x: 485, startPoint y: 20, endPoint x: 497, endPoint y: 20, distance: 11.6
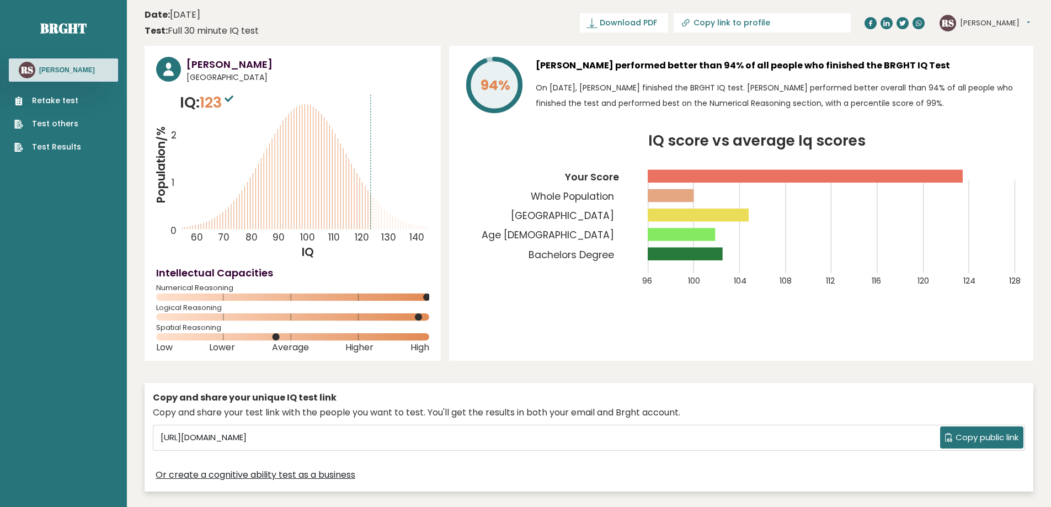
click at [488, 20] on header "Date: [DATE] Test: Full 30 minute IQ test Download PDF Downloading... Downloadi…" at bounding box center [589, 23] width 889 height 35
click at [501, 18] on header "Date: [DATE] Test: Full 30 minute IQ test Download PDF Downloading... Downloadi…" at bounding box center [589, 23] width 889 height 35
click at [511, 15] on header "Date: [DATE] Test: Full 30 minute IQ test Download PDF Downloading... Downloadi…" at bounding box center [589, 23] width 889 height 35
click at [541, 15] on header "Date: [DATE] Test: Full 30 minute IQ test Download PDF Downloading... Downloadi…" at bounding box center [589, 23] width 889 height 35
click at [579, 18] on header "Date: [DATE] Test: Full 30 minute IQ test Download PDF Downloading... Downloadi…" at bounding box center [589, 23] width 889 height 35
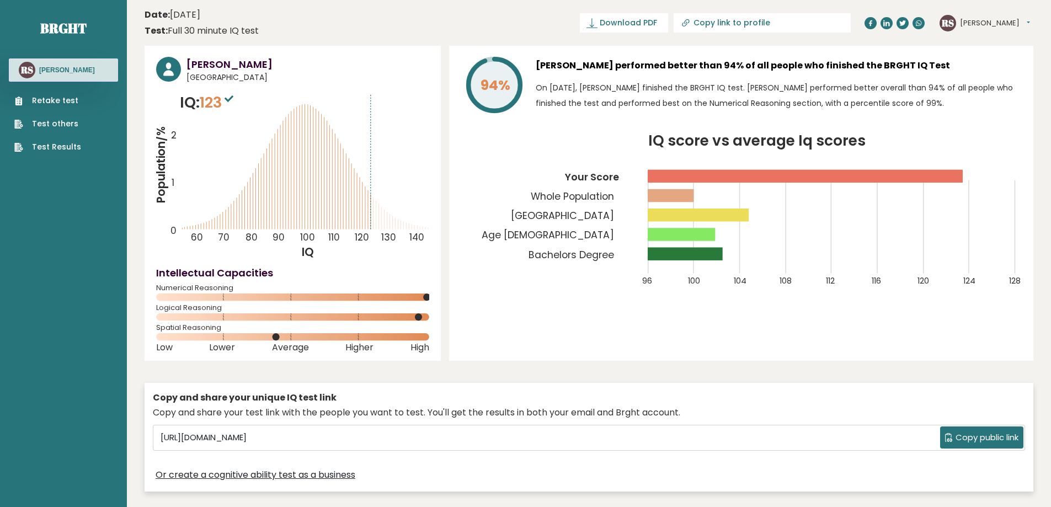
click at [478, 240] on icon "IQ score vs average Iq scores 96 100 104 108 112 116 120 124 128 Your Score Who…" at bounding box center [741, 217] width 561 height 166
click at [480, 231] on icon "IQ score vs average Iq scores 96 100 104 108 112 116 120 124 128 Your Score Who…" at bounding box center [741, 217] width 561 height 166
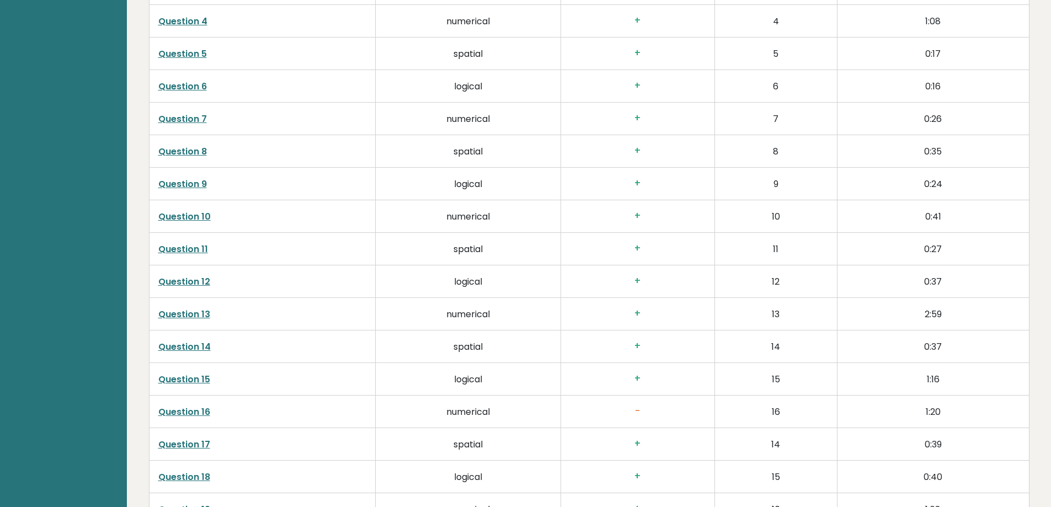
scroll to position [1986, 0]
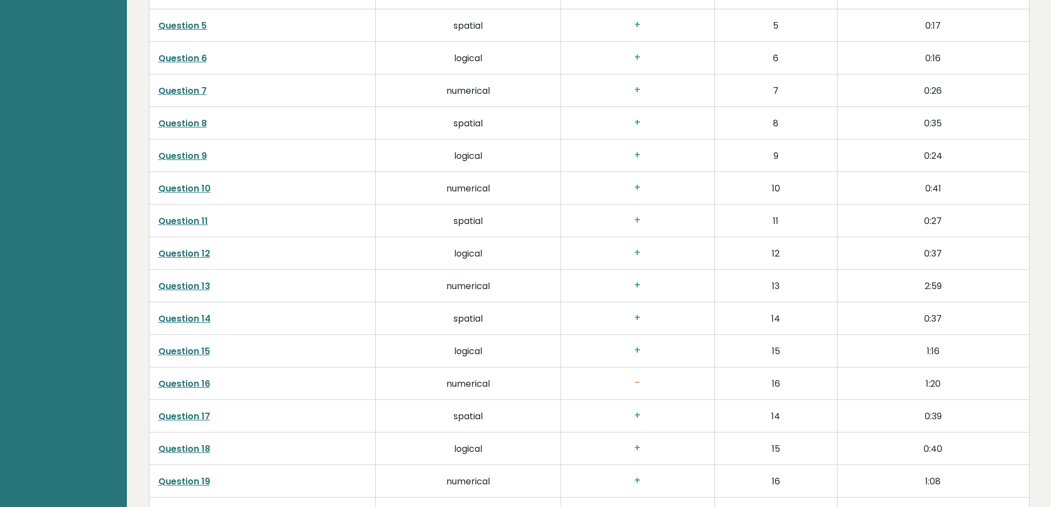
click at [202, 377] on link "Question 16" at bounding box center [184, 383] width 52 height 13
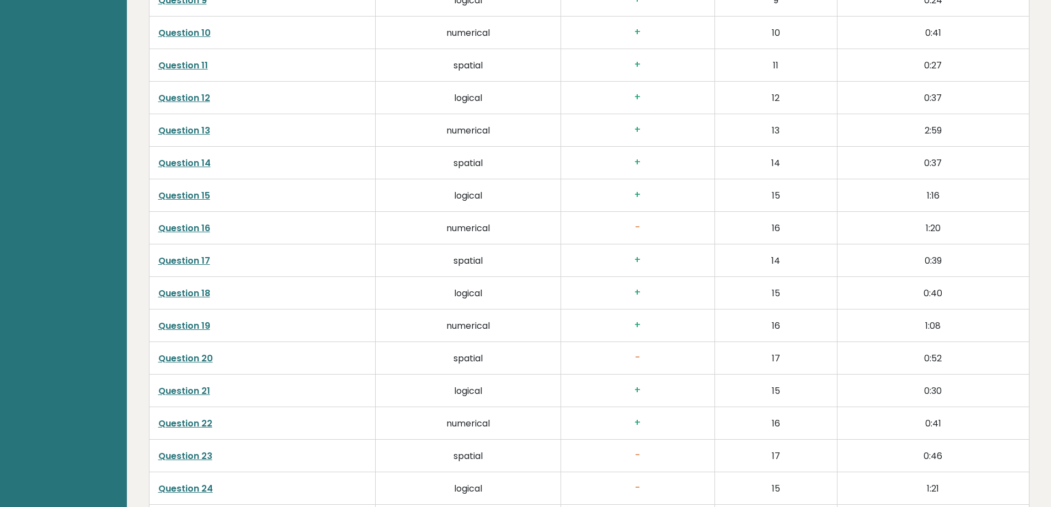
scroll to position [2152, 0]
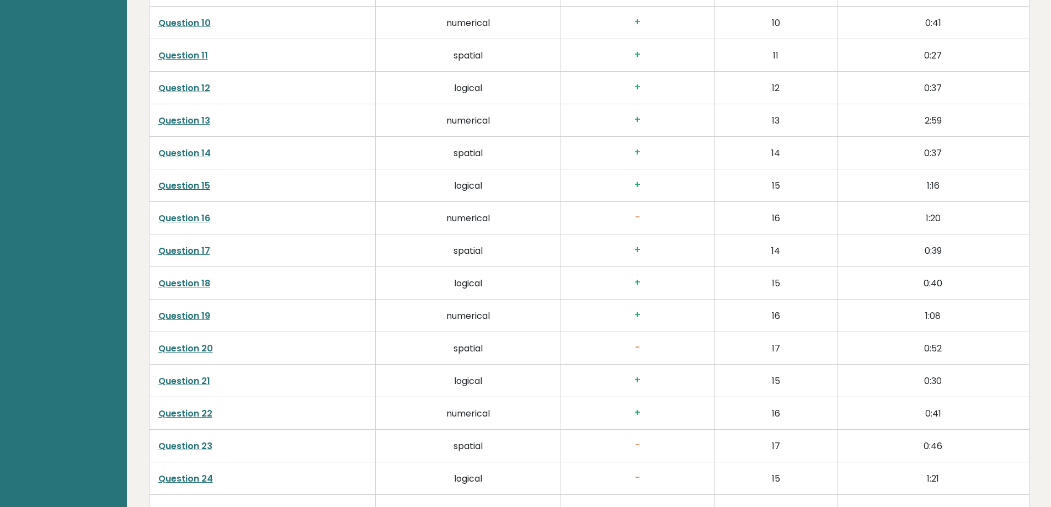
click at [202, 342] on link "Question 20" at bounding box center [185, 348] width 55 height 13
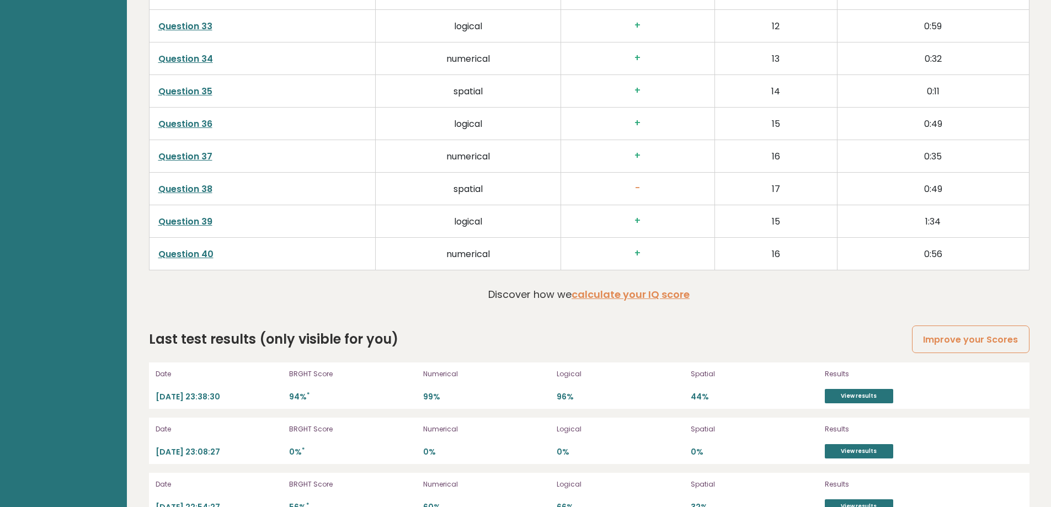
scroll to position [2912, 0]
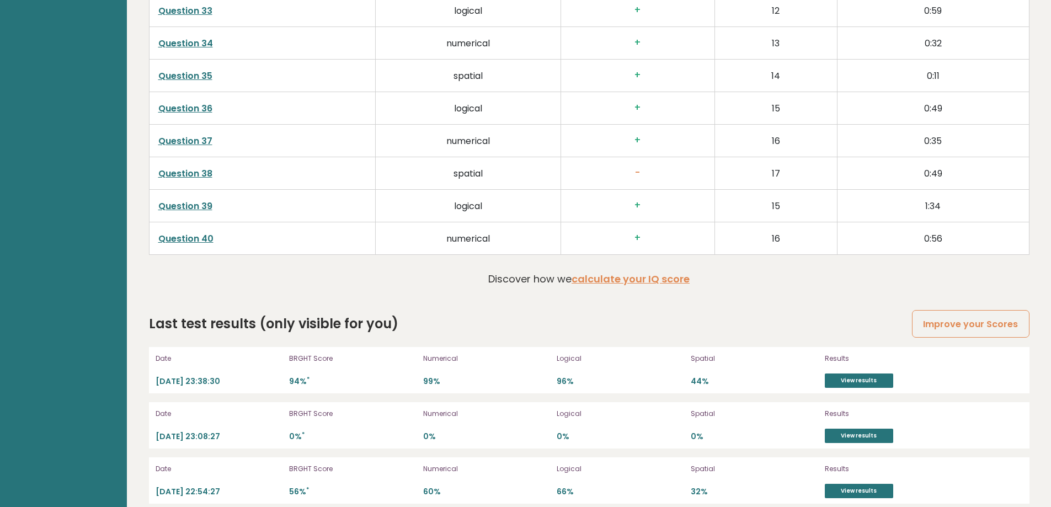
click at [567, 314] on div "Last test results (only visible for you) Improve your Scores" at bounding box center [589, 324] width 880 height 20
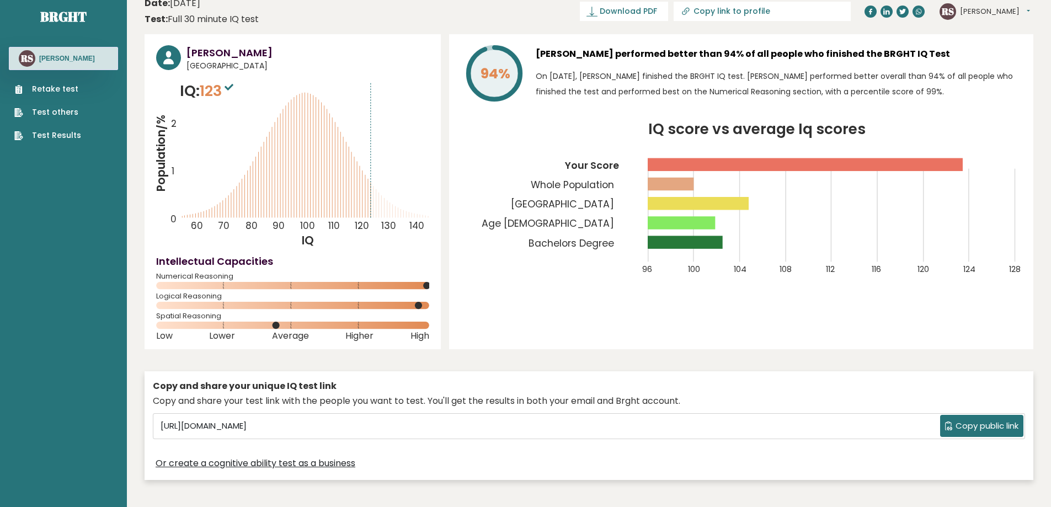
scroll to position [0, 0]
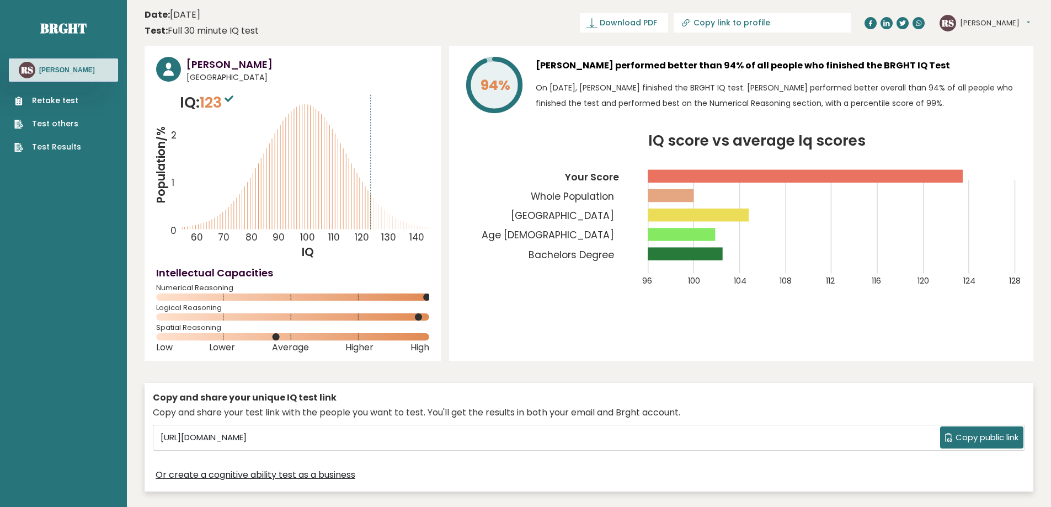
click at [535, 22] on header "Date: [DATE] Test: Full 30 minute IQ test Download PDF Downloading... Downloadi…" at bounding box center [589, 23] width 889 height 35
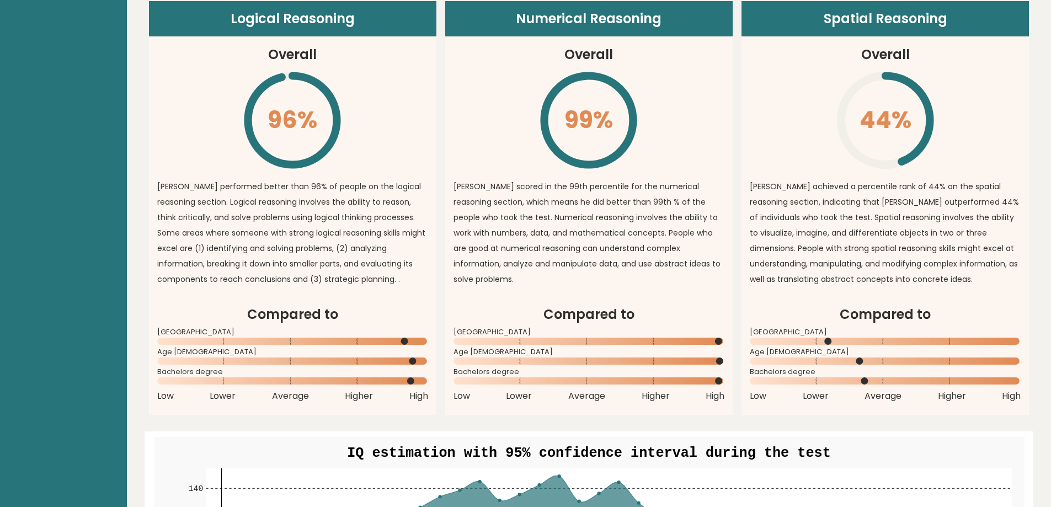
scroll to position [828, 0]
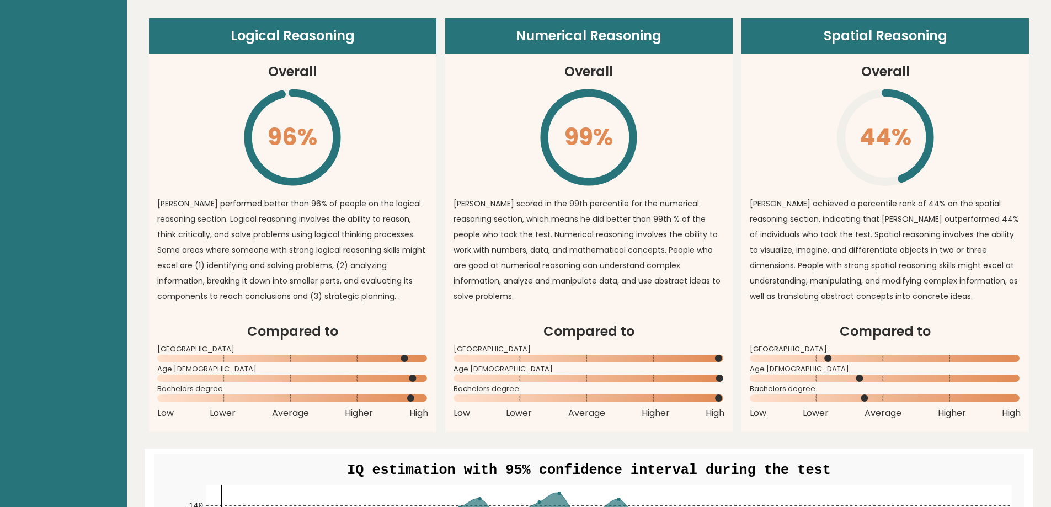
click at [467, 152] on article "Numerical Reasoning Overall 99% \ [PERSON_NAME] scored in the 99th percentile f…" at bounding box center [588, 169] width 287 height 303
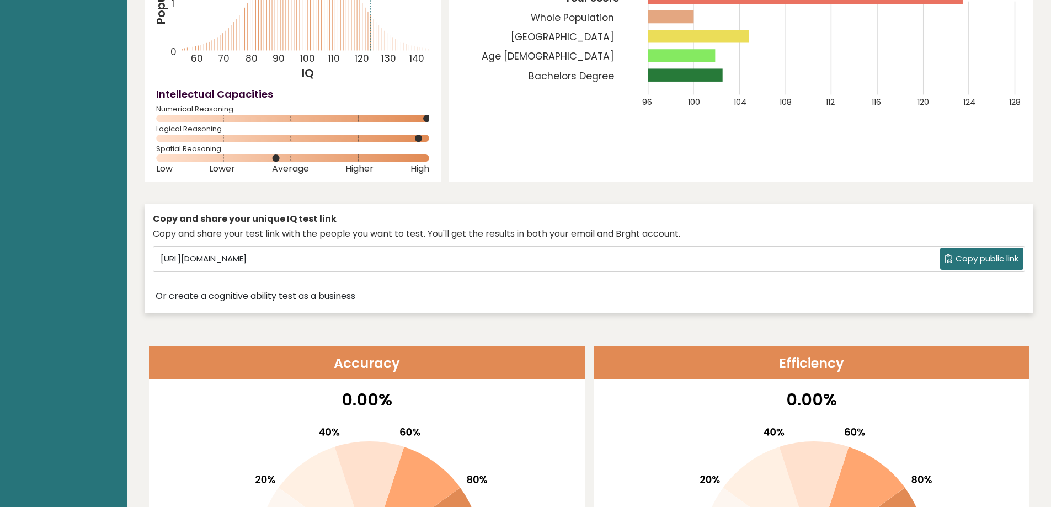
scroll to position [0, 0]
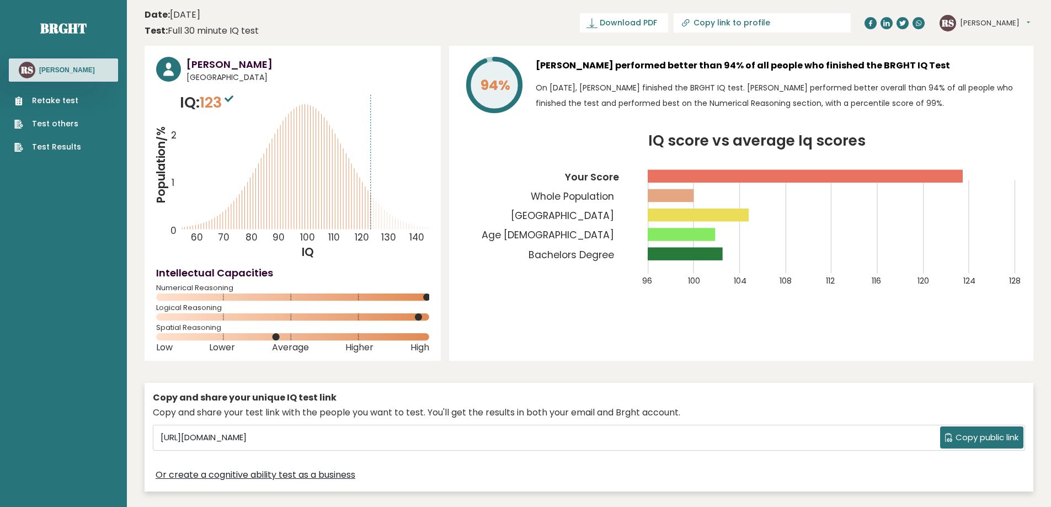
click at [62, 97] on link "Retake test" at bounding box center [47, 101] width 67 height 12
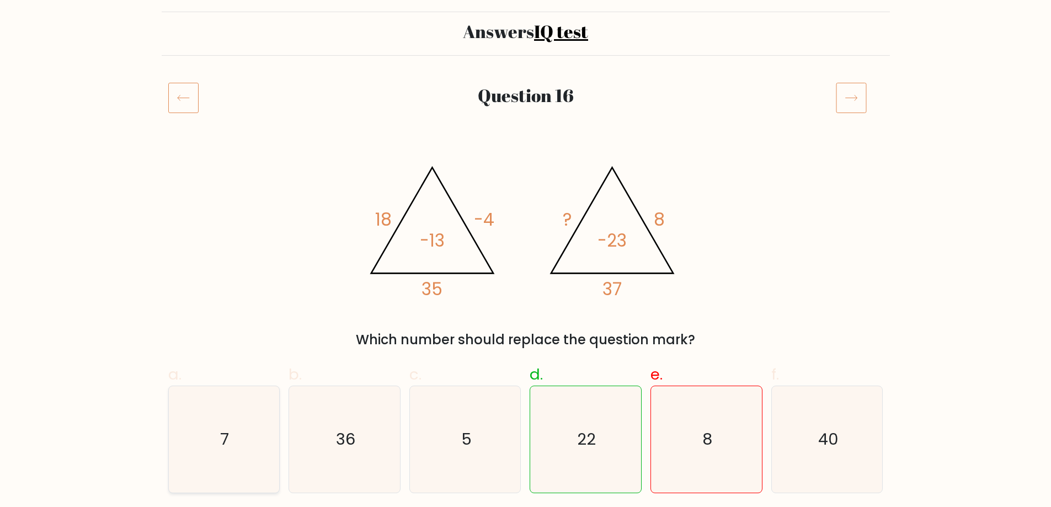
scroll to position [166, 0]
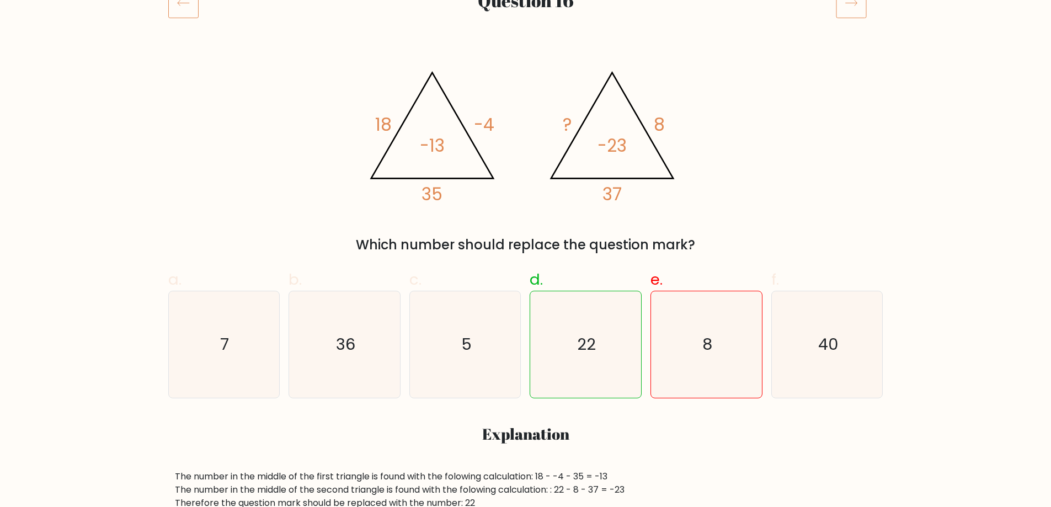
click at [261, 199] on div "@import url('[URL][DOMAIN_NAME]); 18 -4 35 -13 @import url('[URL][DOMAIN_NAME])…" at bounding box center [526, 155] width 728 height 199
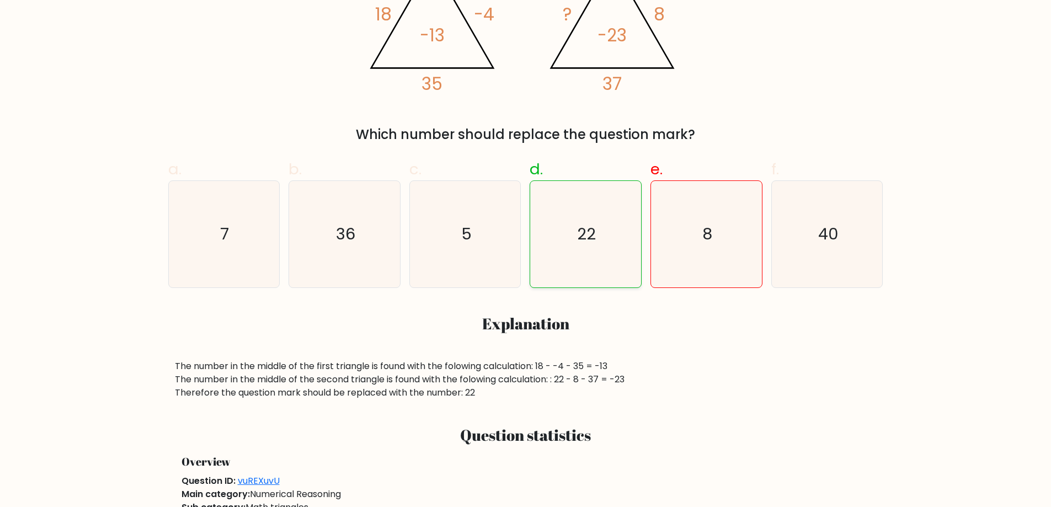
scroll to position [441, 0]
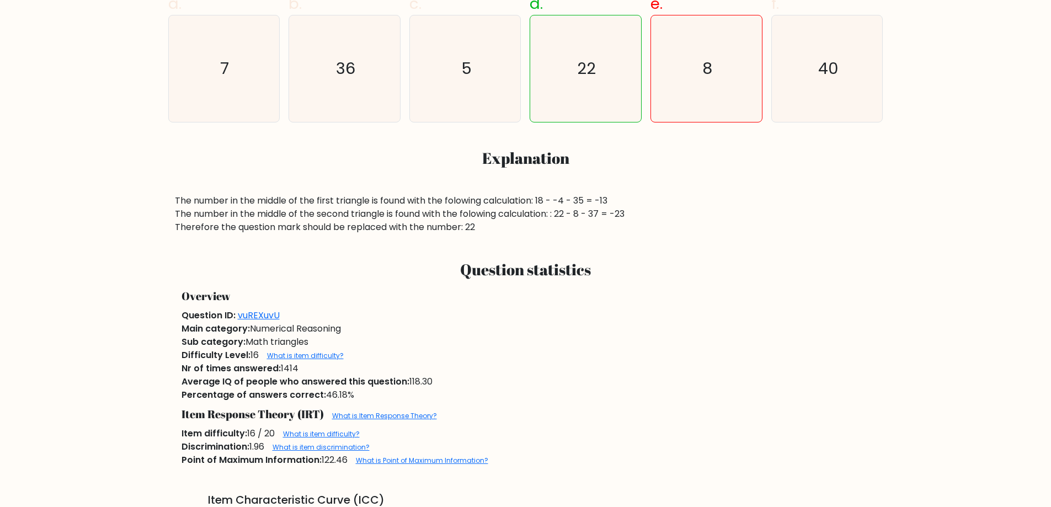
click at [638, 337] on div "Sub category: Math triangles" at bounding box center [526, 341] width 702 height 13
click at [642, 327] on div "Main category: Numerical Reasoning" at bounding box center [526, 328] width 702 height 13
click at [648, 317] on div "Question ID: vuREXuvU" at bounding box center [526, 315] width 702 height 13
click at [651, 311] on div "Question ID: vuREXuvU" at bounding box center [526, 315] width 702 height 13
click at [681, 265] on h3 "Question statistics" at bounding box center [525, 269] width 688 height 19
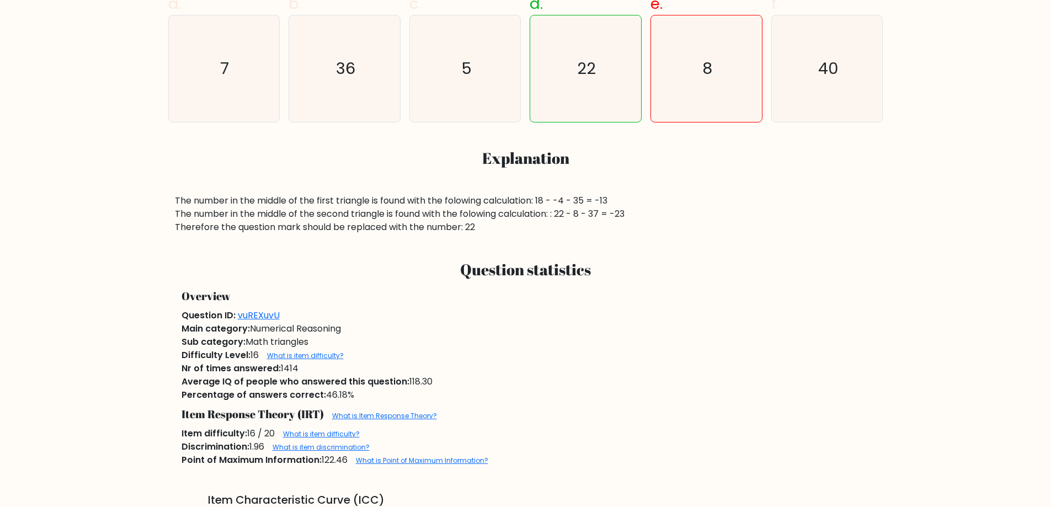
click at [701, 216] on div "The number in the middle of the first triangle is found with the folowing calcu…" at bounding box center [526, 214] width 702 height 40
click at [705, 201] on div "The number in the middle of the first triangle is found with the folowing calcu…" at bounding box center [526, 214] width 702 height 40
click at [483, 339] on div "Sub category: Math triangles" at bounding box center [526, 341] width 702 height 13
click at [506, 332] on div "Main category: Numerical Reasoning" at bounding box center [526, 328] width 702 height 13
click at [516, 328] on div "Main category: Numerical Reasoning" at bounding box center [526, 328] width 702 height 13
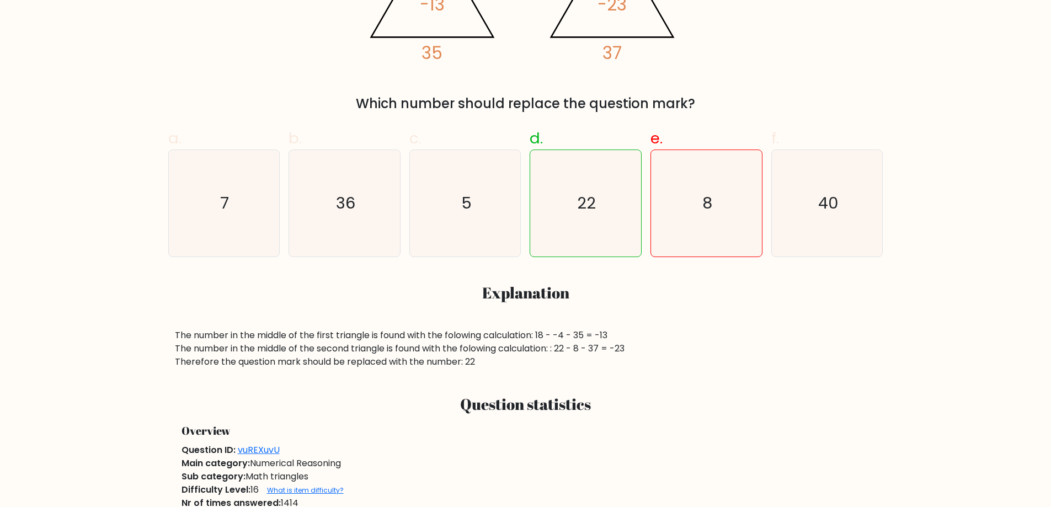
scroll to position [347, 0]
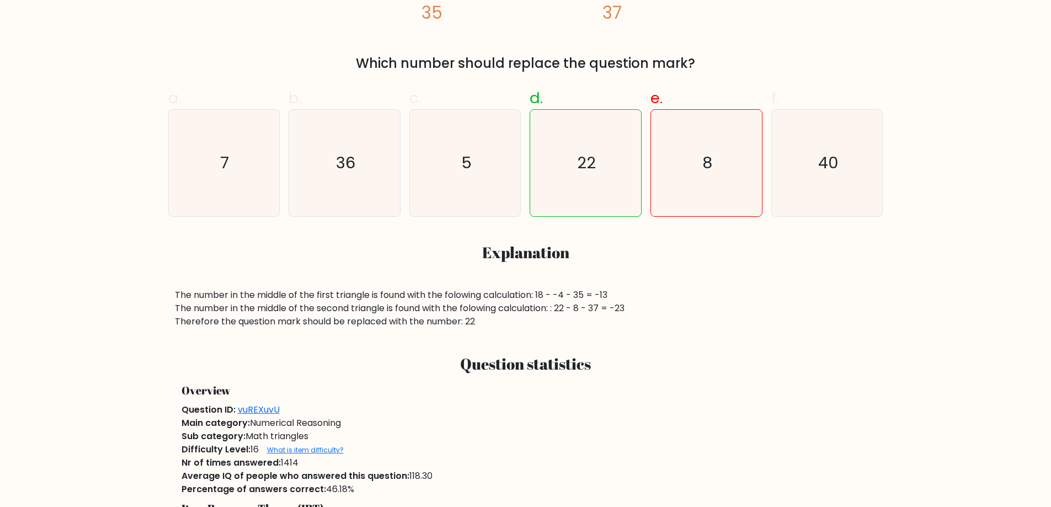
click at [814, 300] on div "The number in the middle of the first triangle is found with the folowing calcu…" at bounding box center [526, 309] width 702 height 40
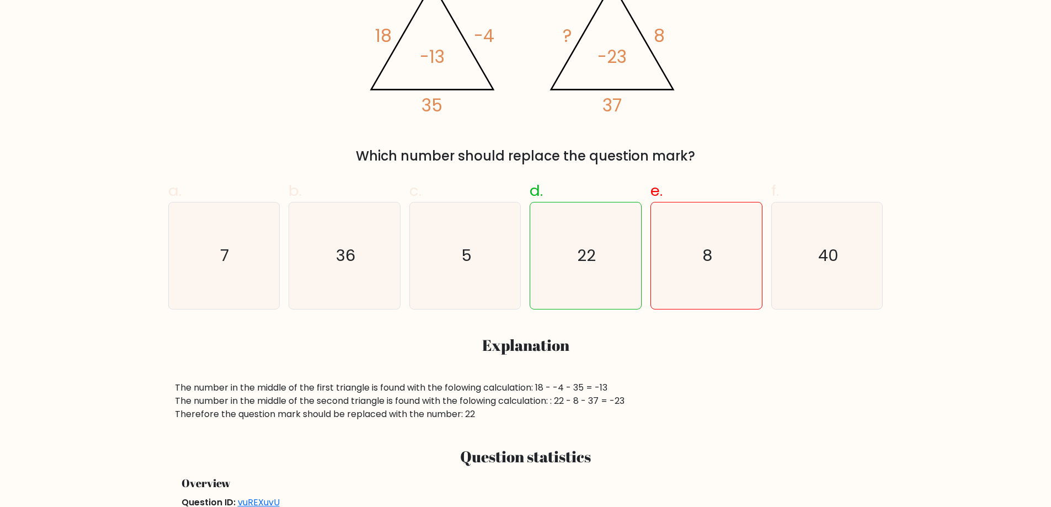
scroll to position [402, 0]
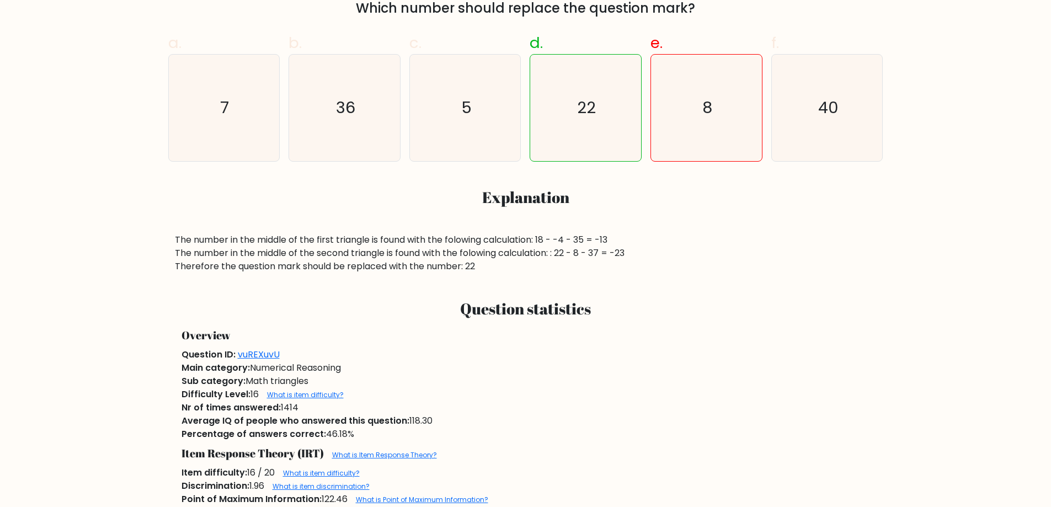
click at [742, 240] on div "The number in the middle of the first triangle is found with the folowing calcu…" at bounding box center [526, 253] width 702 height 40
drag, startPoint x: 742, startPoint y: 230, endPoint x: 744, endPoint y: 223, distance: 7.4
click at [743, 229] on div "a. 7 b. 36 c. 5 d. 22" at bounding box center [526, 148] width 728 height 250
click at [744, 223] on div "a. 7 b. 36 c. 5 d. 22" at bounding box center [526, 148] width 728 height 250
click at [745, 215] on div "a. 7 b. 36 c. 5 d. 22" at bounding box center [526, 148] width 728 height 250
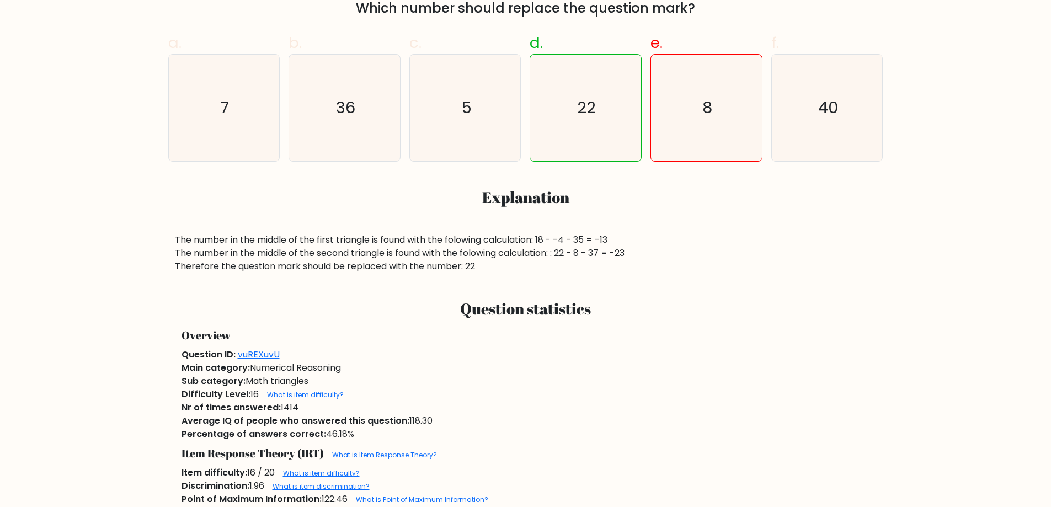
click at [705, 220] on div "a. 7 b. 36 c. 5 d. 22" at bounding box center [526, 148] width 728 height 250
click at [696, 221] on div "a. 7 b. 36 c. 5 d. 22" at bounding box center [526, 148] width 728 height 250
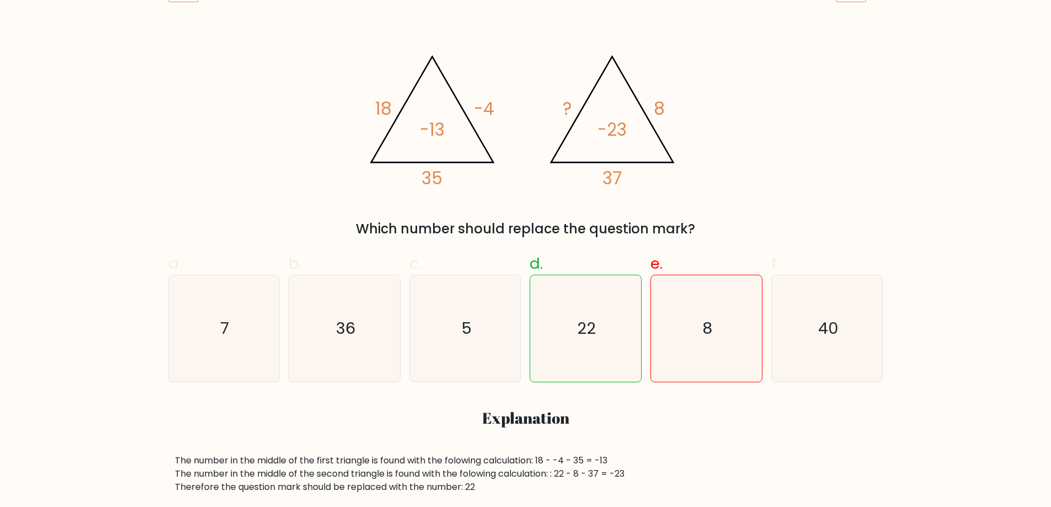
scroll to position [16, 0]
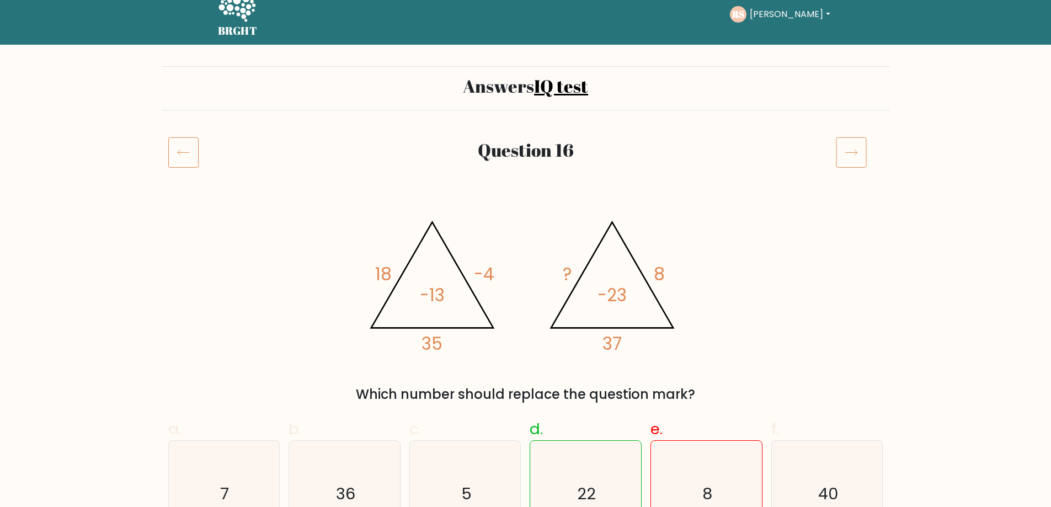
click at [697, 222] on div "@import url('[URL][DOMAIN_NAME]); 18 -4 35 -13 @import url('[URL][DOMAIN_NAME])…" at bounding box center [526, 305] width 728 height 199
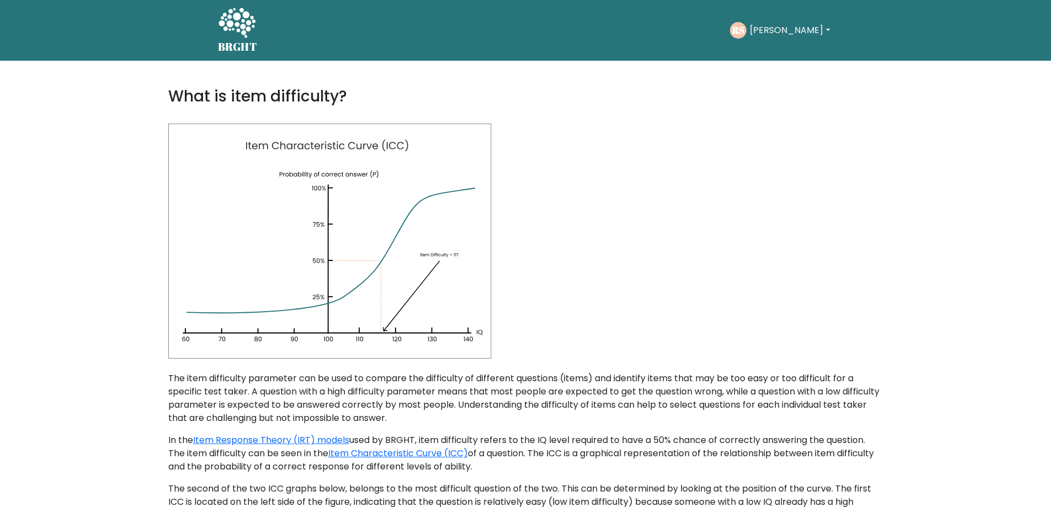
click at [727, 196] on div at bounding box center [525, 234] width 715 height 249
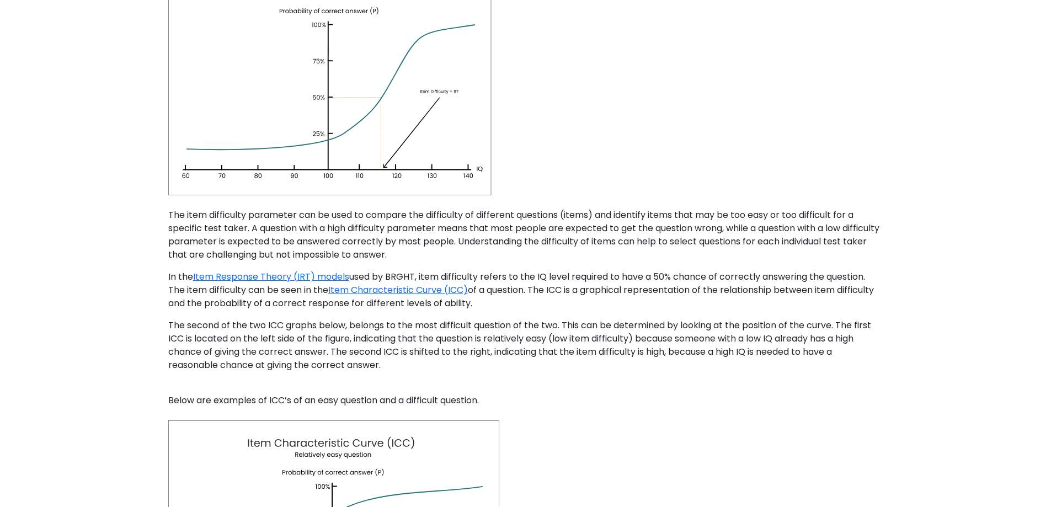
scroll to position [166, 0]
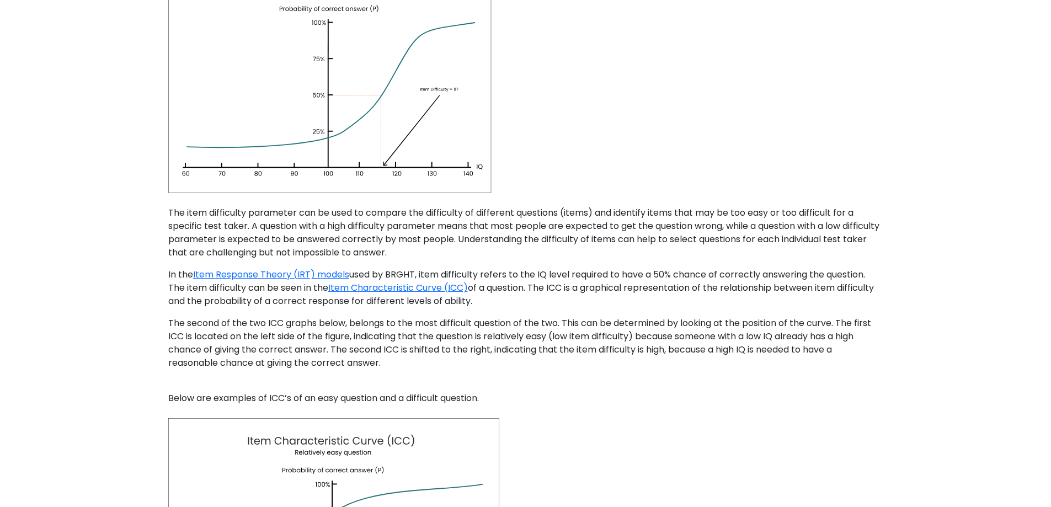
click at [699, 129] on div at bounding box center [525, 69] width 715 height 249
click at [691, 105] on div at bounding box center [525, 69] width 715 height 249
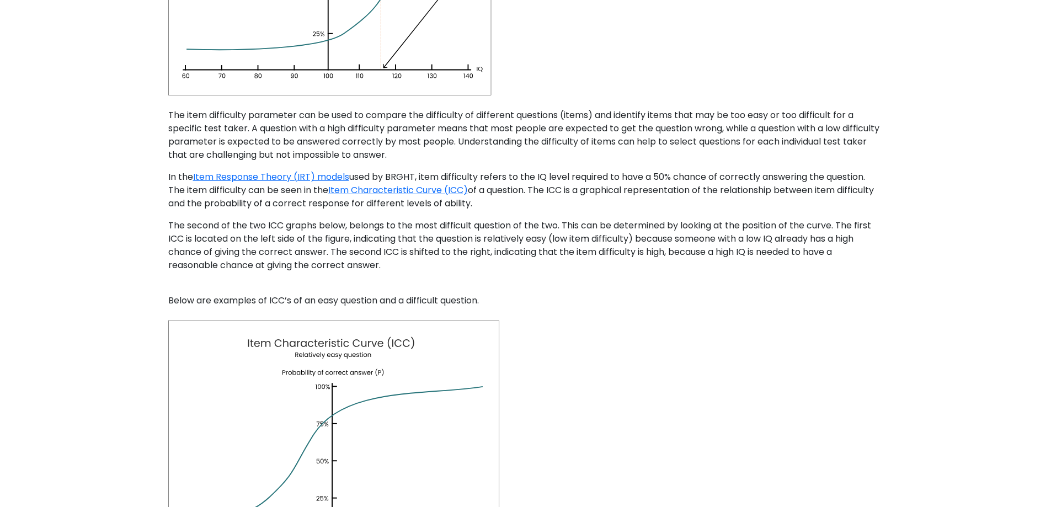
scroll to position [386, 0]
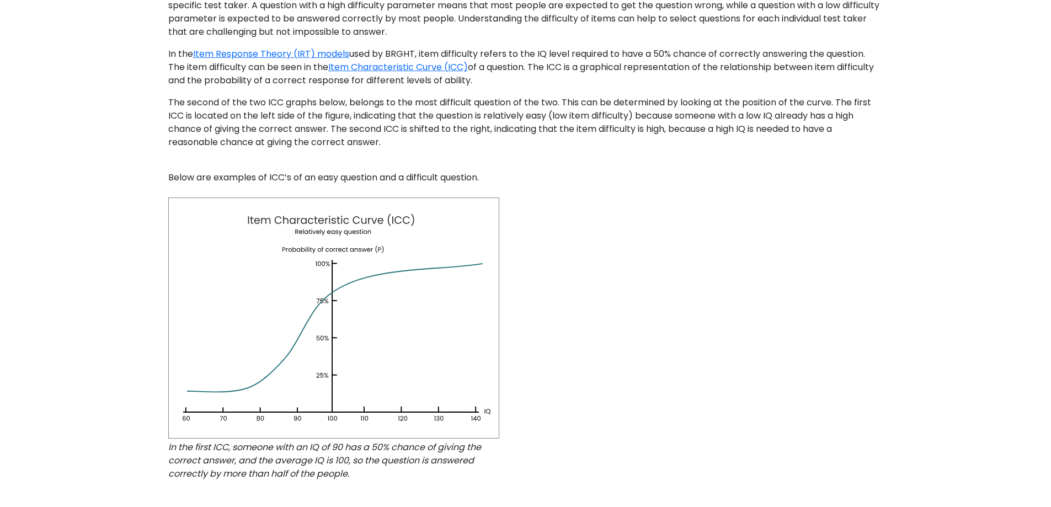
click at [663, 256] on div at bounding box center [525, 311] width 715 height 254
click at [675, 225] on div at bounding box center [525, 311] width 715 height 254
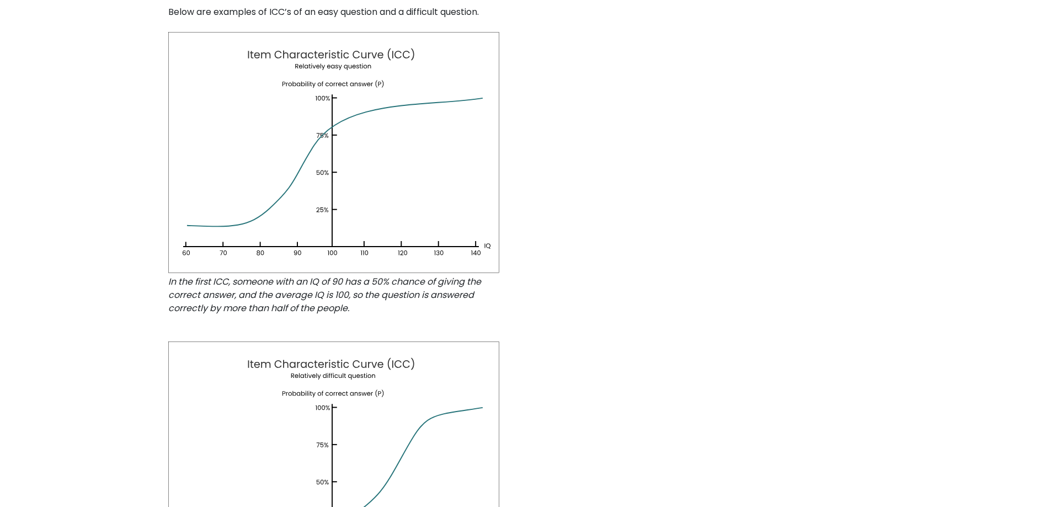
click at [644, 148] on div at bounding box center [525, 146] width 715 height 254
click at [659, 99] on div at bounding box center [525, 146] width 715 height 254
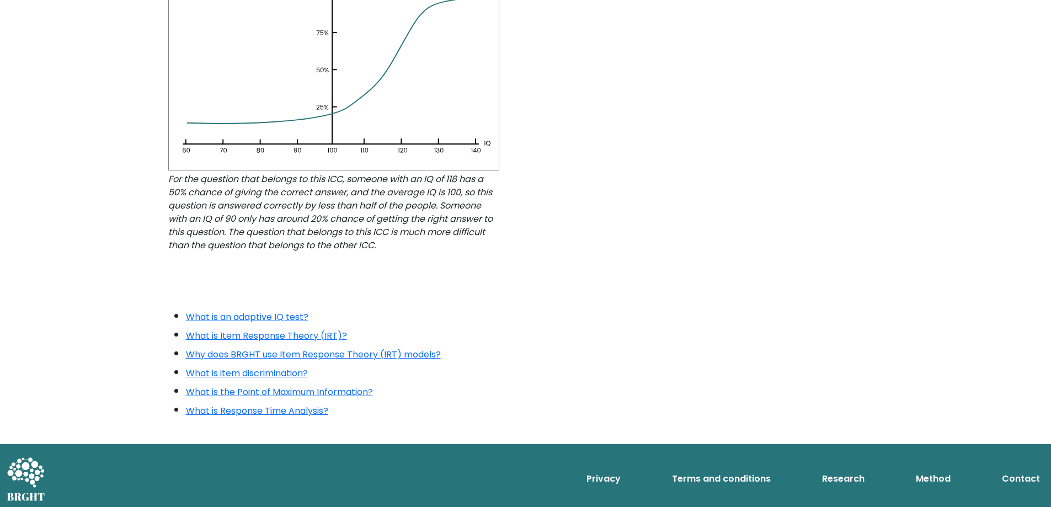
scroll to position [968, 0]
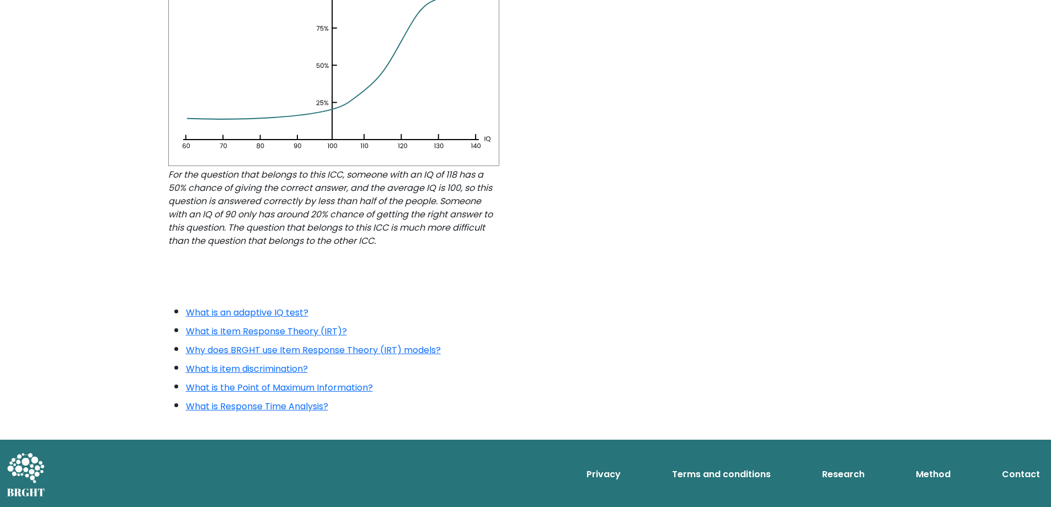
click at [661, 102] on div at bounding box center [525, 32] width 715 height 268
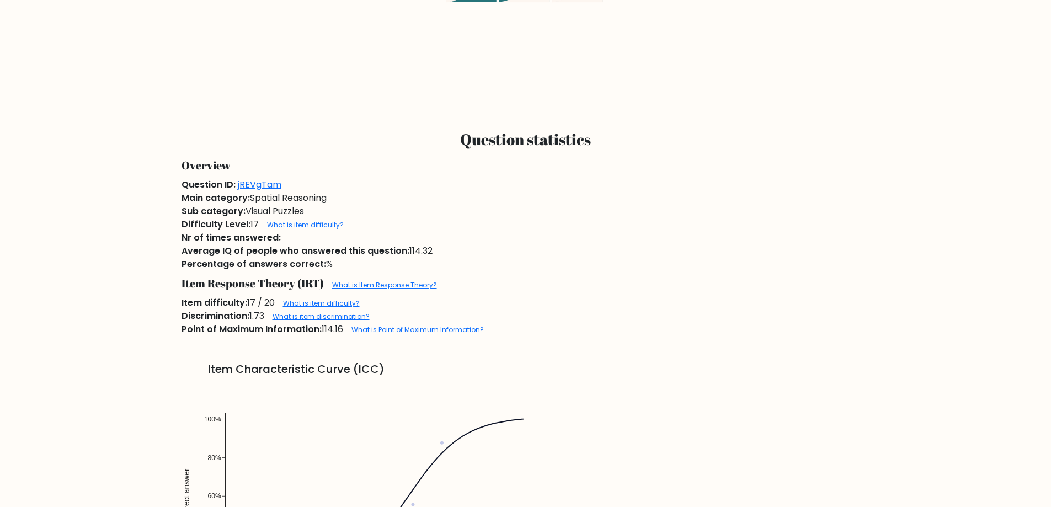
scroll to position [717, 0]
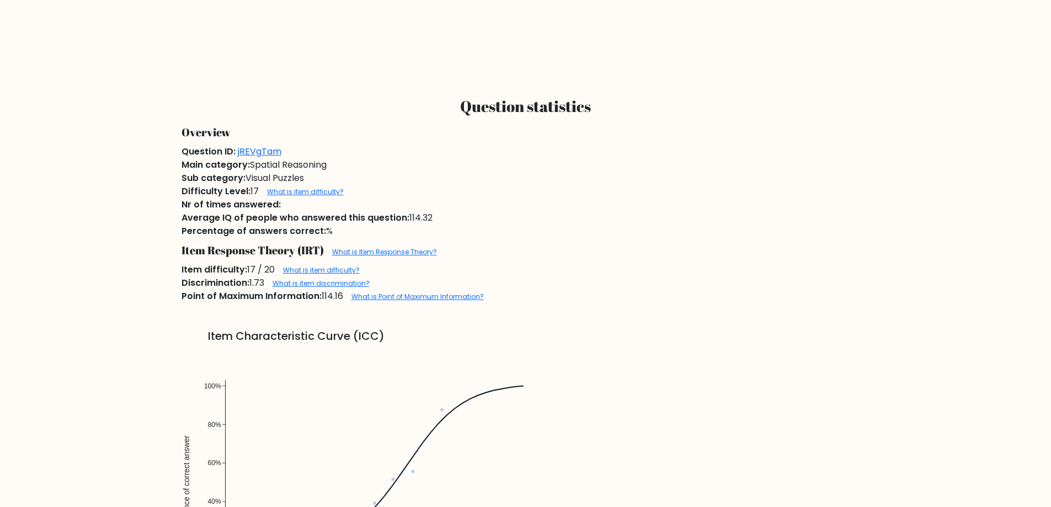
click at [528, 180] on div "Sub category: Visual Puzzles" at bounding box center [526, 178] width 702 height 13
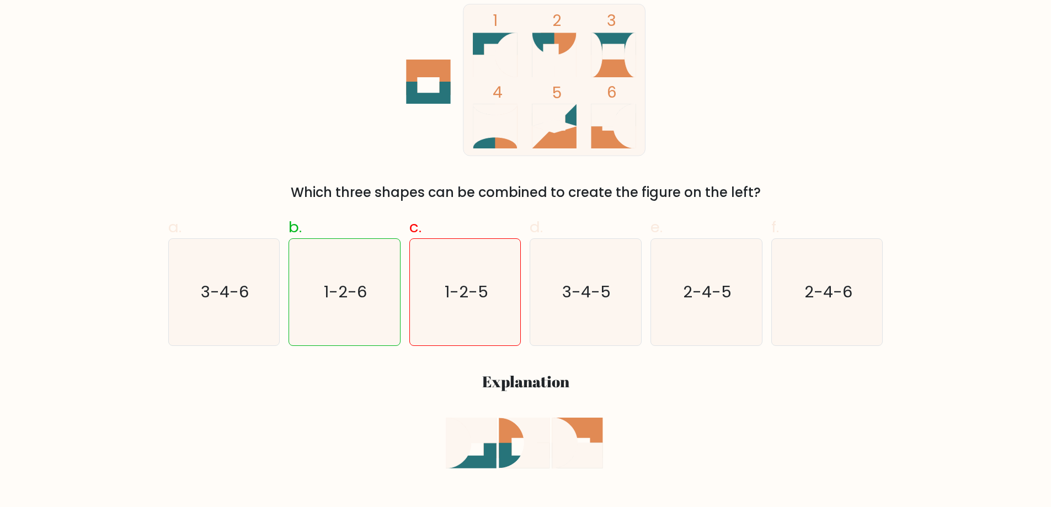
scroll to position [331, 0]
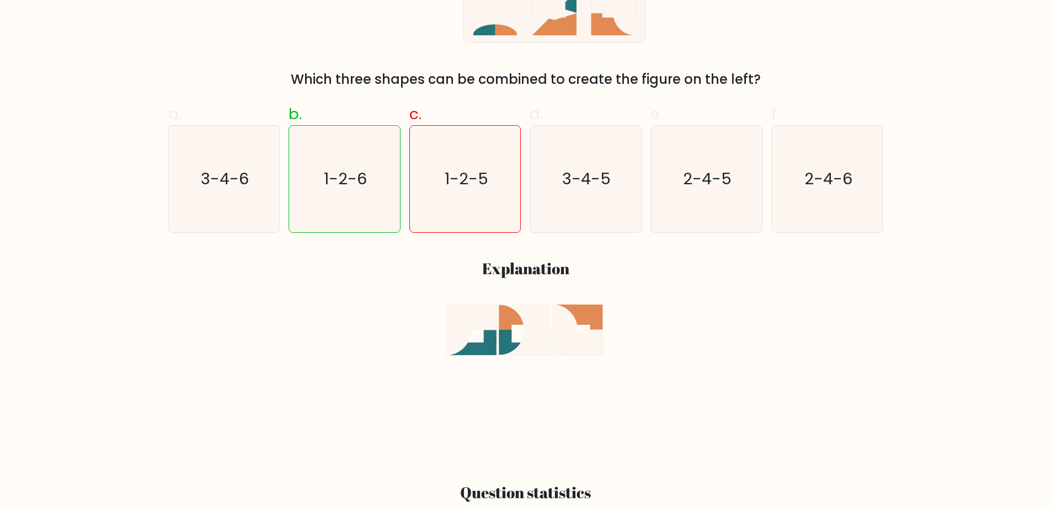
drag, startPoint x: 567, startPoint y: 323, endPoint x: 493, endPoint y: 324, distance: 74.5
click at [505, 319] on icon at bounding box center [525, 381] width 159 height 152
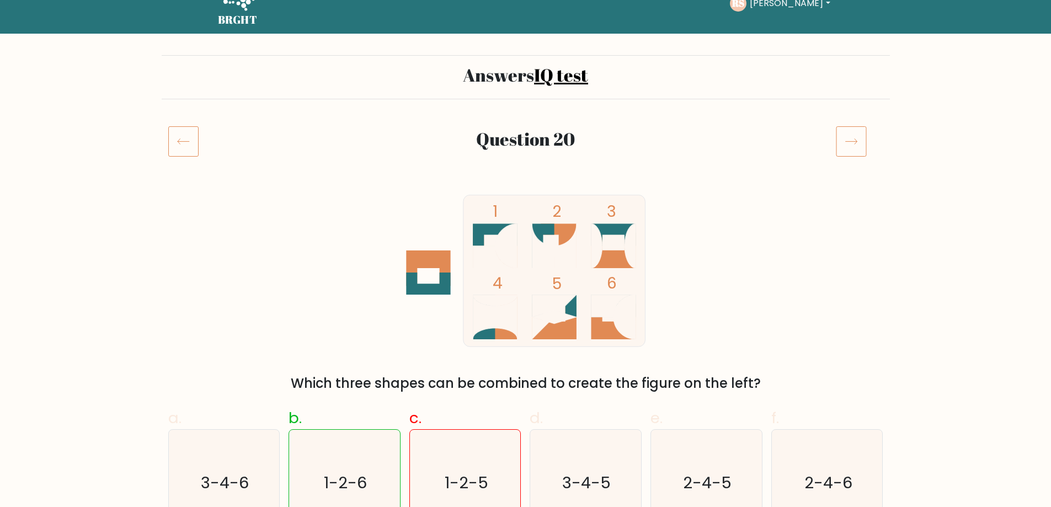
scroll to position [0, 0]
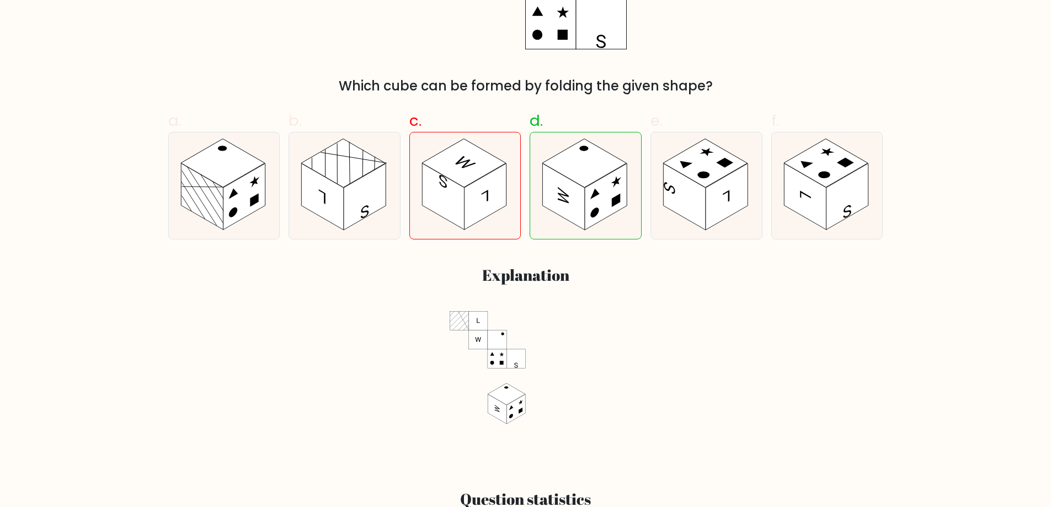
scroll to position [386, 0]
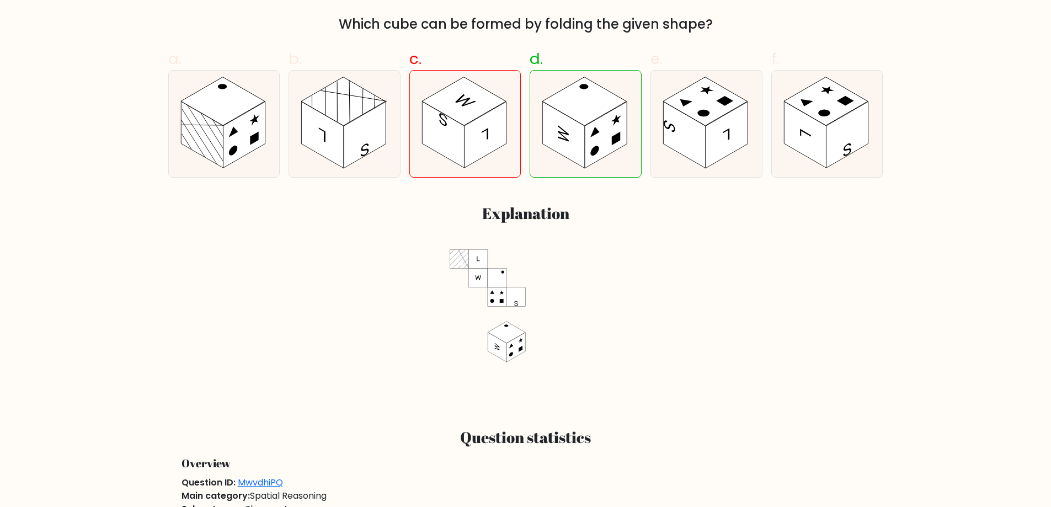
click at [740, 265] on div at bounding box center [526, 325] width 702 height 152
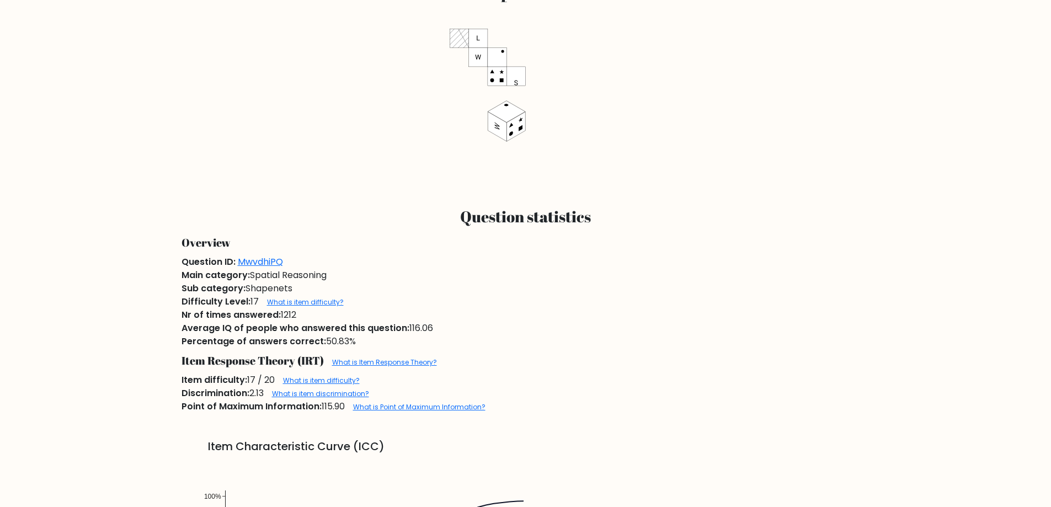
click at [762, 237] on div "Overview" at bounding box center [526, 242] width 702 height 25
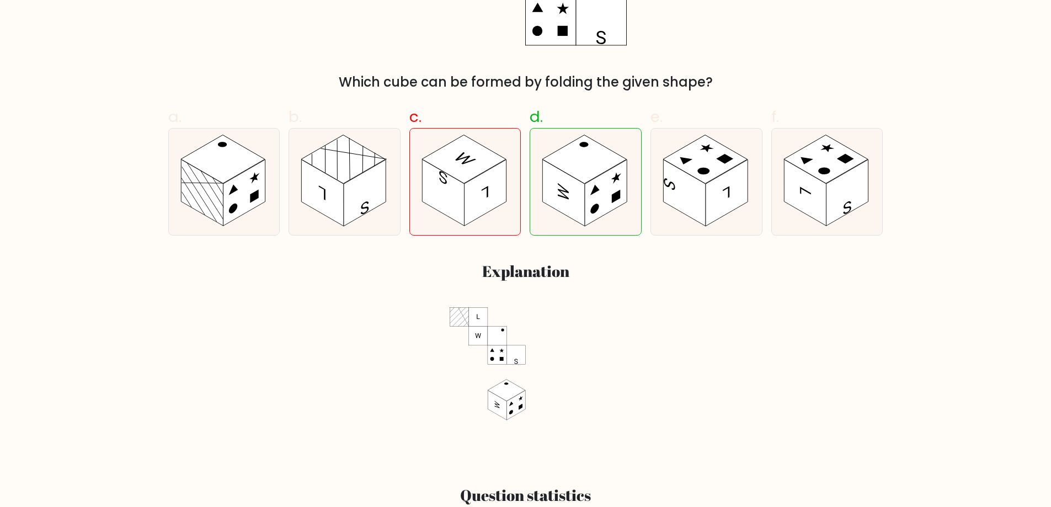
scroll to position [331, 0]
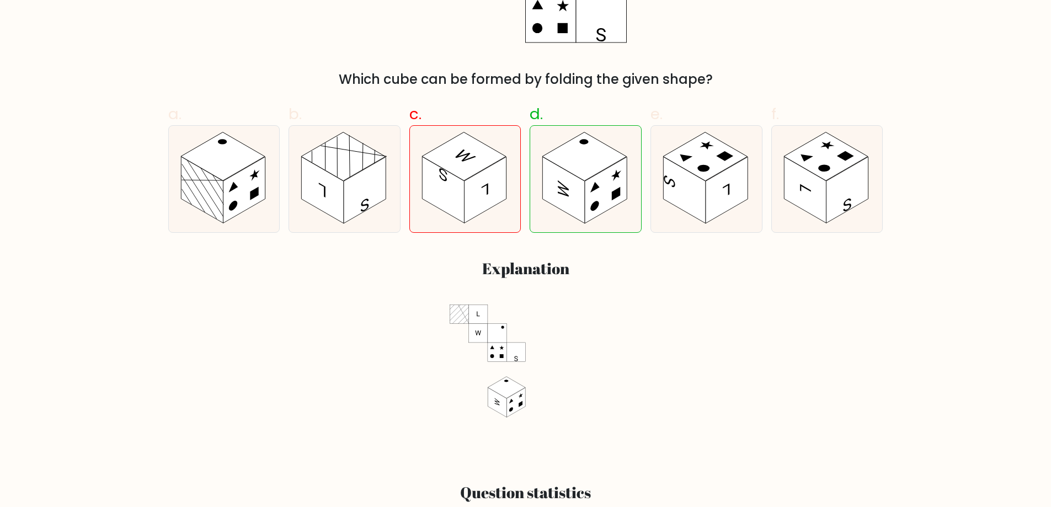
click at [716, 311] on div at bounding box center [526, 381] width 702 height 152
drag, startPoint x: 716, startPoint y: 303, endPoint x: 717, endPoint y: 296, distance: 7.8
click at [716, 301] on div "a. b. c." at bounding box center [526, 275] width 728 height 363
click at [717, 295] on div "a. b. c." at bounding box center [526, 275] width 728 height 363
click at [718, 287] on div "a. b. c." at bounding box center [526, 275] width 728 height 363
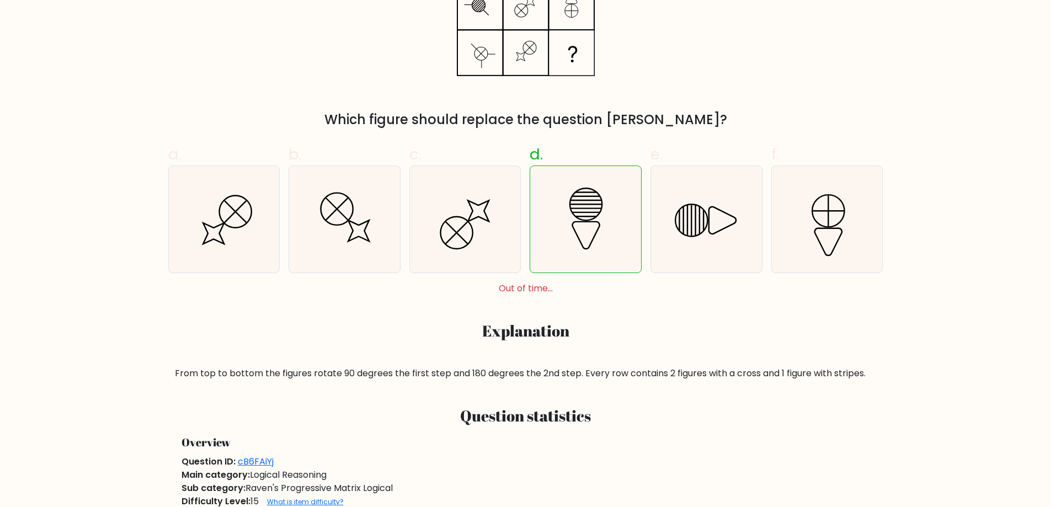
scroll to position [386, 0]
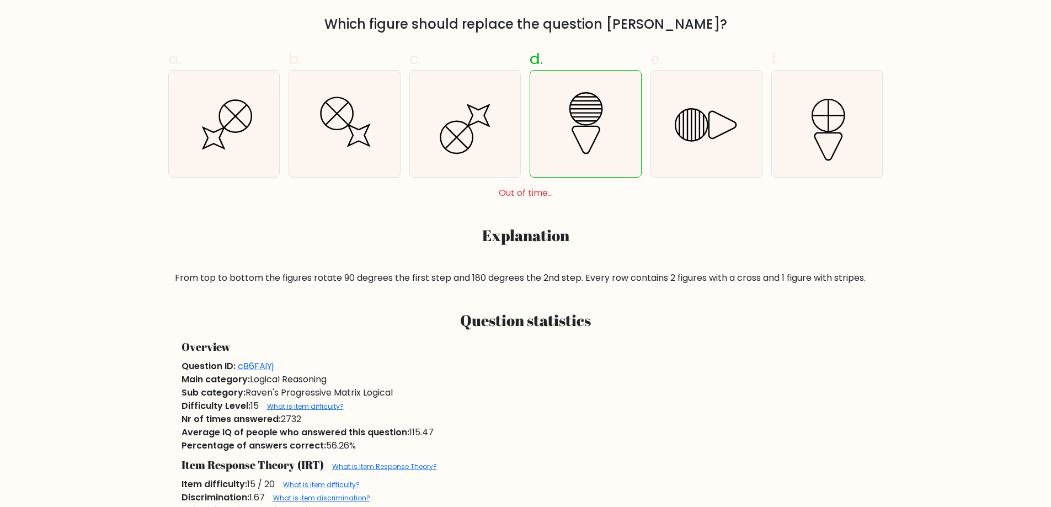
click at [596, 239] on h3 "Explanation" at bounding box center [526, 235] width 702 height 19
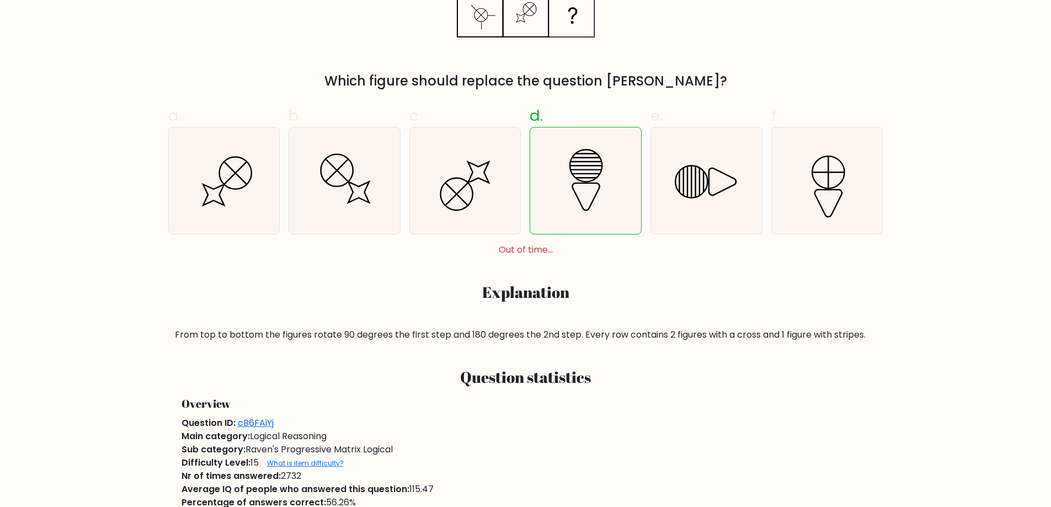
scroll to position [276, 0]
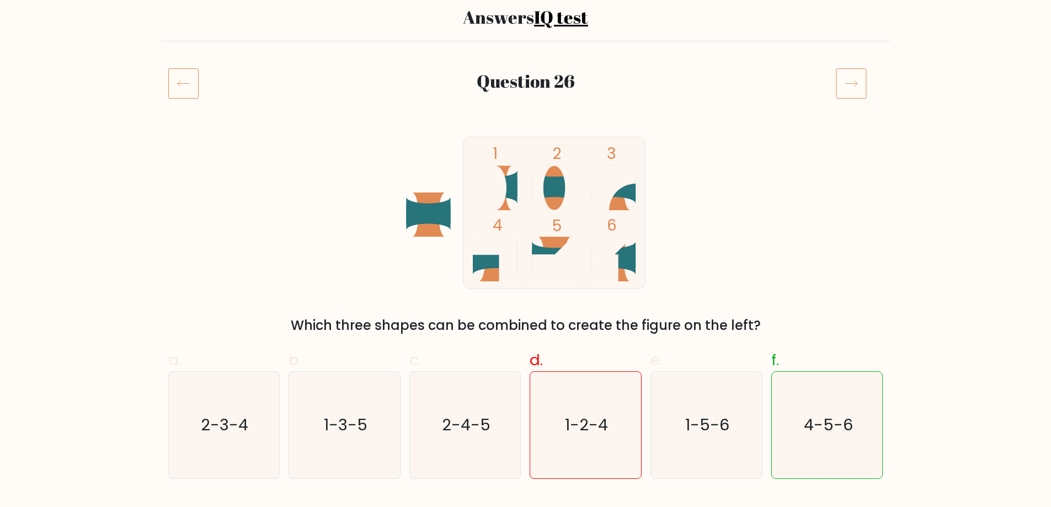
scroll to position [110, 0]
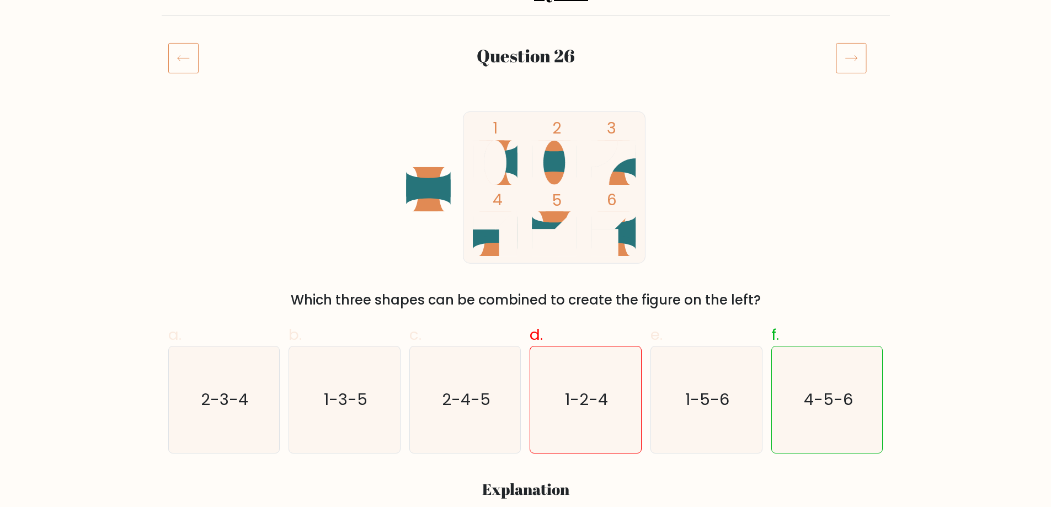
click at [748, 184] on div "1 2 3 4 5 6 Which three shapes can be combined to create the figure on the left?" at bounding box center [526, 210] width 728 height 199
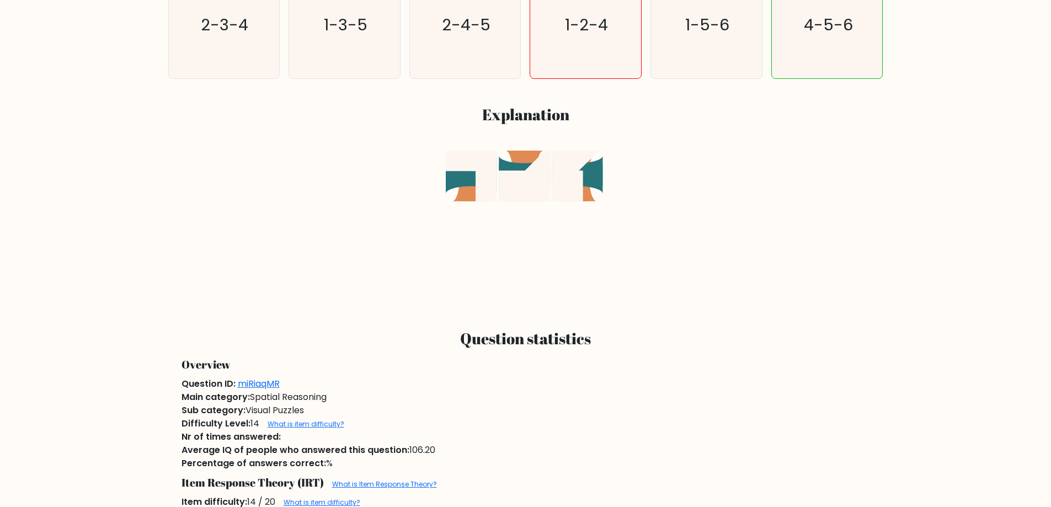
scroll to position [607, 0]
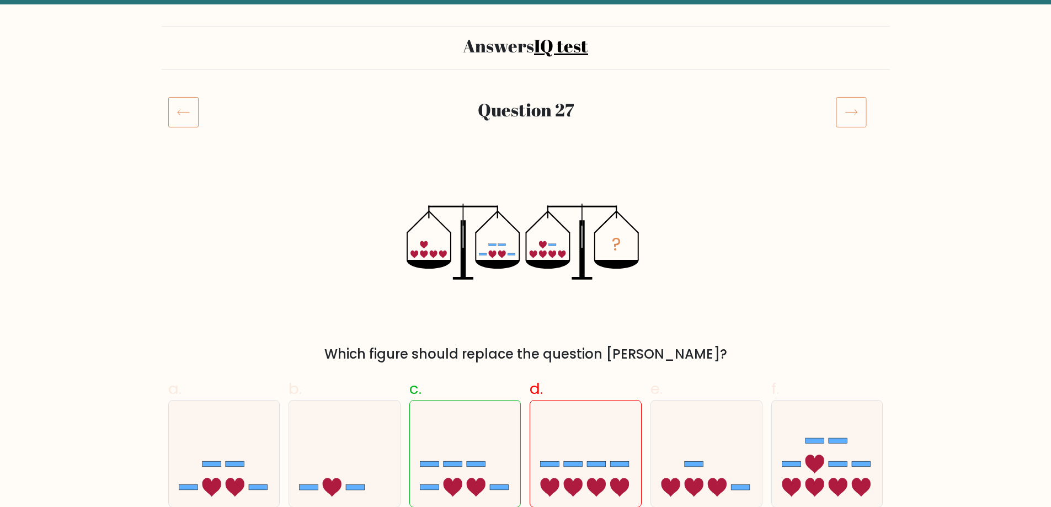
scroll to position [110, 0]
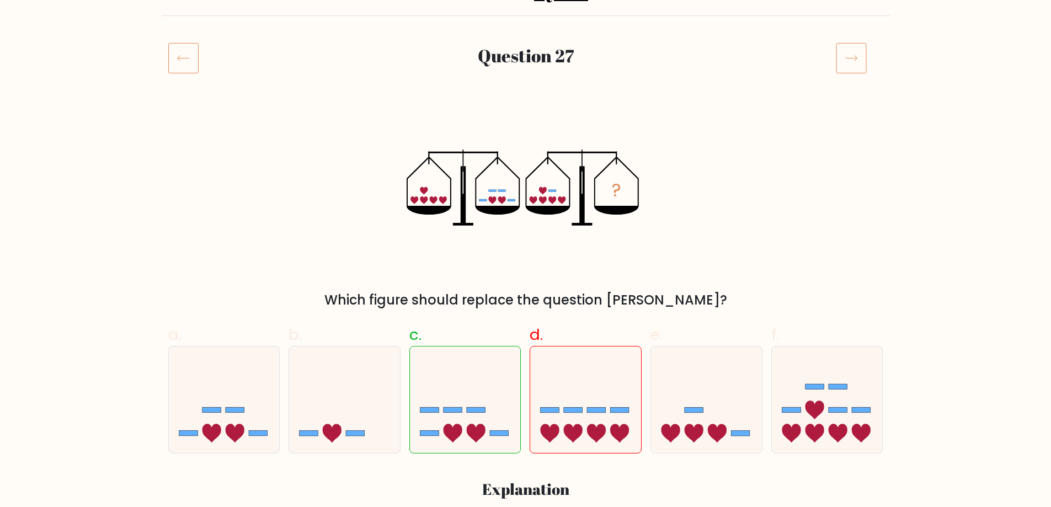
click at [771, 182] on div "? Which figure should replace the question mark?" at bounding box center [526, 210] width 728 height 199
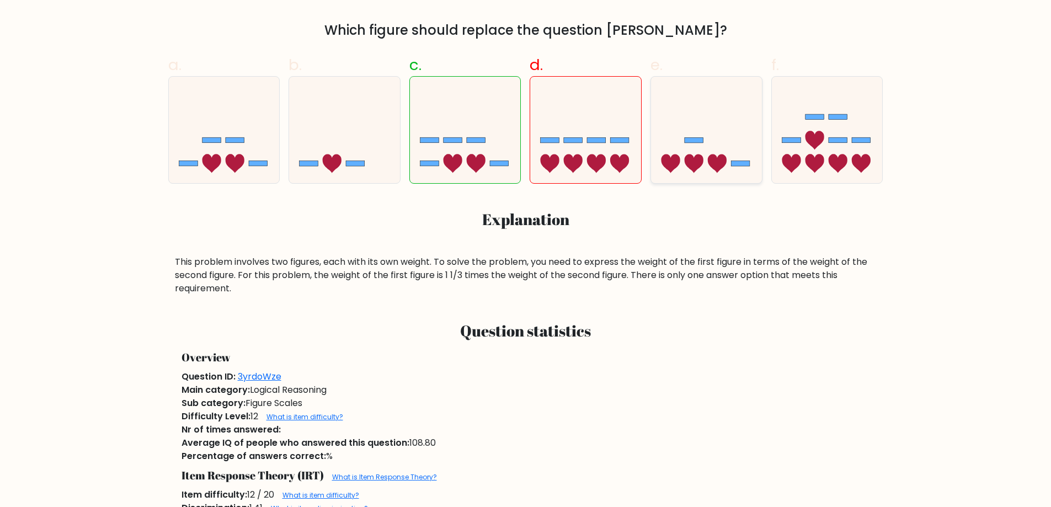
scroll to position [497, 0]
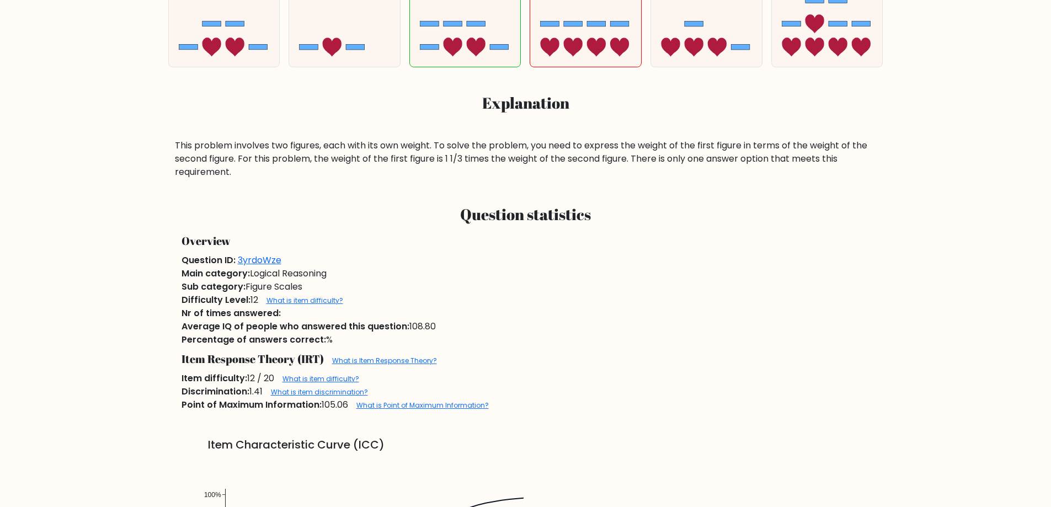
click at [670, 296] on div "Difficulty Level: 12 What is item difficulty?" at bounding box center [526, 299] width 702 height 13
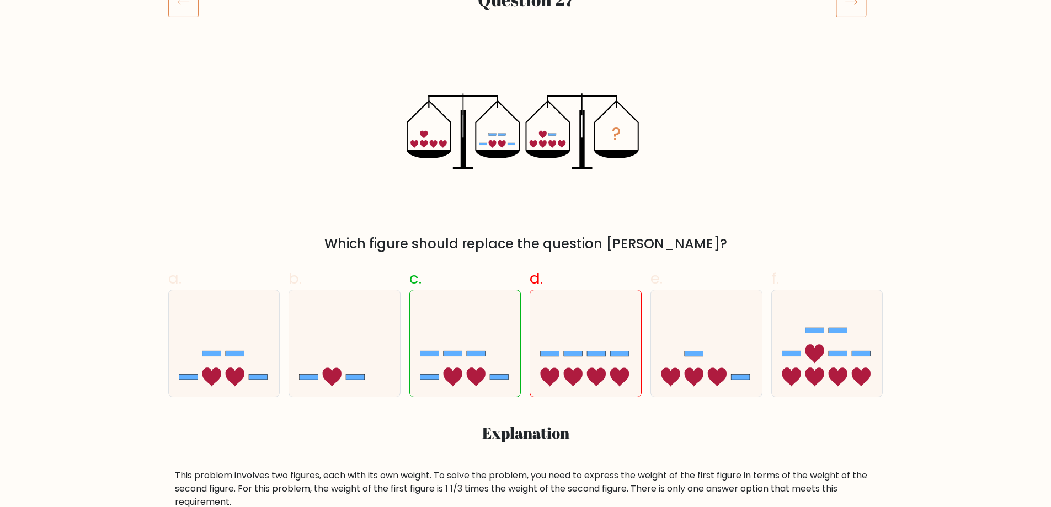
scroll to position [166, 0]
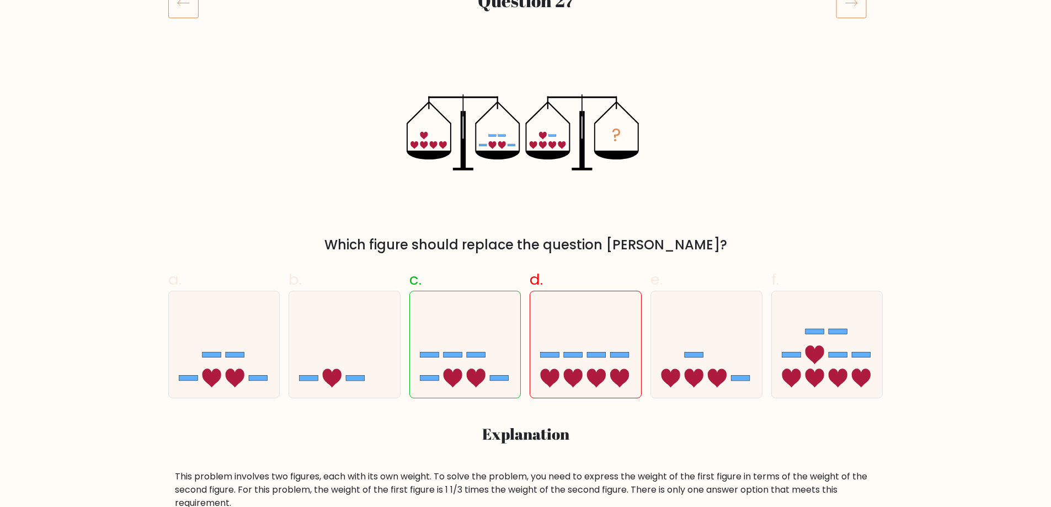
click at [786, 191] on div "? Which figure should replace the question mark?" at bounding box center [526, 155] width 728 height 199
click at [811, 175] on div "? Which figure should replace the question mark?" at bounding box center [526, 155] width 728 height 199
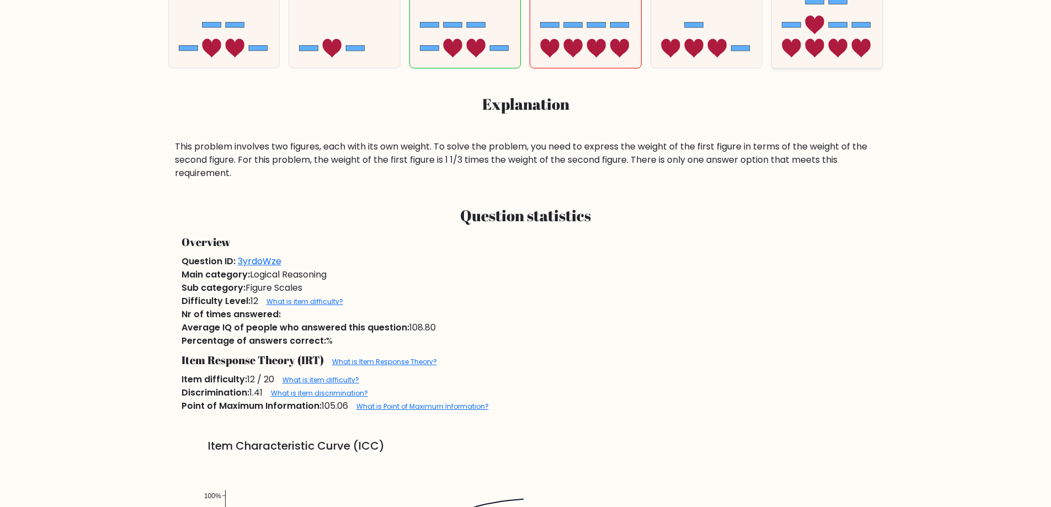
scroll to position [497, 0]
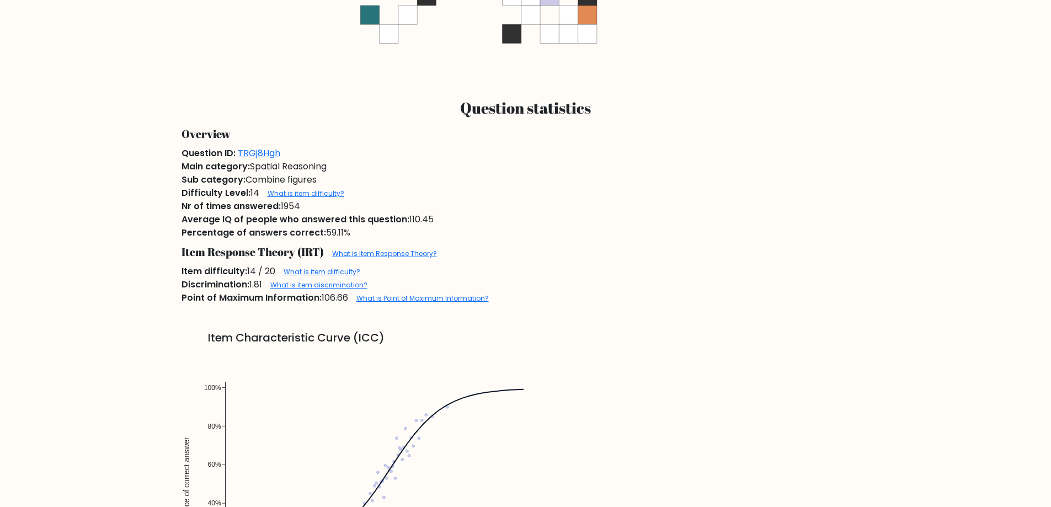
scroll to position [717, 0]
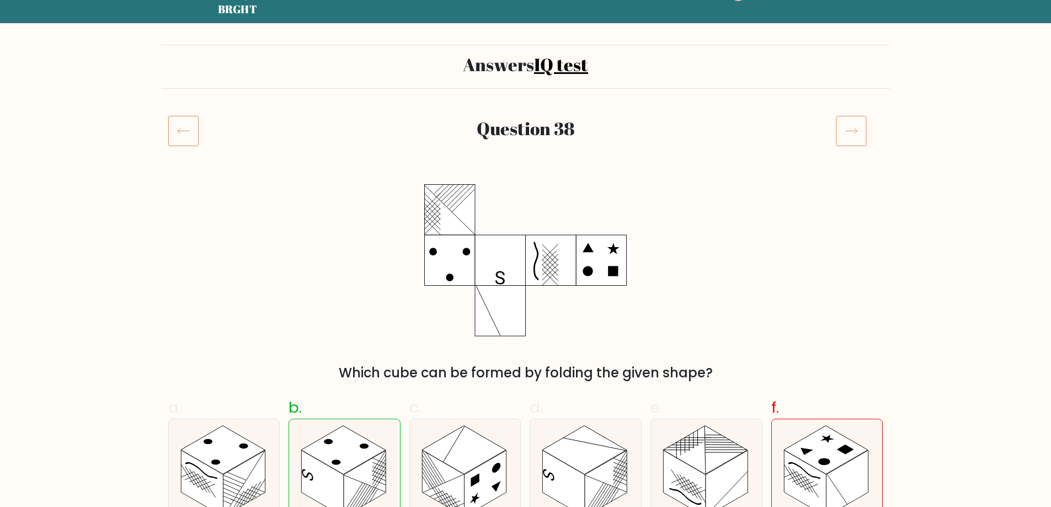
scroll to position [110, 0]
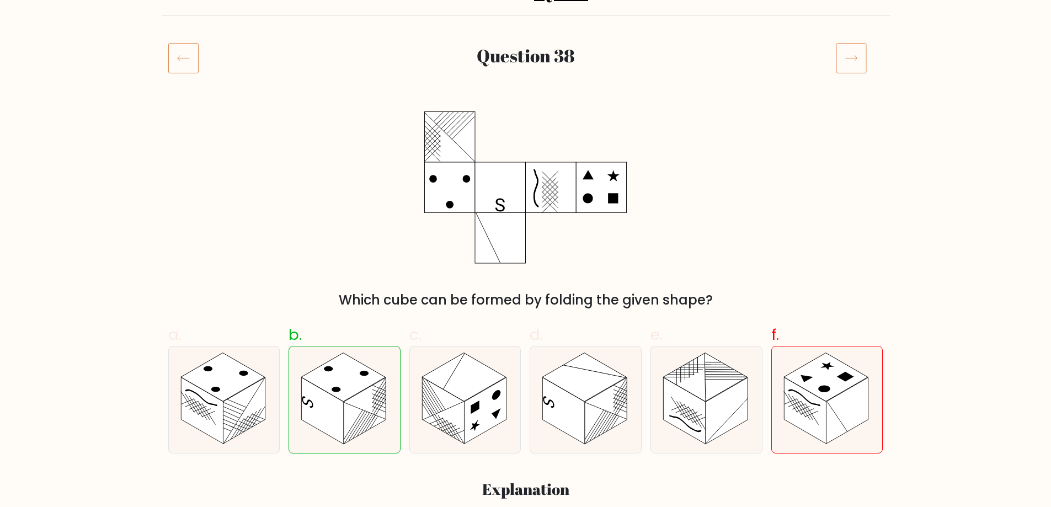
click at [840, 226] on div "Which cube can be formed by folding the given shape?" at bounding box center [526, 210] width 728 height 199
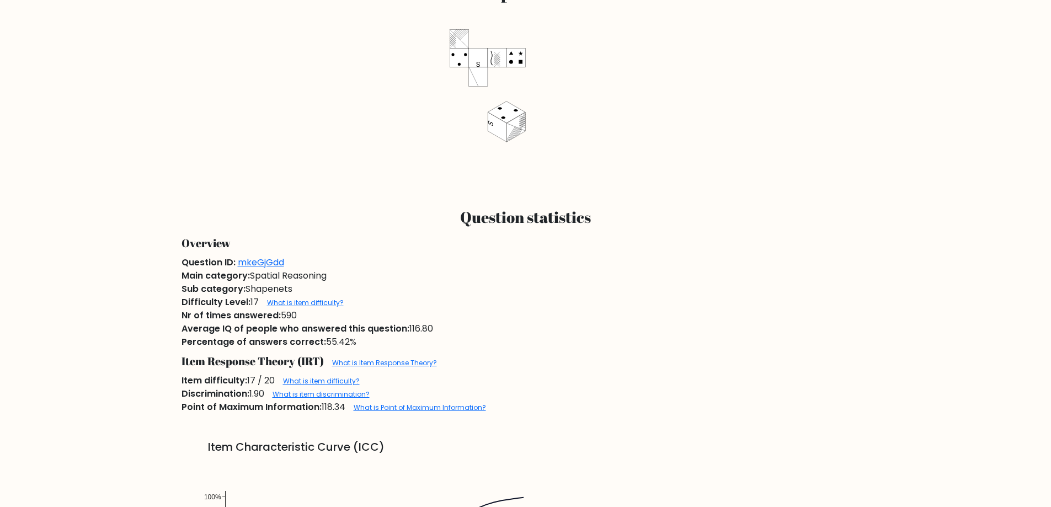
scroll to position [607, 0]
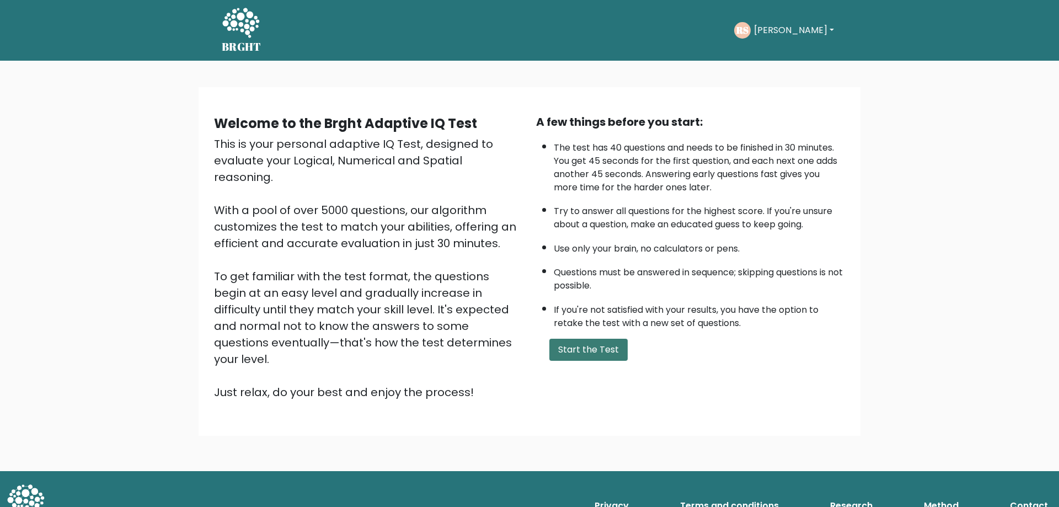
click at [595, 341] on button "Start the Test" at bounding box center [588, 350] width 78 height 22
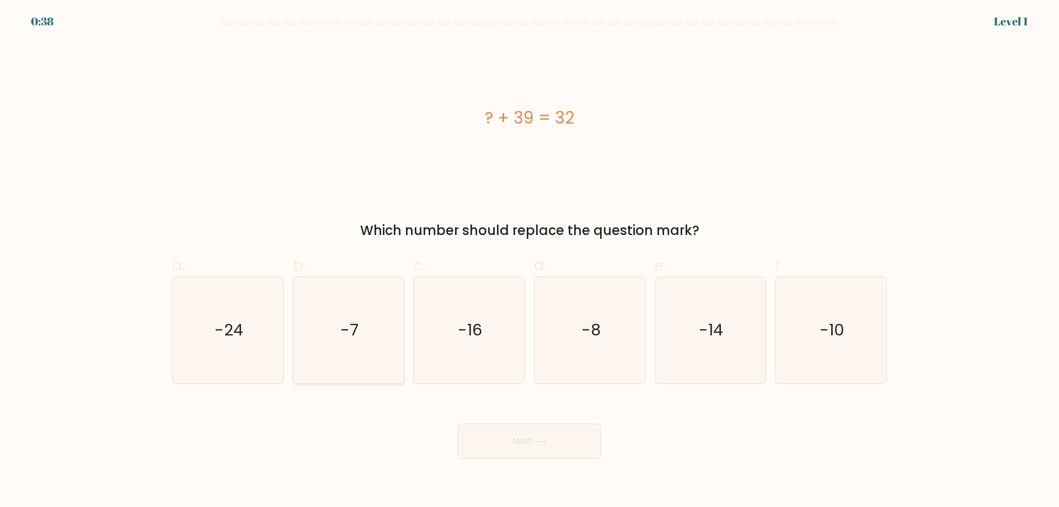
click at [351, 327] on text "-7" at bounding box center [349, 330] width 18 height 22
click at [530, 261] on input "b. -7" at bounding box center [530, 257] width 1 height 7
radio input "true"
click at [508, 430] on button "Next" at bounding box center [529, 441] width 143 height 35
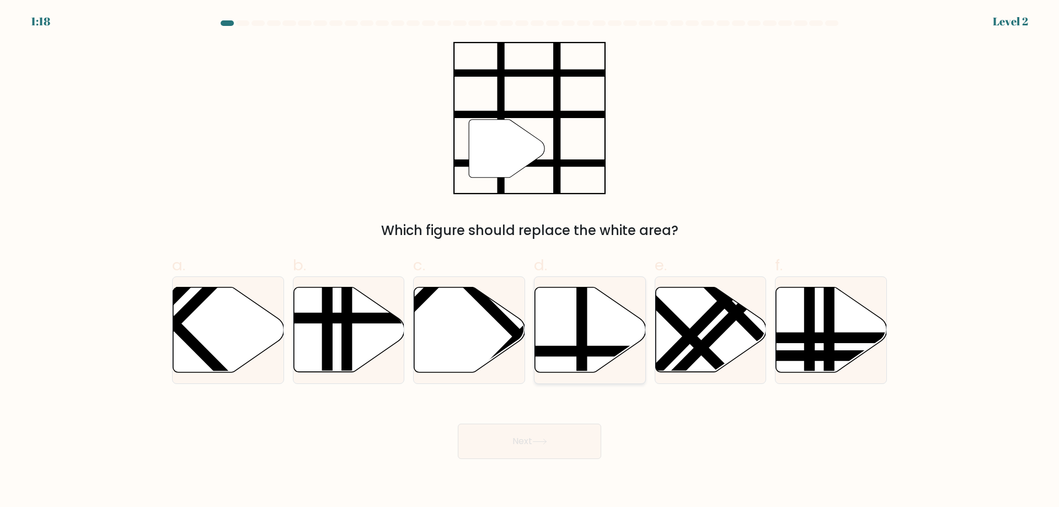
click at [582, 319] on line at bounding box center [582, 285] width 0 height 223
click at [530, 261] on input "d." at bounding box center [530, 257] width 1 height 7
radio input "true"
click at [547, 450] on button "Next" at bounding box center [529, 441] width 143 height 35
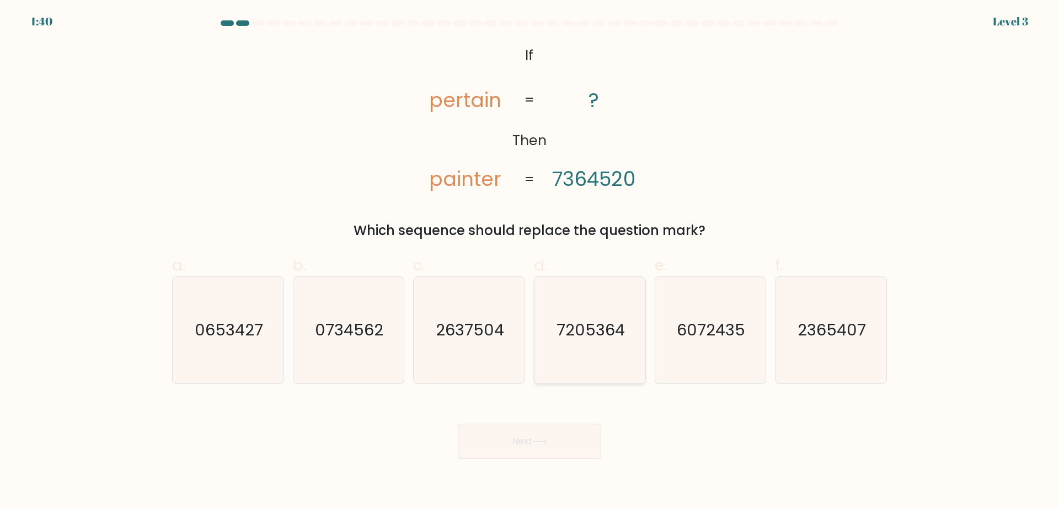
click at [588, 325] on text "7205364" at bounding box center [591, 330] width 68 height 22
click at [530, 261] on input "d. 7205364" at bounding box center [530, 257] width 1 height 7
radio input "true"
click at [541, 447] on button "Next" at bounding box center [529, 441] width 143 height 35
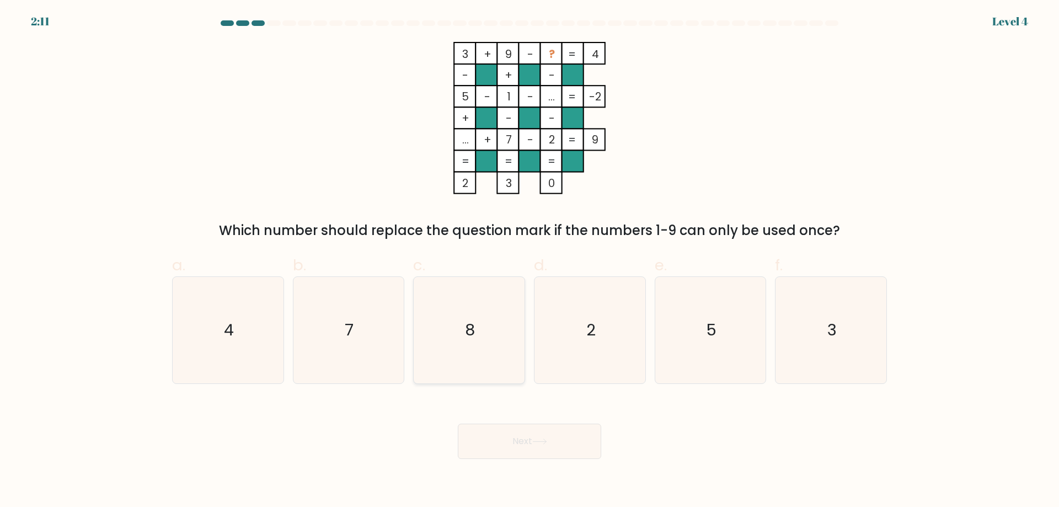
click at [455, 325] on icon "8" at bounding box center [469, 330] width 106 height 106
click at [530, 261] on input "c. 8" at bounding box center [530, 257] width 1 height 7
radio input "true"
click at [512, 437] on button "Next" at bounding box center [529, 441] width 143 height 35
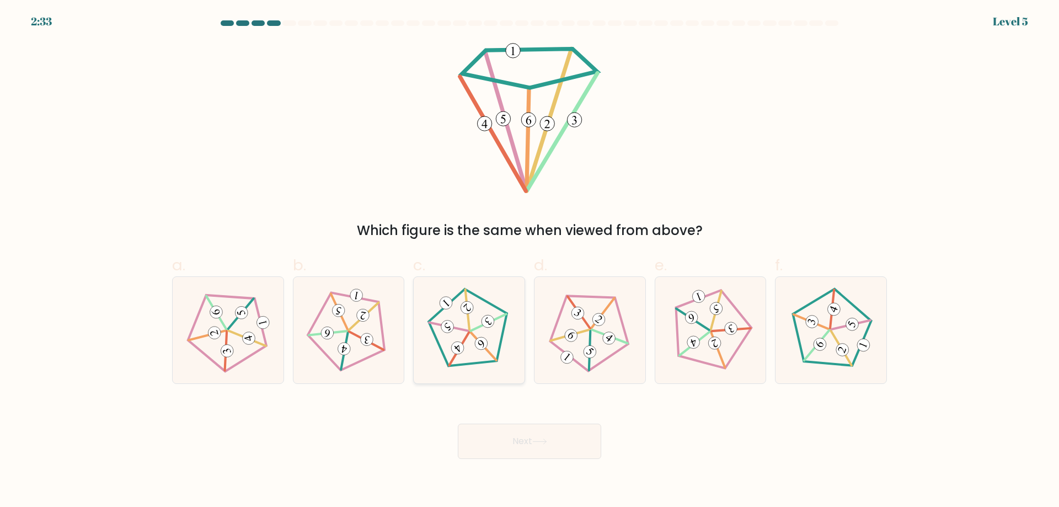
click at [456, 312] on icon at bounding box center [468, 329] width 85 height 85
click at [530, 261] on input "c." at bounding box center [530, 257] width 1 height 7
radio input "true"
click at [515, 438] on button "Next" at bounding box center [529, 441] width 143 height 35
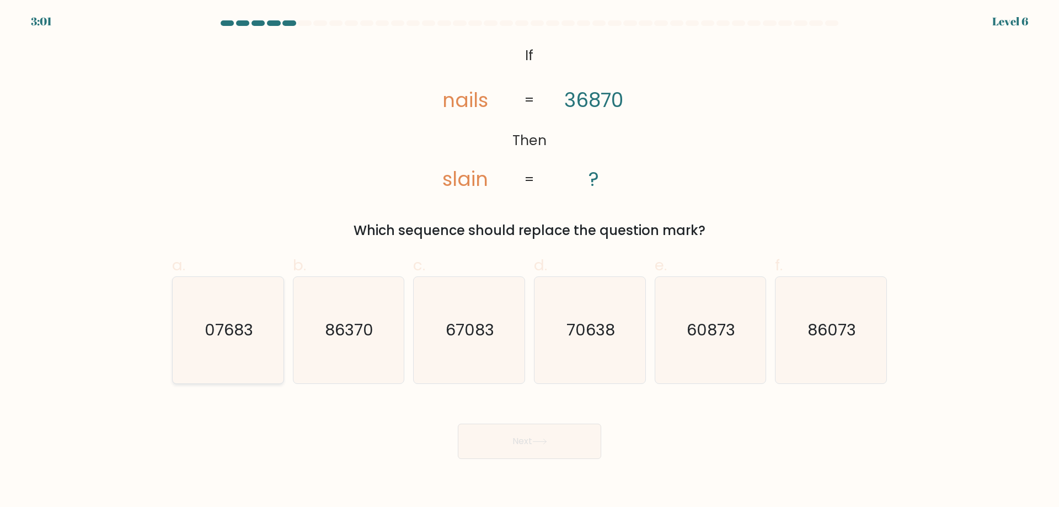
click at [226, 328] on text "07683" at bounding box center [229, 330] width 49 height 22
click at [530, 261] on input "a. 07683" at bounding box center [530, 257] width 1 height 7
radio input "true"
click at [511, 433] on button "Next" at bounding box center [529, 441] width 143 height 35
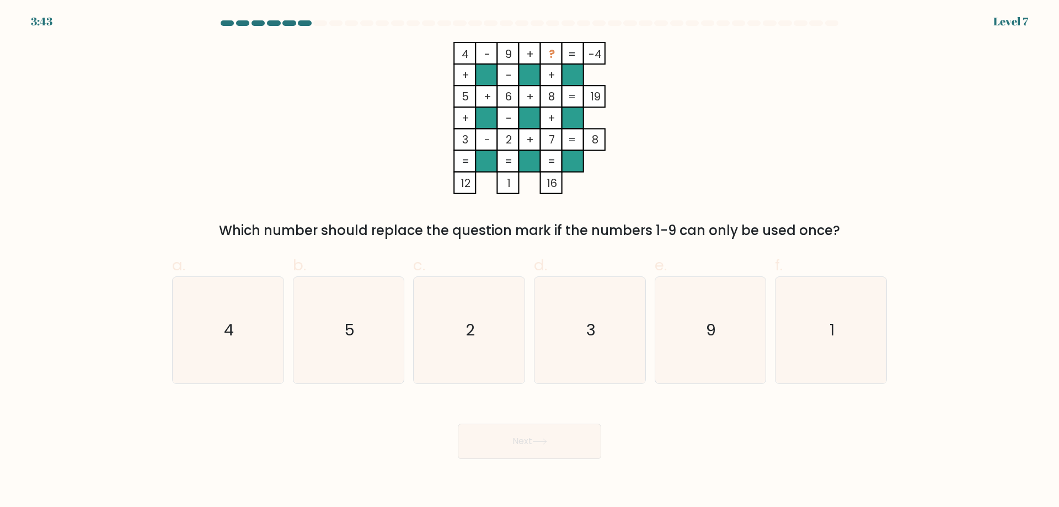
click at [353, 105] on div "4 - 9 + ? -4 + - + 5 + 6 + 8 19 + - + 3 - 2 + 7 = 8 = = = = 12 1 16 = Which num…" at bounding box center [530, 141] width 728 height 199
click at [841, 320] on icon "1" at bounding box center [831, 330] width 106 height 106
click at [530, 261] on input "f. 1" at bounding box center [530, 257] width 1 height 7
radio input "true"
click at [573, 443] on button "Next" at bounding box center [529, 441] width 143 height 35
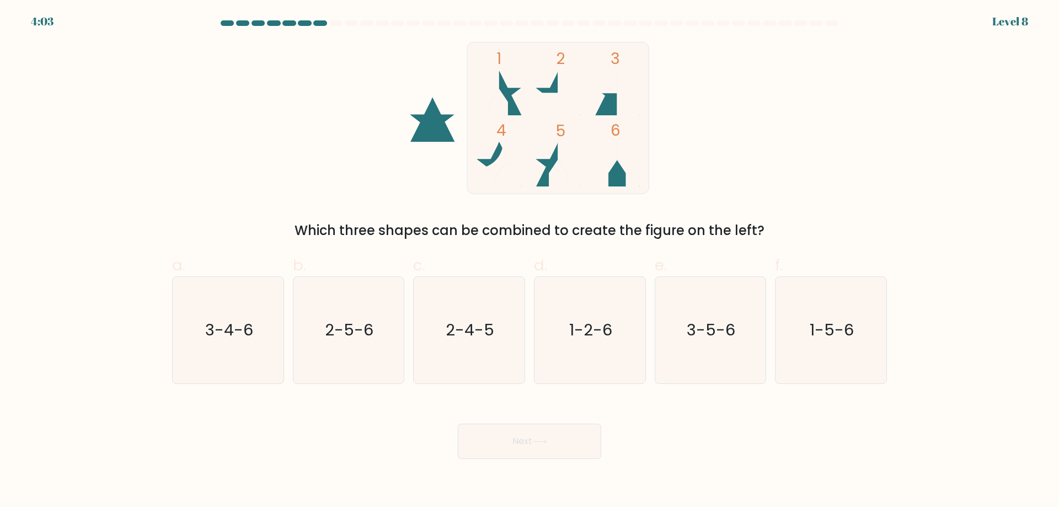
click at [755, 466] on body "4:03 Level 8" at bounding box center [529, 253] width 1059 height 507
click at [743, 456] on div "Next" at bounding box center [530, 428] width 728 height 62
click at [832, 291] on icon "1-5-6" at bounding box center [831, 330] width 106 height 106
click at [530, 261] on input "f. 1-5-6" at bounding box center [530, 257] width 1 height 7
radio input "true"
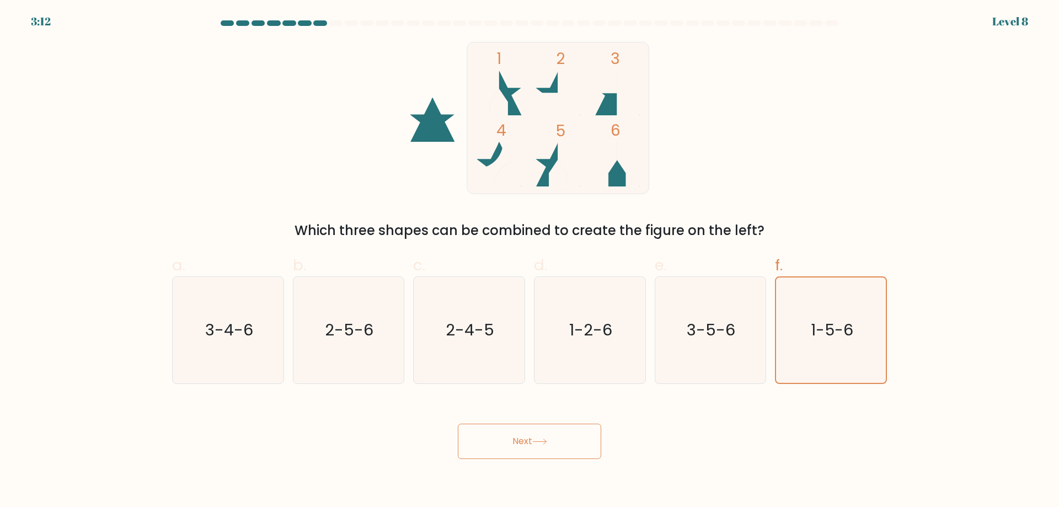
click at [543, 438] on button "Next" at bounding box center [529, 441] width 143 height 35
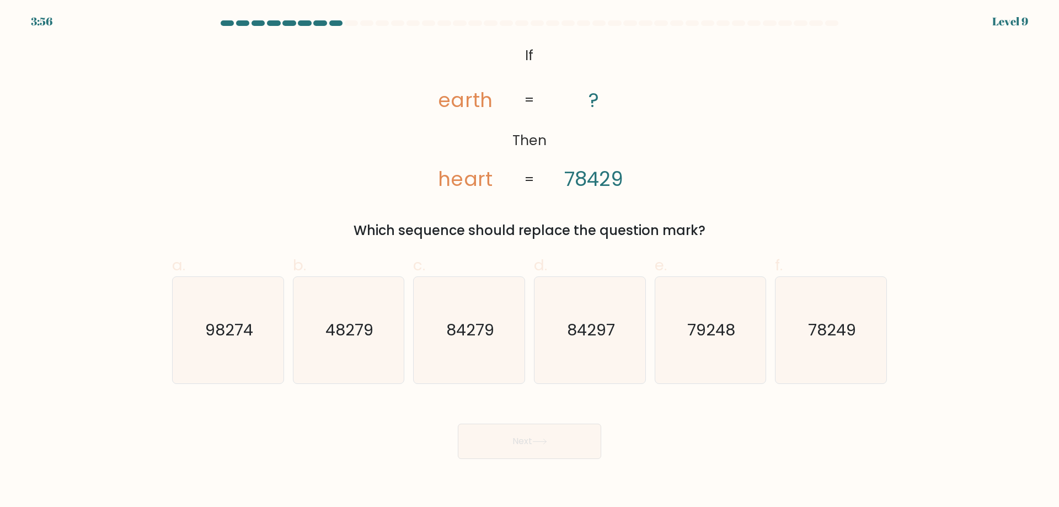
click at [316, 102] on div "@import url('https://fonts.googleapis.com/css?family=Abril+Fatface:400,100,100i…" at bounding box center [530, 141] width 728 height 199
click at [590, 332] on text "84297" at bounding box center [591, 330] width 48 height 22
click at [530, 261] on input "d. 84297" at bounding box center [530, 257] width 1 height 7
radio input "true"
click at [575, 434] on button "Next" at bounding box center [529, 441] width 143 height 35
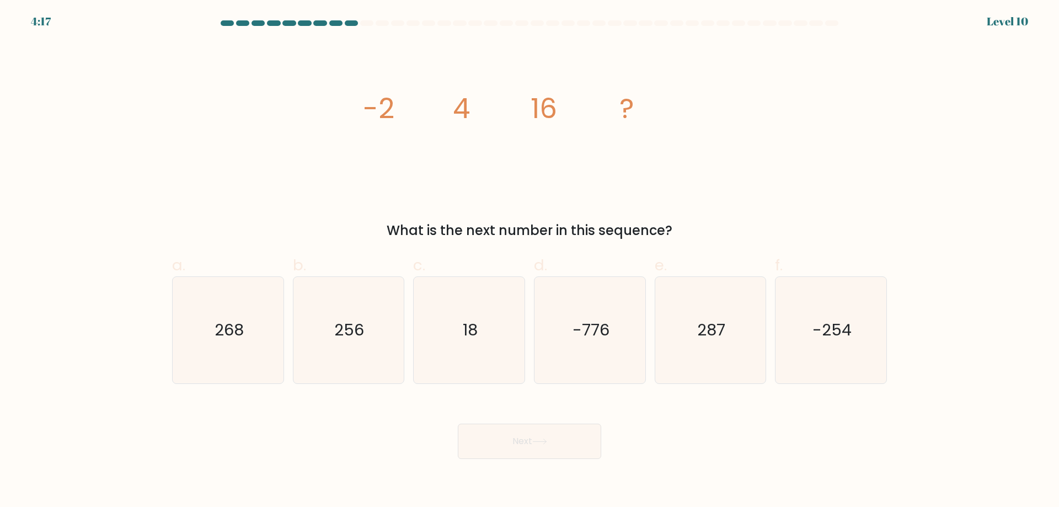
click at [280, 152] on div "image/svg+xml -2 4 16 ? What is the next number in this sequence?" at bounding box center [530, 141] width 728 height 199
click at [786, 159] on div "image/svg+xml -2 4 16 ? What is the next number in this sequence?" at bounding box center [530, 141] width 728 height 199
click at [776, 181] on div "image/svg+xml -2 4 16 ? What is the next number in this sequence?" at bounding box center [530, 141] width 728 height 199
click at [791, 166] on div "image/svg+xml -2 4 16 ? What is the next number in this sequence?" at bounding box center [530, 141] width 728 height 199
click at [339, 314] on icon "256" at bounding box center [348, 330] width 106 height 106
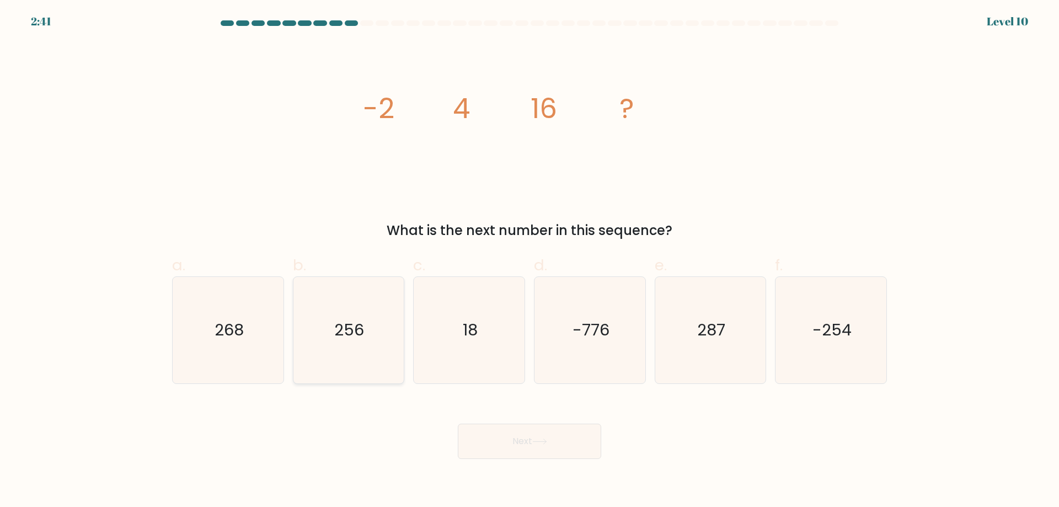
click at [530, 261] on input "b. 256" at bounding box center [530, 257] width 1 height 7
radio input "true"
click at [547, 439] on icon at bounding box center [539, 442] width 15 height 6
click at [517, 446] on button "Next" at bounding box center [529, 441] width 143 height 35
click at [541, 439] on icon at bounding box center [539, 442] width 15 height 6
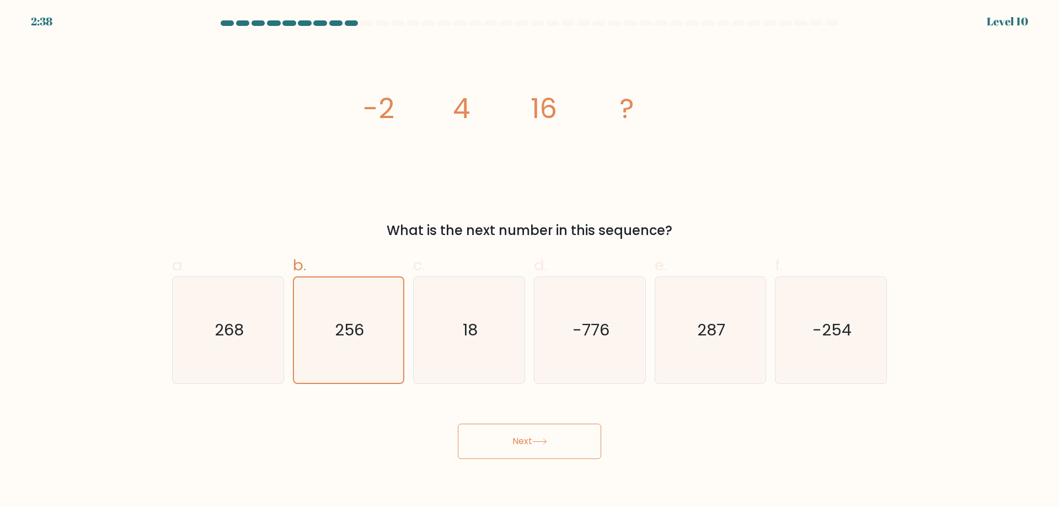
click at [541, 439] on icon at bounding box center [539, 442] width 15 height 6
click at [363, 325] on text "256" at bounding box center [350, 330] width 30 height 22
click at [530, 261] on input "b. 256" at bounding box center [530, 257] width 1 height 7
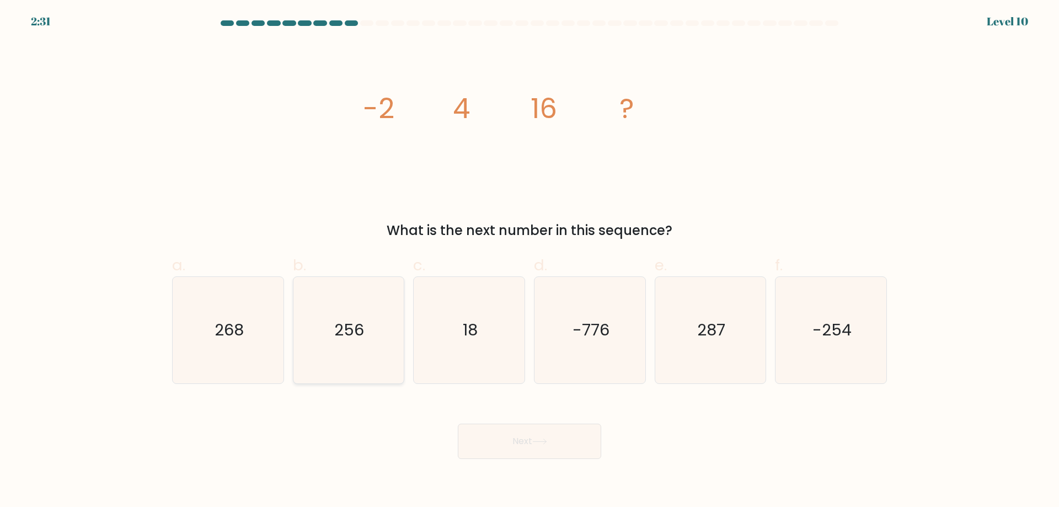
radio input "true"
click at [541, 439] on icon at bounding box center [539, 442] width 15 height 6
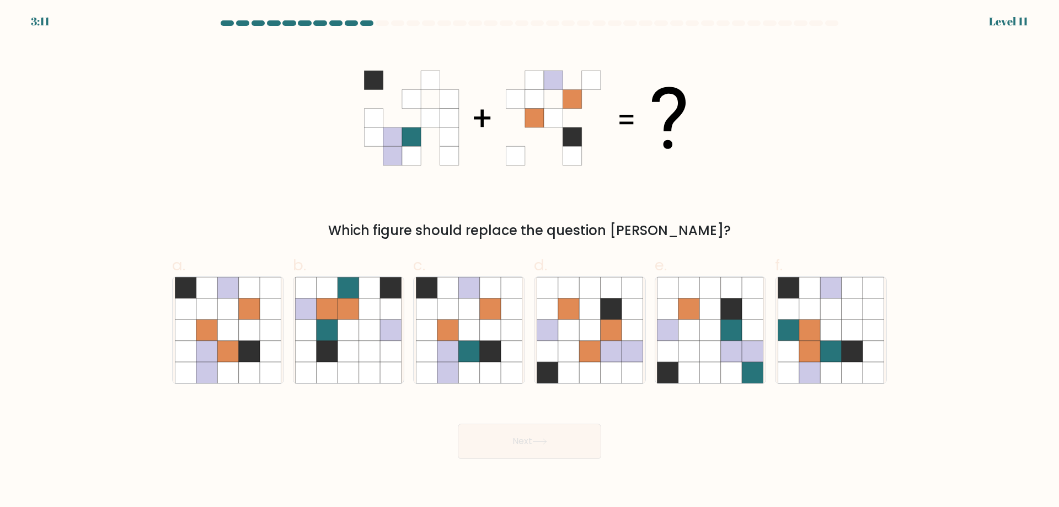
click at [808, 152] on div "Which figure should replace the question [PERSON_NAME]?" at bounding box center [530, 141] width 728 height 199
click at [489, 313] on icon at bounding box center [490, 308] width 21 height 21
click at [530, 261] on input "c." at bounding box center [530, 257] width 1 height 7
radio input "true"
click at [533, 439] on button "Next" at bounding box center [529, 441] width 143 height 35
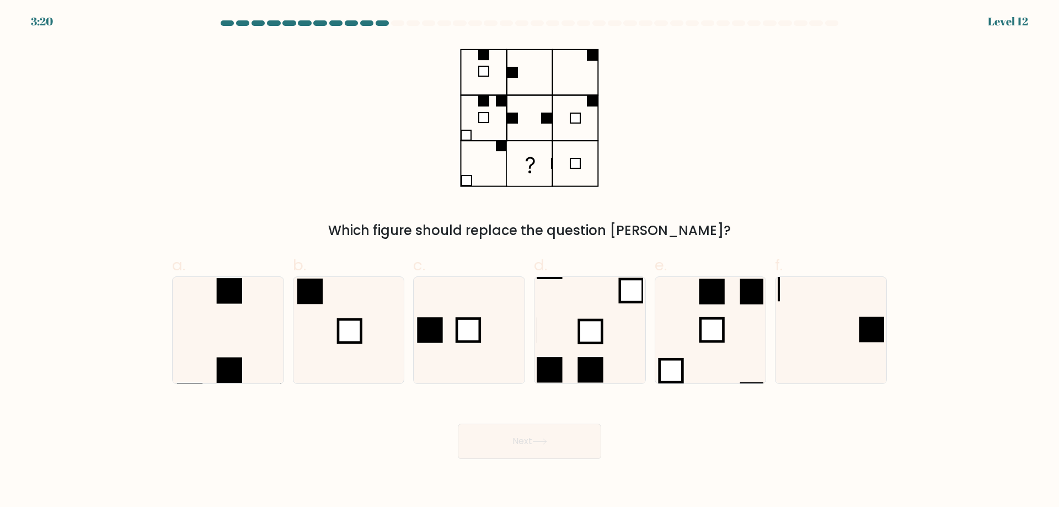
click at [356, 61] on div "Which figure should replace the question [PERSON_NAME]?" at bounding box center [530, 141] width 728 height 199
click at [843, 319] on icon at bounding box center [831, 330] width 106 height 106
click at [530, 261] on input "f." at bounding box center [530, 257] width 1 height 7
radio input "true"
click at [557, 443] on button "Next" at bounding box center [529, 441] width 143 height 35
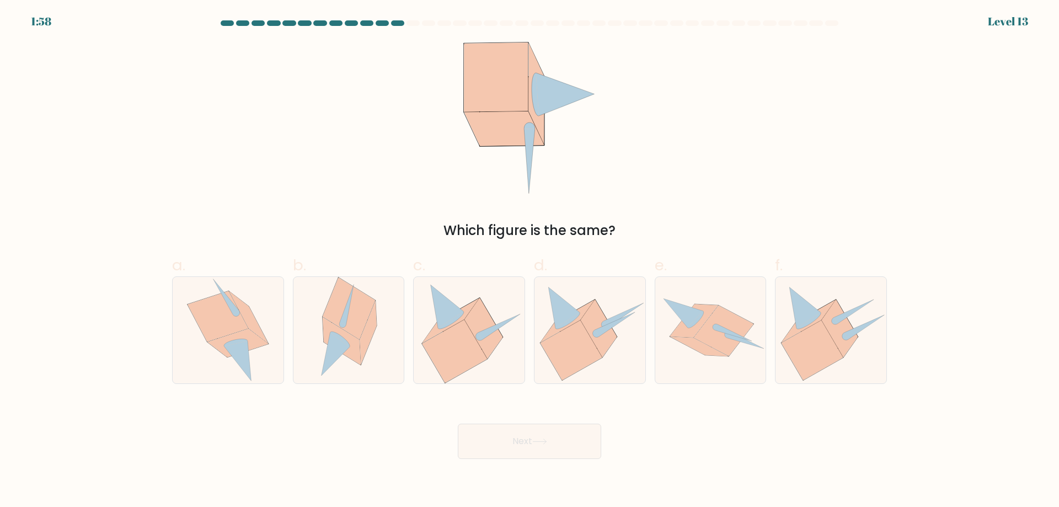
click at [318, 98] on div "Which figure is the same?" at bounding box center [530, 141] width 728 height 199
click at [354, 307] on icon at bounding box center [349, 308] width 52 height 62
click at [530, 261] on input "b." at bounding box center [530, 257] width 1 height 7
radio input "true"
click at [516, 436] on button "Next" at bounding box center [529, 441] width 143 height 35
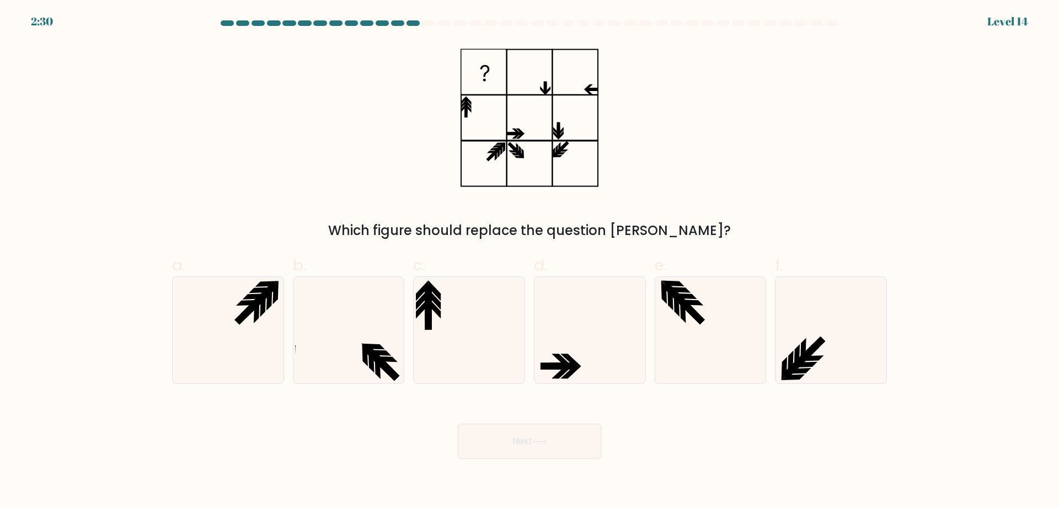
click at [350, 105] on div "Which figure should replace the question [PERSON_NAME]?" at bounding box center [530, 141] width 728 height 199
click at [581, 355] on icon at bounding box center [590, 330] width 106 height 106
click at [530, 261] on input "d." at bounding box center [530, 257] width 1 height 7
radio input "true"
click at [517, 428] on button "Next" at bounding box center [529, 441] width 143 height 35
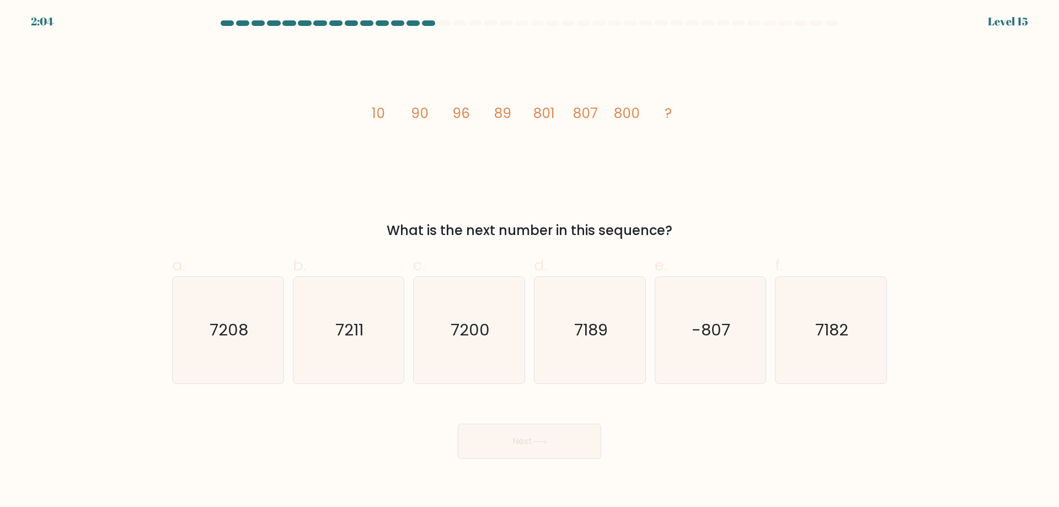
click at [298, 102] on div "image/svg+xml 10 90 96 89 801 807 800 ? What is the next number in this sequenc…" at bounding box center [530, 141] width 728 height 199
drag, startPoint x: 298, startPoint y: 87, endPoint x: 298, endPoint y: 80, distance: 7.2
click at [298, 86] on div "image/svg+xml 10 90 96 89 801 807 800 ? What is the next number in this sequenc…" at bounding box center [530, 141] width 728 height 199
click at [298, 76] on div "image/svg+xml 10 90 96 89 801 807 800 ? What is the next number in this sequenc…" at bounding box center [530, 141] width 728 height 199
click at [298, 66] on div "image/svg+xml 10 90 96 89 801 807 800 ? What is the next number in this sequenc…" at bounding box center [530, 141] width 728 height 199
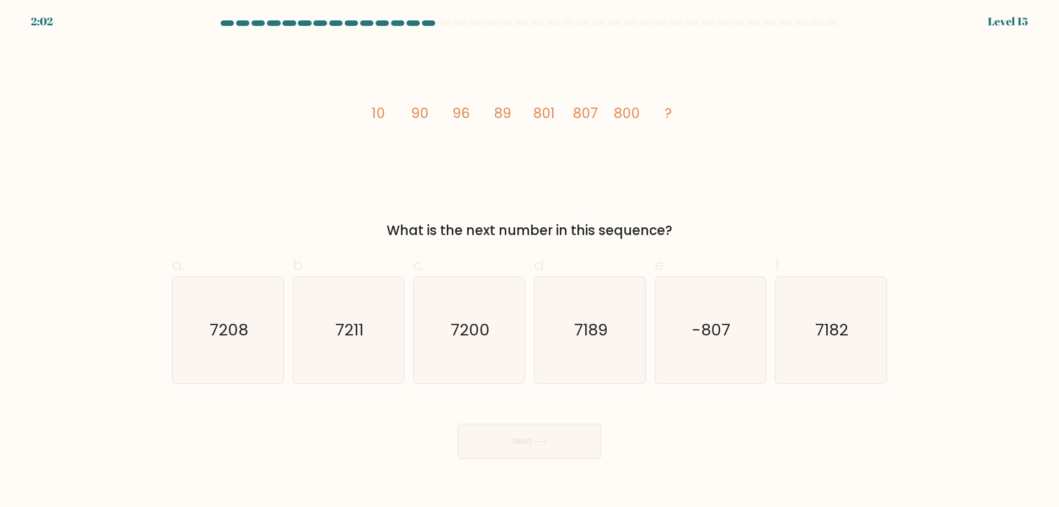
click at [261, 78] on div "image/svg+xml 10 90 96 89 801 807 800 ? What is the next number in this sequenc…" at bounding box center [530, 141] width 728 height 199
click at [792, 109] on div "image/svg+xml 10 90 96 89 801 807 800 ? What is the next number in this sequenc…" at bounding box center [530, 141] width 728 height 199
drag, startPoint x: 451, startPoint y: 285, endPoint x: 453, endPoint y: 291, distance: 5.9
click at [451, 285] on icon "7200" at bounding box center [469, 330] width 106 height 106
click at [530, 261] on input "c. 7200" at bounding box center [530, 257] width 1 height 7
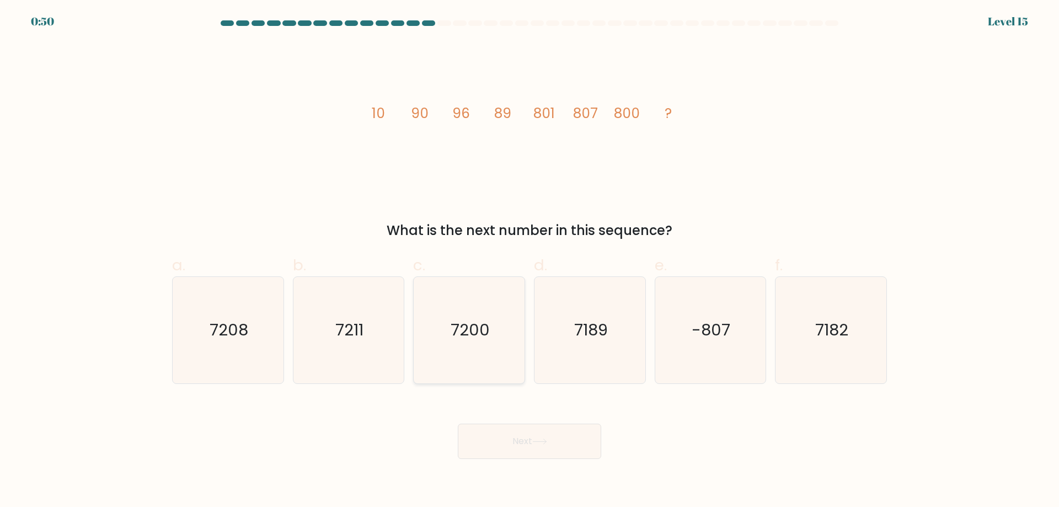
radio input "true"
click at [548, 448] on button "Next" at bounding box center [529, 441] width 143 height 35
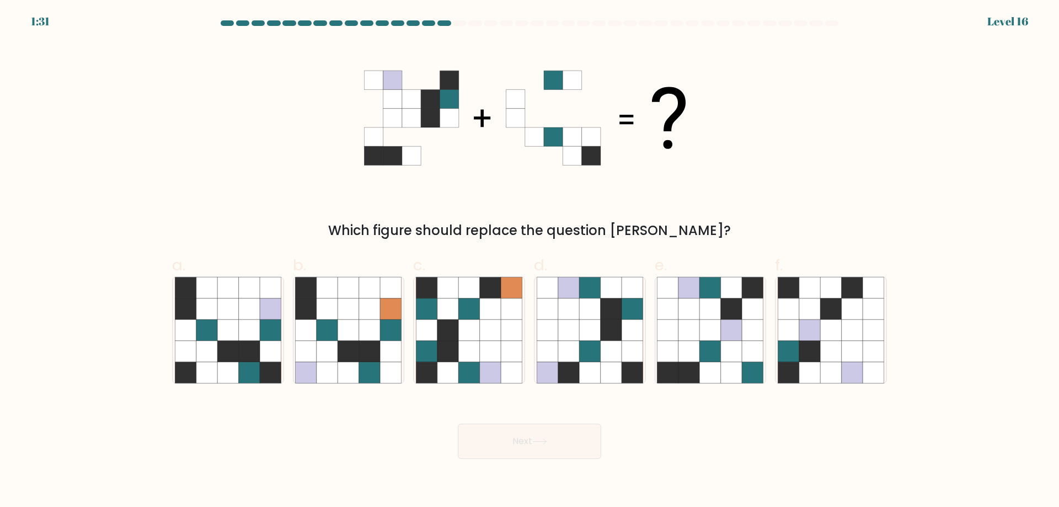
click at [783, 152] on div "Which figure should replace the question mark?" at bounding box center [530, 141] width 728 height 199
click at [227, 309] on icon at bounding box center [227, 308] width 21 height 21
click at [530, 261] on input "a." at bounding box center [530, 257] width 1 height 7
radio input "true"
click at [515, 449] on button "Next" at bounding box center [529, 441] width 143 height 35
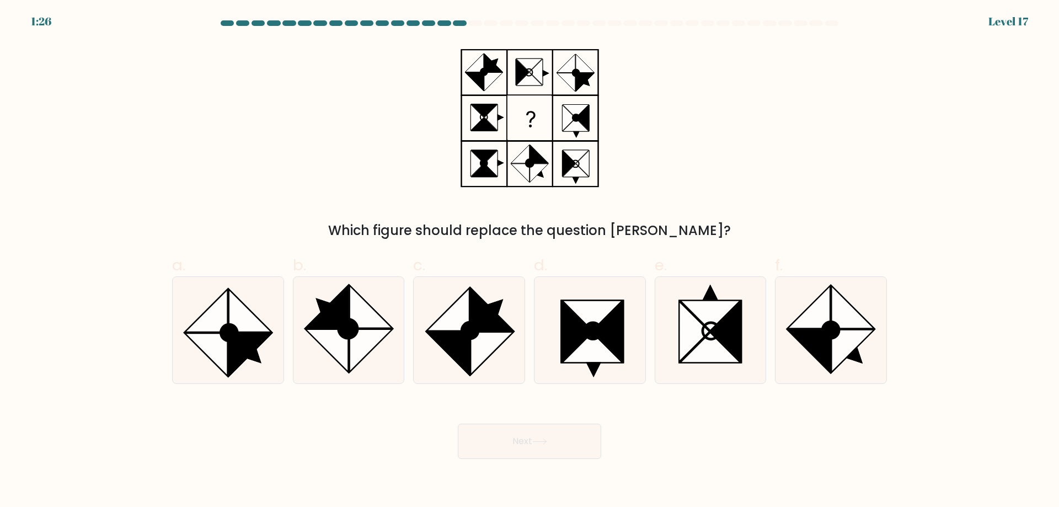
click at [312, 128] on div "Which figure should replace the question mark?" at bounding box center [530, 141] width 728 height 199
click at [330, 109] on div "Which figure should replace the question [PERSON_NAME]?" at bounding box center [530, 141] width 728 height 199
click at [350, 95] on div "Which figure should replace the question [PERSON_NAME]?" at bounding box center [530, 141] width 728 height 199
click at [362, 82] on div "Which figure should replace the question [PERSON_NAME]?" at bounding box center [530, 141] width 728 height 199
click at [367, 75] on div "Which figure should replace the question [PERSON_NAME]?" at bounding box center [530, 141] width 728 height 199
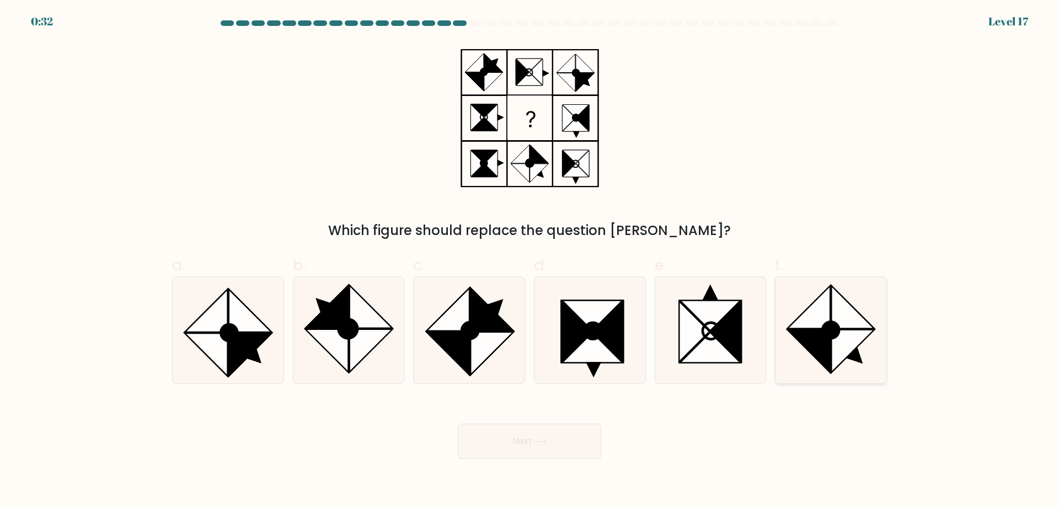
click at [843, 340] on icon at bounding box center [853, 351] width 42 height 42
click at [530, 261] on input "f." at bounding box center [530, 257] width 1 height 7
radio input "true"
click at [588, 439] on button "Next" at bounding box center [529, 441] width 143 height 35
click at [557, 441] on button "Next" at bounding box center [529, 441] width 143 height 35
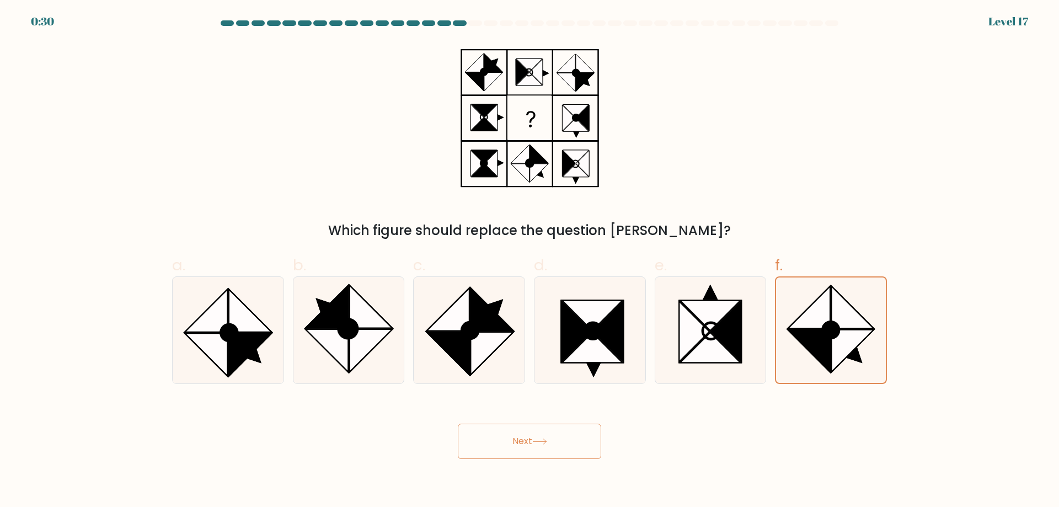
click at [547, 441] on icon at bounding box center [539, 442] width 15 height 6
click at [859, 340] on icon at bounding box center [853, 351] width 42 height 42
click at [530, 261] on input "f." at bounding box center [530, 257] width 1 height 7
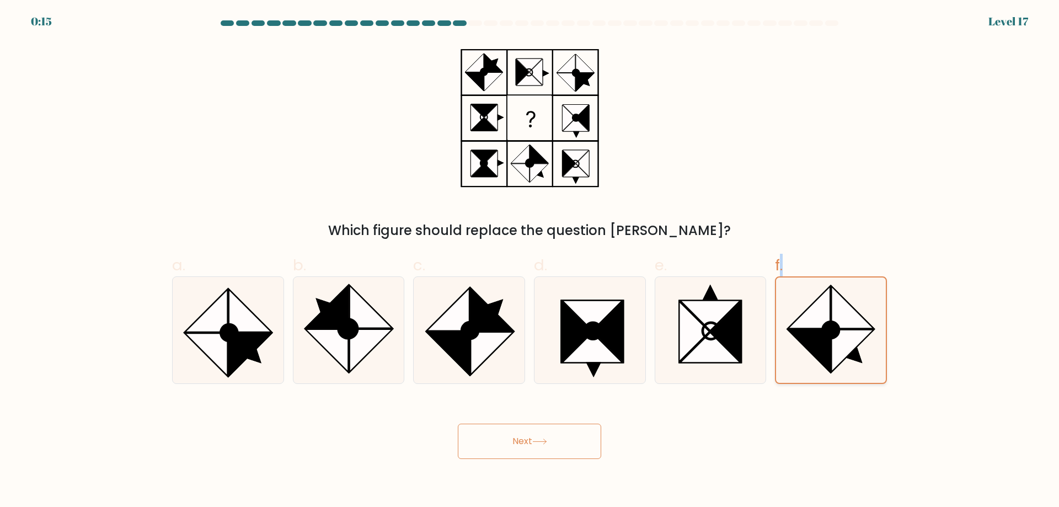
click at [859, 340] on icon at bounding box center [853, 351] width 42 height 42
click at [530, 261] on input "f." at bounding box center [530, 257] width 1 height 7
click at [859, 340] on icon at bounding box center [853, 351] width 42 height 42
click at [530, 261] on input "f." at bounding box center [530, 257] width 1 height 7
click at [852, 357] on icon at bounding box center [855, 355] width 16 height 16
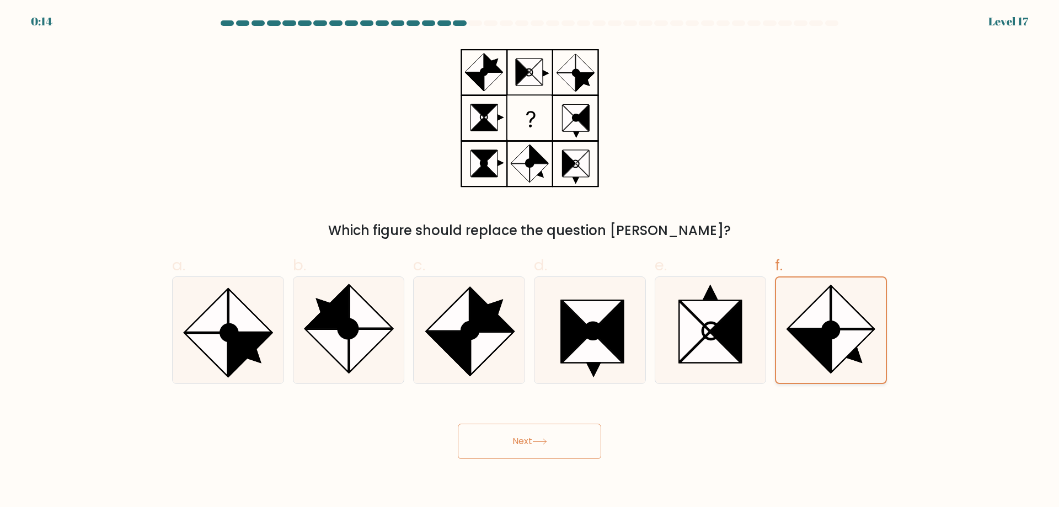
click at [530, 261] on input "f." at bounding box center [530, 257] width 1 height 7
click at [567, 437] on button "Next" at bounding box center [529, 441] width 143 height 35
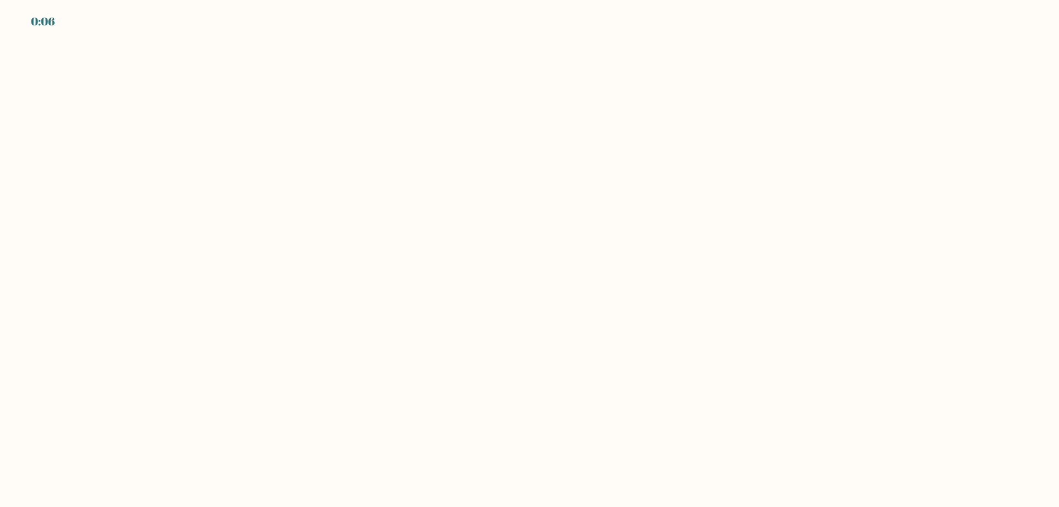
click at [329, 96] on body "0:06" at bounding box center [529, 253] width 1059 height 507
click at [819, 67] on body "EXPIRED" at bounding box center [529, 253] width 1059 height 507
click at [55, 22] on div "EXPIRED" at bounding box center [55, 21] width 48 height 17
click at [58, 21] on div "EXPIRED" at bounding box center [55, 21] width 48 height 17
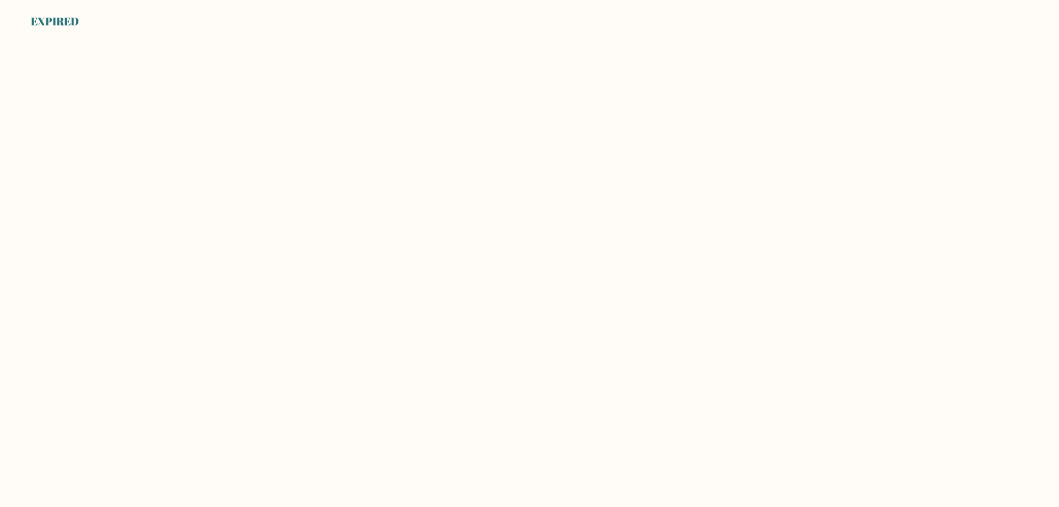
click at [294, 49] on body "EXPIRED" at bounding box center [529, 253] width 1059 height 507
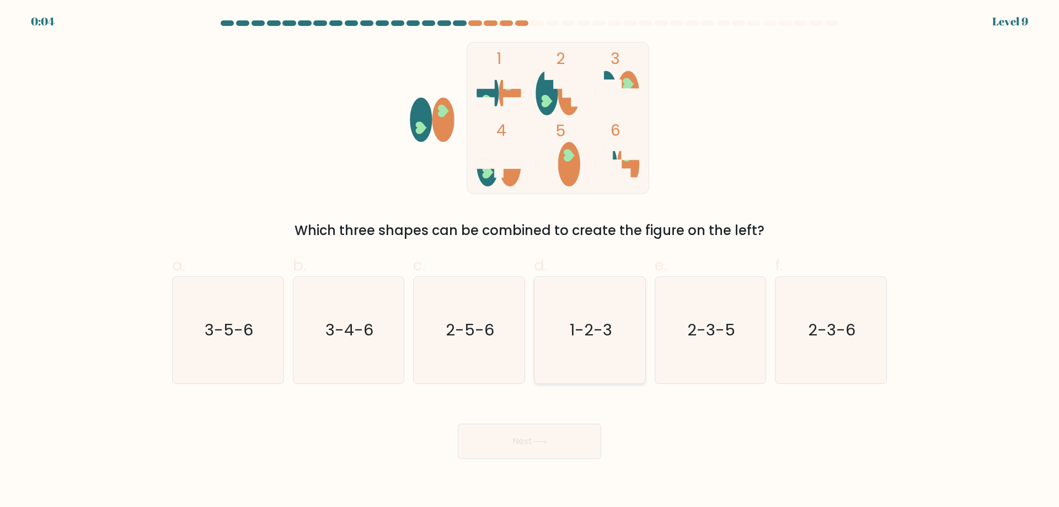
click at [618, 319] on icon "1-2-3" at bounding box center [590, 330] width 106 height 106
click at [530, 261] on input "d. 1-2-3" at bounding box center [530, 257] width 1 height 7
radio input "true"
click at [556, 440] on button "Next" at bounding box center [529, 441] width 143 height 35
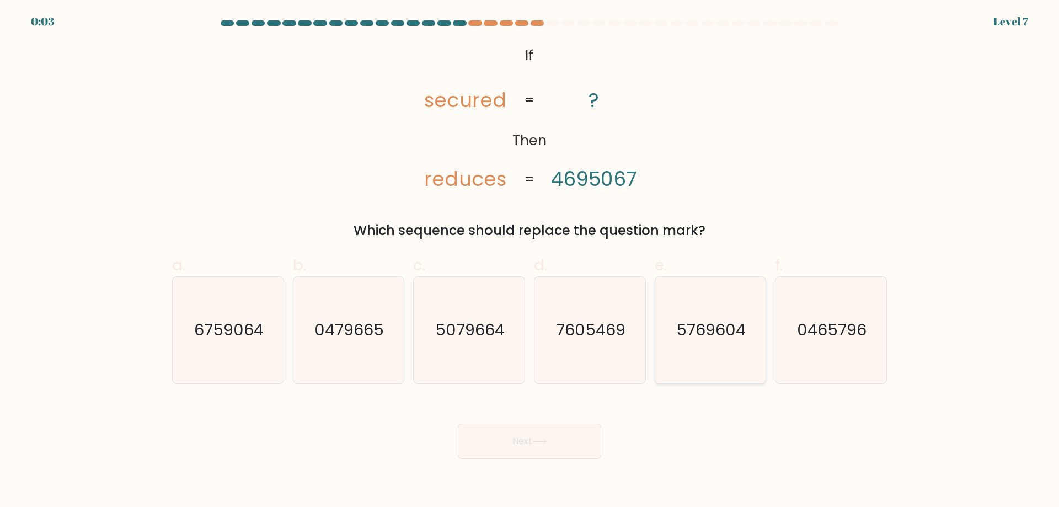
click at [671, 356] on icon "5769604" at bounding box center [710, 330] width 106 height 106
click at [530, 261] on input "e. 5769604" at bounding box center [530, 257] width 1 height 7
radio input "true"
click at [568, 437] on button "Next" at bounding box center [529, 441] width 143 height 35
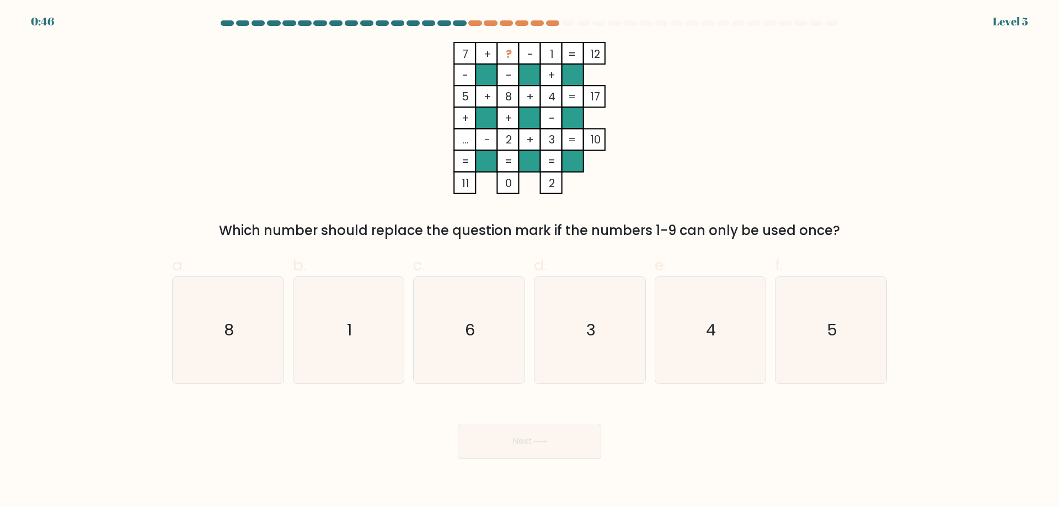
click at [533, 330] on div "d. 3" at bounding box center [590, 319] width 121 height 130
drag, startPoint x: 567, startPoint y: 353, endPoint x: 540, endPoint y: 428, distance: 79.2
click at [567, 353] on icon "3" at bounding box center [590, 330] width 106 height 106
click at [530, 261] on input "d. 3" at bounding box center [530, 257] width 1 height 7
radio input "true"
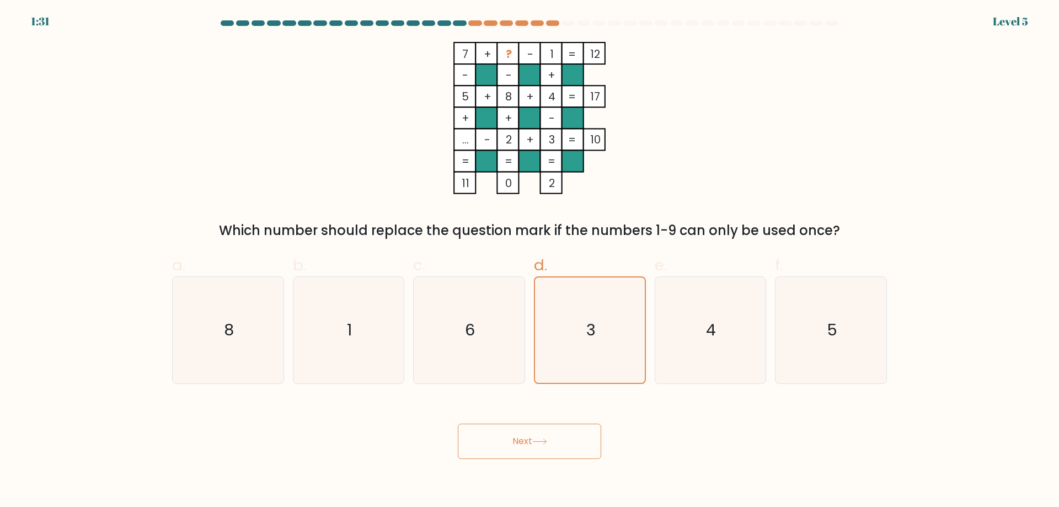
click at [530, 444] on button "Next" at bounding box center [529, 441] width 143 height 35
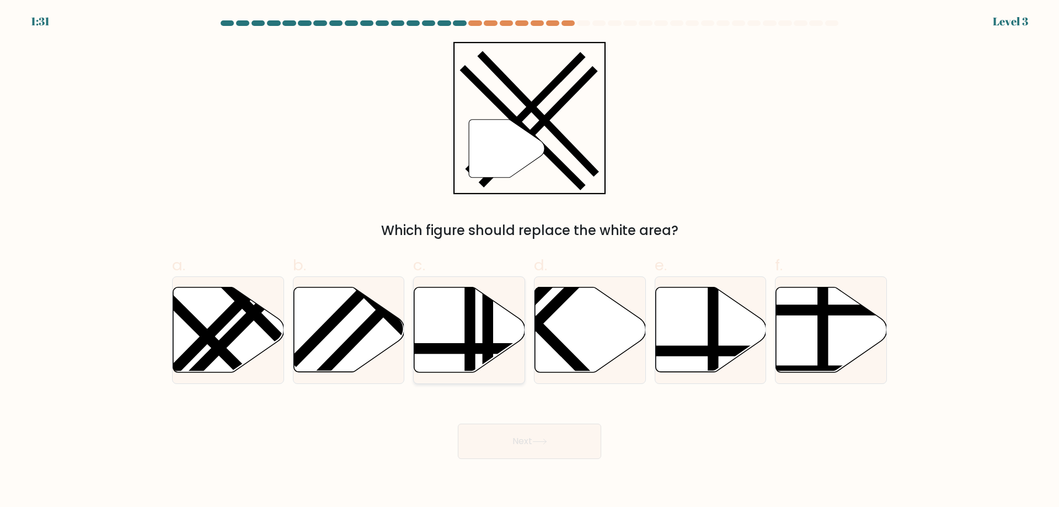
click at [488, 322] on line at bounding box center [488, 285] width 0 height 223
click at [530, 261] on input "c." at bounding box center [530, 257] width 1 height 7
radio input "true"
click at [527, 451] on button "Next" at bounding box center [529, 441] width 143 height 35
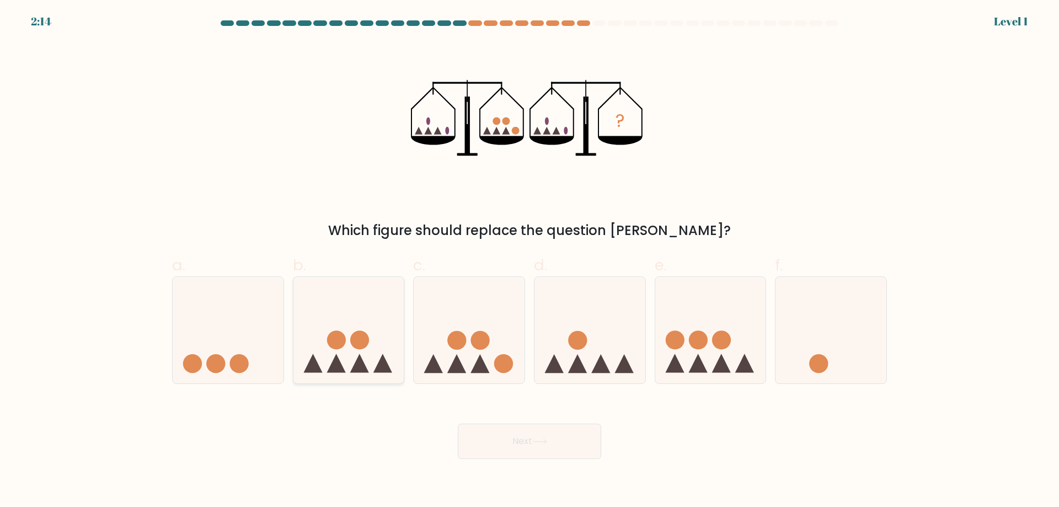
click at [372, 343] on icon at bounding box center [348, 330] width 111 height 92
click at [530, 261] on input "b." at bounding box center [530, 257] width 1 height 7
radio input "true"
click at [540, 433] on button "Next" at bounding box center [529, 441] width 143 height 35
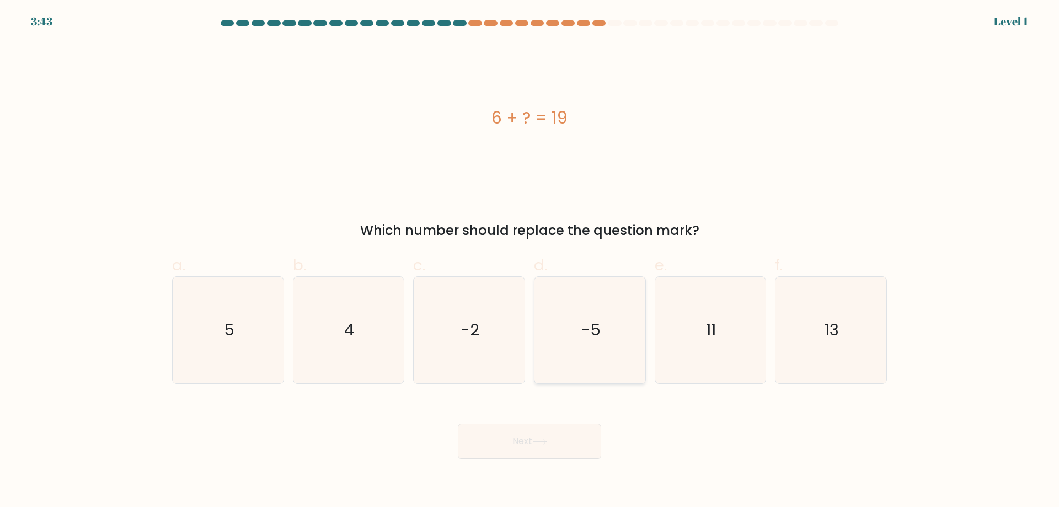
click at [595, 356] on icon "-5" at bounding box center [590, 330] width 106 height 106
click at [530, 261] on input "d. -5" at bounding box center [530, 257] width 1 height 7
radio input "true"
click at [527, 433] on button "Next" at bounding box center [529, 441] width 143 height 35
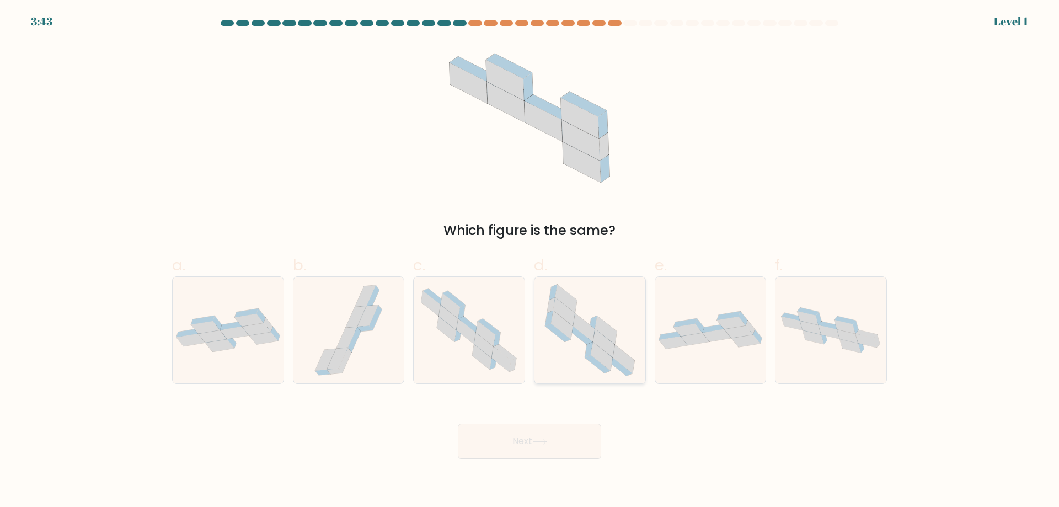
click at [595, 345] on icon at bounding box center [602, 356] width 22 height 28
click at [530, 261] on input "d." at bounding box center [530, 257] width 1 height 7
radio input "true"
drag, startPoint x: 555, startPoint y: 426, endPoint x: 564, endPoint y: 413, distance: 15.9
click at [554, 428] on button "Next" at bounding box center [529, 441] width 143 height 35
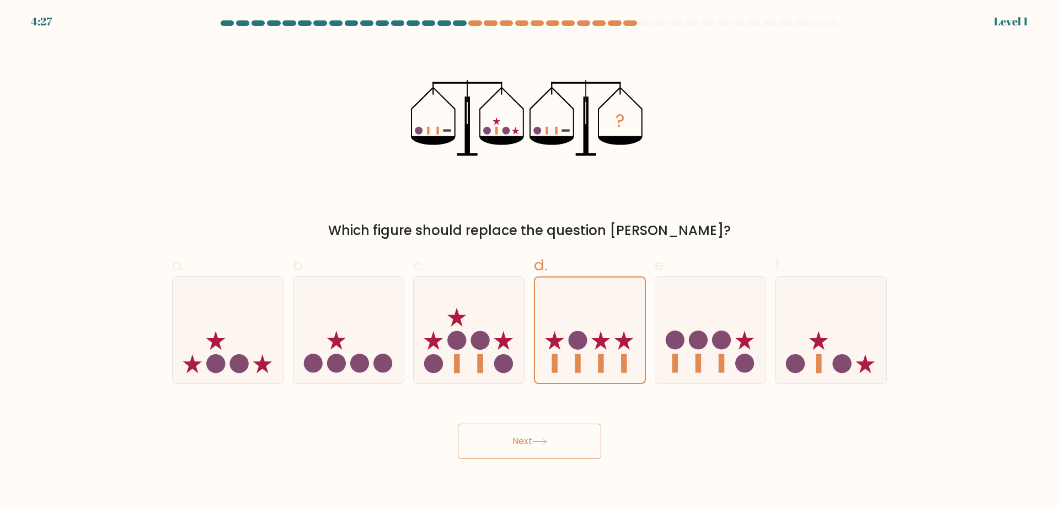
click at [542, 436] on button "Next" at bounding box center [529, 441] width 143 height 35
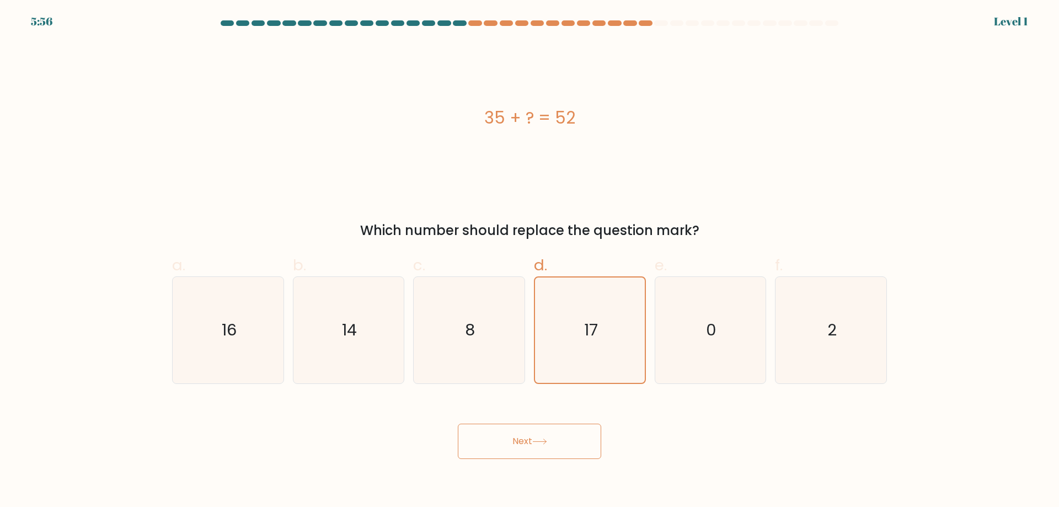
click at [538, 431] on button "Next" at bounding box center [529, 441] width 143 height 35
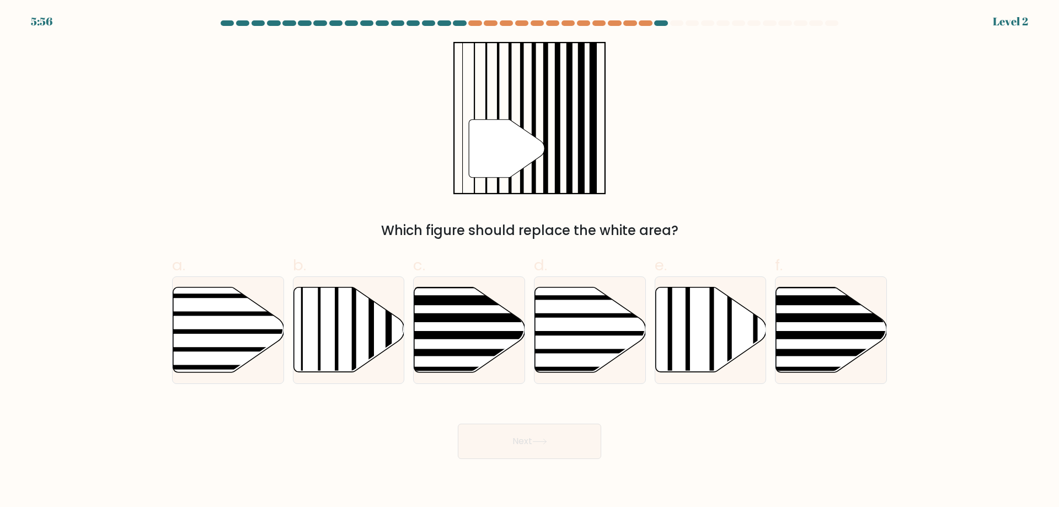
click at [608, 312] on icon at bounding box center [590, 329] width 111 height 85
click at [530, 261] on input "d." at bounding box center [530, 257] width 1 height 7
radio input "true"
drag, startPoint x: 532, startPoint y: 453, endPoint x: 537, endPoint y: 440, distance: 14.0
click at [531, 454] on button "Next" at bounding box center [529, 441] width 143 height 35
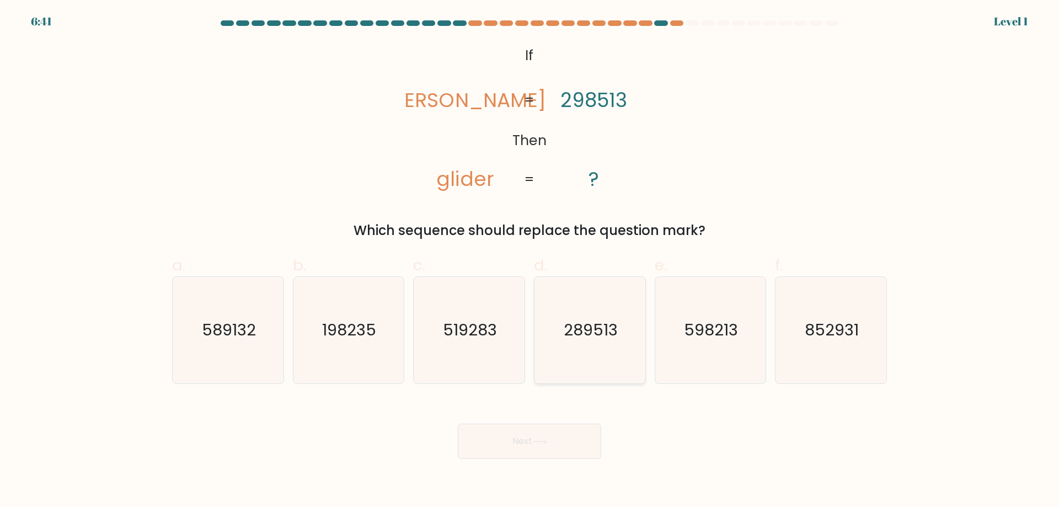
click at [575, 351] on icon "289513" at bounding box center [590, 330] width 106 height 106
click at [530, 261] on input "d. 289513" at bounding box center [530, 257] width 1 height 7
radio input "true"
click at [542, 469] on body "6:41 Level 1 If" at bounding box center [529, 253] width 1059 height 507
click at [573, 358] on icon "289513" at bounding box center [589, 329] width 105 height 105
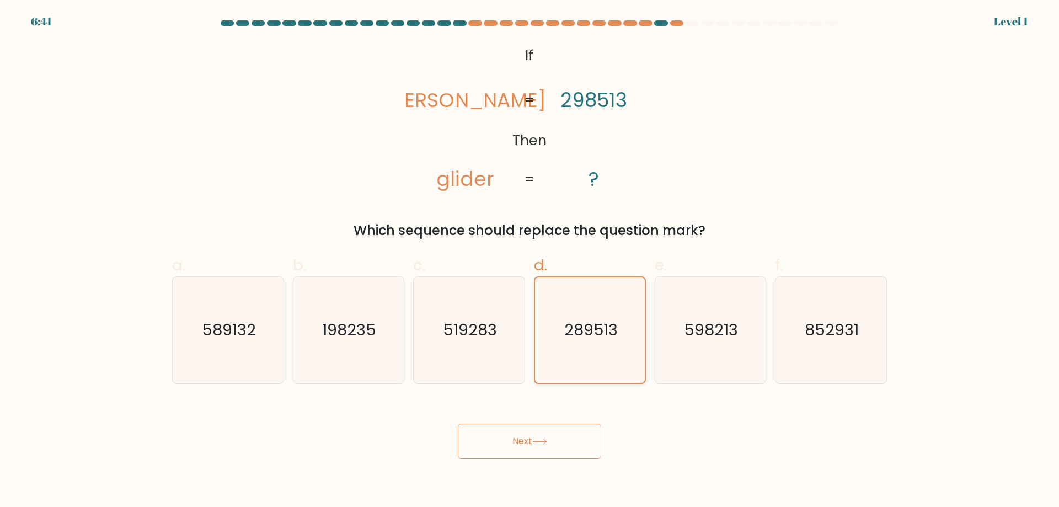
click at [530, 261] on input "d. 289513" at bounding box center [530, 257] width 1 height 7
click at [548, 463] on body "7:25 Level 1 If" at bounding box center [529, 253] width 1059 height 507
click at [557, 439] on button "Next" at bounding box center [529, 441] width 143 height 35
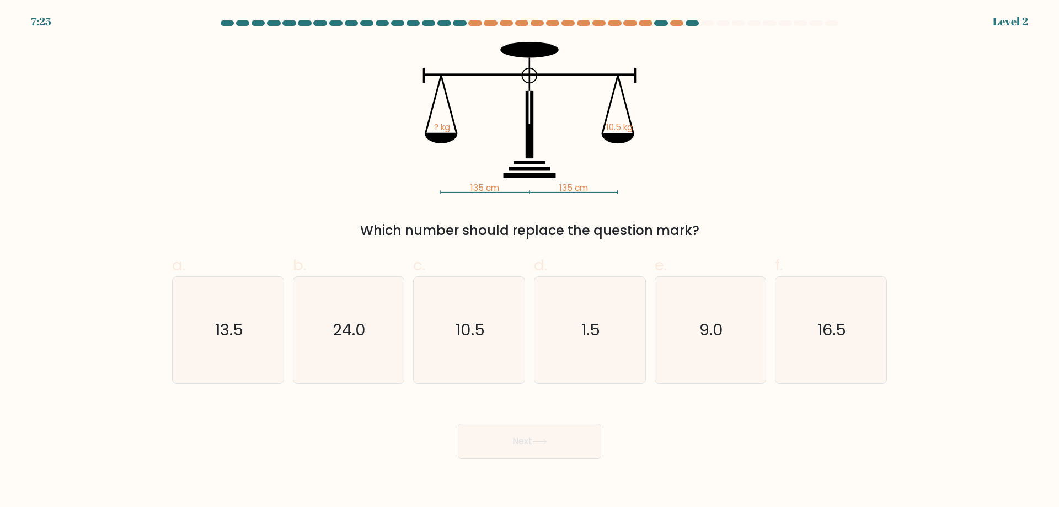
click at [587, 349] on icon "1.5" at bounding box center [590, 330] width 106 height 106
click at [530, 261] on input "d. 1.5" at bounding box center [530, 257] width 1 height 7
radio input "true"
click at [552, 433] on button "Next" at bounding box center [529, 441] width 143 height 35
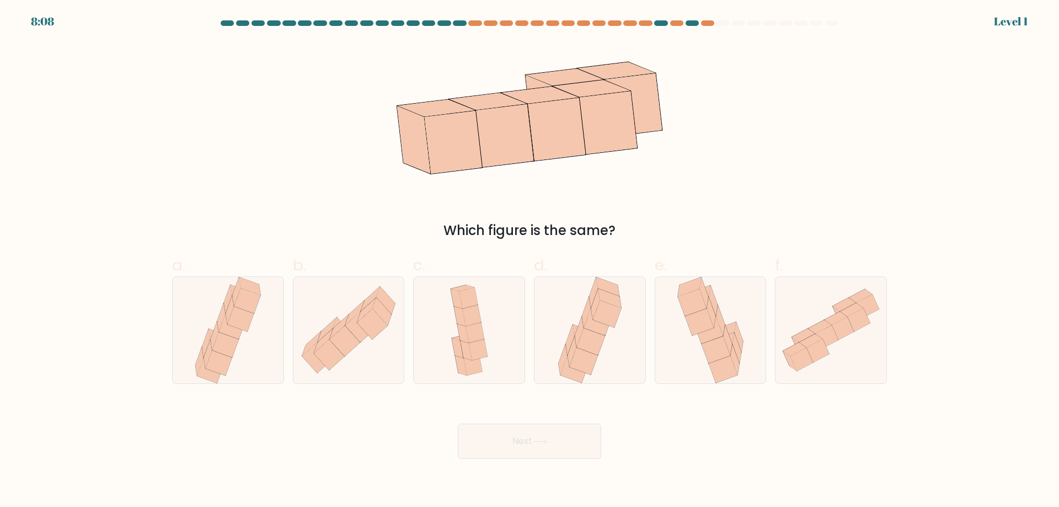
click at [597, 342] on icon at bounding box center [590, 341] width 28 height 27
click at [530, 261] on input "d." at bounding box center [530, 257] width 1 height 7
radio input "true"
click at [552, 447] on button "Next" at bounding box center [529, 441] width 143 height 35
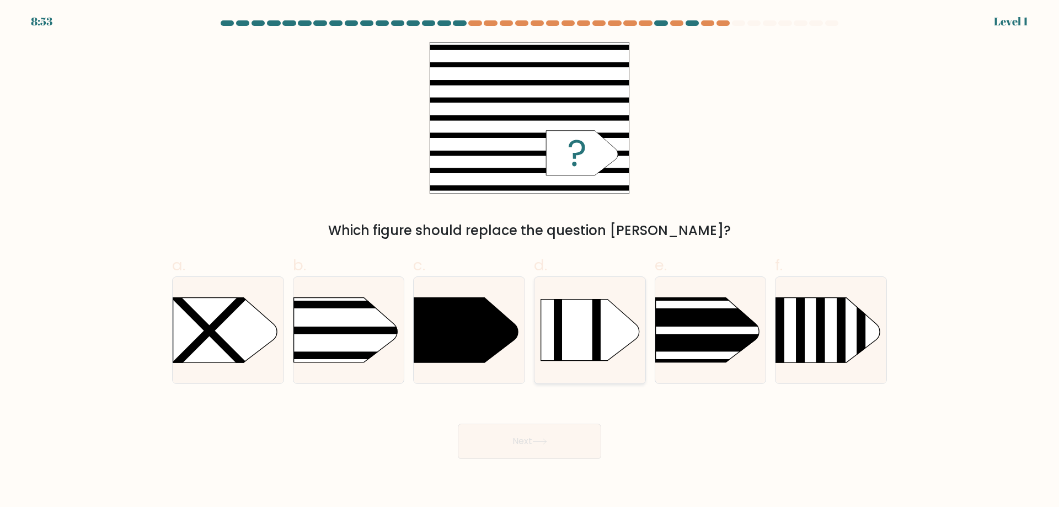
click at [602, 356] on icon at bounding box center [590, 330] width 98 height 61
click at [530, 261] on input "d." at bounding box center [530, 257] width 1 height 7
radio input "true"
click at [552, 444] on button "Next" at bounding box center [529, 441] width 143 height 35
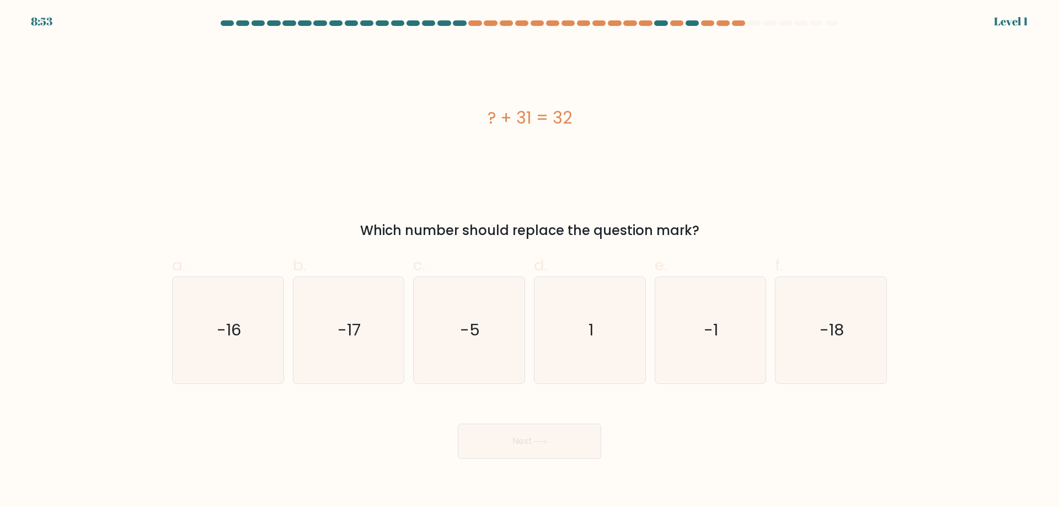
click at [604, 350] on icon "1" at bounding box center [590, 330] width 106 height 106
click at [530, 261] on input "d. 1" at bounding box center [530, 257] width 1 height 7
radio input "true"
click at [560, 437] on button "Next" at bounding box center [529, 441] width 143 height 35
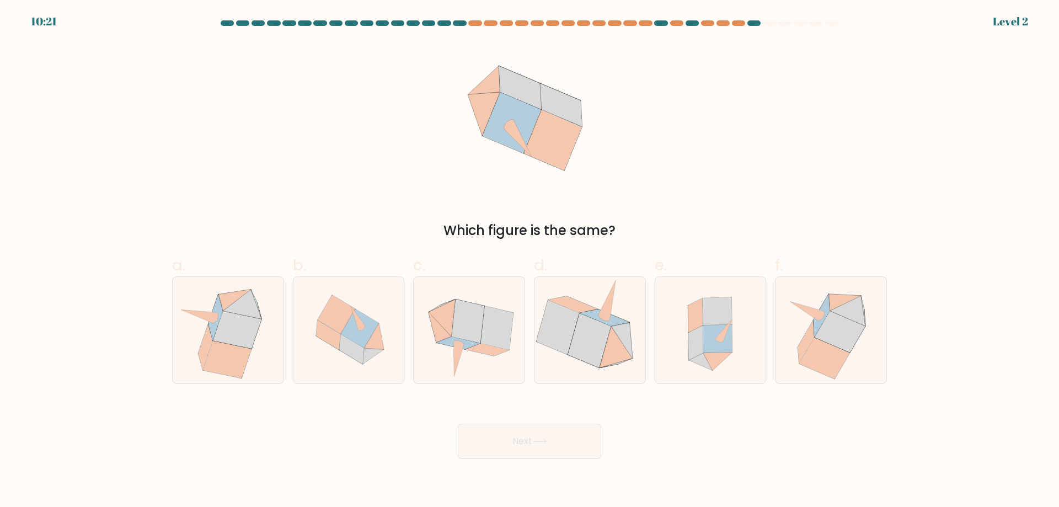
click at [597, 344] on icon at bounding box center [589, 340] width 43 height 54
click at [530, 261] on input "d." at bounding box center [530, 257] width 1 height 7
radio input "true"
click at [535, 455] on button "Next" at bounding box center [529, 441] width 143 height 35
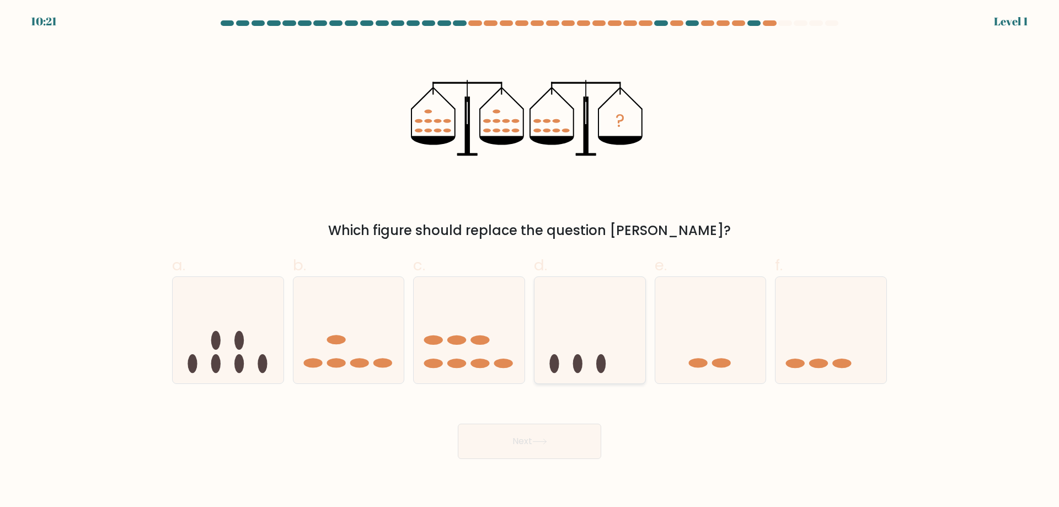
click at [589, 366] on icon at bounding box center [590, 330] width 111 height 92
click at [530, 261] on input "d." at bounding box center [530, 257] width 1 height 7
radio input "true"
click at [545, 450] on button "Next" at bounding box center [529, 441] width 143 height 35
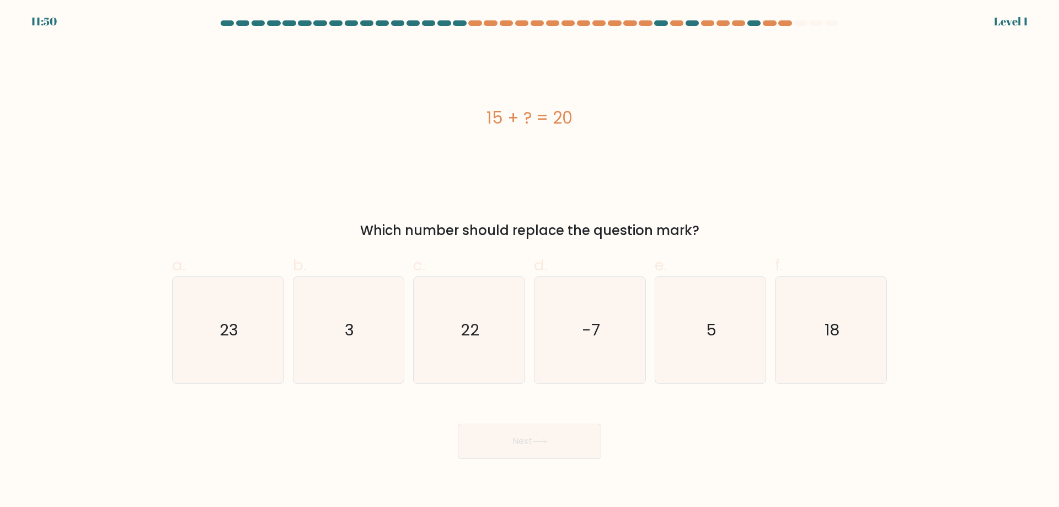
click at [606, 341] on icon "-7" at bounding box center [590, 330] width 106 height 106
click at [530, 261] on input "d. -7" at bounding box center [530, 257] width 1 height 7
radio input "true"
click at [548, 449] on button "Next" at bounding box center [529, 441] width 143 height 35
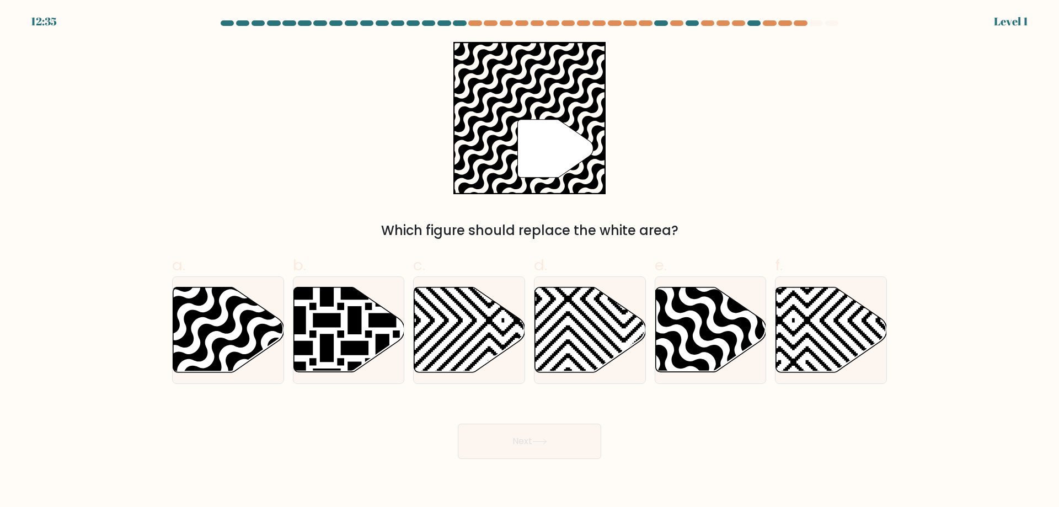
click at [599, 333] on icon at bounding box center [590, 329] width 111 height 85
click at [530, 261] on input "d." at bounding box center [530, 257] width 1 height 7
radio input "true"
drag, startPoint x: 551, startPoint y: 434, endPoint x: 558, endPoint y: 425, distance: 11.8
click at [550, 435] on button "Next" at bounding box center [529, 441] width 143 height 35
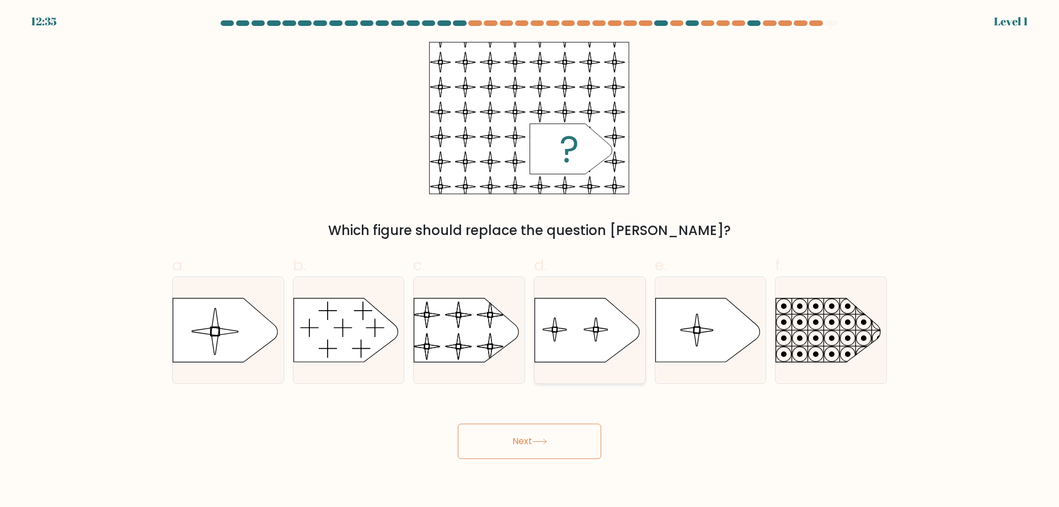
drag, startPoint x: 606, startPoint y: 329, endPoint x: 589, endPoint y: 360, distance: 35.6
click at [606, 330] on icon at bounding box center [587, 330] width 104 height 64
click at [530, 261] on input "d." at bounding box center [530, 257] width 1 height 7
radio input "true"
click at [560, 409] on div "Next" at bounding box center [530, 428] width 728 height 62
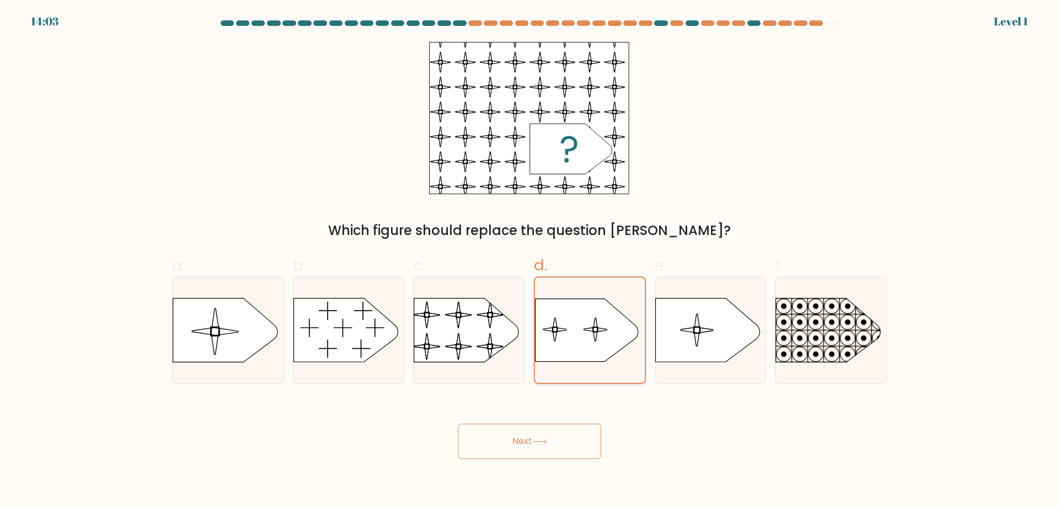
click at [604, 334] on icon at bounding box center [587, 329] width 103 height 63
click at [530, 261] on input "d." at bounding box center [530, 257] width 1 height 7
click at [553, 425] on button "Next" at bounding box center [529, 441] width 143 height 35
click at [552, 444] on button "Next" at bounding box center [529, 441] width 143 height 35
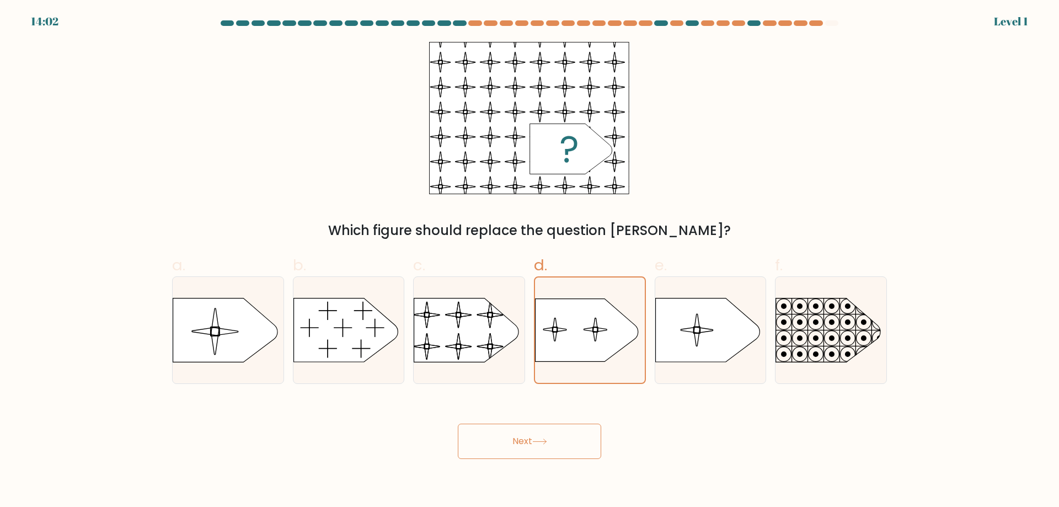
click at [552, 444] on button "Next" at bounding box center [529, 441] width 143 height 35
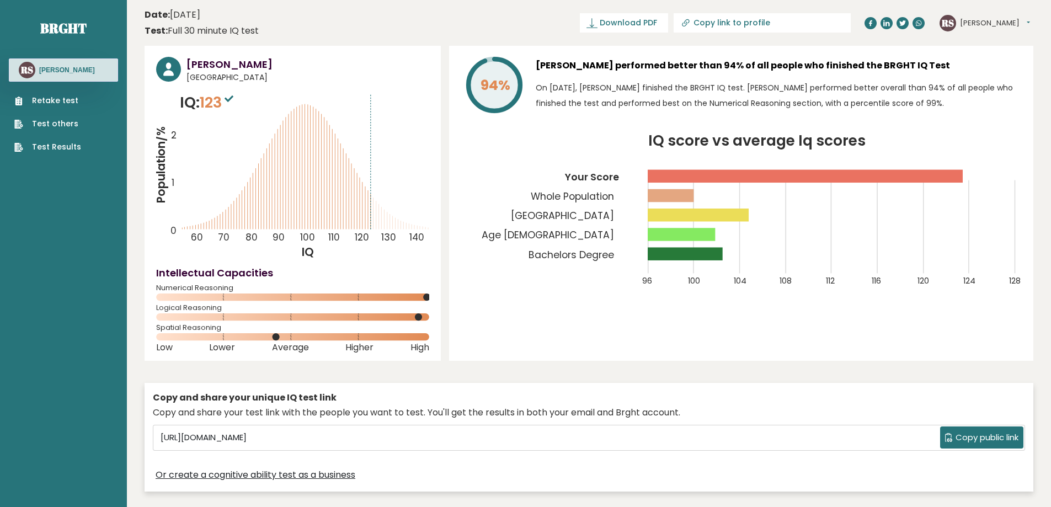
click at [546, 322] on div "94% [PERSON_NAME] performed better than 94% of all people who finished the BRGH…" at bounding box center [741, 203] width 584 height 315
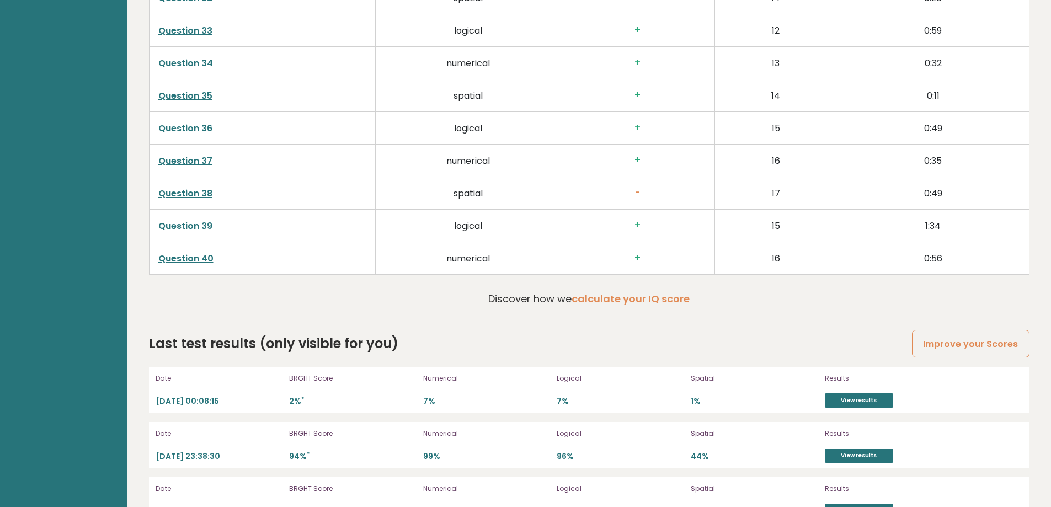
scroll to position [2967, 0]
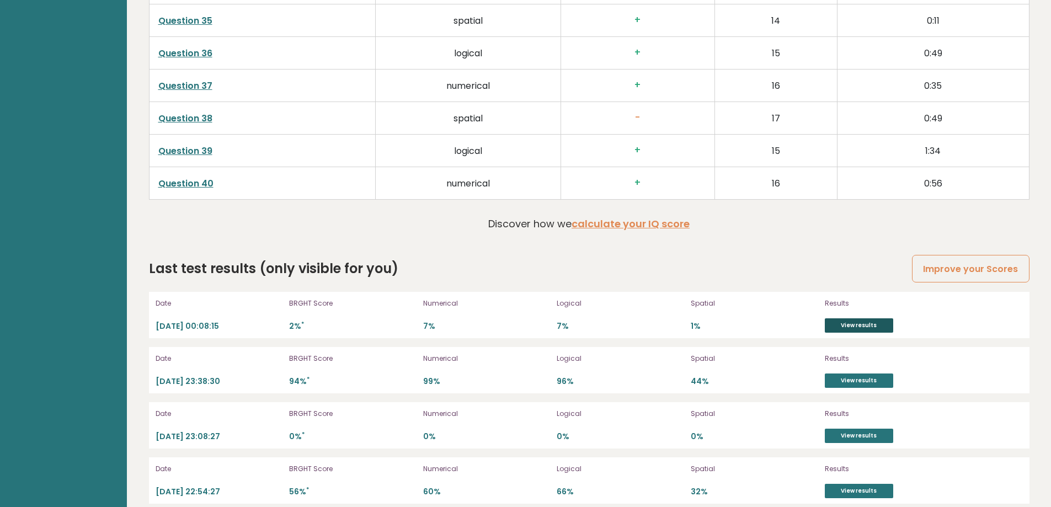
click at [856, 318] on link "View results" at bounding box center [859, 325] width 68 height 14
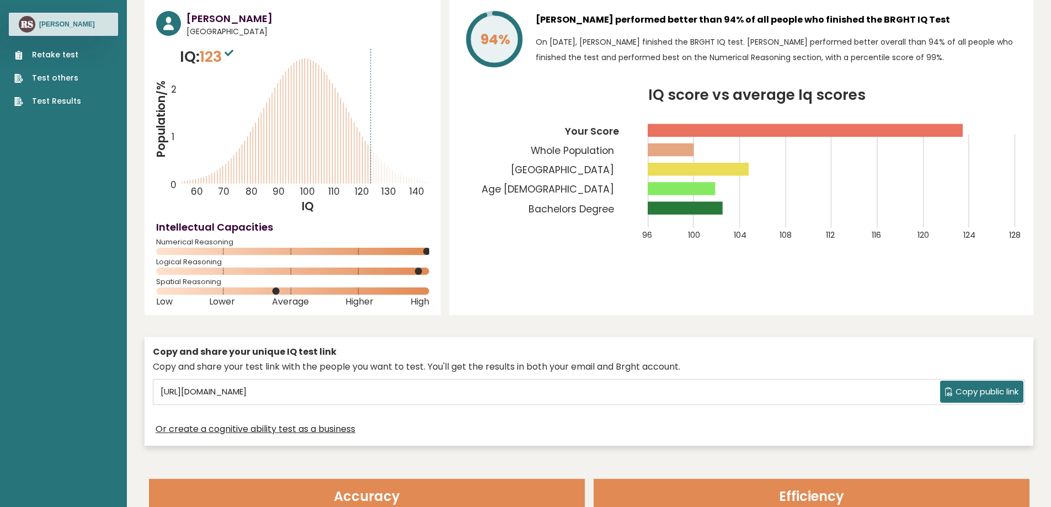
scroll to position [0, 0]
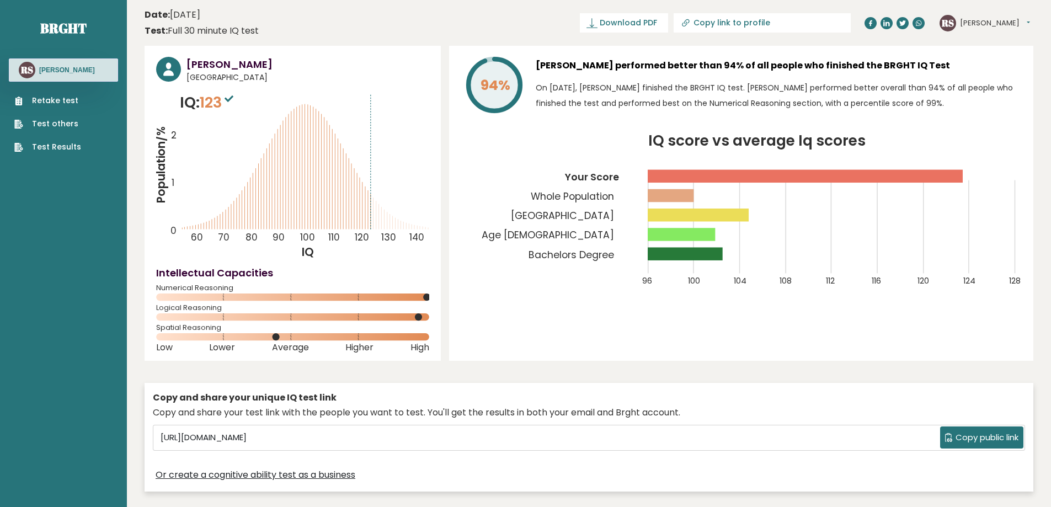
click at [66, 100] on link "Retake test" at bounding box center [47, 101] width 67 height 12
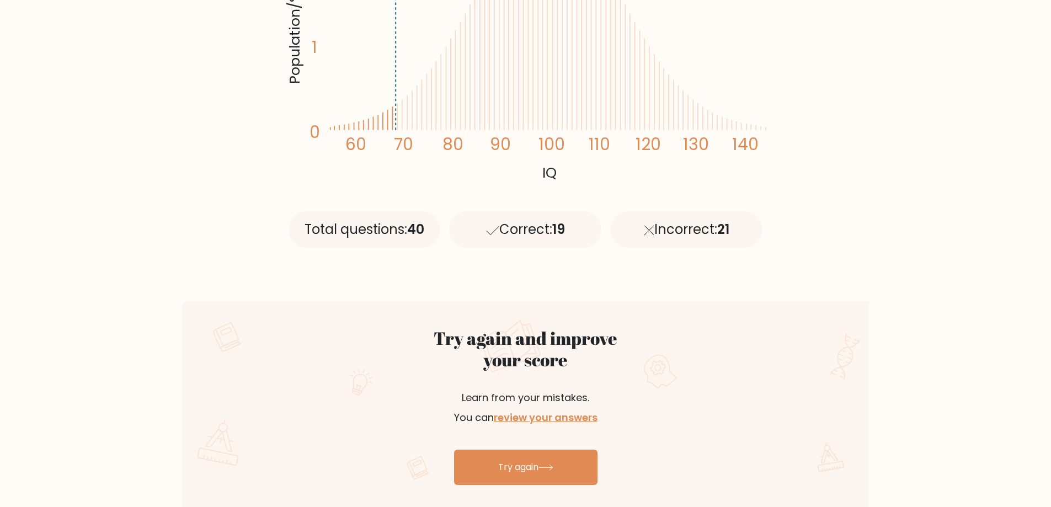
scroll to position [441, 0]
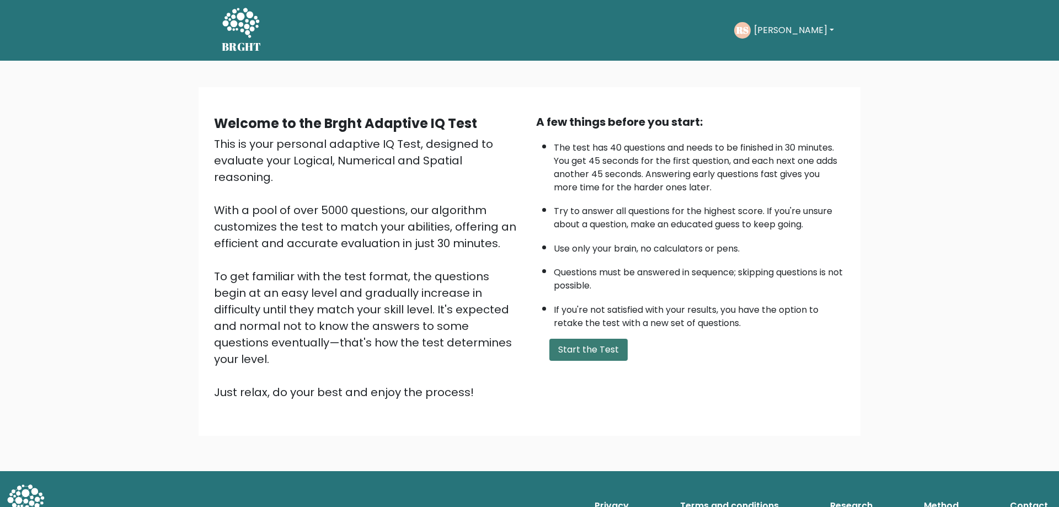
click at [570, 348] on button "Start the Test" at bounding box center [588, 350] width 78 height 22
click at [581, 339] on button "Start the Test" at bounding box center [588, 350] width 78 height 22
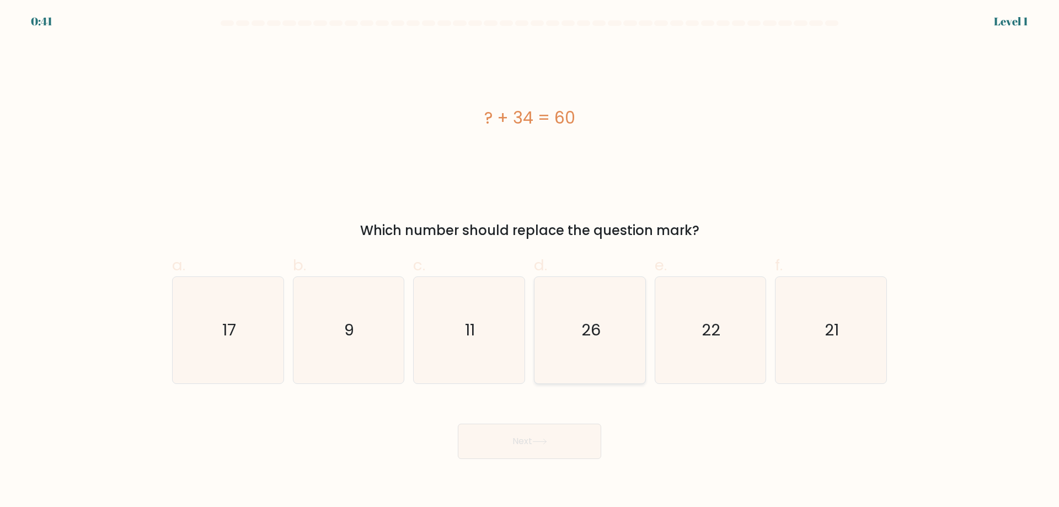
click at [604, 311] on icon "26" at bounding box center [590, 330] width 106 height 106
click at [530, 261] on input "d. 26" at bounding box center [530, 257] width 1 height 7
radio input "true"
click at [571, 444] on button "Next" at bounding box center [529, 441] width 143 height 35
click at [546, 444] on icon at bounding box center [539, 442] width 15 height 6
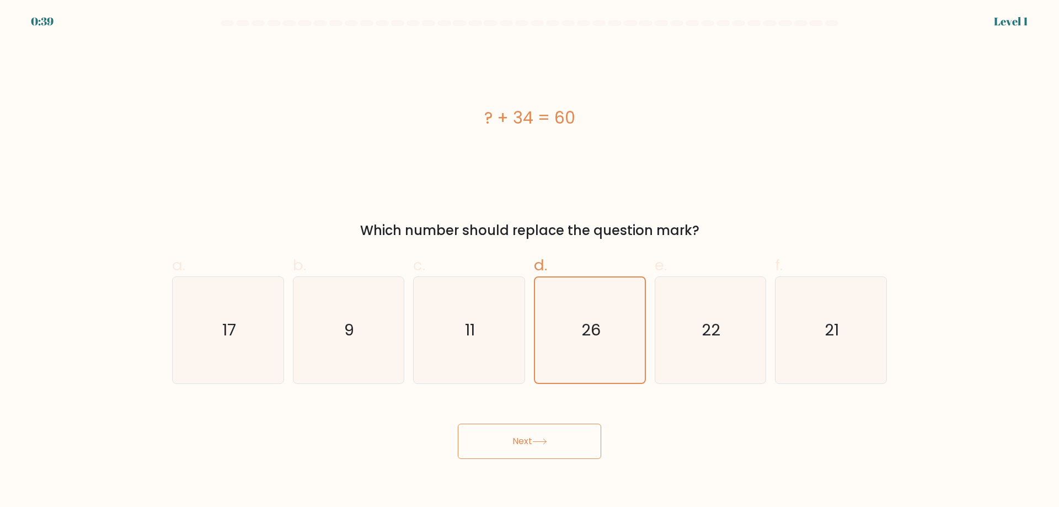
click at [546, 444] on icon at bounding box center [539, 442] width 15 height 6
click at [542, 441] on icon at bounding box center [539, 442] width 15 height 6
click at [542, 440] on icon at bounding box center [539, 442] width 15 height 6
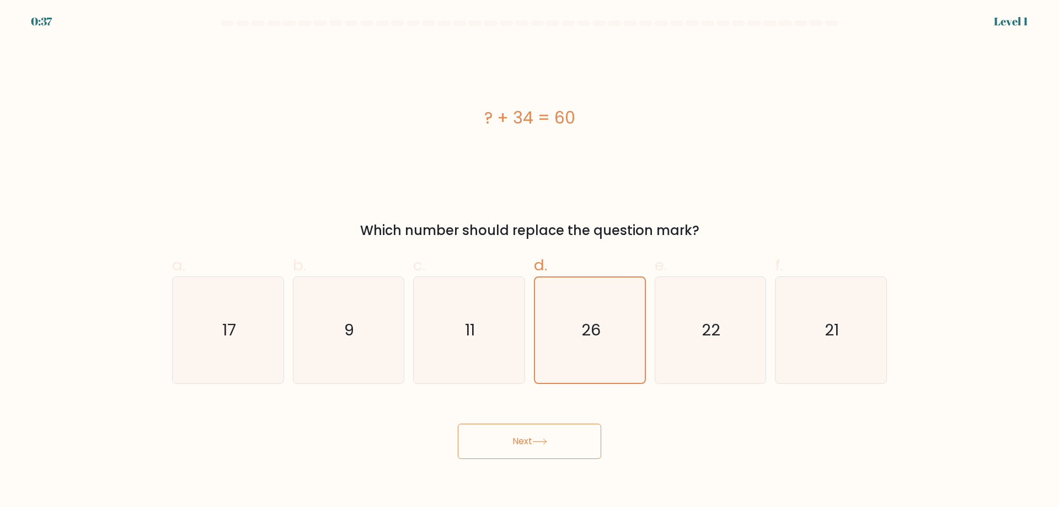
click at [542, 440] on icon at bounding box center [539, 442] width 15 height 6
click at [541, 440] on icon at bounding box center [539, 442] width 15 height 6
click at [540, 439] on icon at bounding box center [539, 442] width 15 height 6
click at [564, 307] on icon "26" at bounding box center [590, 330] width 106 height 106
click at [530, 261] on input "d. 26" at bounding box center [530, 257] width 1 height 7
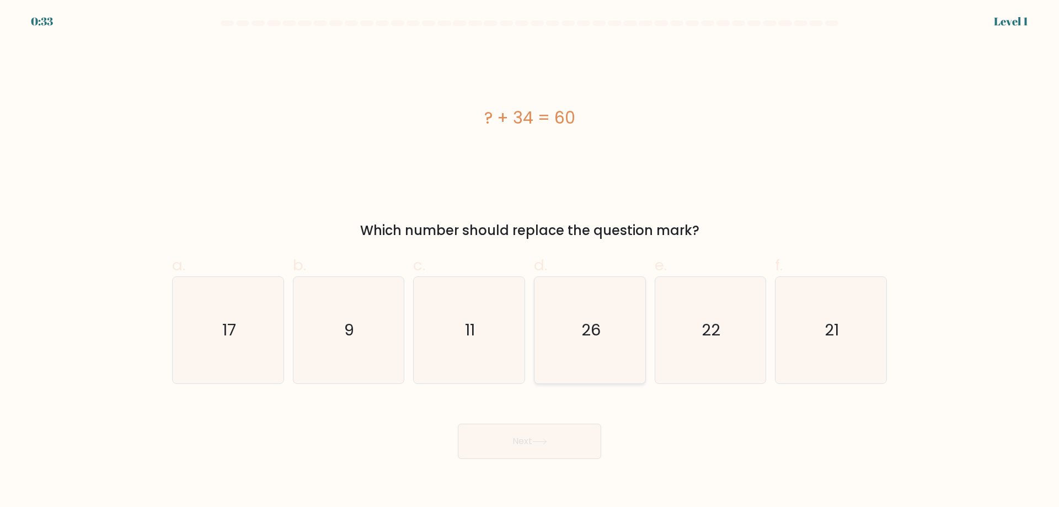
radio input "true"
click at [543, 437] on button "Next" at bounding box center [529, 441] width 143 height 35
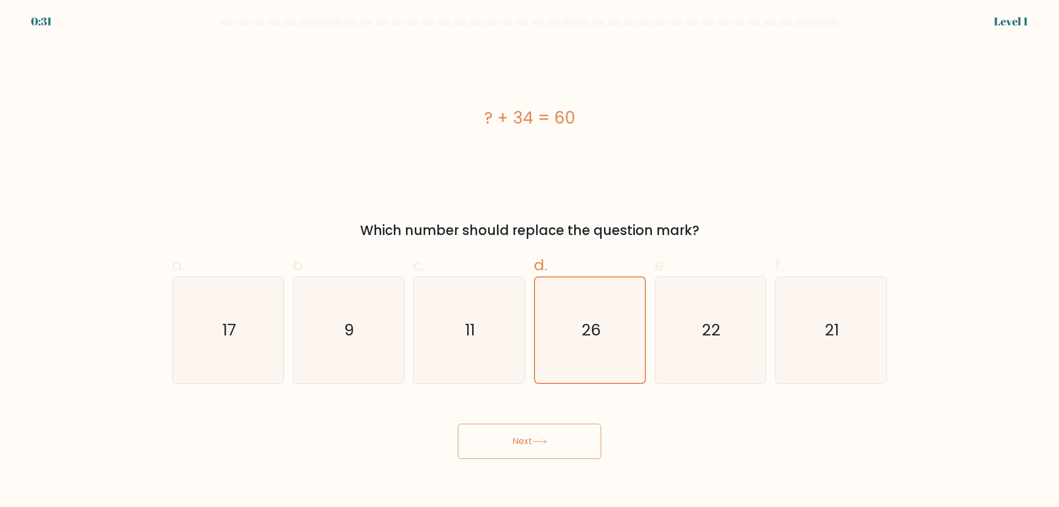
click at [543, 436] on button "Next" at bounding box center [529, 441] width 143 height 35
click at [544, 436] on button "Next" at bounding box center [529, 441] width 143 height 35
drag, startPoint x: 544, startPoint y: 436, endPoint x: 531, endPoint y: 422, distance: 19.9
click at [533, 432] on button "Next" at bounding box center [529, 441] width 143 height 35
click at [531, 422] on div "Next" at bounding box center [530, 428] width 728 height 62
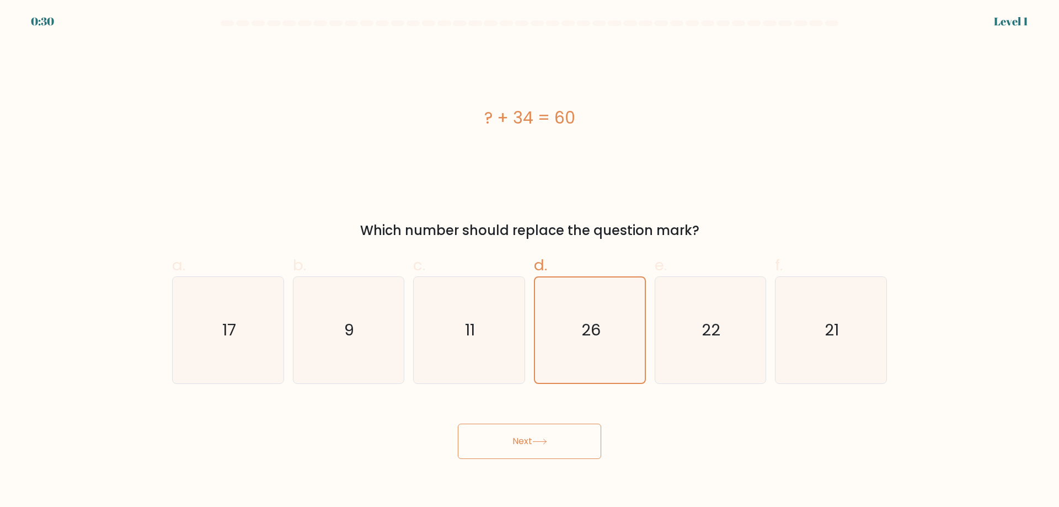
click at [532, 418] on div "Next" at bounding box center [530, 428] width 728 height 62
